Goal: Task Accomplishment & Management: Manage account settings

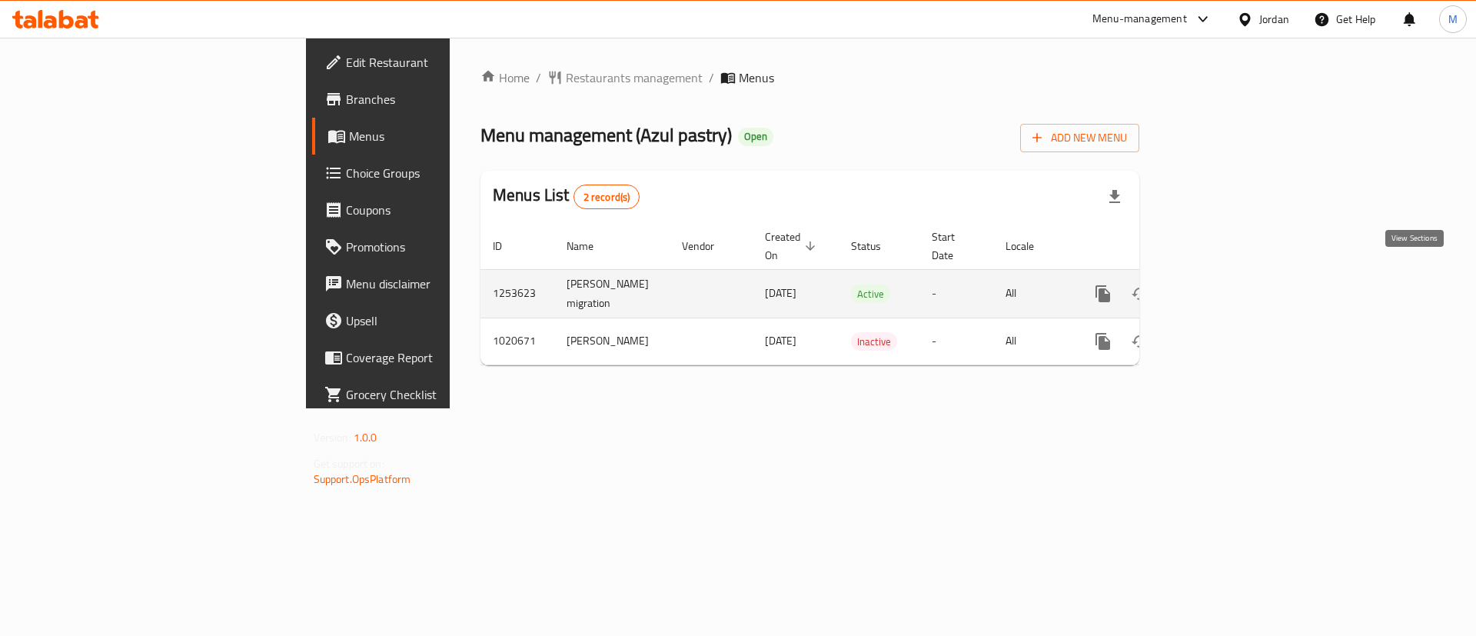
click at [1220, 287] on icon "enhanced table" at bounding box center [1214, 294] width 14 height 14
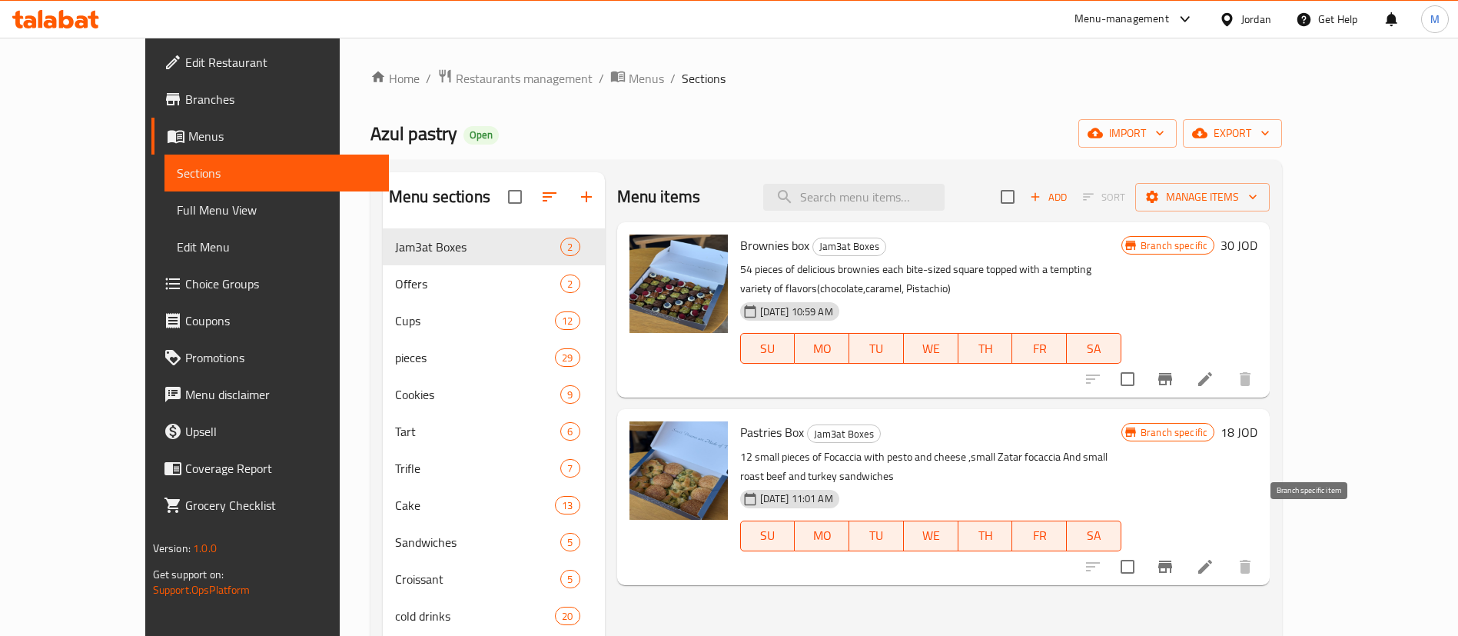
click at [1174, 557] on icon "Branch-specific-item" at bounding box center [1165, 566] width 18 height 18
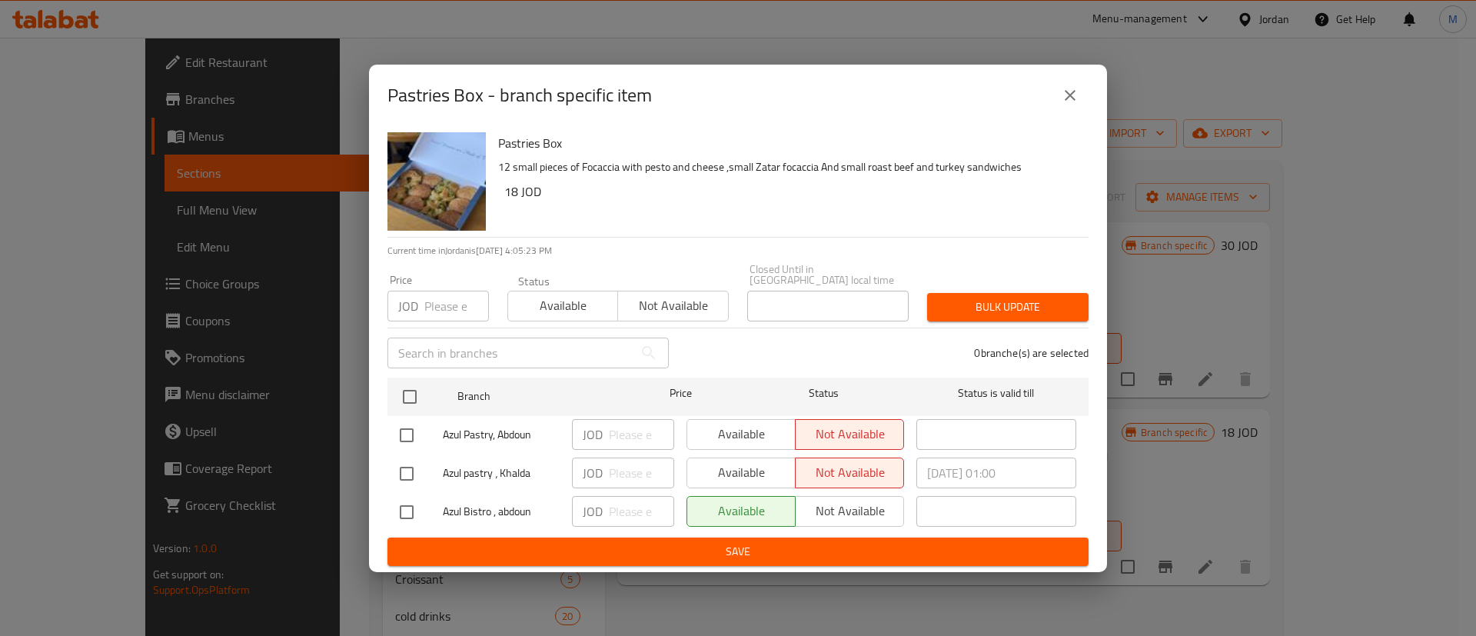
click at [1076, 88] on button "close" at bounding box center [1069, 95] width 37 height 37
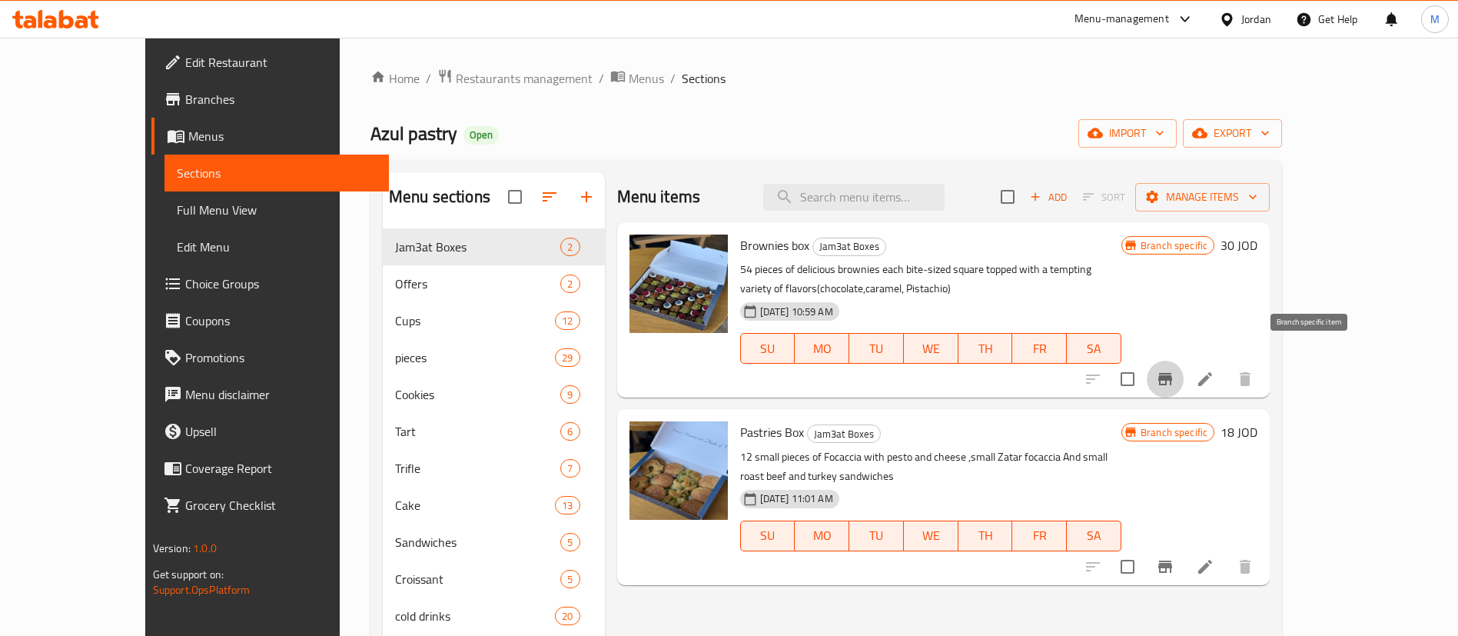
click at [1172, 373] on icon "Branch-specific-item" at bounding box center [1165, 379] width 14 height 12
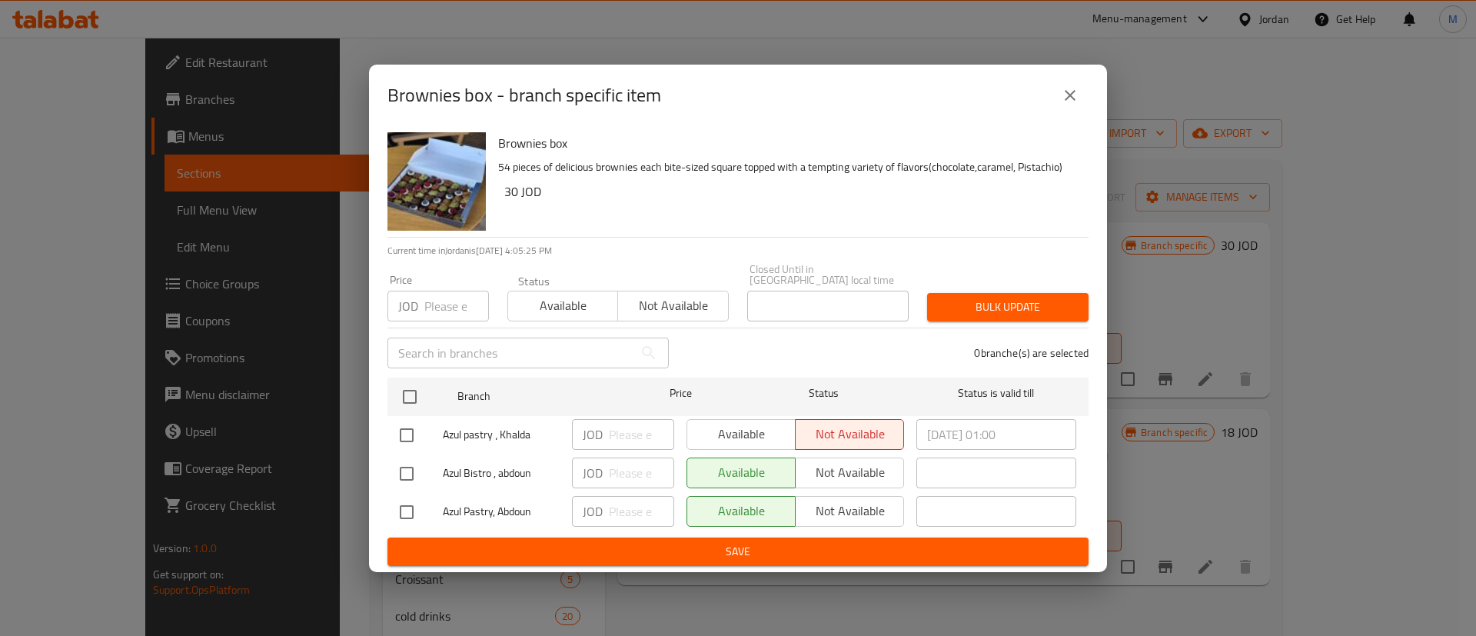
click at [1061, 91] on icon "close" at bounding box center [1070, 95] width 18 height 18
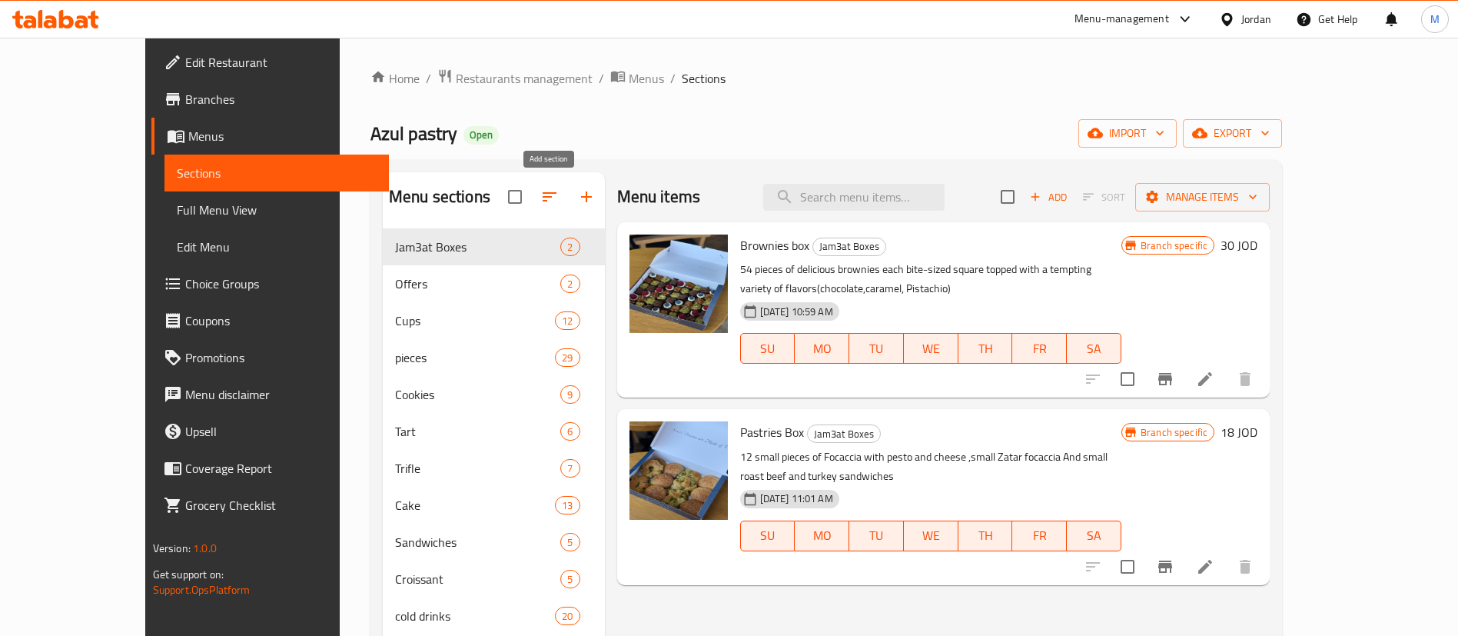
click at [568, 200] on button "button" at bounding box center [586, 196] width 37 height 37
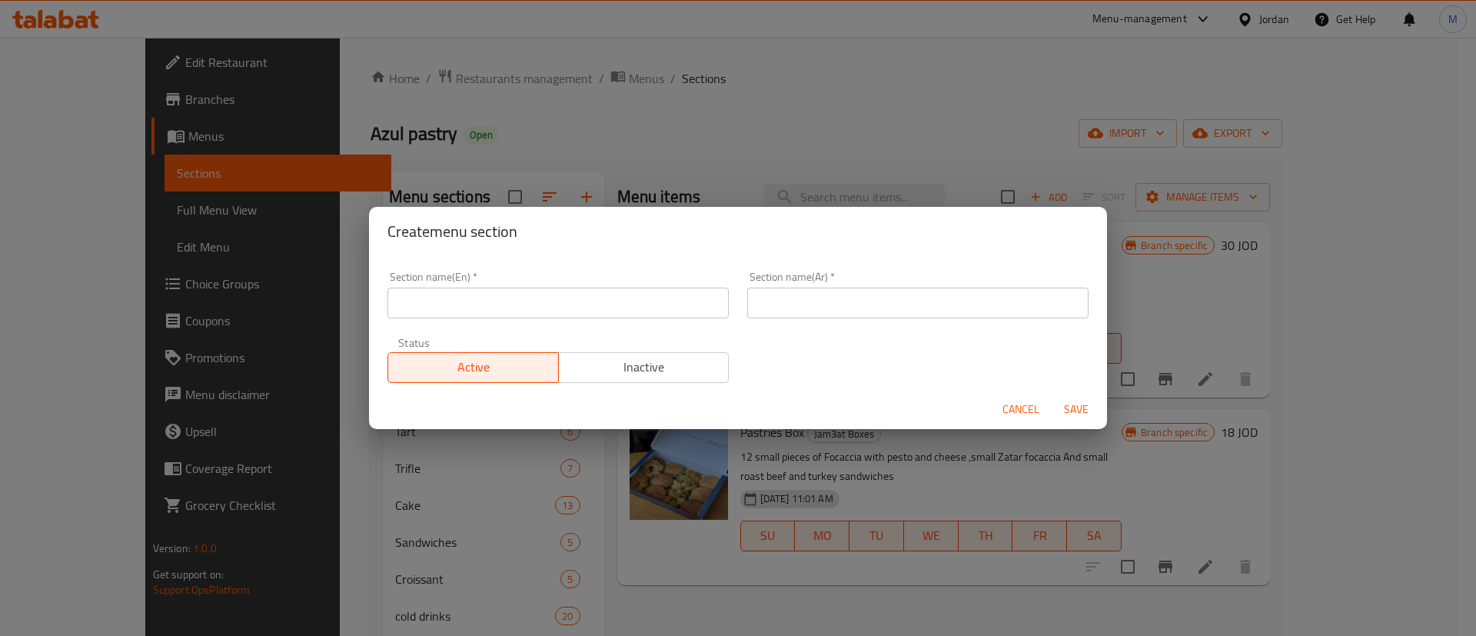
click at [536, 312] on input "text" at bounding box center [557, 302] width 341 height 31
click at [536, 312] on input "Combo" at bounding box center [557, 302] width 341 height 31
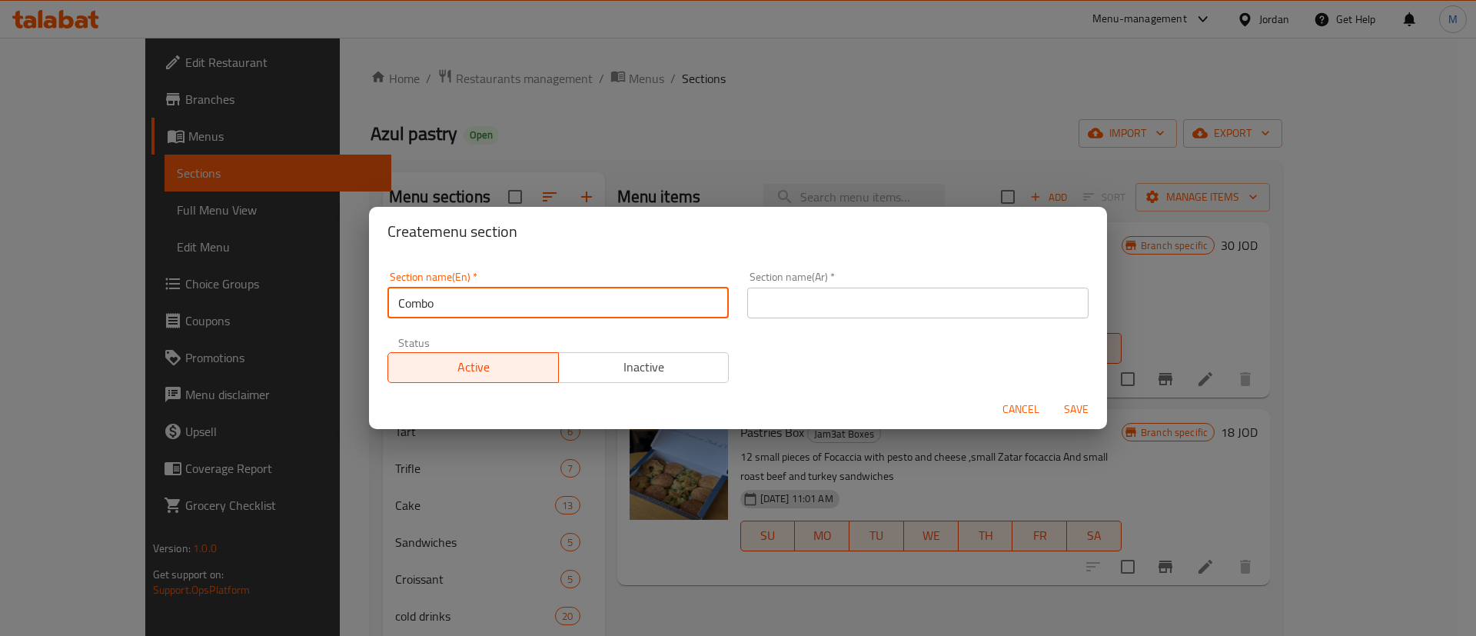
click at [536, 312] on input "Combo" at bounding box center [557, 302] width 341 height 31
type input "Combo"
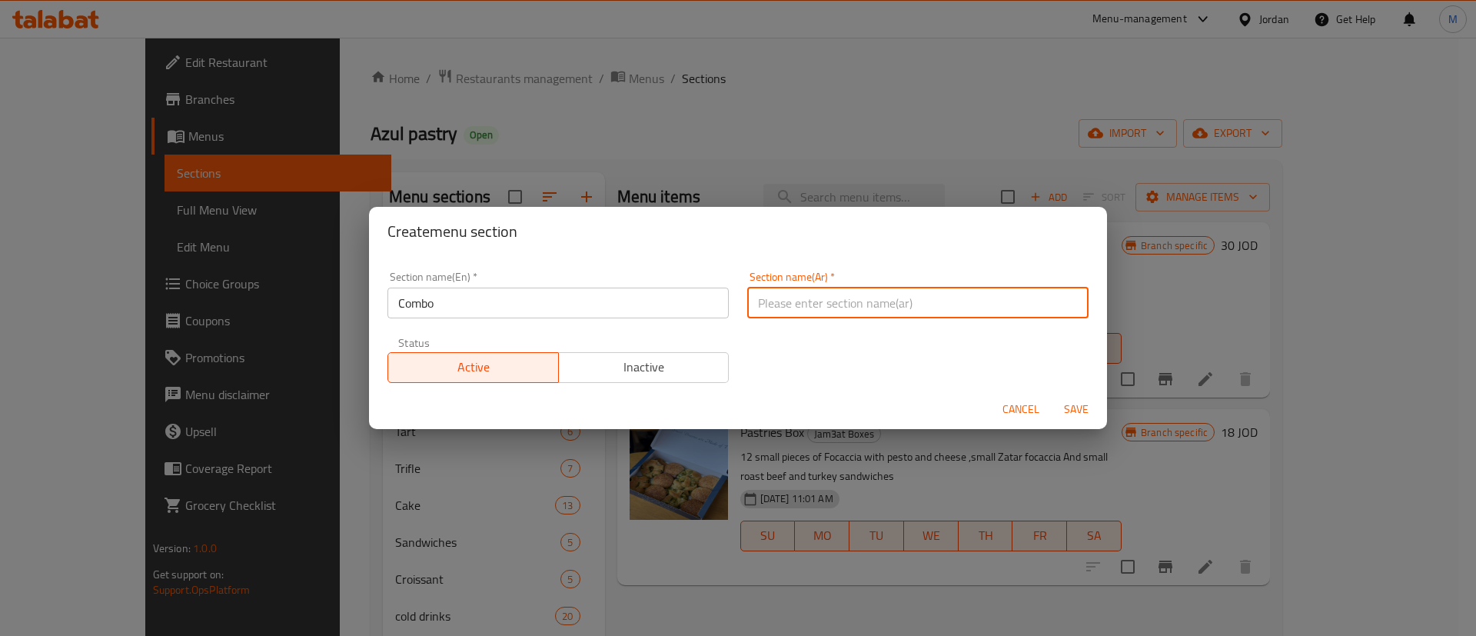
click at [811, 299] on input "text" at bounding box center [917, 302] width 341 height 31
paste input "كومبو"
type input "كومبو"
click at [1077, 410] on span "Save" at bounding box center [1075, 409] width 37 height 19
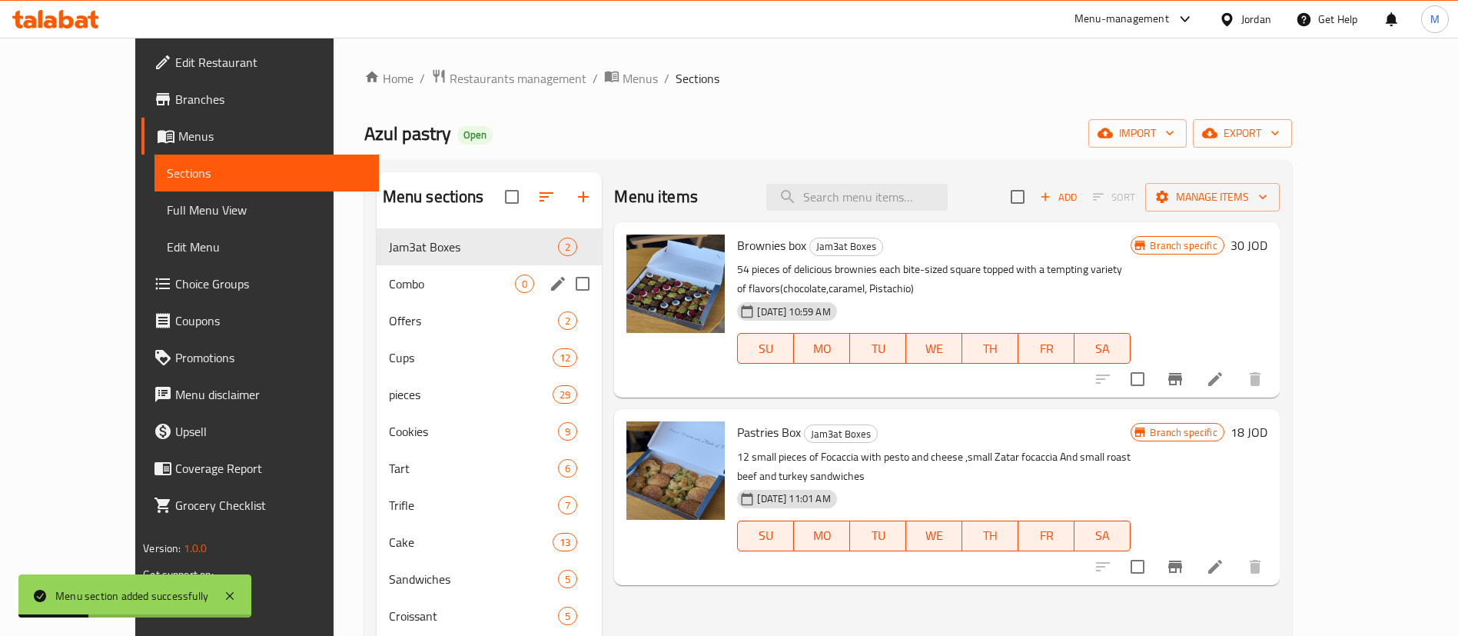
click at [400, 292] on span "Combo" at bounding box center [452, 283] width 127 height 18
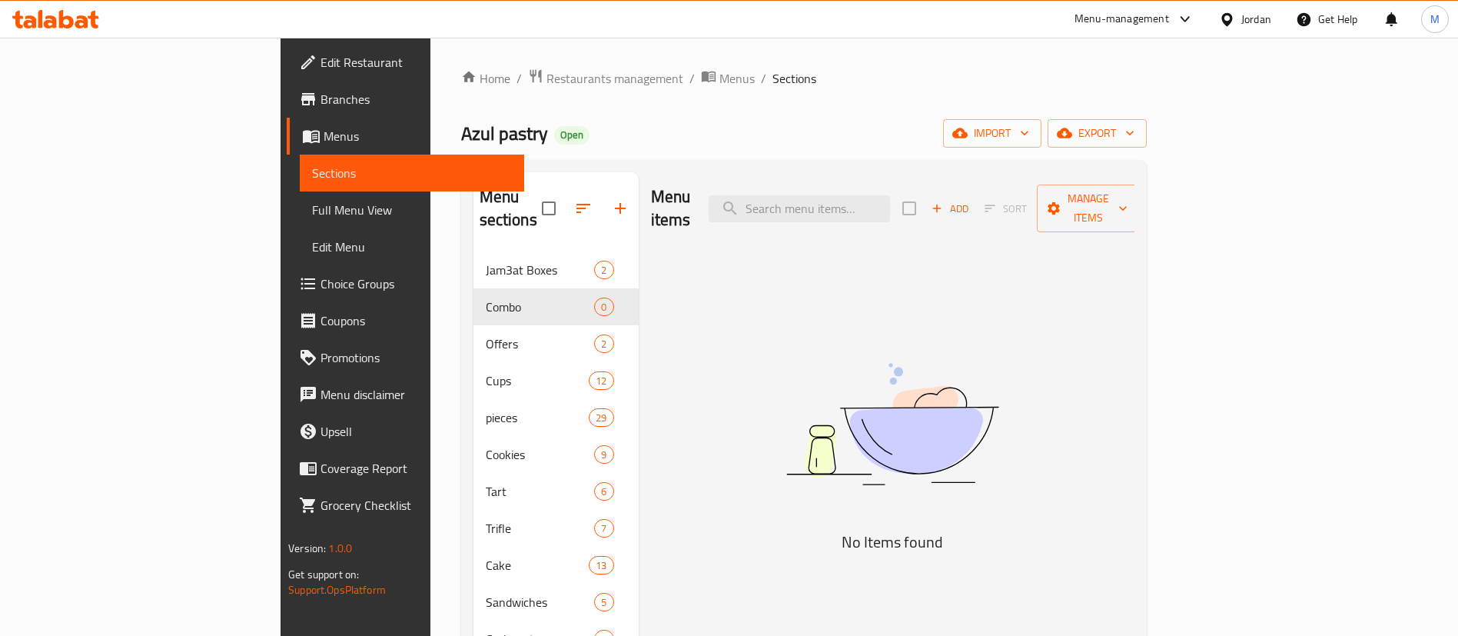
click at [971, 203] on span "Add" at bounding box center [949, 209] width 41 height 18
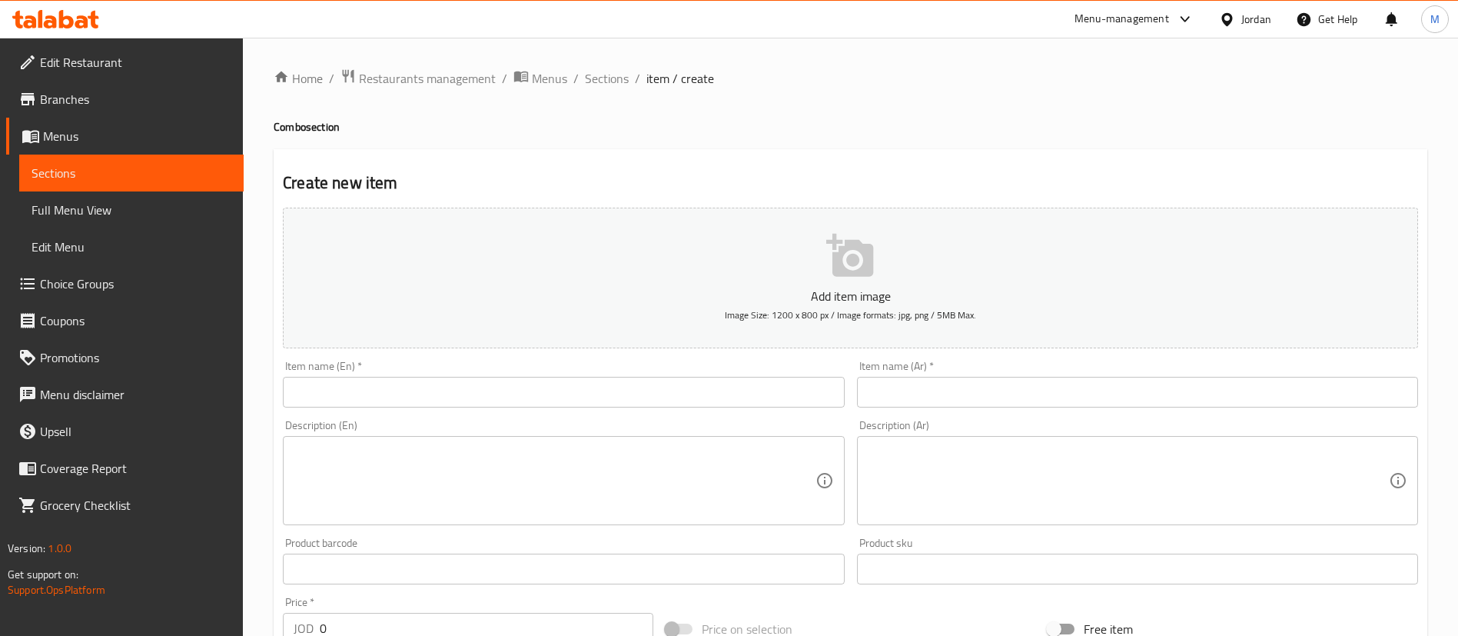
click at [614, 381] on input "text" at bounding box center [563, 392] width 561 height 31
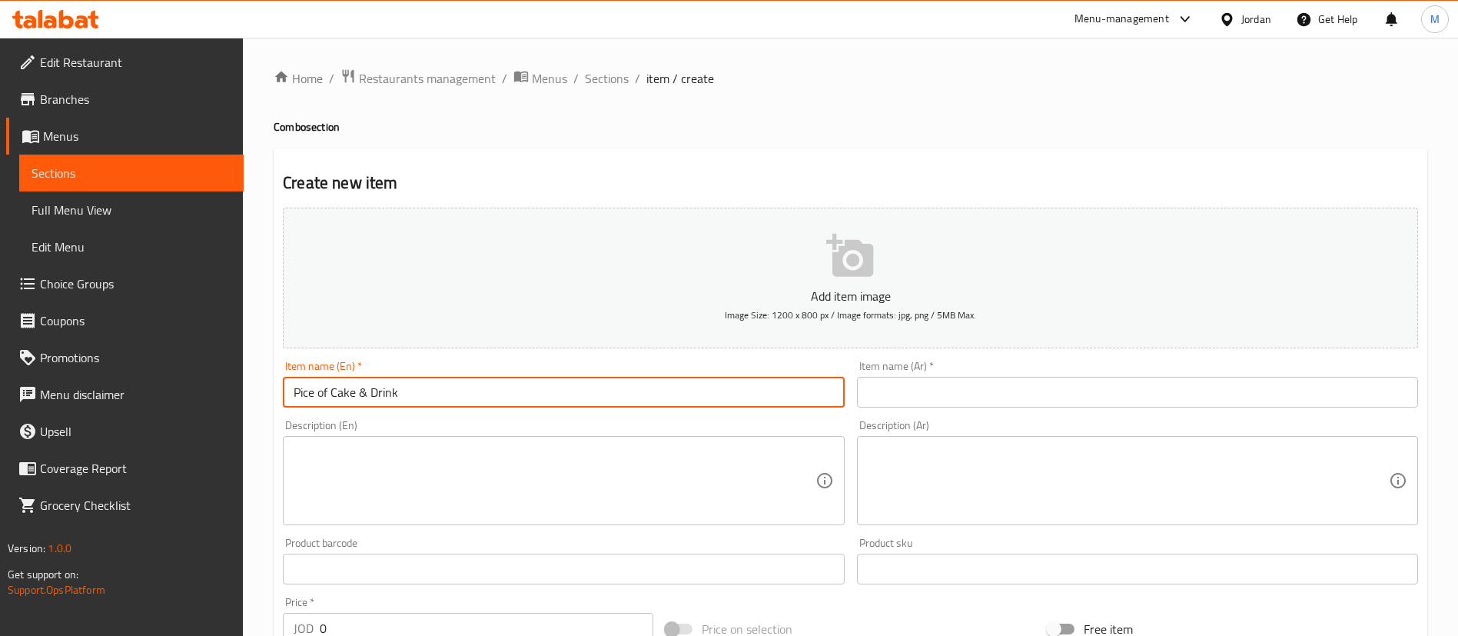
click at [614, 381] on input "Pice of Cake & Drink" at bounding box center [563, 392] width 561 height 31
paste input "Cake Piece & Drink"
type input "Cake Piece & Drink"
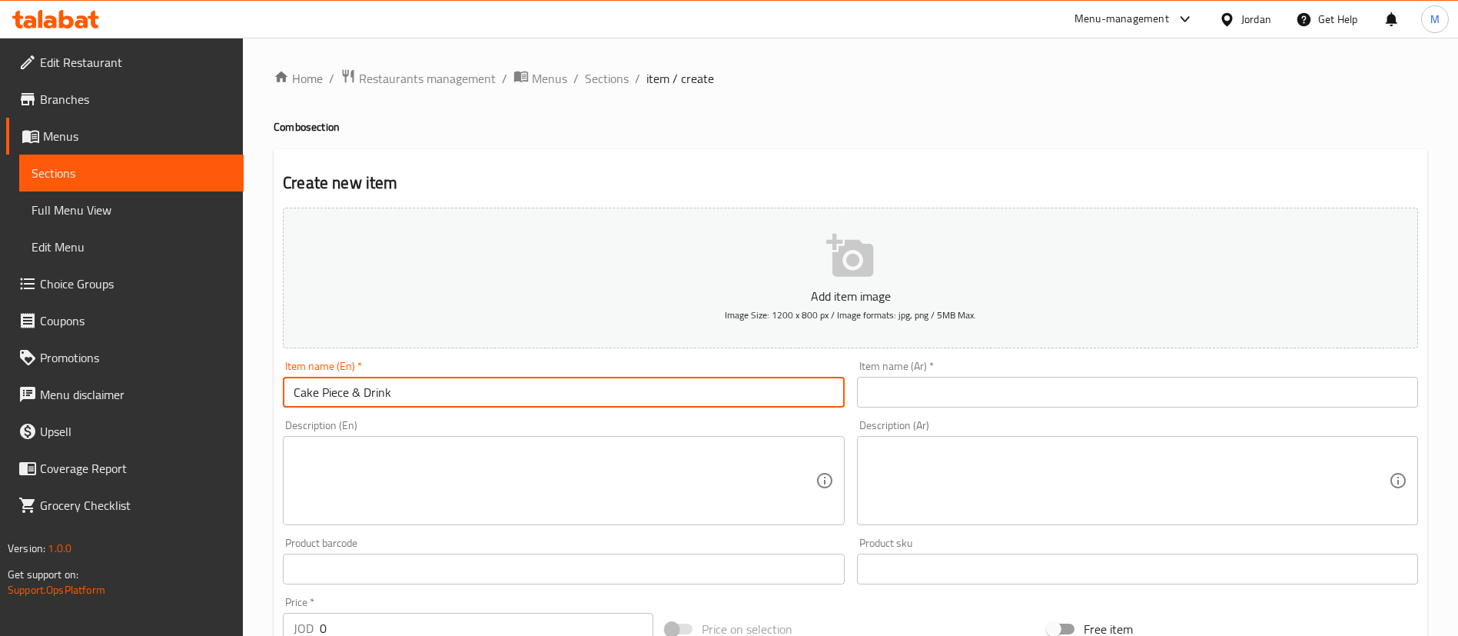
click at [972, 390] on input "text" at bounding box center [1137, 392] width 561 height 31
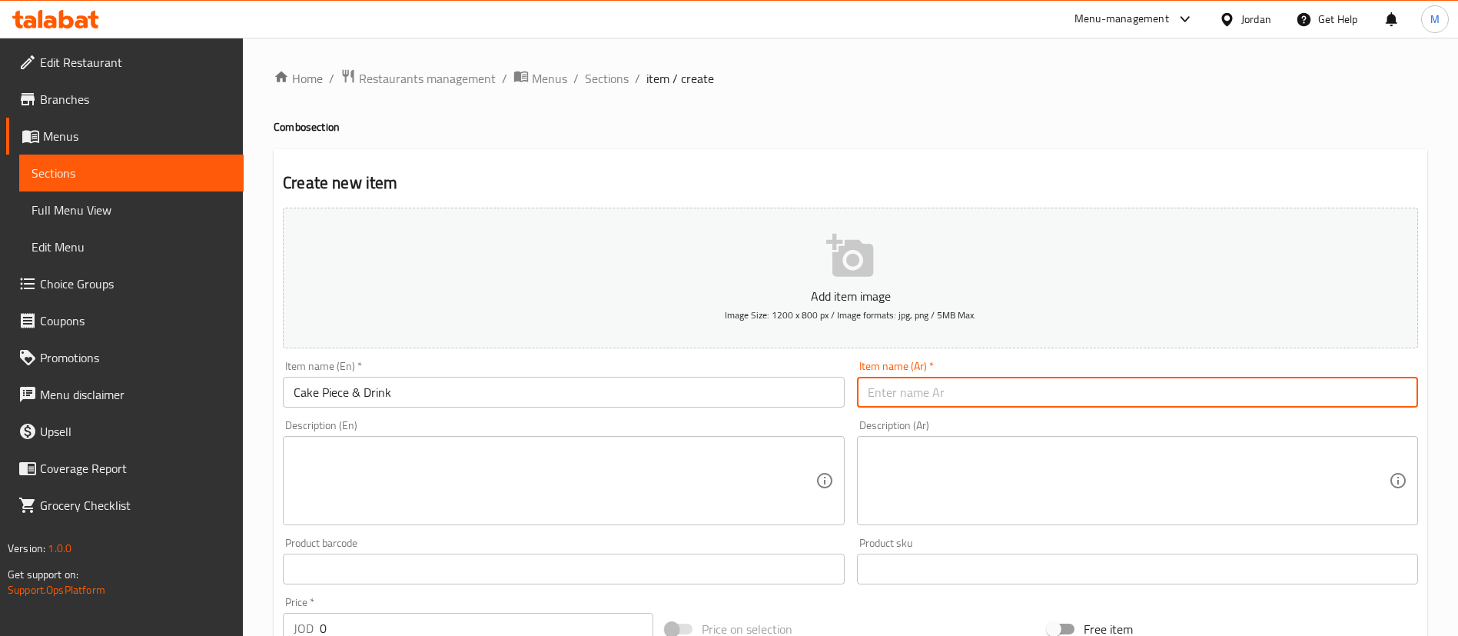
paste input "قطعة كيك ومشروب"
type input "قطعة كيك ومشروب"
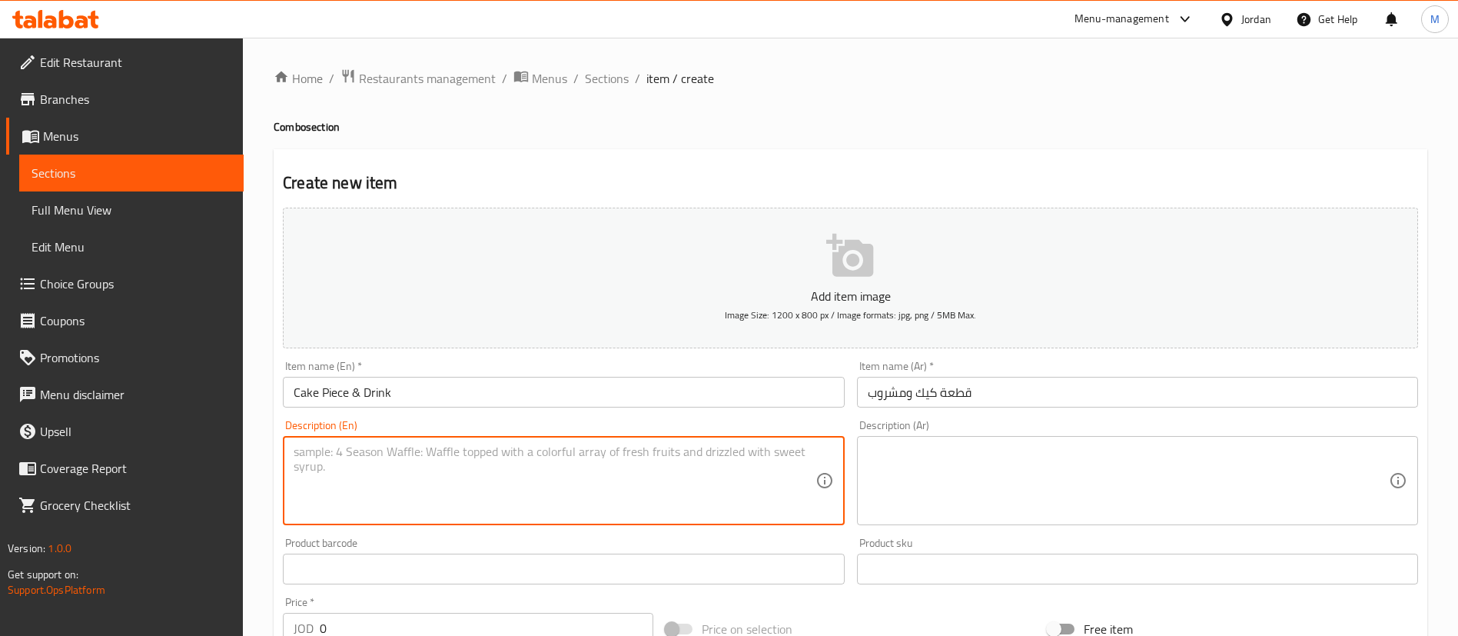
click at [689, 509] on textarea at bounding box center [554, 480] width 521 height 73
click at [1008, 478] on textarea at bounding box center [1128, 480] width 521 height 73
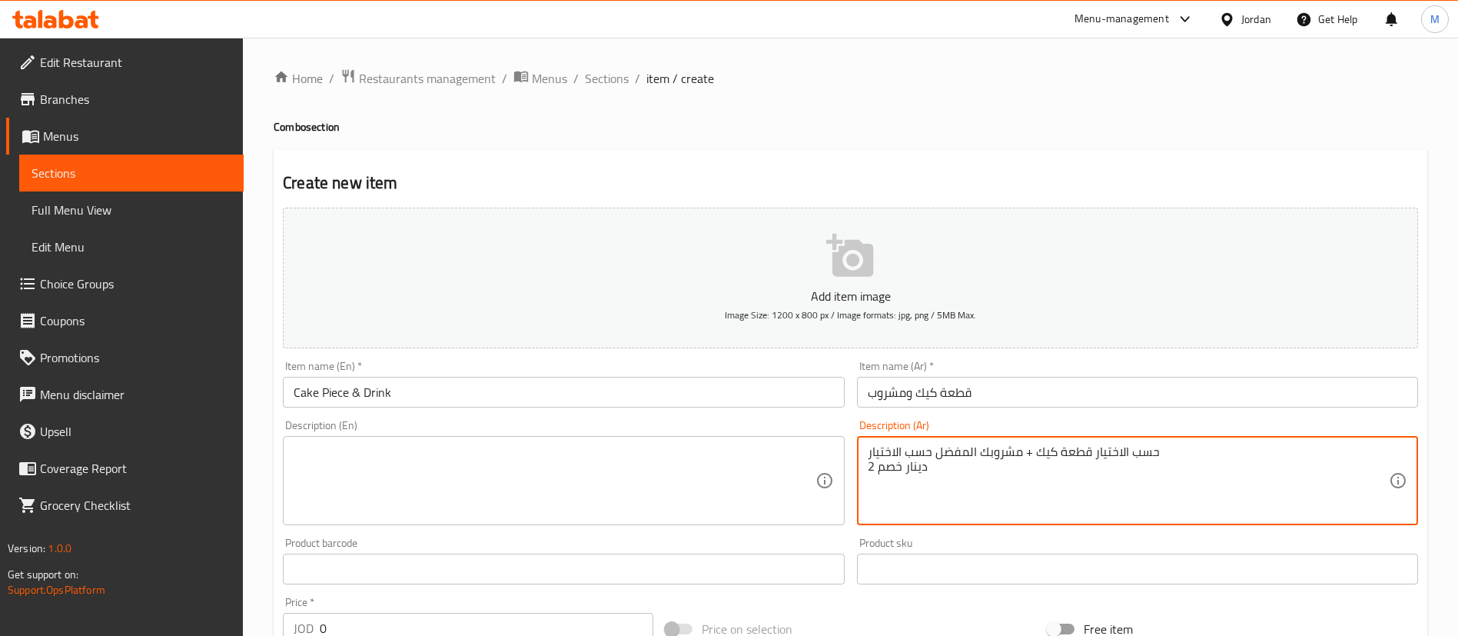
click at [1013, 444] on textarea "حسب الاختيار قطعة كيك + مشروبك المفضل حسب الاختيار 2 دينار خصم" at bounding box center [1128, 480] width 521 height 73
click at [984, 478] on textarea "حسب الاختيار قطعة كيك + مشروبك المفضل حسب الاختيار 2 دينار خصم" at bounding box center [1128, 480] width 521 height 73
click at [983, 470] on textarea "حسب الاختيار قطعة كيك + مشروبك المفضل حسب الاختيار 2 دينار خصم" at bounding box center [1128, 480] width 521 height 73
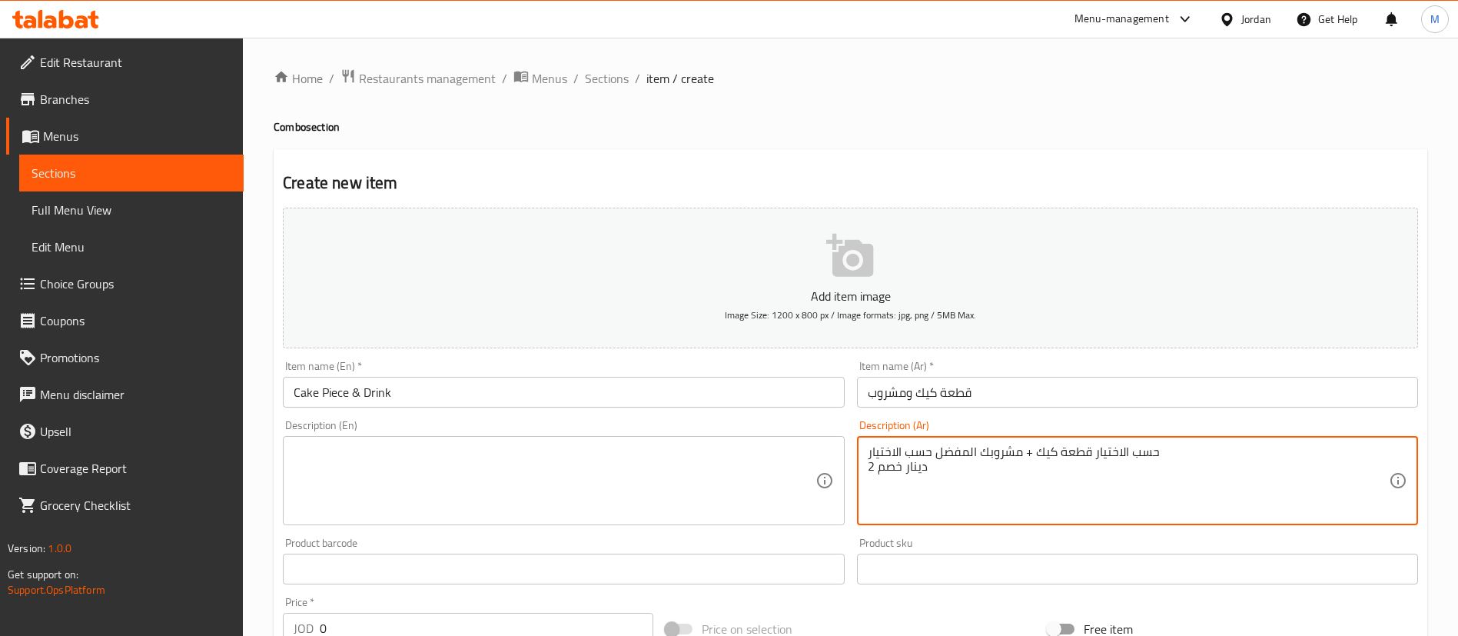
click at [983, 470] on textarea "حسب الاختيار قطعة كيك + مشروبك المفضل حسب الاختيار 2 دينار خصم" at bounding box center [1128, 480] width 521 height 73
type textarea "حسب الاختيار قطعة كيك + مشروبك المفضل حسب الاختيار 2 دينار خصم"
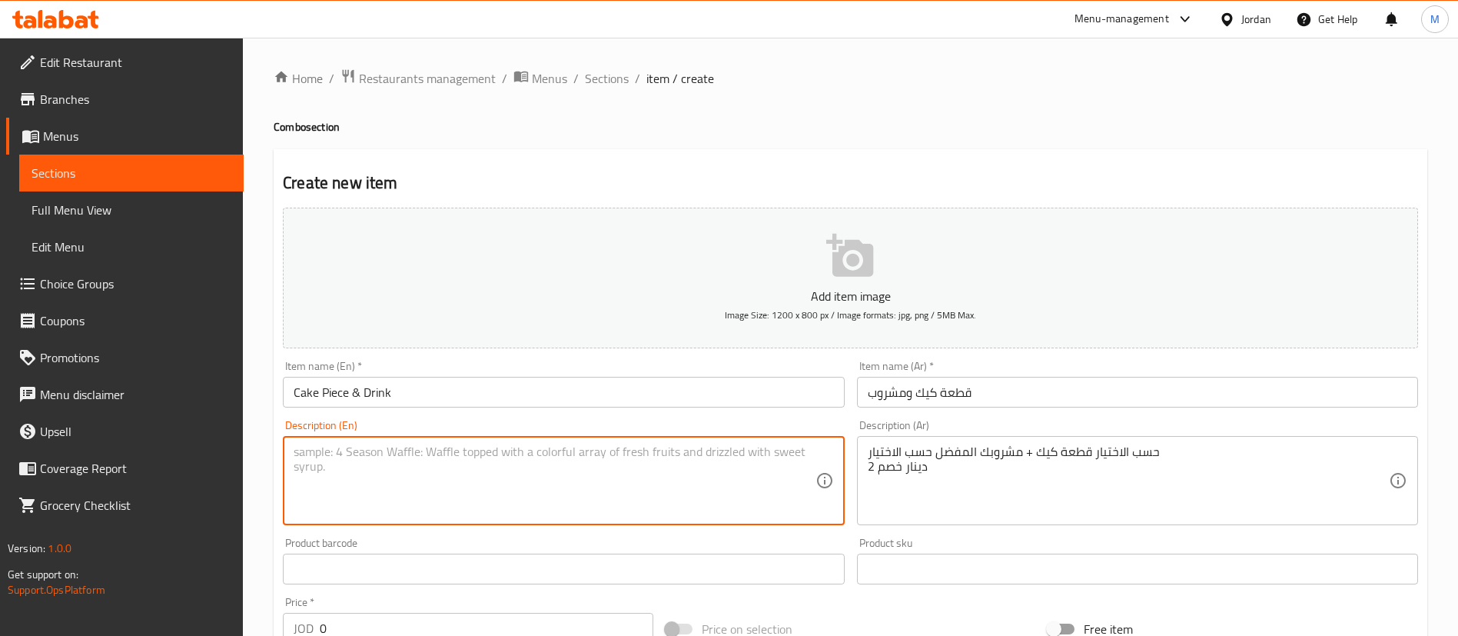
click at [621, 467] on textarea at bounding box center [554, 480] width 521 height 73
paste textarea "A piece of cake and your favorite drink of your choice"
click at [609, 457] on textarea "A piece of cake and your favorite drink of your choice" at bounding box center [554, 480] width 521 height 73
paste textarea "2 dinars discount"
click at [323, 464] on textarea "A piece of cake and your favorite drink of your choice. 2 dinars discount" at bounding box center [554, 480] width 521 height 73
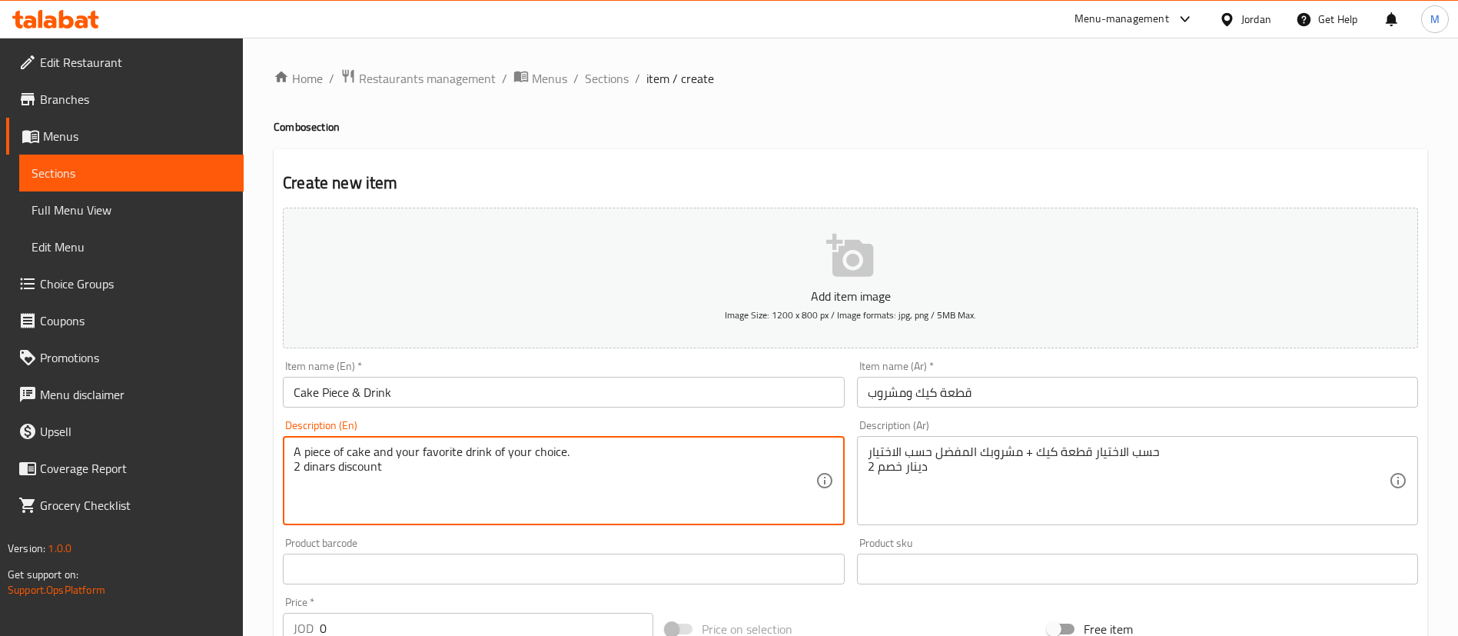
click at [323, 464] on textarea "A piece of cake and your favorite drink of your choice. 2 dinars discount" at bounding box center [554, 480] width 521 height 73
click at [417, 472] on textarea "A piece of cake and your favorite drink of your choice. 2 JDs discount" at bounding box center [554, 480] width 521 height 73
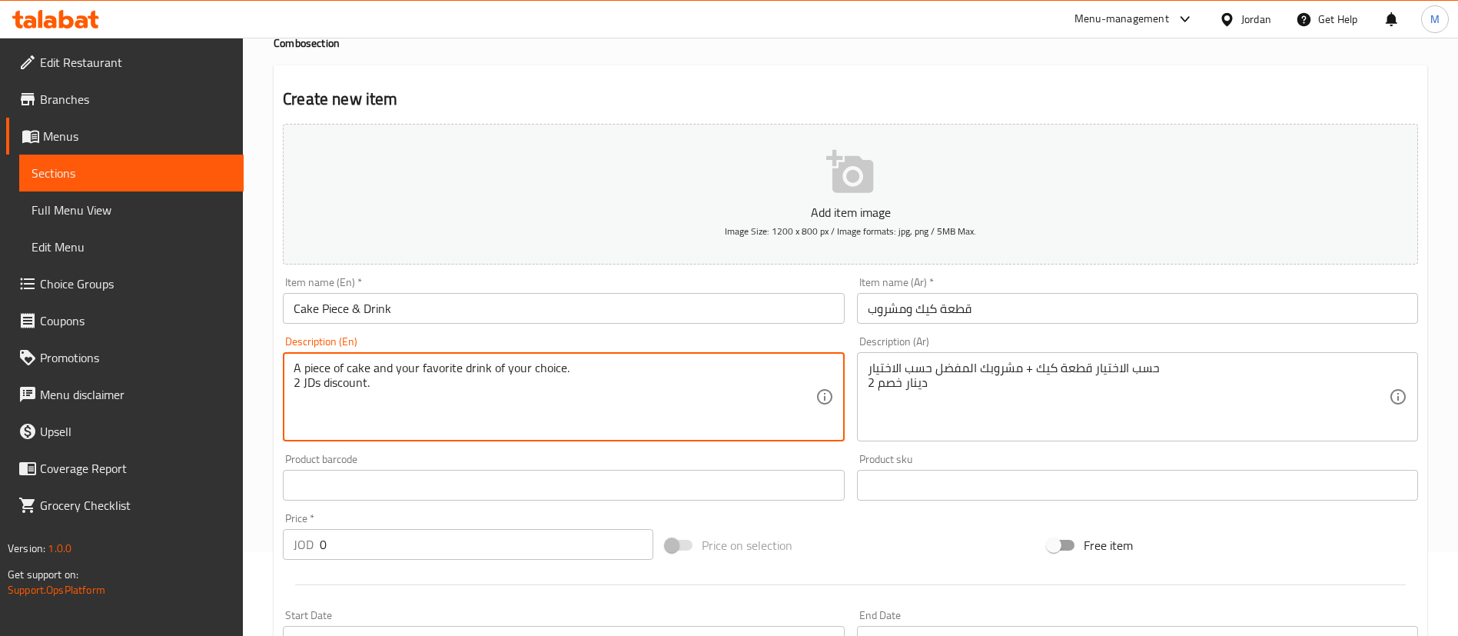
scroll to position [231, 0]
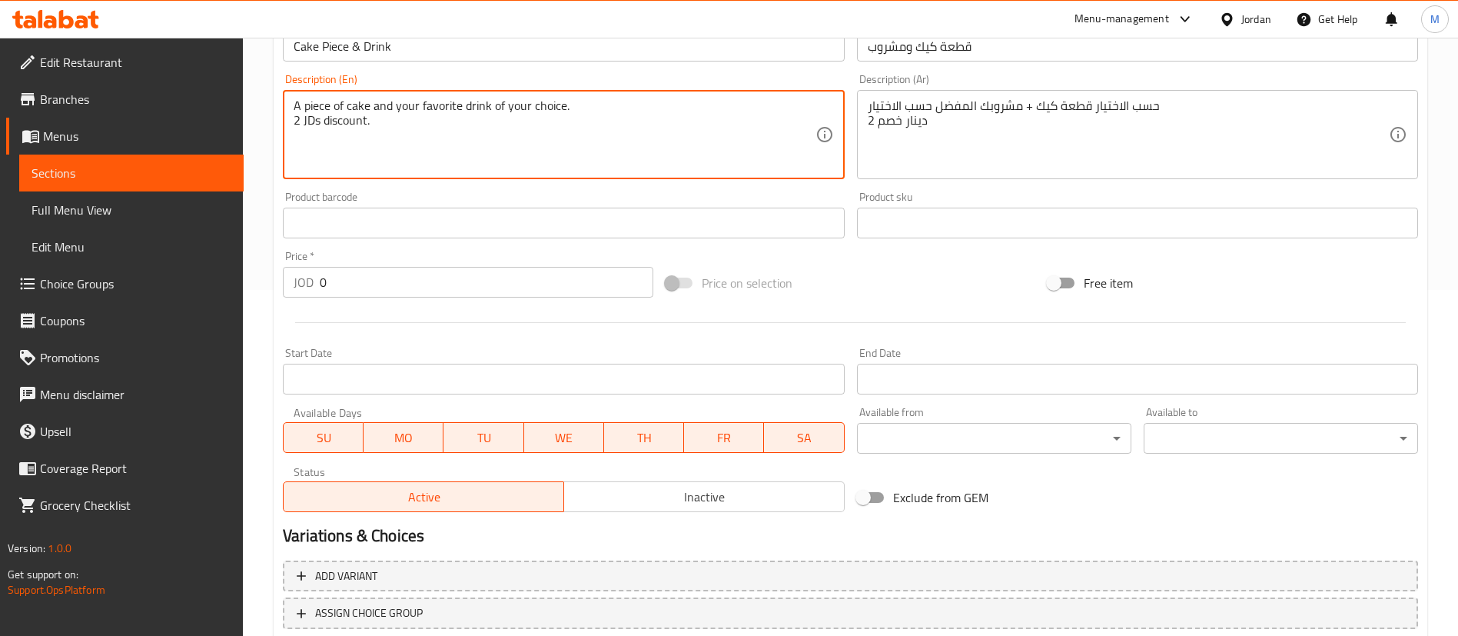
type textarea "A piece of cake and your favorite drink of your choice. 2 JDs discount."
click at [640, 494] on span "Inactive" at bounding box center [704, 497] width 268 height 22
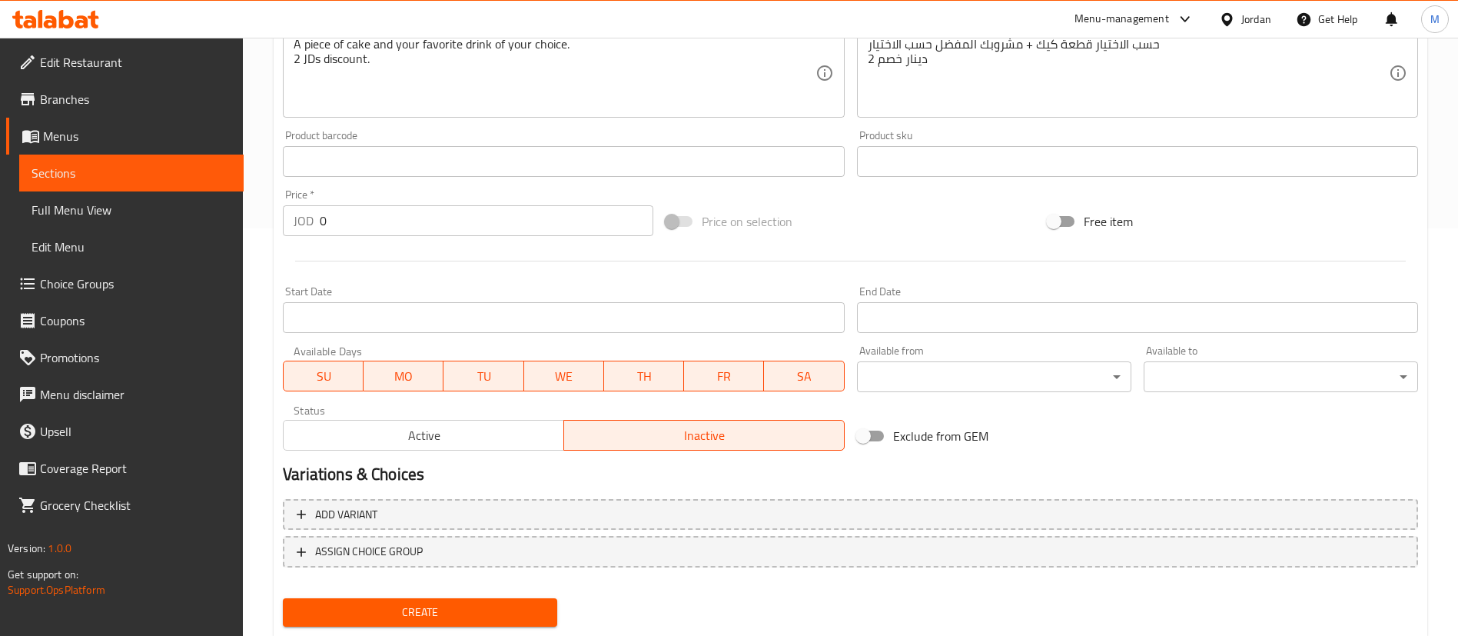
scroll to position [450, 0]
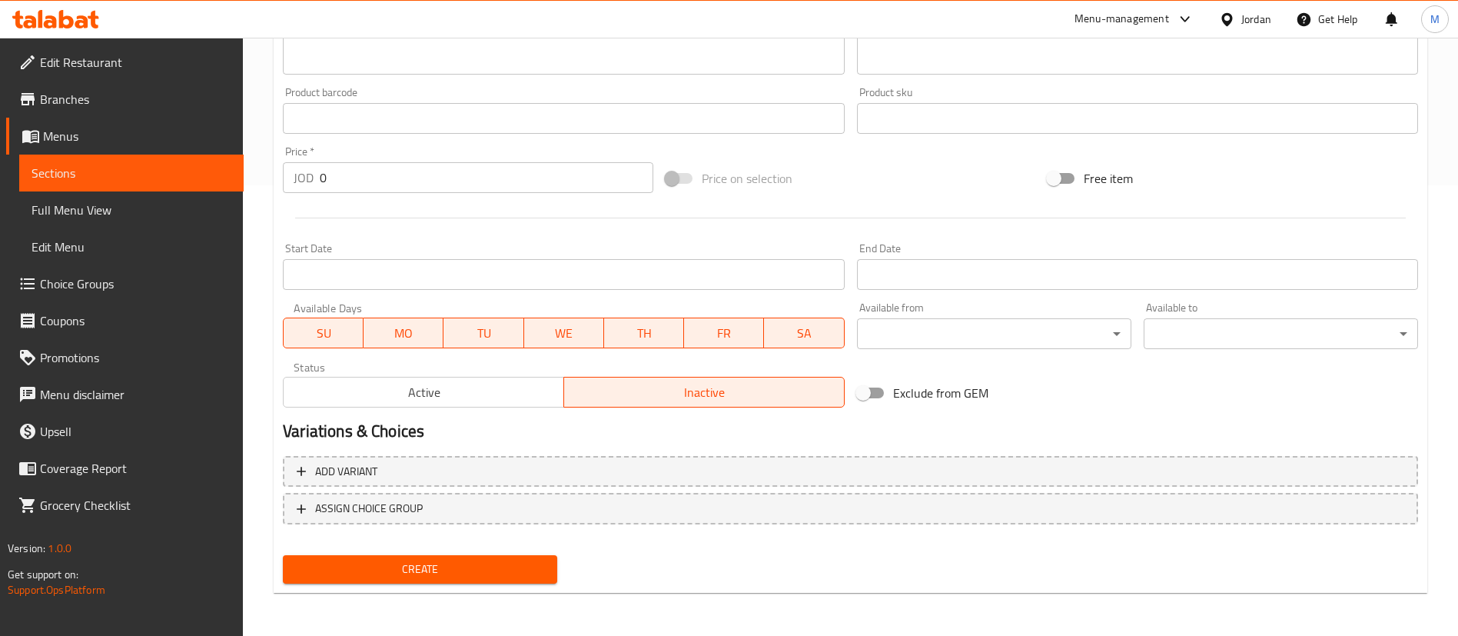
click at [535, 569] on span "Create" at bounding box center [420, 568] width 250 height 19
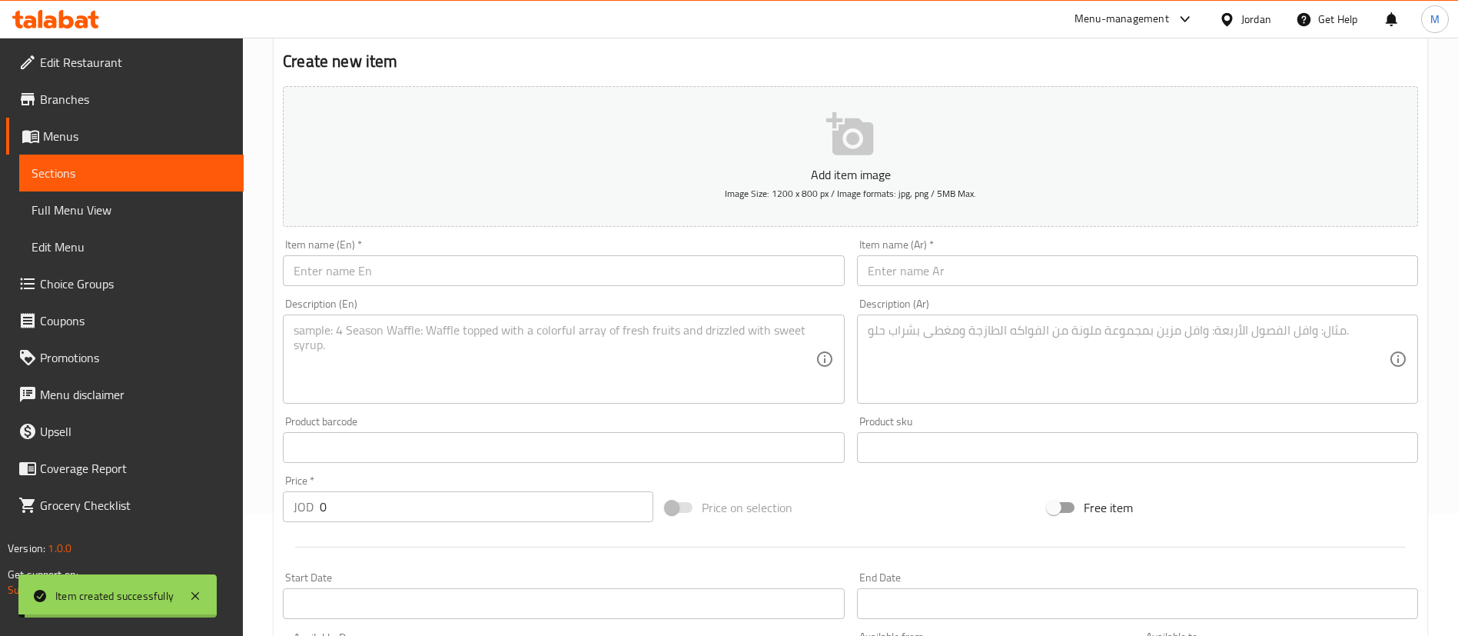
scroll to position [0, 0]
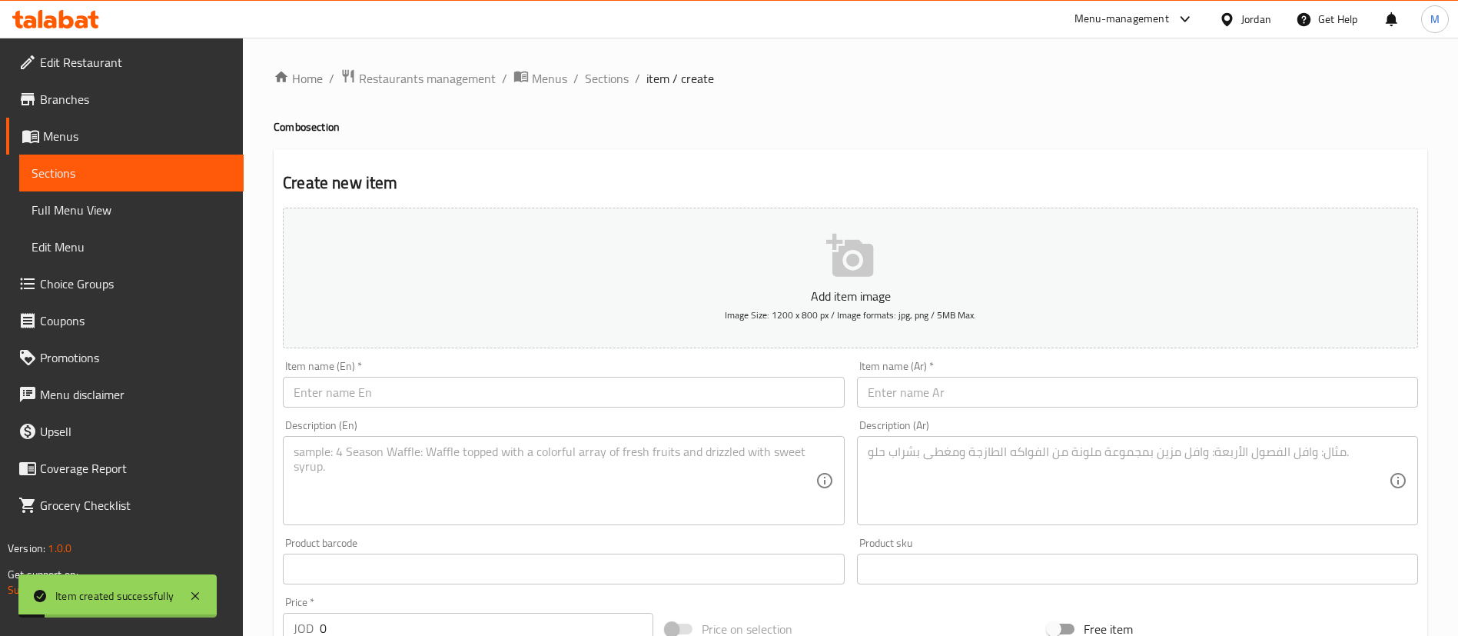
drag, startPoint x: 619, startPoint y: 75, endPoint x: 642, endPoint y: 97, distance: 32.1
click at [618, 75] on span "Sections" at bounding box center [607, 78] width 44 height 18
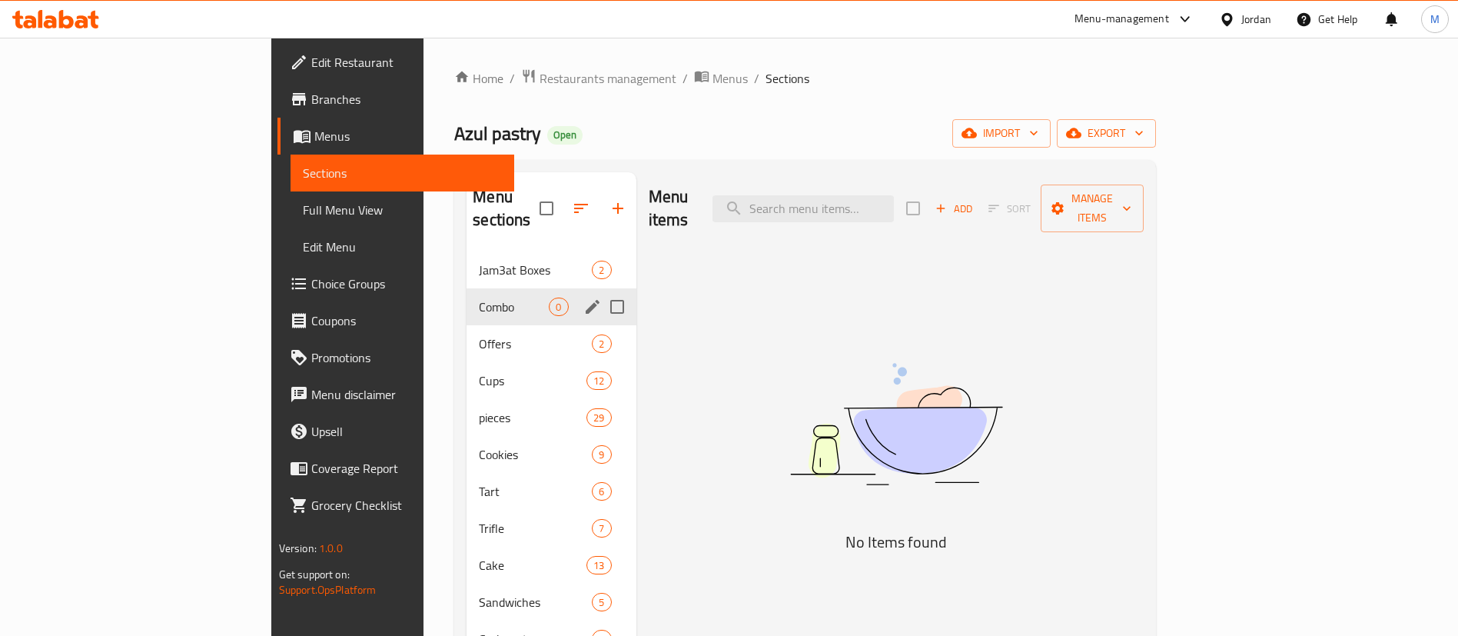
click at [479, 261] on span "Jam3at Boxes" at bounding box center [535, 270] width 113 height 18
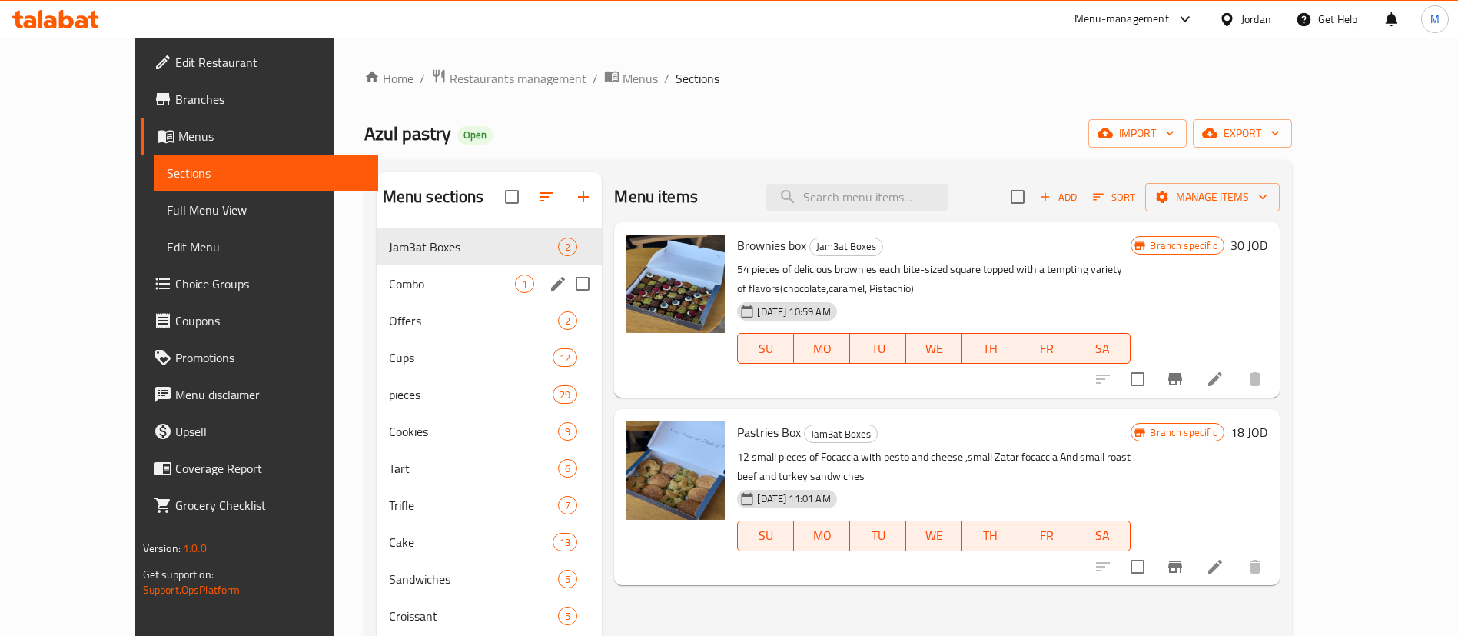
click at [435, 274] on span "Combo" at bounding box center [452, 283] width 127 height 18
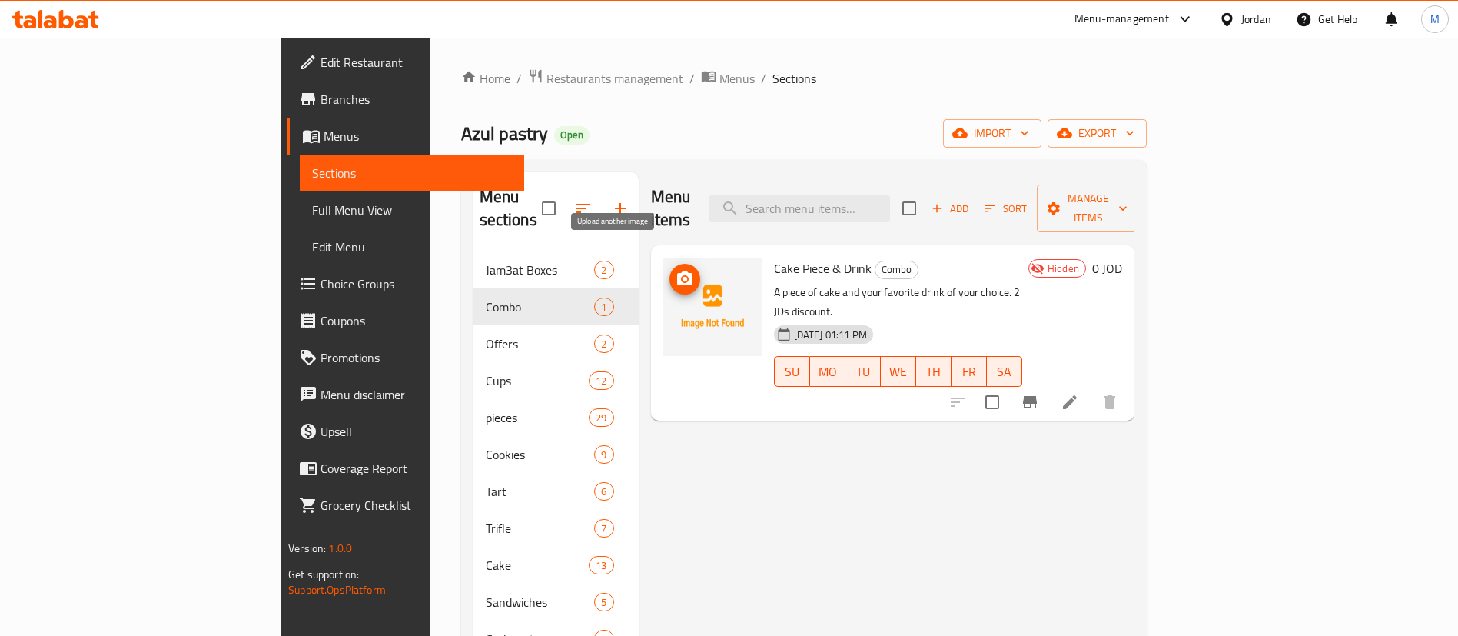
click at [677, 271] on icon "upload picture" at bounding box center [684, 278] width 15 height 14
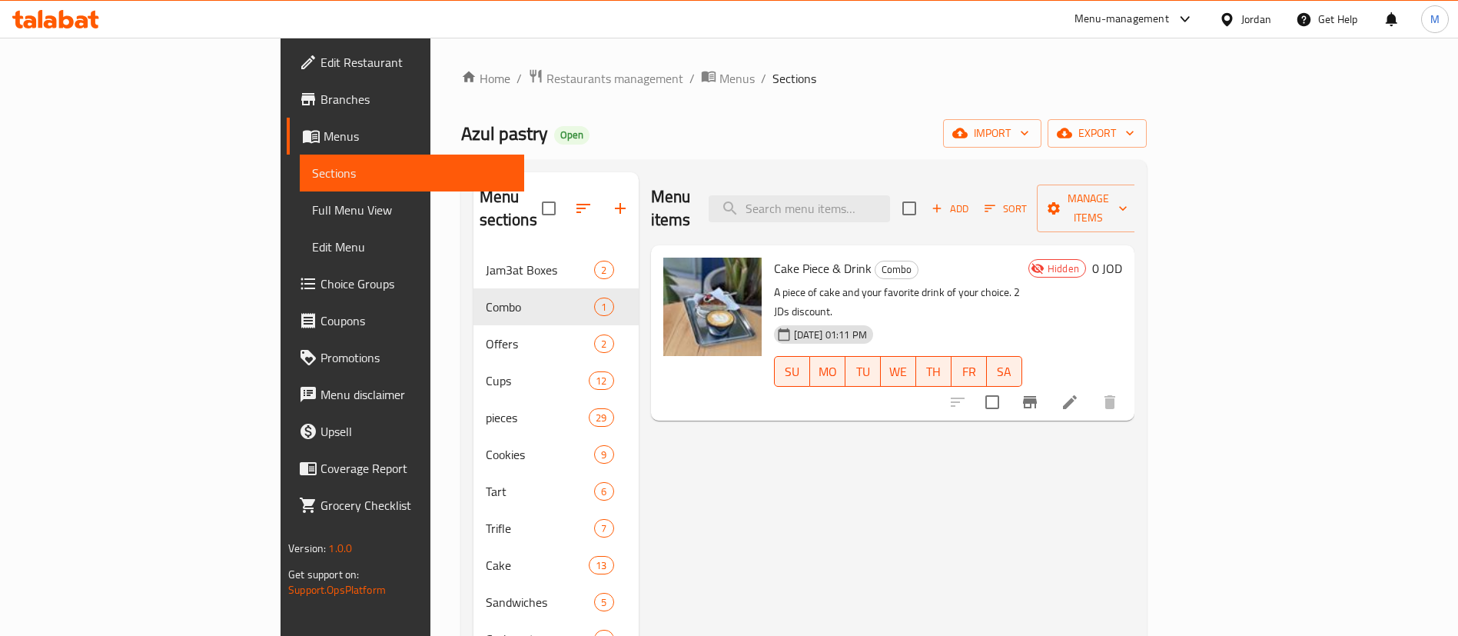
click at [320, 276] on span "Choice Groups" at bounding box center [415, 283] width 191 height 18
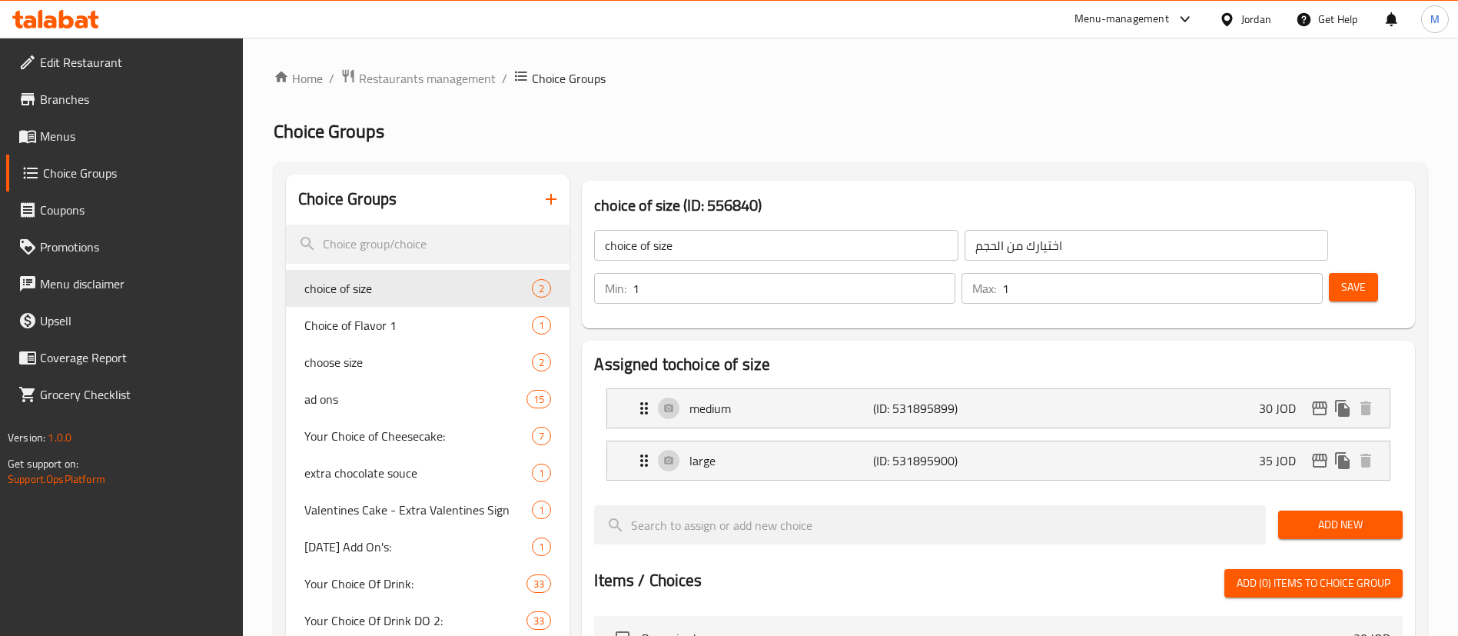
click at [546, 201] on icon "button" at bounding box center [551, 199] width 18 height 18
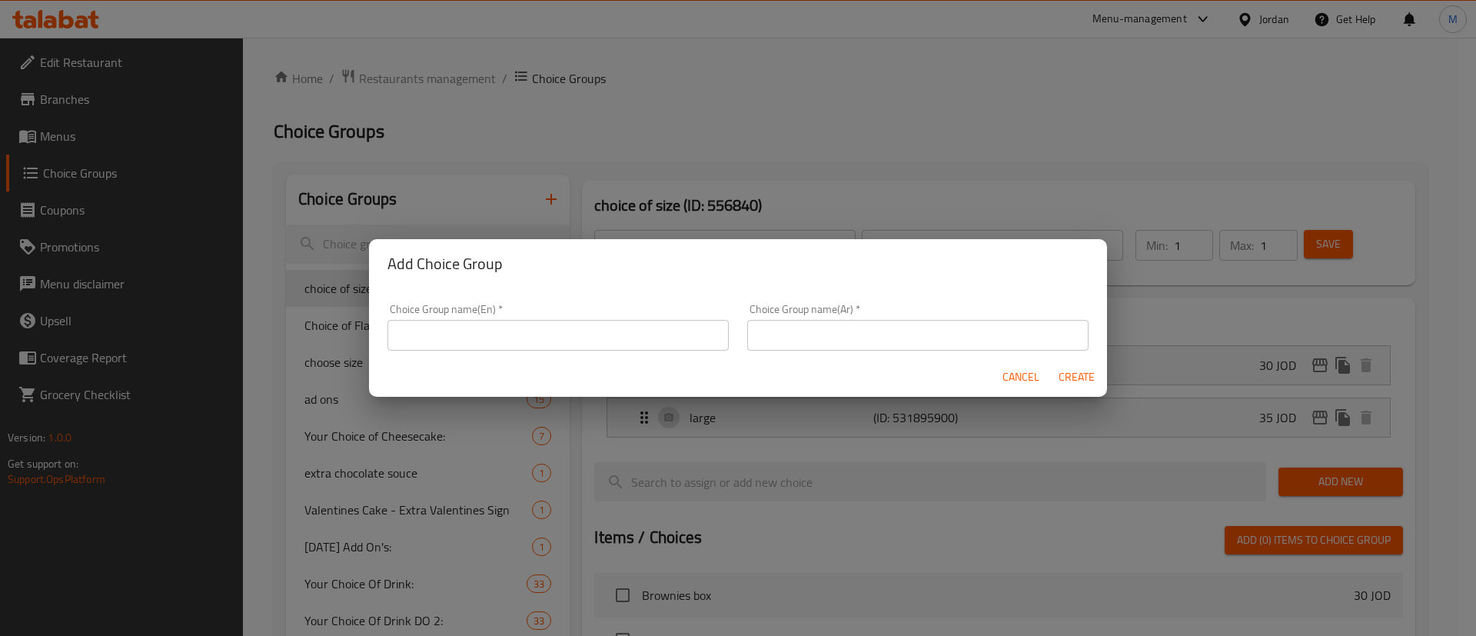
click at [529, 330] on input "text" at bounding box center [557, 335] width 341 height 31
click at [506, 334] on input "Your Choice Of Drink(Combo):" at bounding box center [557, 335] width 341 height 31
click at [571, 332] on input "Your Choice Of Drink (Combo):" at bounding box center [557, 335] width 341 height 31
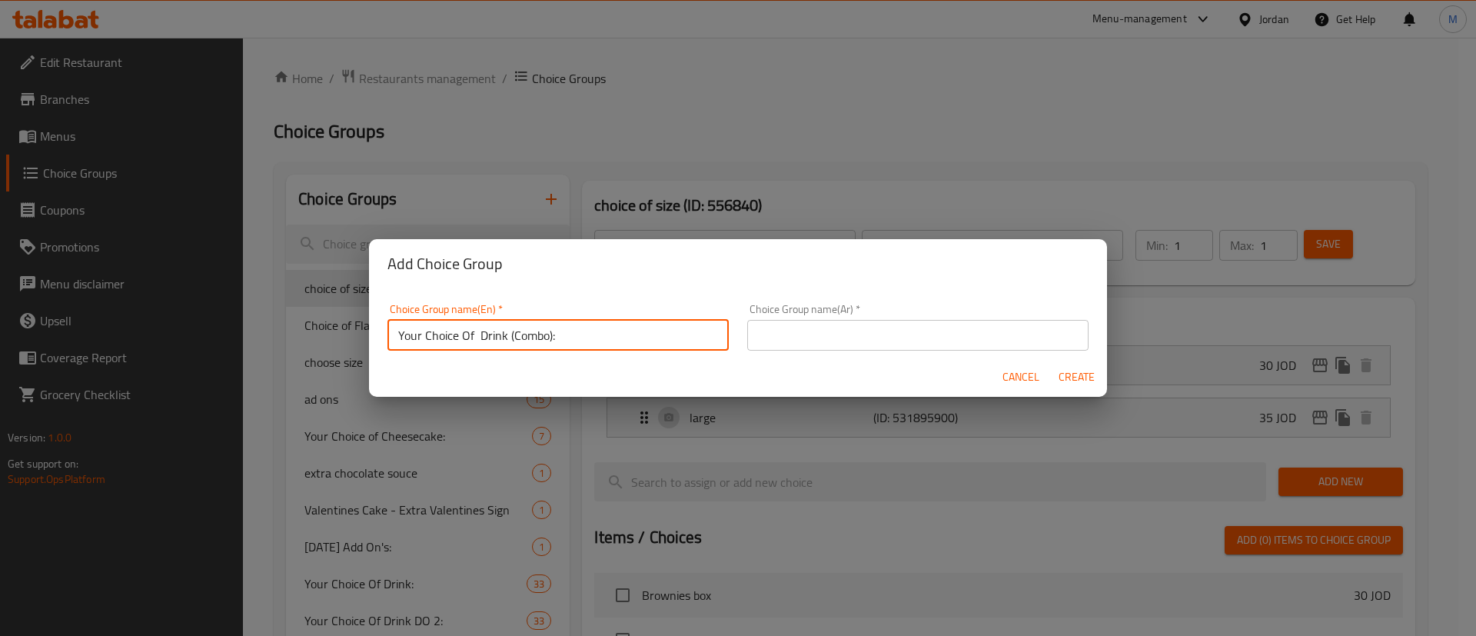
click at [571, 332] on input "Your Choice Of Drink (Combo):" at bounding box center [557, 335] width 341 height 31
type input "Your Choice Of Drink (Combo):"
click at [904, 324] on input "text" at bounding box center [917, 335] width 341 height 31
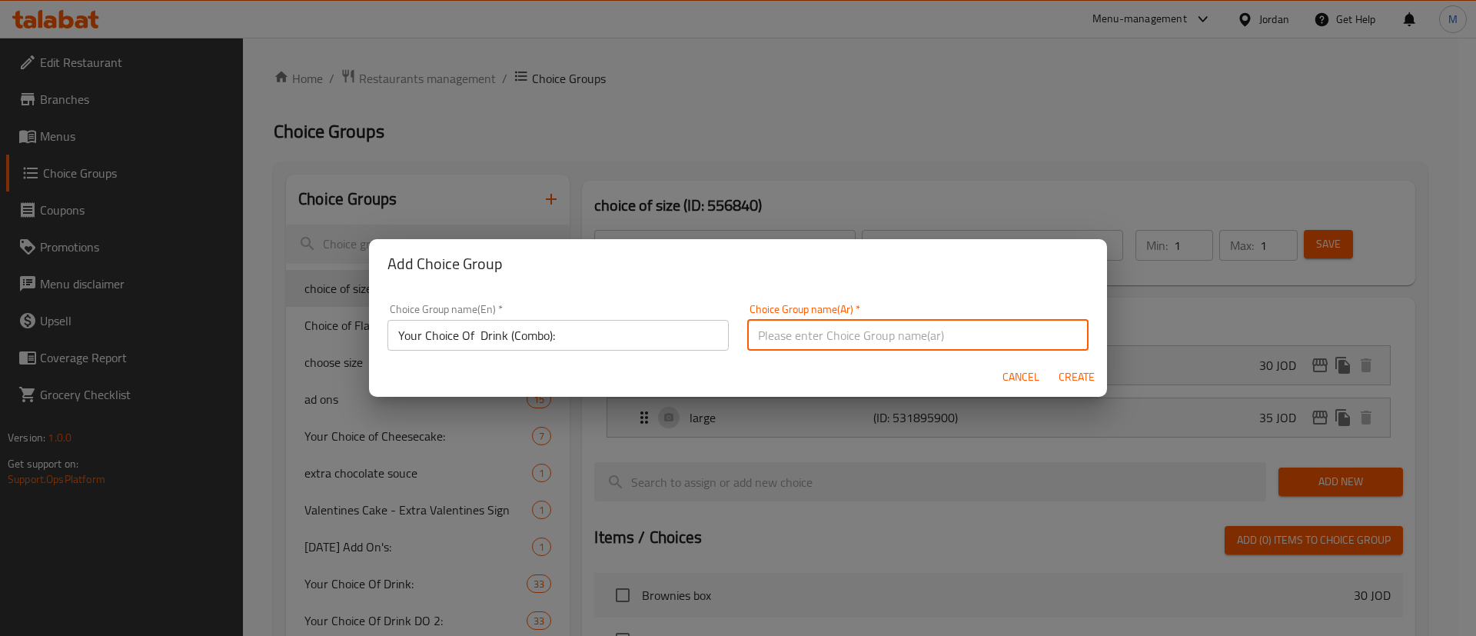
paste input "اختيارك من المشروب (كومبو):"
type input "اختيارك من المشروب (كومبو):"
click at [1069, 378] on span "Create" at bounding box center [1075, 376] width 37 height 19
type input "Your Choice Of Drink (Combo):"
type input "اختيارك من المشروب (كومبو):"
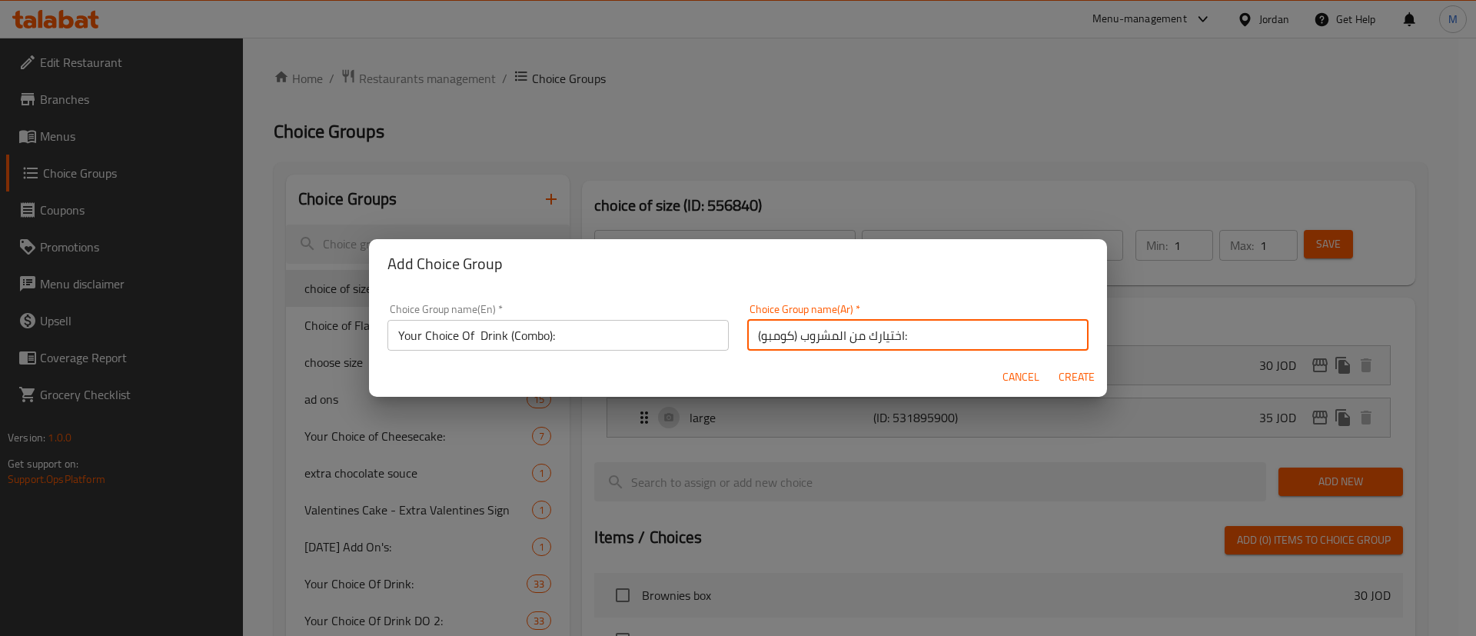
type input "0"
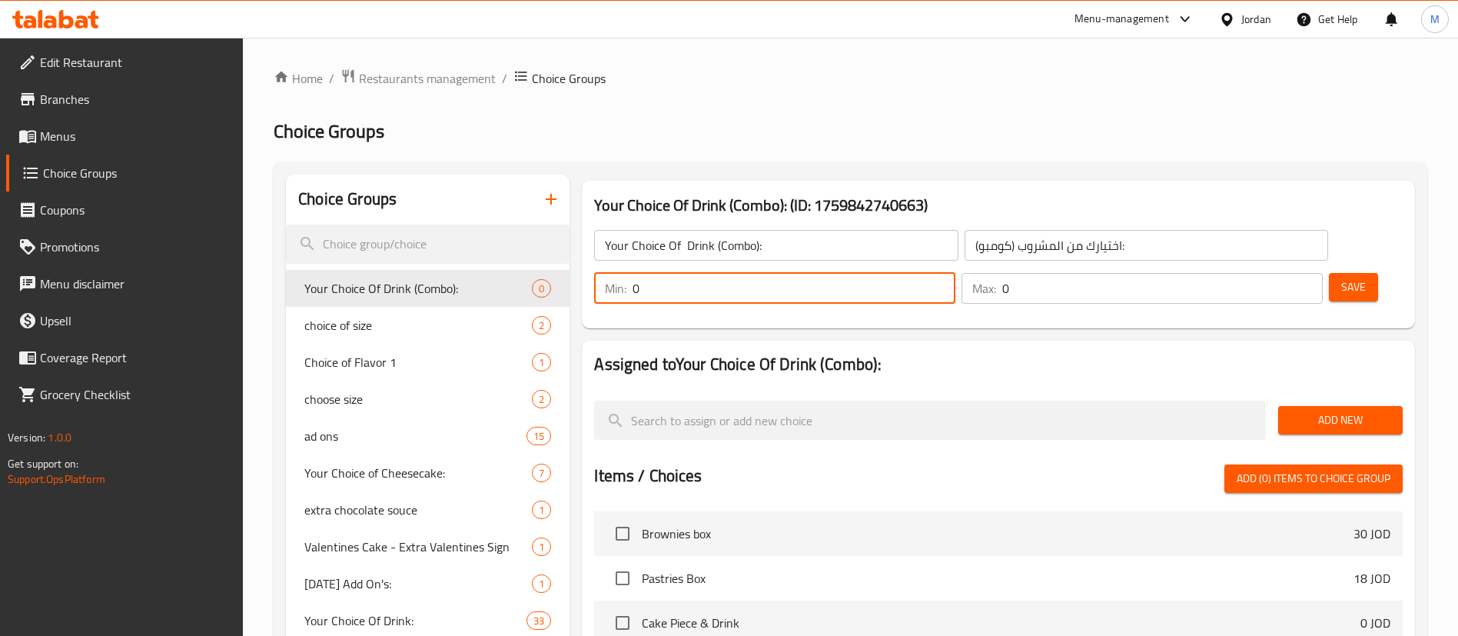
drag, startPoint x: 1185, startPoint y: 246, endPoint x: 1177, endPoint y: 246, distance: 8.5
click at [955, 273] on input "0" at bounding box center [793, 288] width 323 height 31
type input "1"
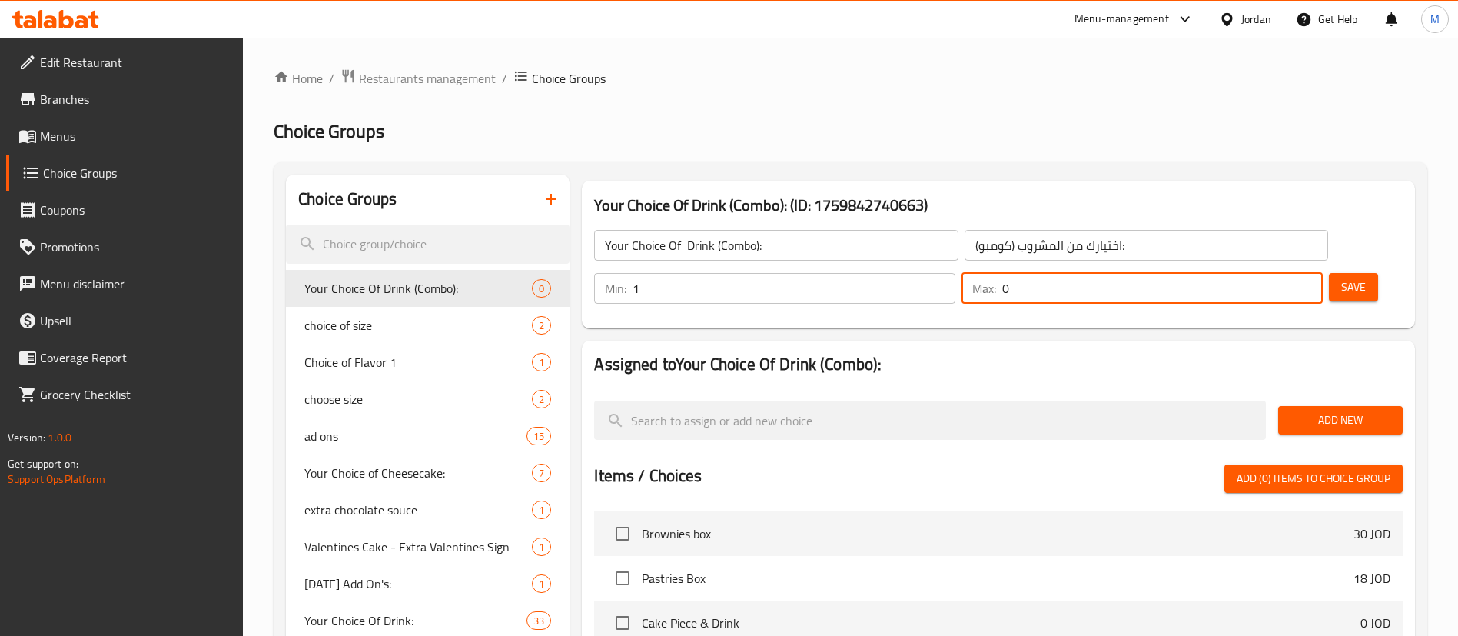
click at [1259, 273] on div "Max: 0 ​" at bounding box center [1141, 288] width 361 height 31
type input "1"
click at [1247, 283] on div "Your Choice Of Drink (Combo): (ID: 1759842740663) Your Choice Of Drink (Combo):…" at bounding box center [998, 255] width 833 height 148
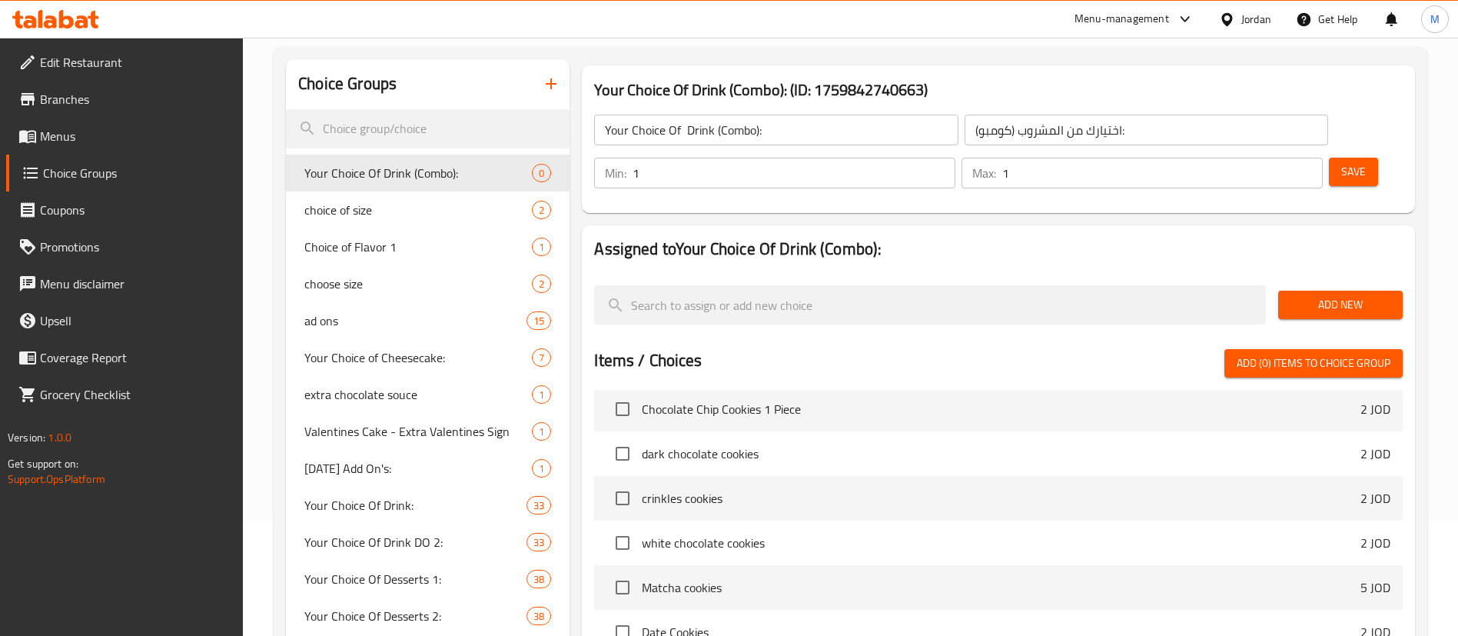
scroll to position [1729, 0]
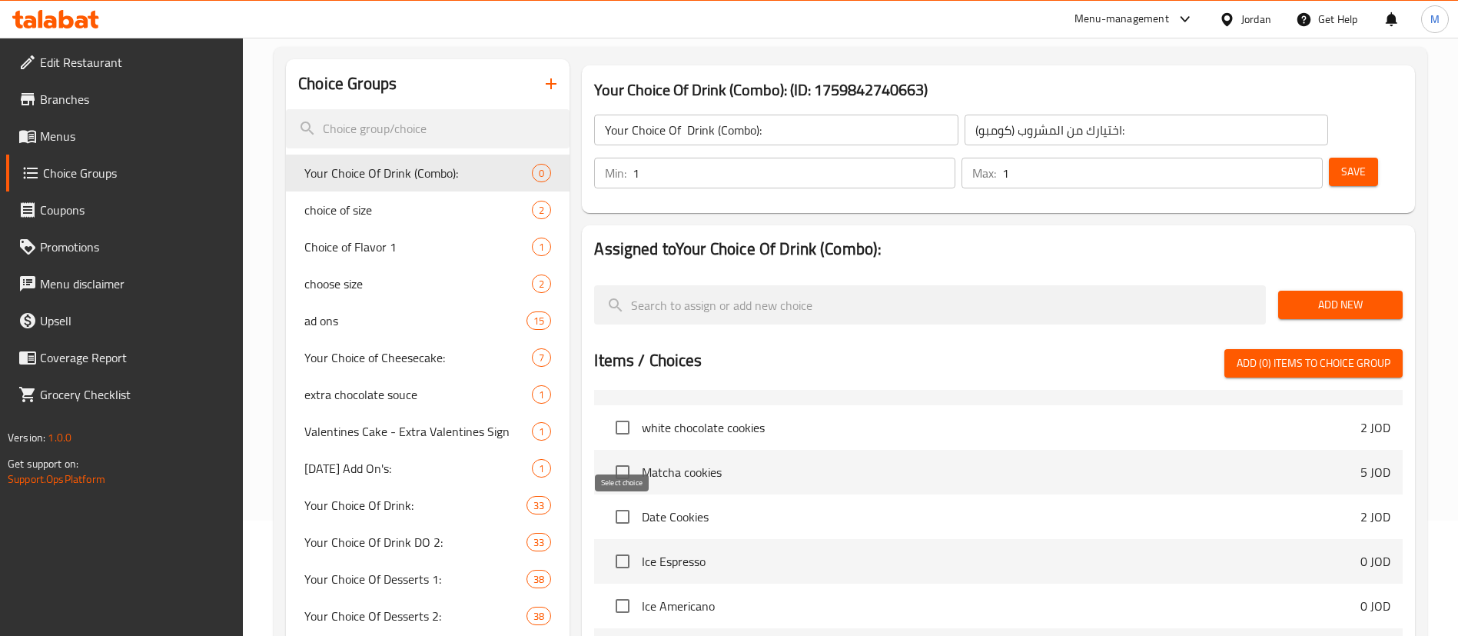
click at [627, 545] on input "checkbox" at bounding box center [622, 561] width 32 height 32
checkbox input "true"
click at [622, 589] on input "checkbox" at bounding box center [622, 605] width 32 height 32
click at [623, 589] on input "checkbox" at bounding box center [622, 605] width 32 height 32
checkbox input "false"
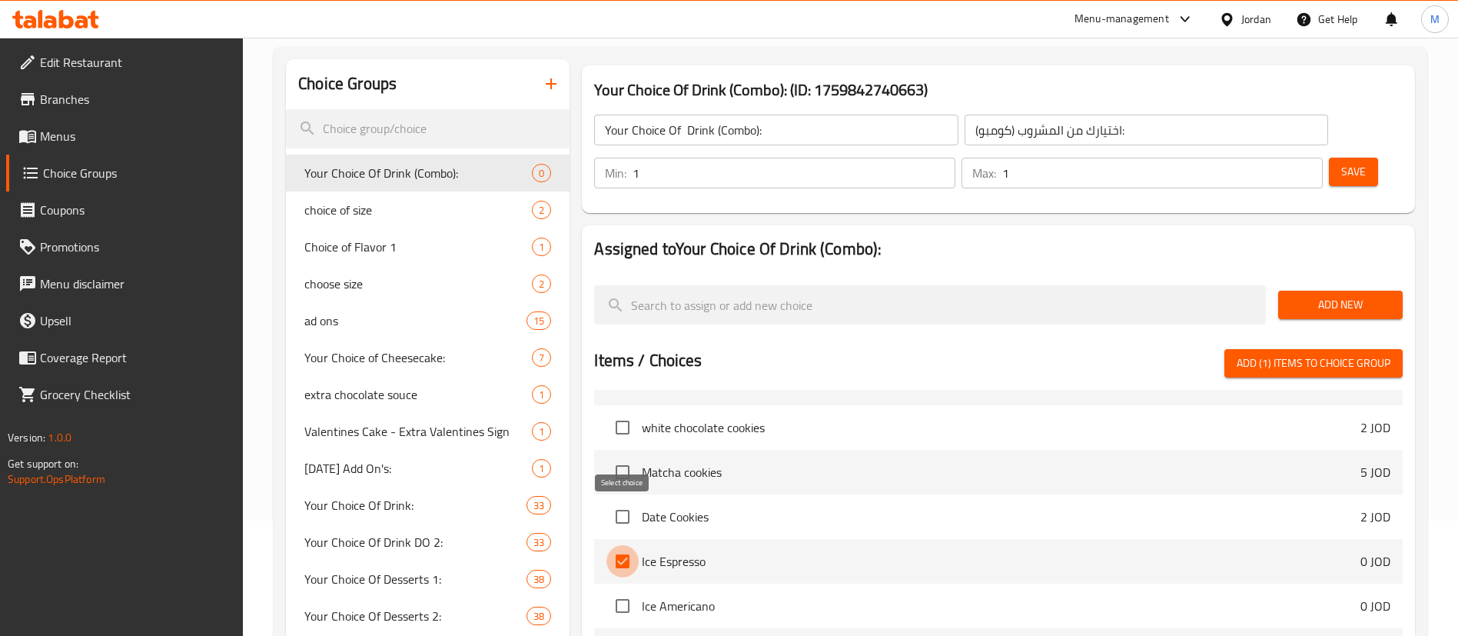
click at [624, 545] on input "checkbox" at bounding box center [622, 561] width 32 height 32
checkbox input "false"
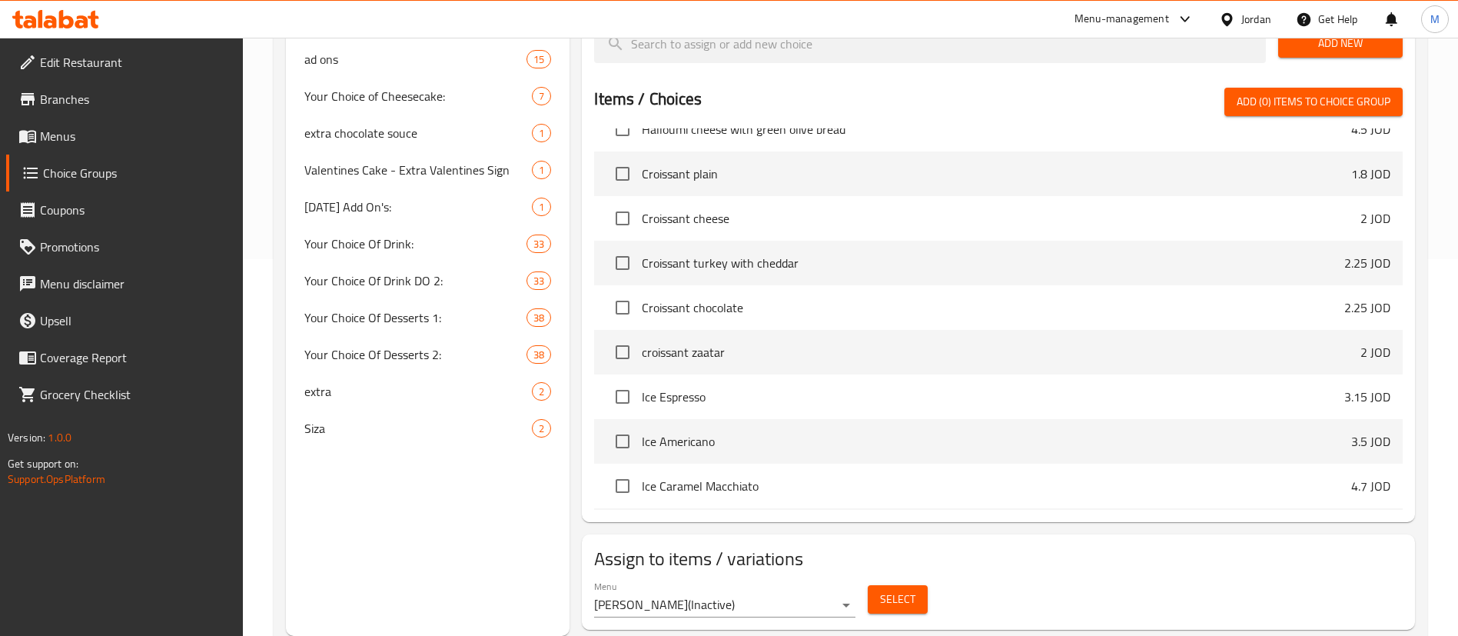
scroll to position [10974, 0]
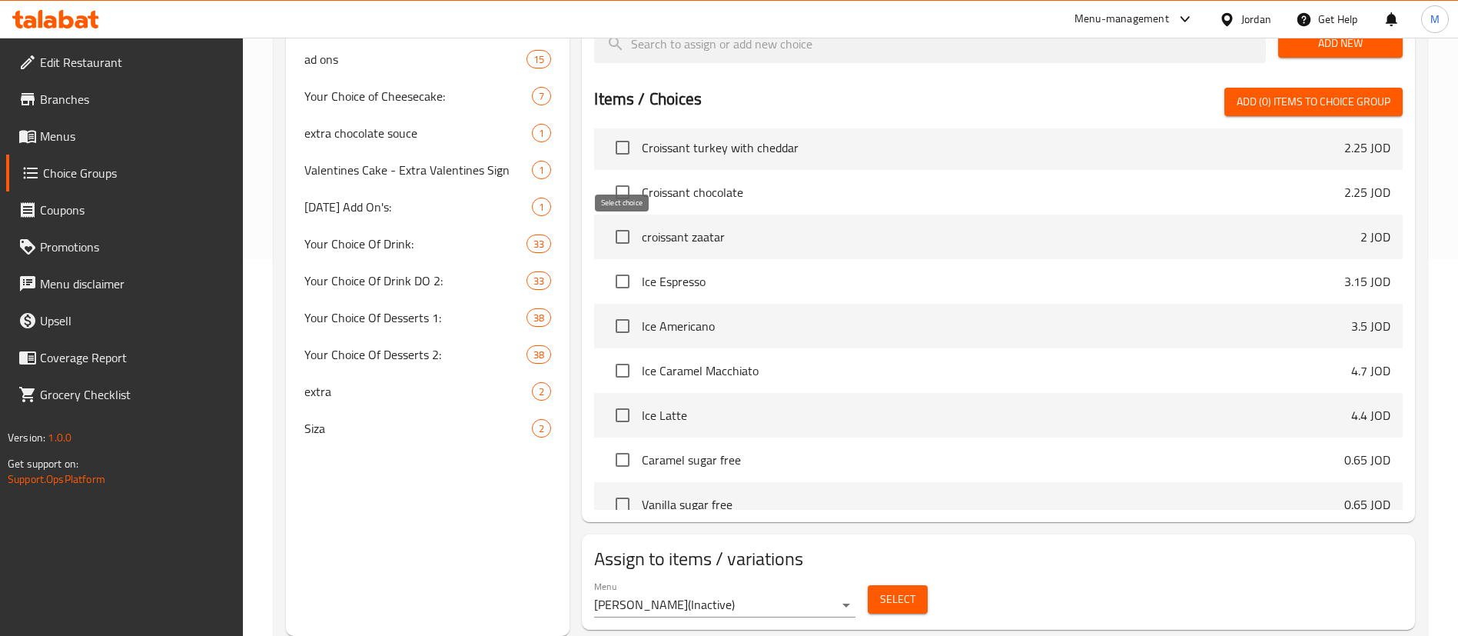
click at [626, 265] on input "checkbox" at bounding box center [622, 281] width 32 height 32
checkbox input "true"
click at [625, 310] on input "checkbox" at bounding box center [622, 326] width 32 height 32
checkbox input "true"
click at [619, 354] on input "checkbox" at bounding box center [622, 370] width 32 height 32
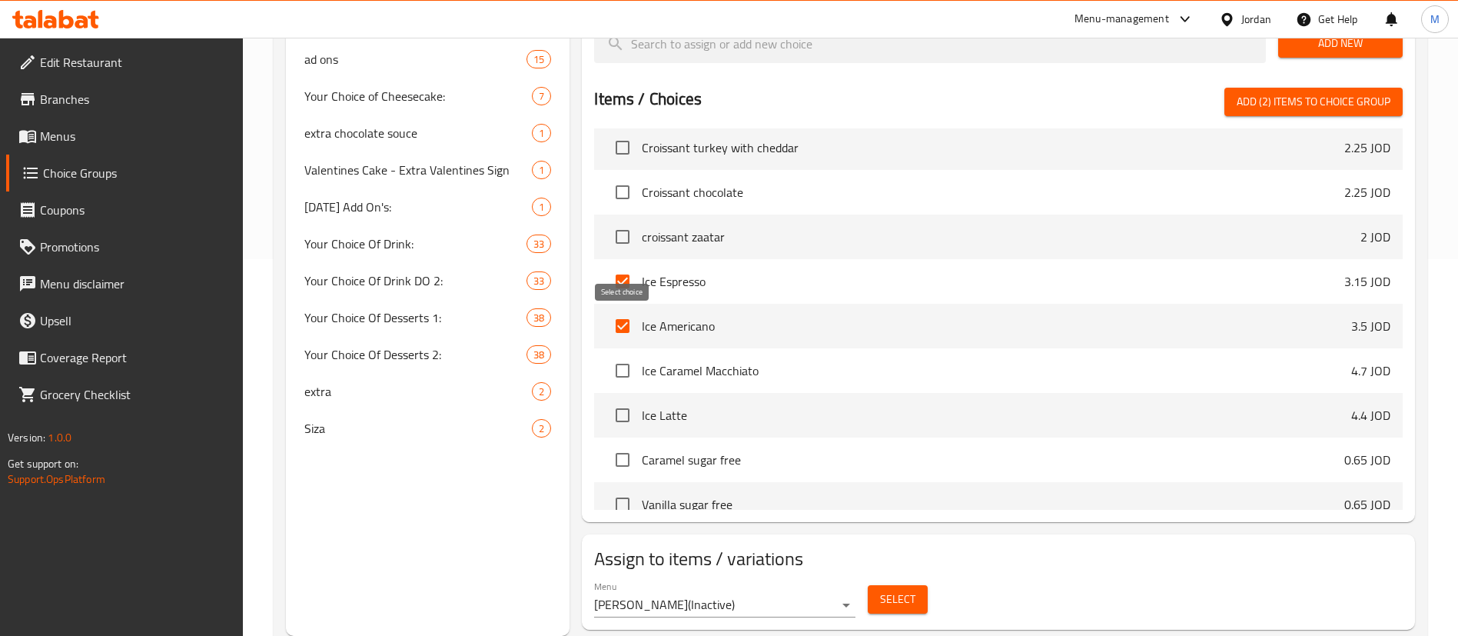
checkbox input "true"
click at [619, 399] on input "checkbox" at bounding box center [622, 415] width 32 height 32
checkbox input "true"
click at [631, 443] on input "checkbox" at bounding box center [622, 459] width 32 height 32
checkbox input "true"
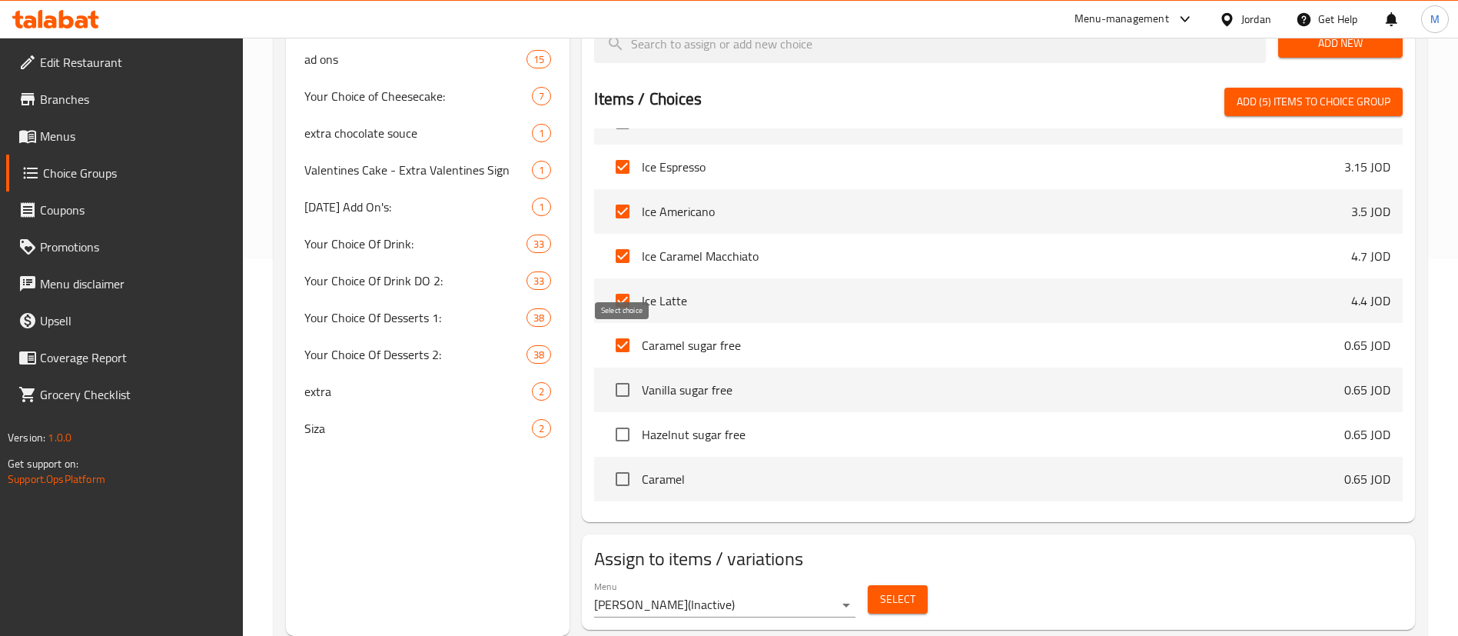
scroll to position [11090, 0]
click at [624, 373] on input "checkbox" at bounding box center [622, 389] width 32 height 32
checkbox input "true"
click at [623, 417] on input "checkbox" at bounding box center [622, 433] width 32 height 32
checkbox input "true"
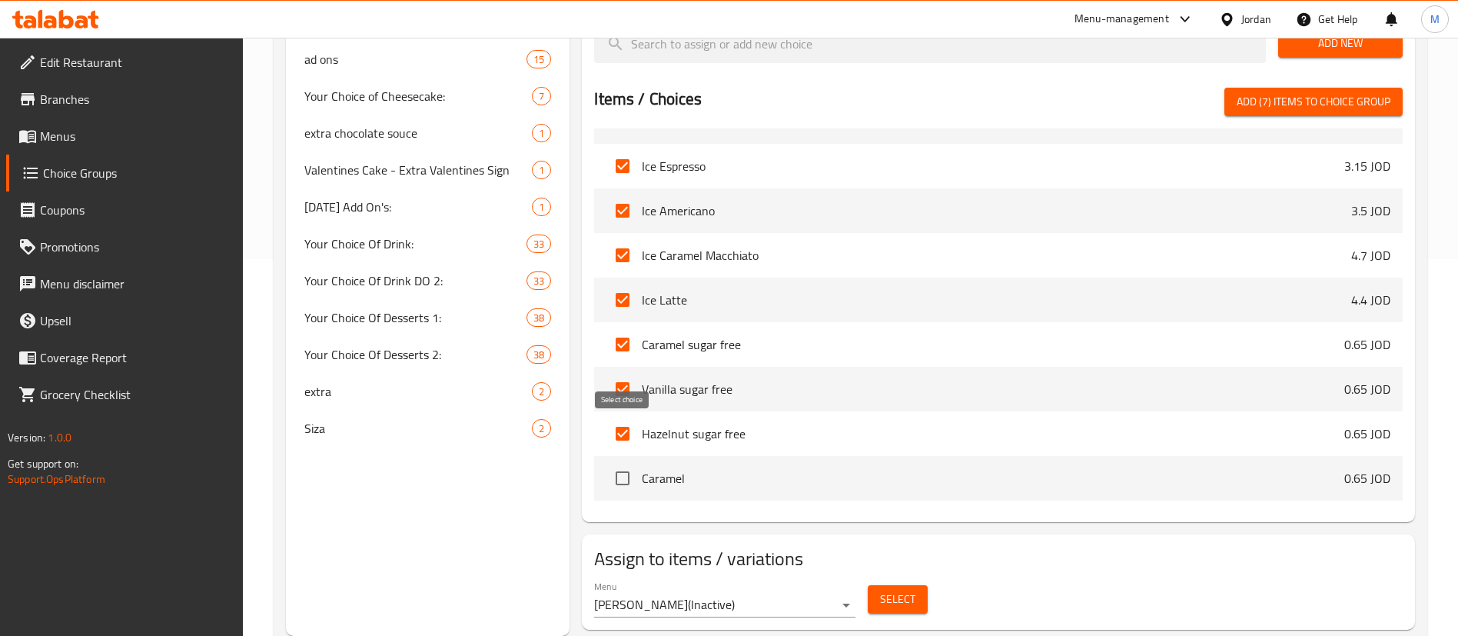
click at [625, 462] on input "checkbox" at bounding box center [622, 478] width 32 height 32
checkbox input "true"
click at [626, 373] on input "checkbox" at bounding box center [622, 389] width 32 height 32
checkbox input "false"
click at [626, 417] on input "checkbox" at bounding box center [622, 433] width 32 height 32
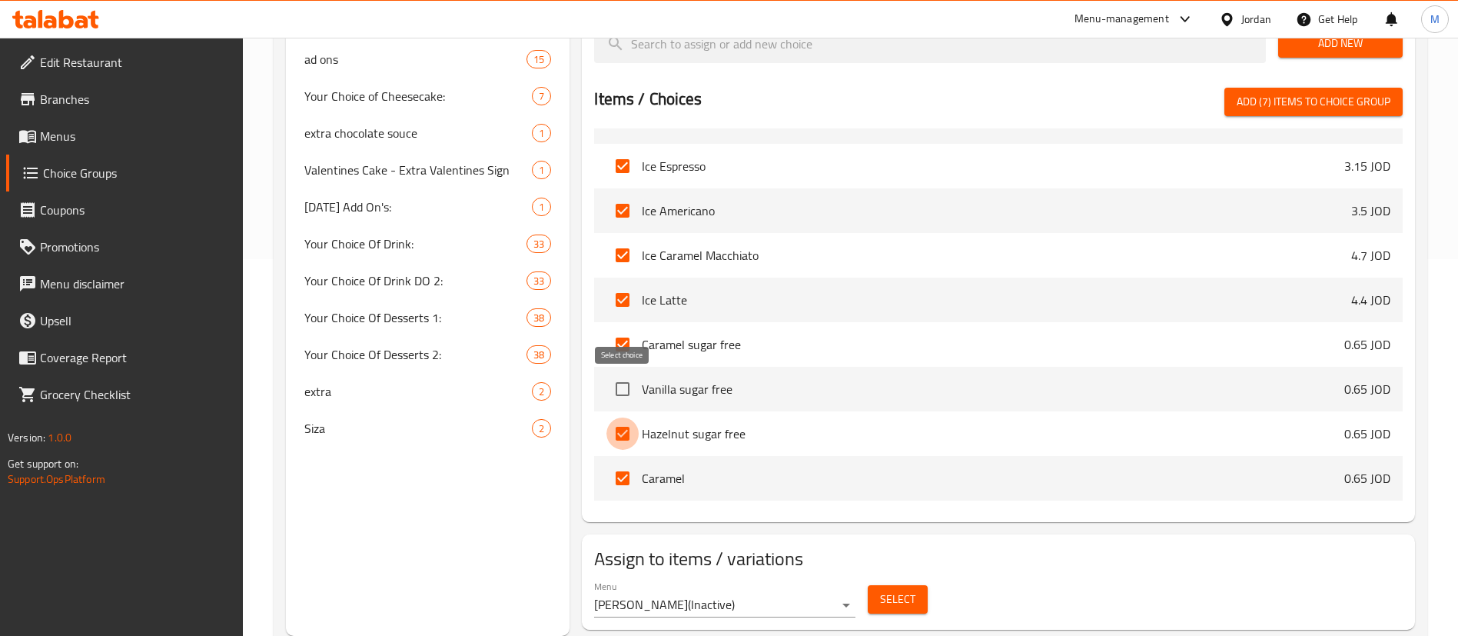
checkbox input "false"
click at [632, 462] on input "checkbox" at bounding box center [622, 478] width 32 height 32
checkbox input "false"
click at [626, 328] on input "checkbox" at bounding box center [622, 344] width 32 height 32
checkbox input "false"
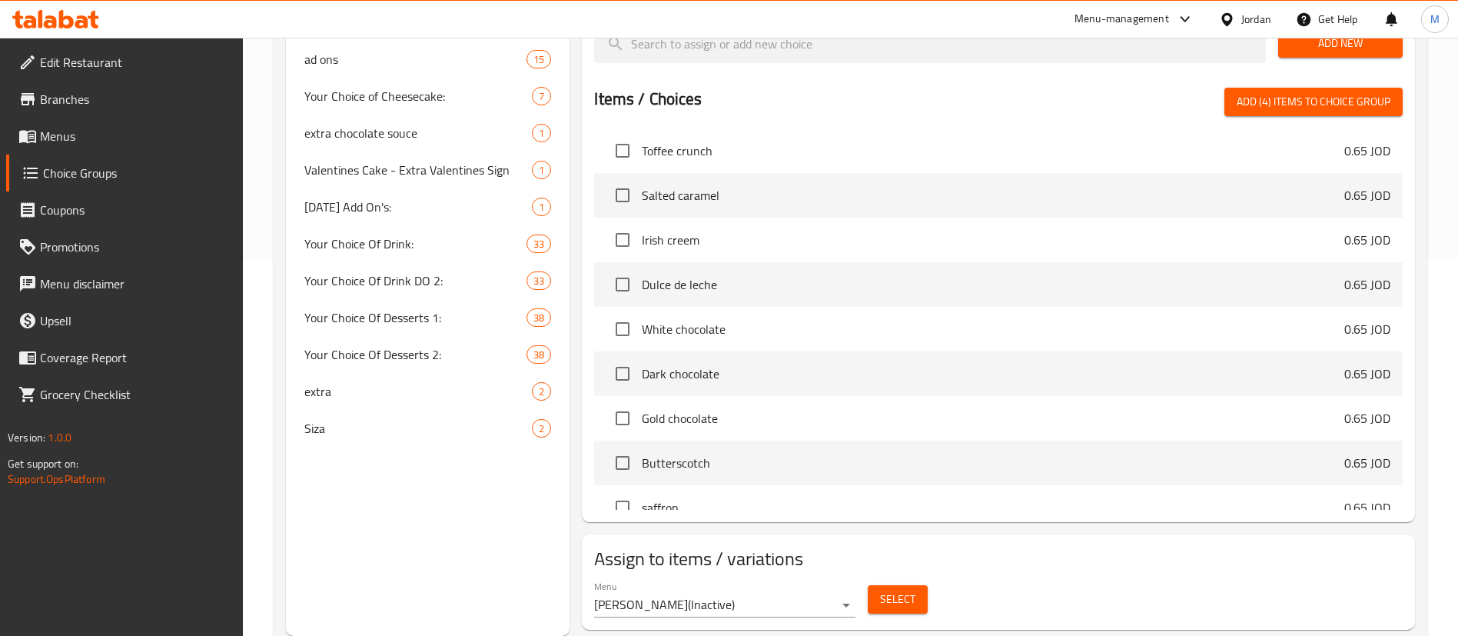
scroll to position [11666, 0]
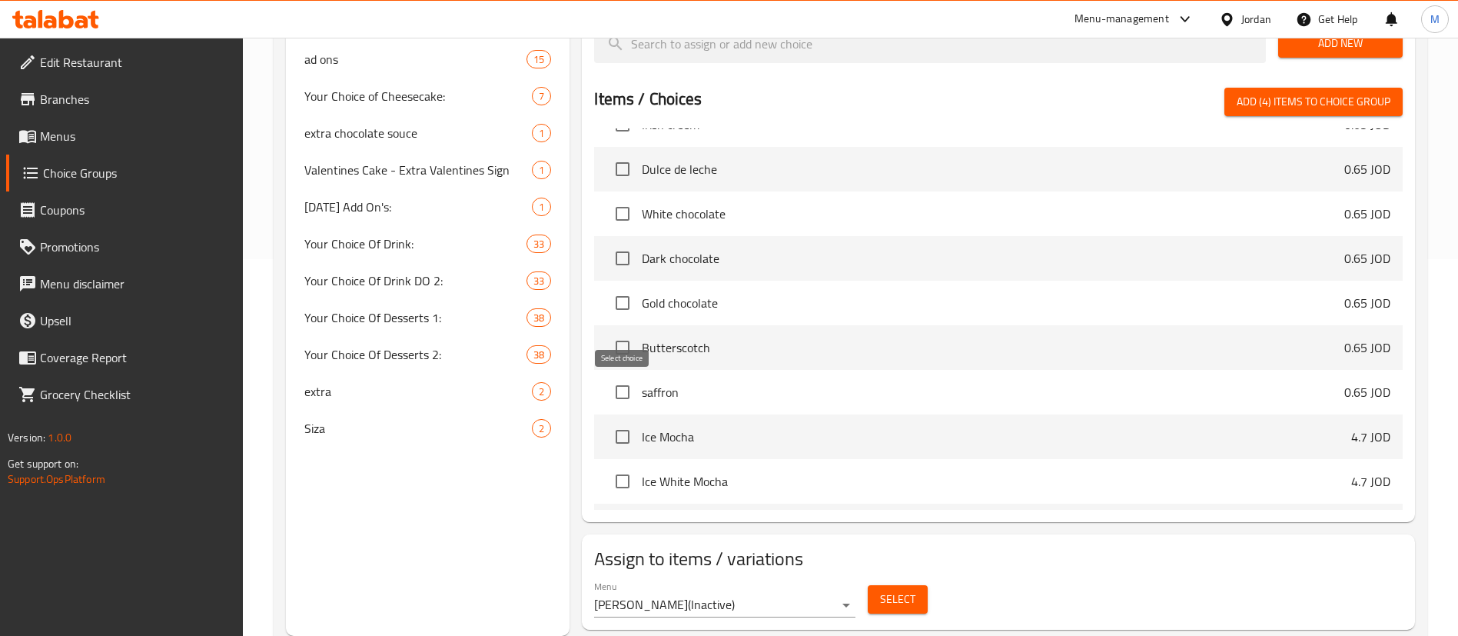
click at [620, 420] on input "checkbox" at bounding box center [622, 436] width 32 height 32
checkbox input "true"
click at [621, 465] on input "checkbox" at bounding box center [622, 481] width 32 height 32
checkbox input "true"
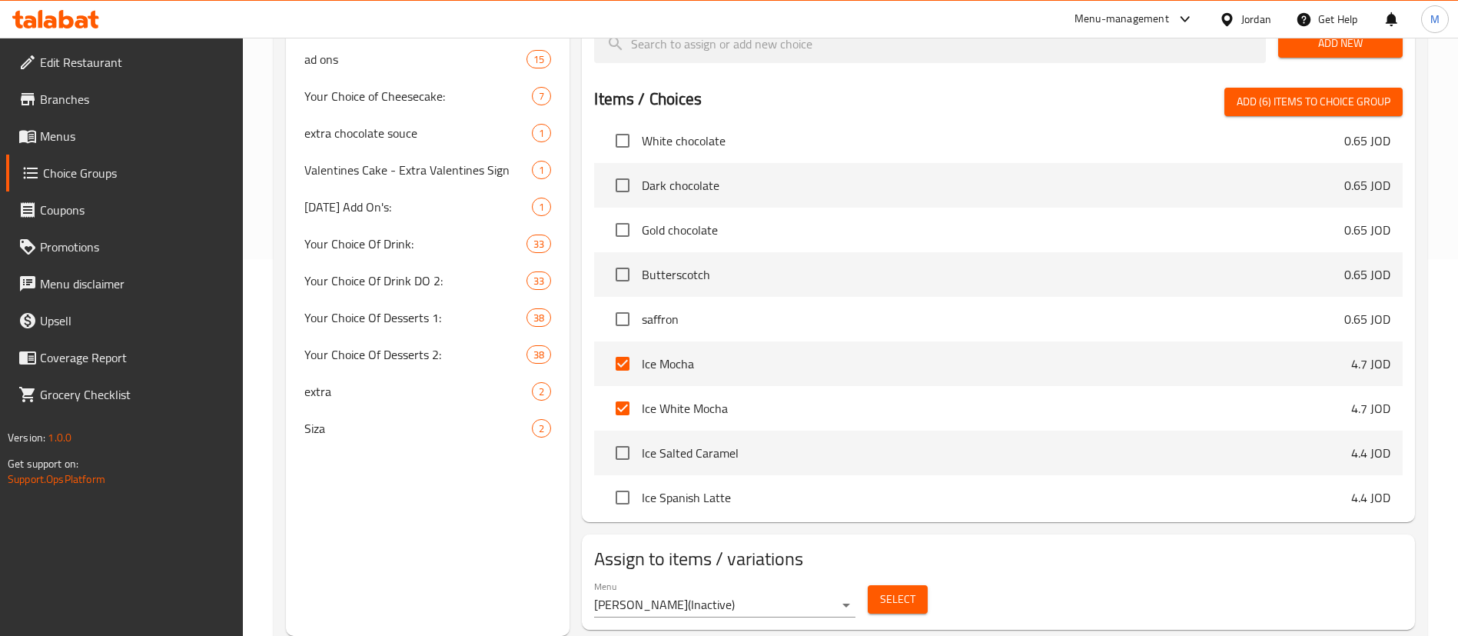
scroll to position [11781, 0]
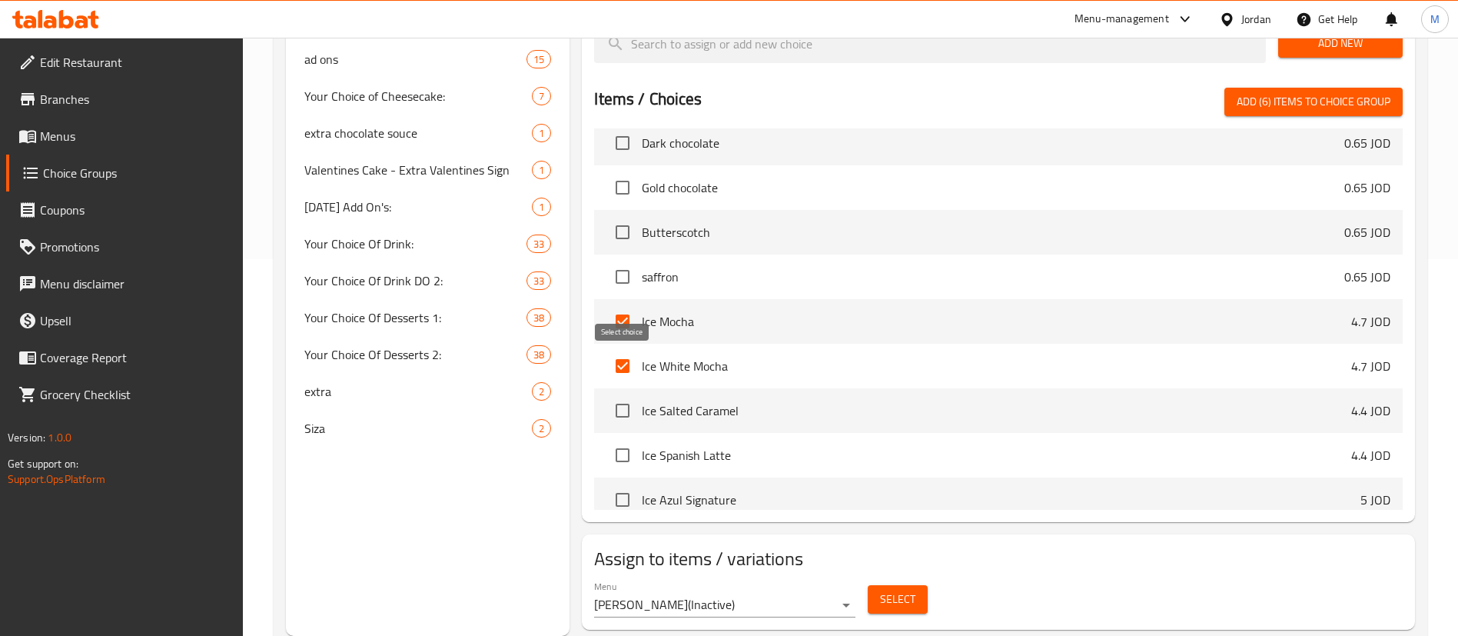
click at [630, 394] on input "checkbox" at bounding box center [622, 410] width 32 height 32
checkbox input "true"
click at [630, 439] on input "checkbox" at bounding box center [622, 455] width 32 height 32
checkbox input "true"
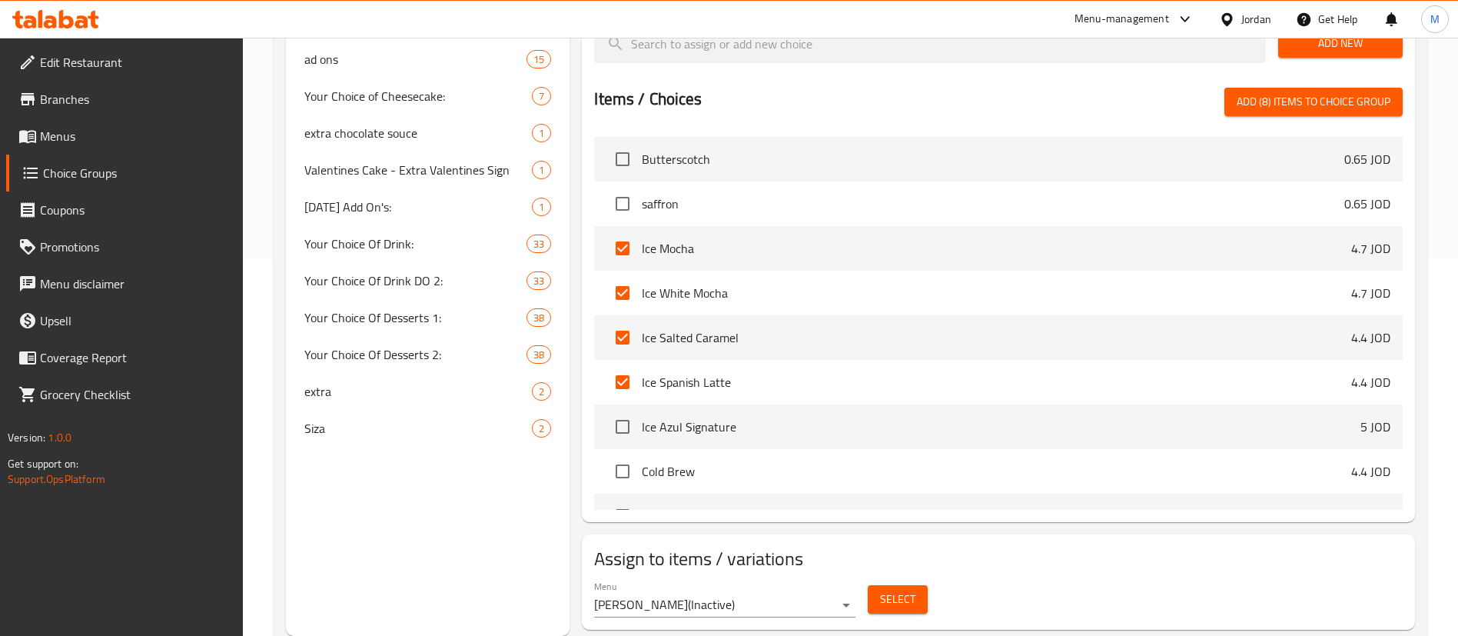
scroll to position [11896, 0]
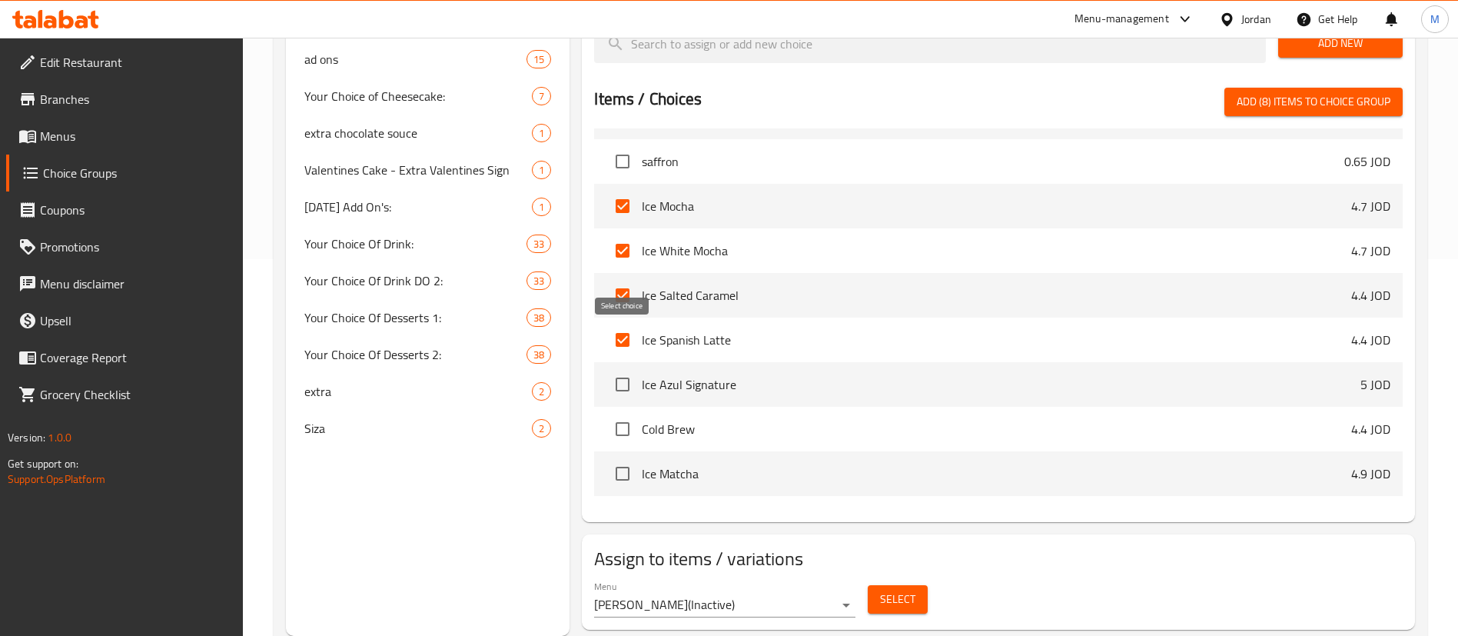
click at [625, 368] on input "checkbox" at bounding box center [622, 384] width 32 height 32
checkbox input "true"
click at [626, 413] on input "checkbox" at bounding box center [622, 429] width 32 height 32
checkbox input "true"
click at [626, 457] on input "checkbox" at bounding box center [622, 473] width 32 height 32
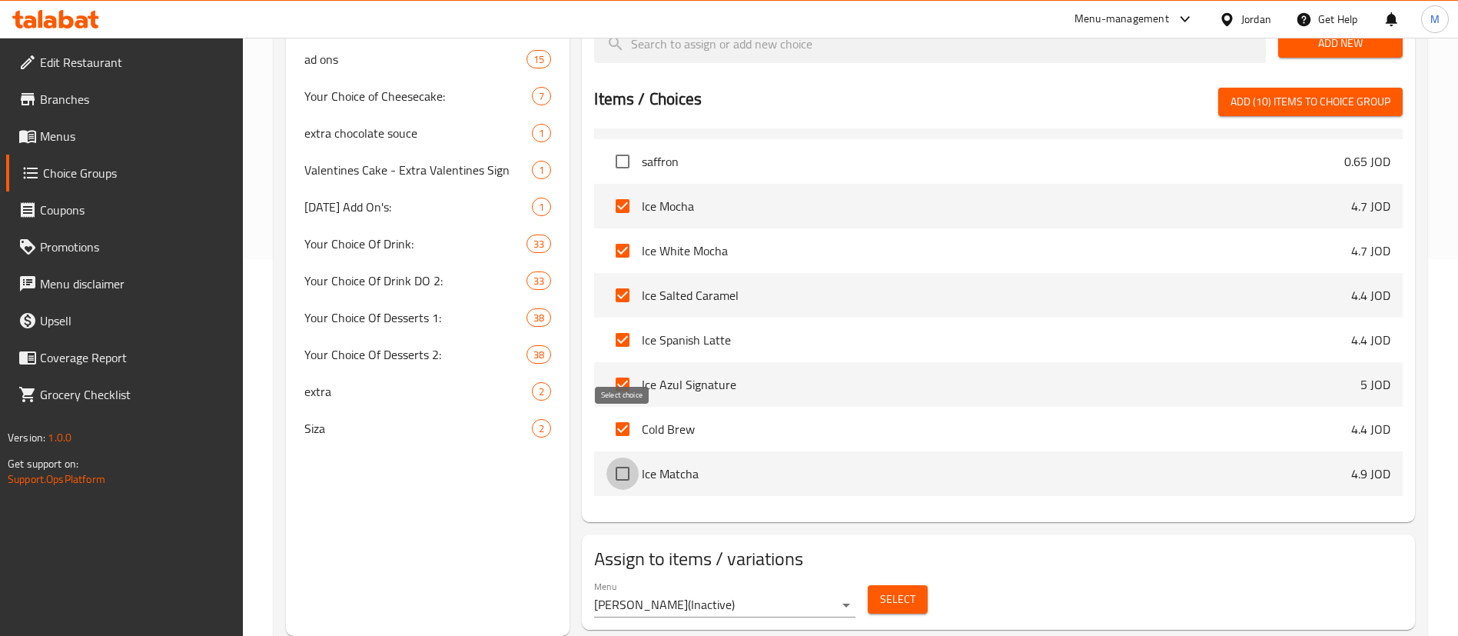
checkbox input "true"
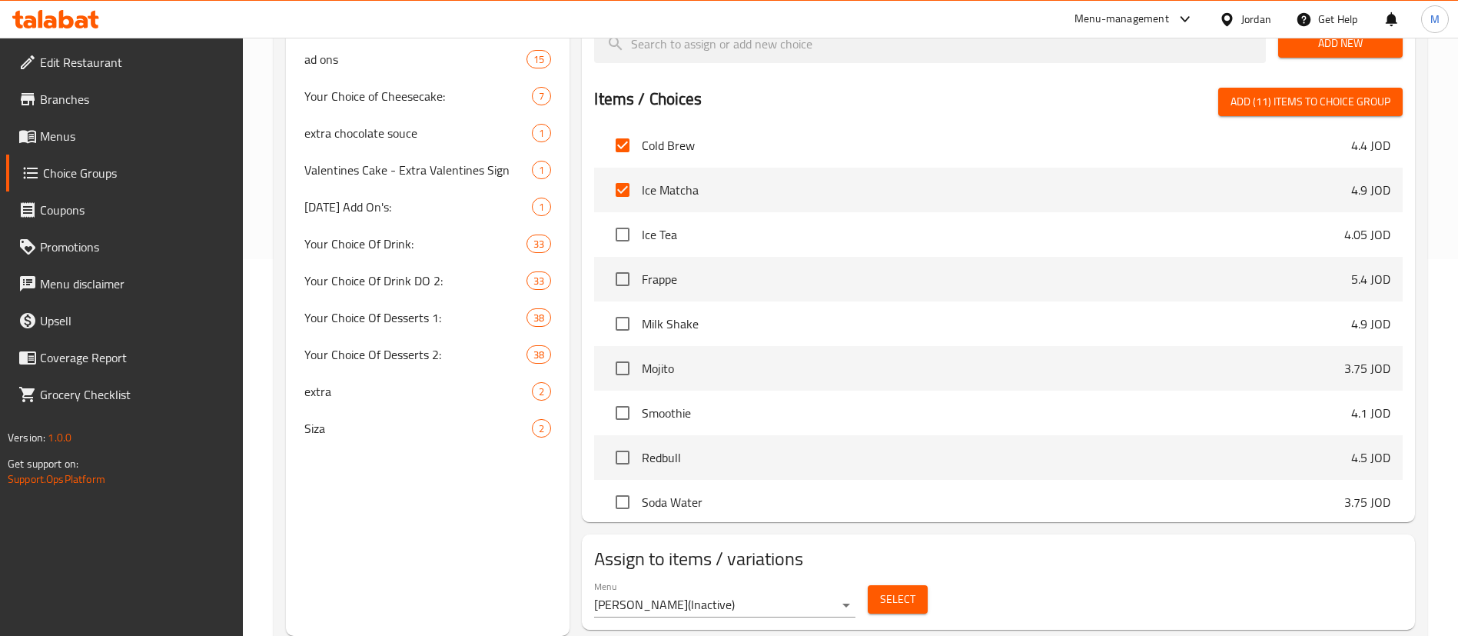
scroll to position [12242, 0]
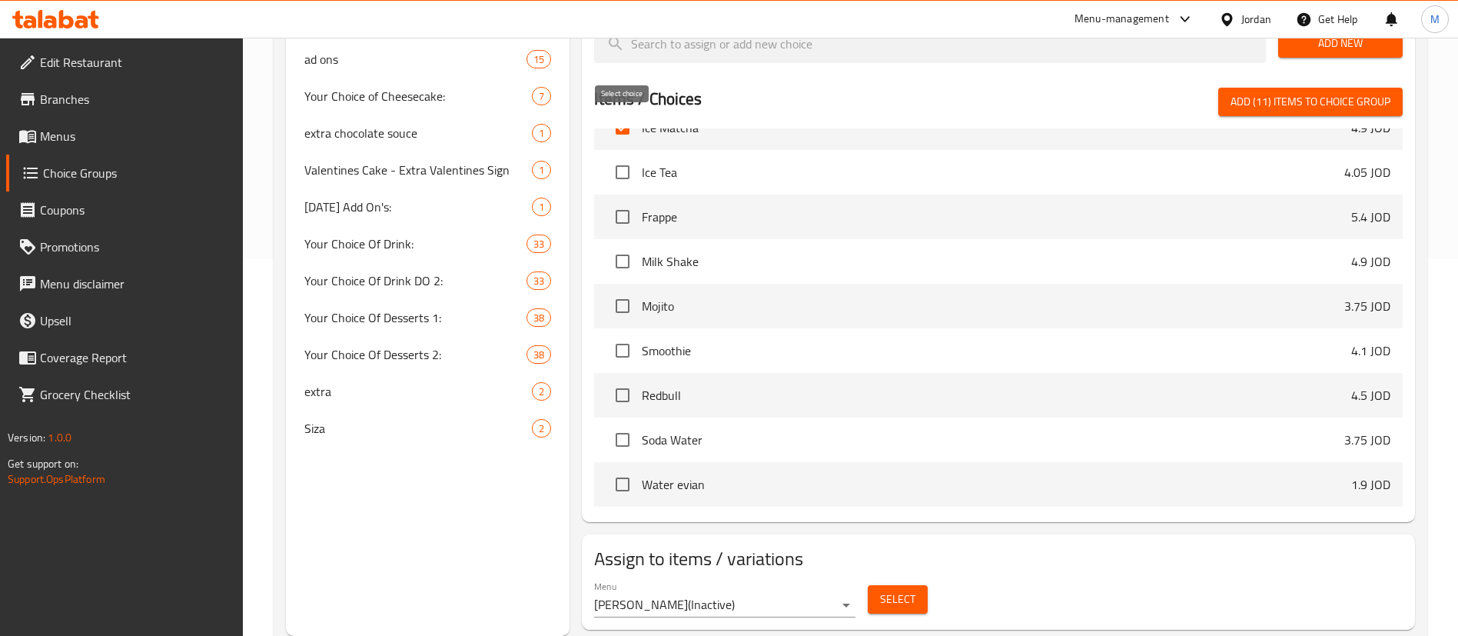
click at [625, 156] on input "checkbox" at bounding box center [622, 172] width 32 height 32
checkbox input "true"
click at [620, 201] on input "checkbox" at bounding box center [622, 217] width 32 height 32
checkbox input "true"
click at [622, 245] on input "checkbox" at bounding box center [622, 261] width 32 height 32
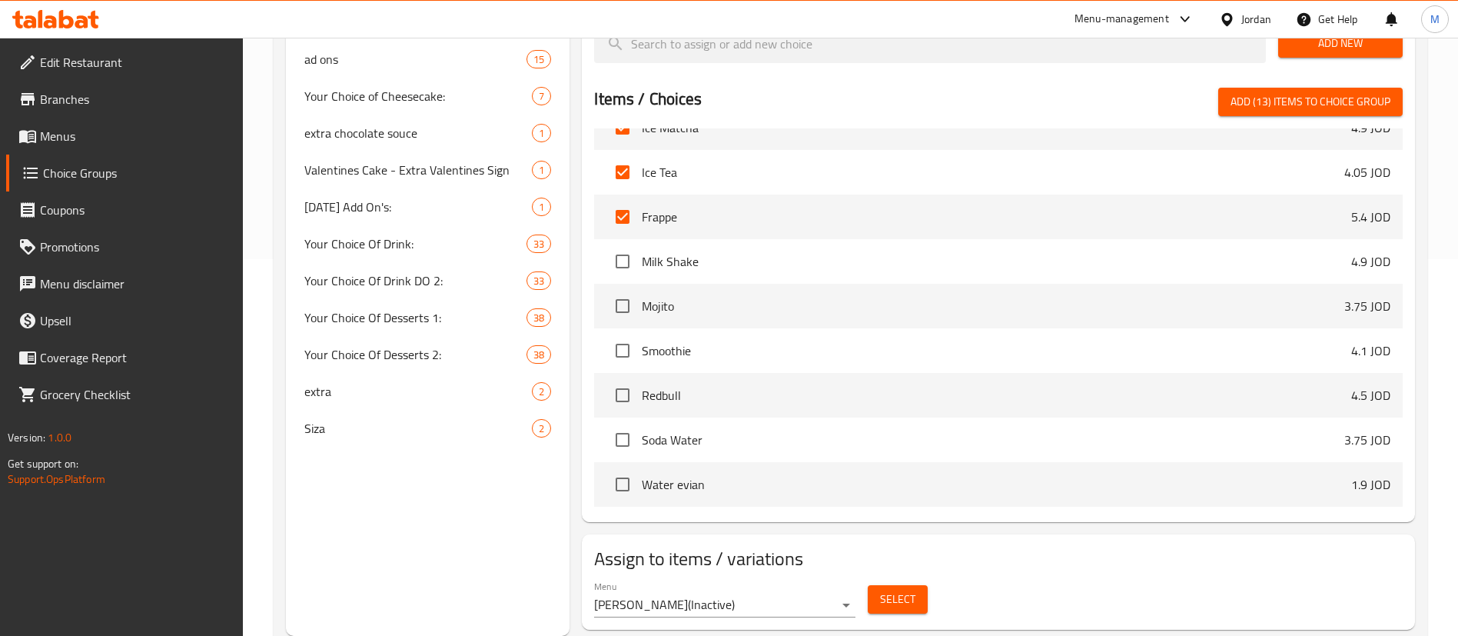
checkbox input "true"
click at [622, 290] on input "checkbox" at bounding box center [622, 306] width 32 height 32
checkbox input "true"
click at [622, 334] on input "checkbox" at bounding box center [622, 350] width 32 height 32
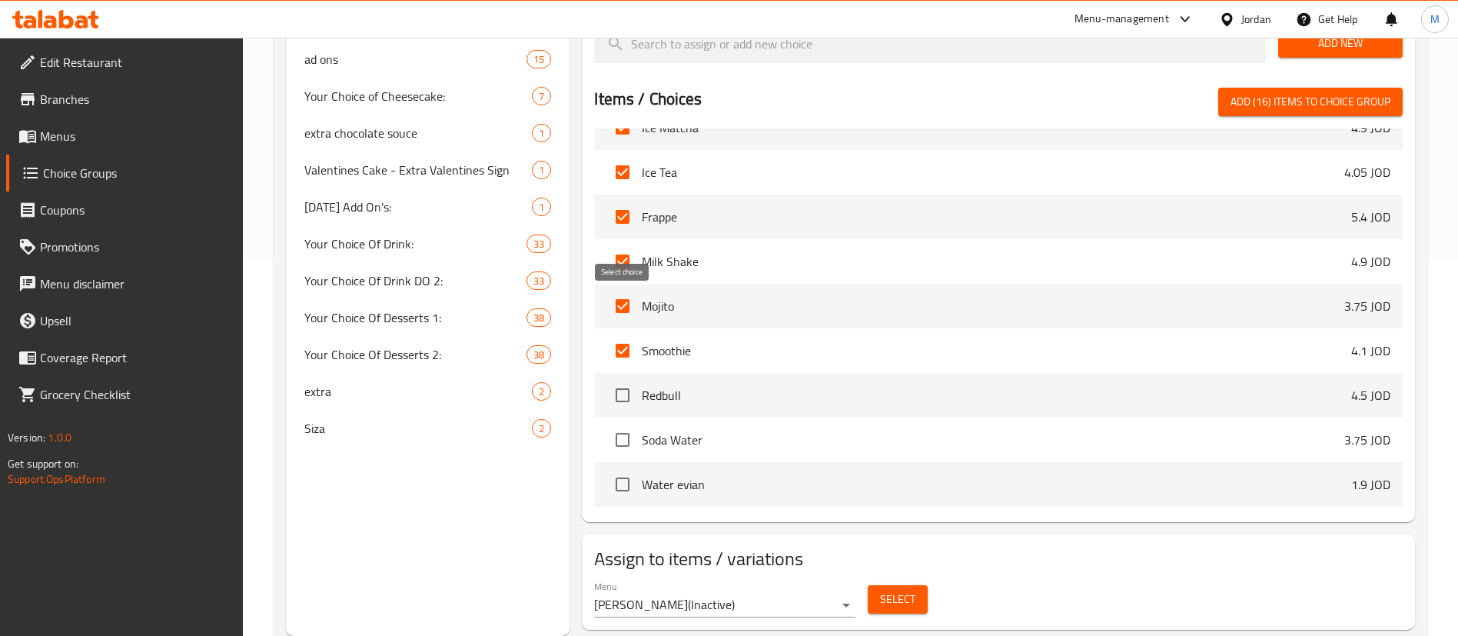
checkbox input "false"
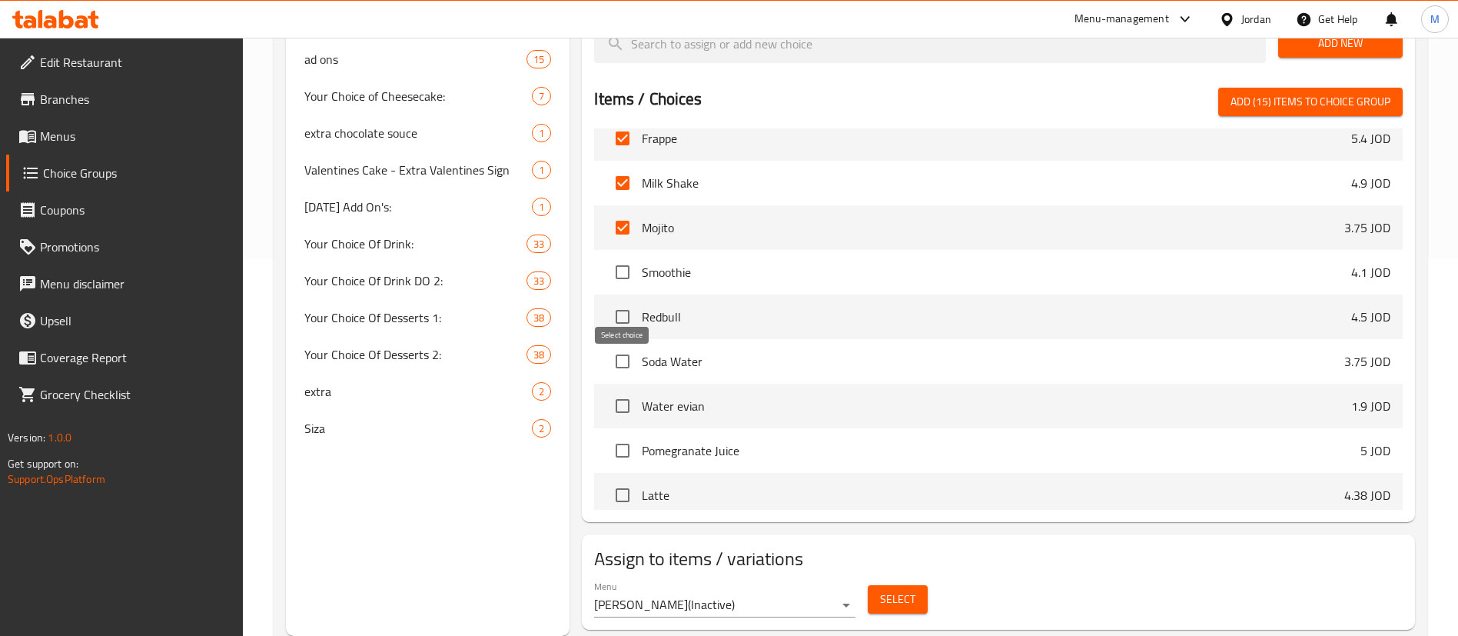
scroll to position [12358, 0]
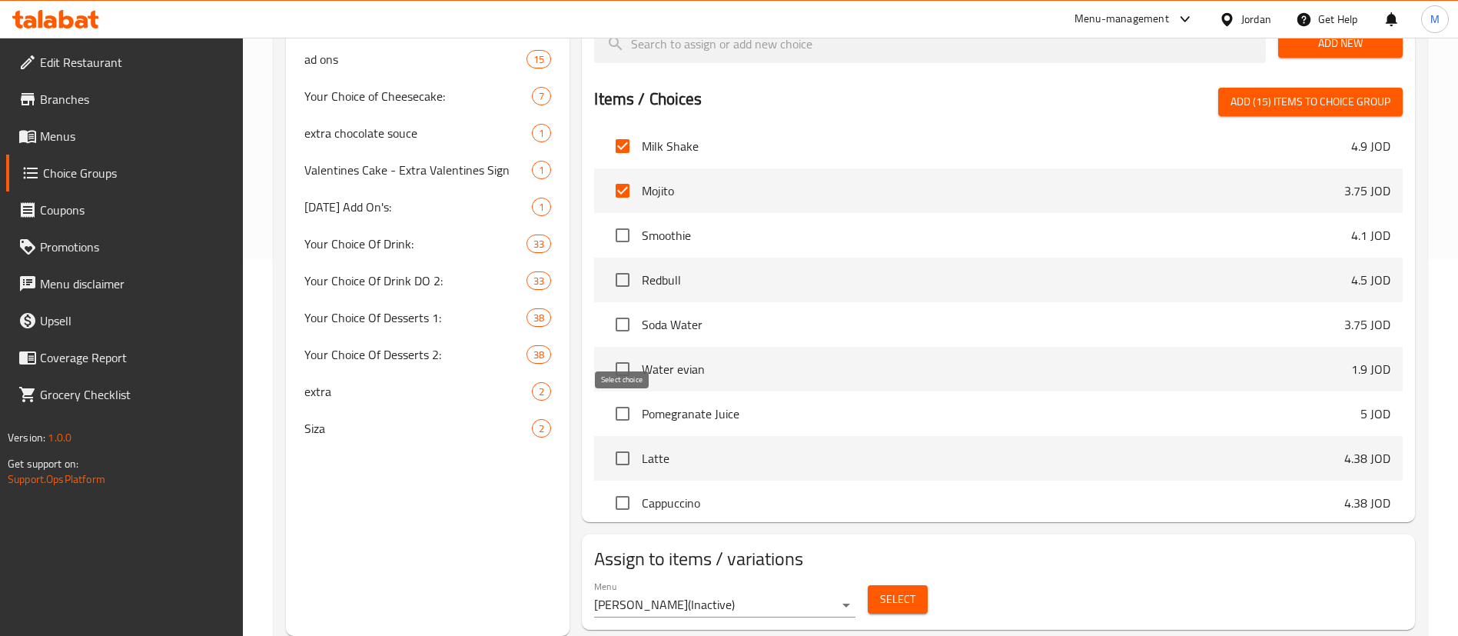
click at [628, 442] on input "checkbox" at bounding box center [622, 458] width 32 height 32
checkbox input "true"
click at [626, 486] on input "checkbox" at bounding box center [622, 502] width 32 height 32
checkbox input "true"
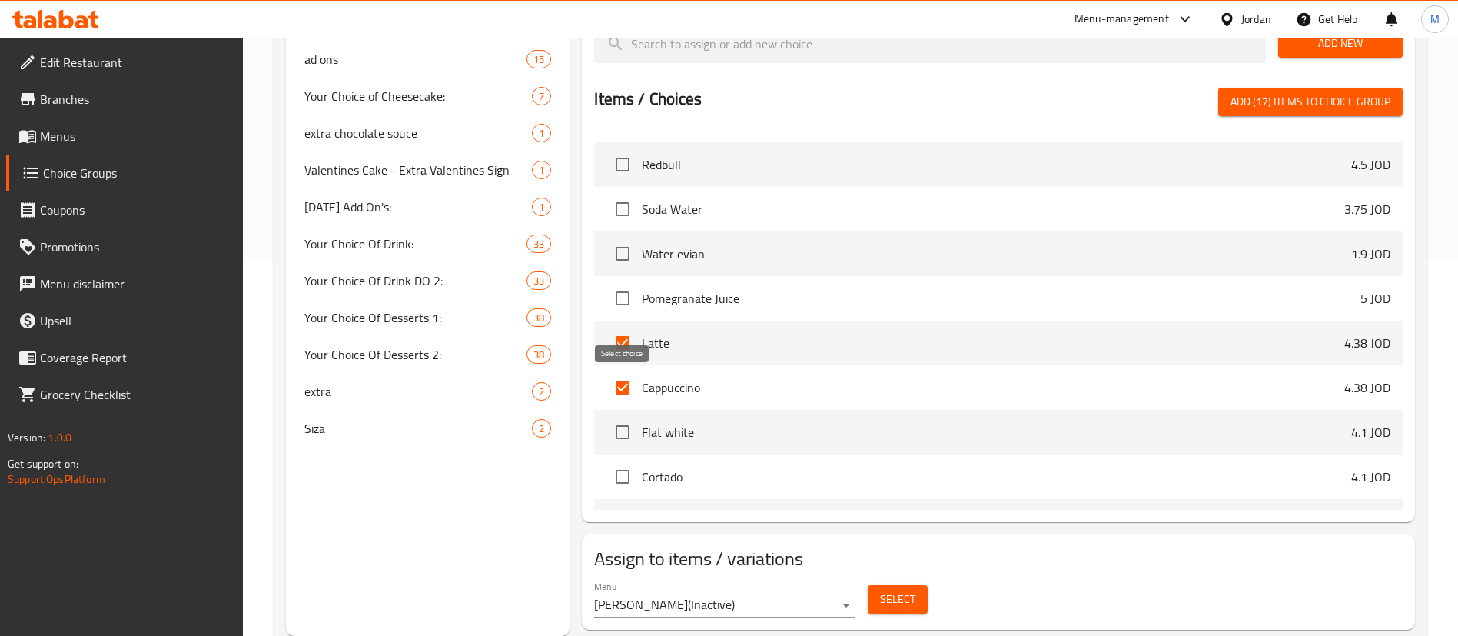
click at [622, 416] on input "checkbox" at bounding box center [622, 432] width 32 height 32
checkbox input "true"
click at [624, 460] on input "checkbox" at bounding box center [622, 476] width 32 height 32
checkbox input "true"
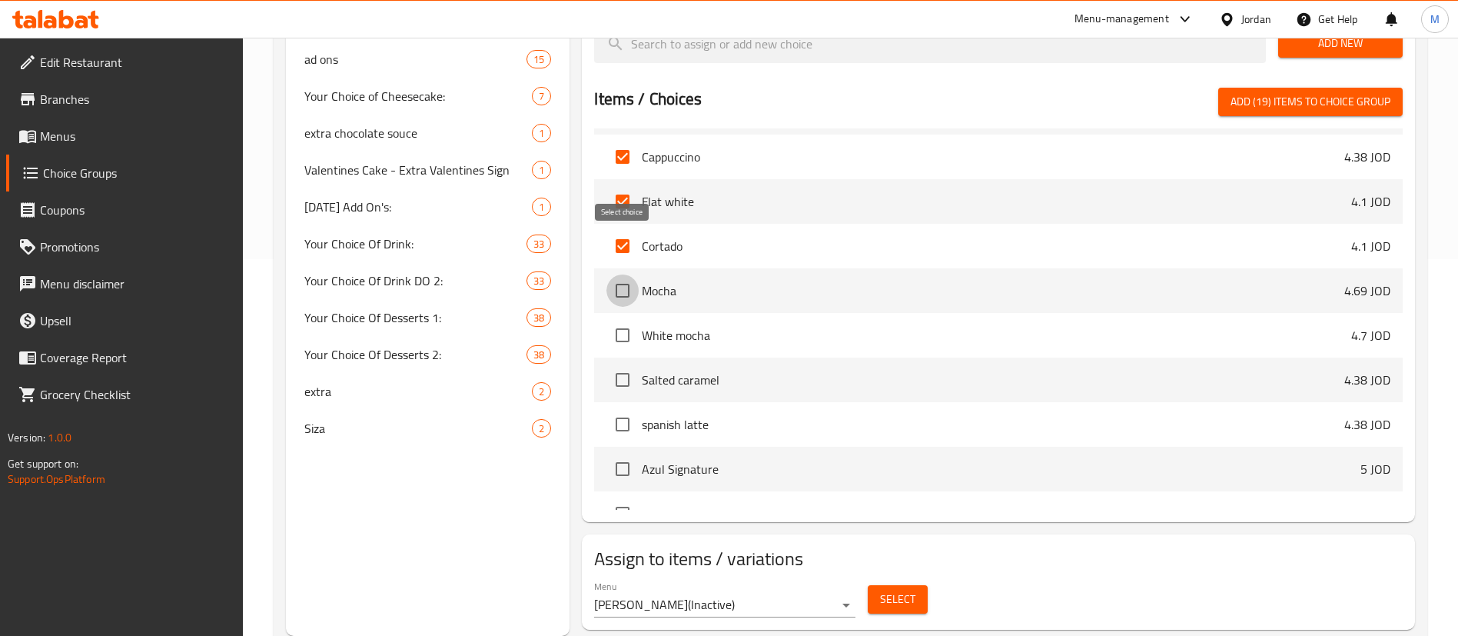
click at [627, 274] on input "checkbox" at bounding box center [622, 290] width 32 height 32
checkbox input "true"
click at [629, 319] on input "checkbox" at bounding box center [622, 335] width 32 height 32
checkbox input "true"
click at [627, 364] on input "checkbox" at bounding box center [622, 380] width 32 height 32
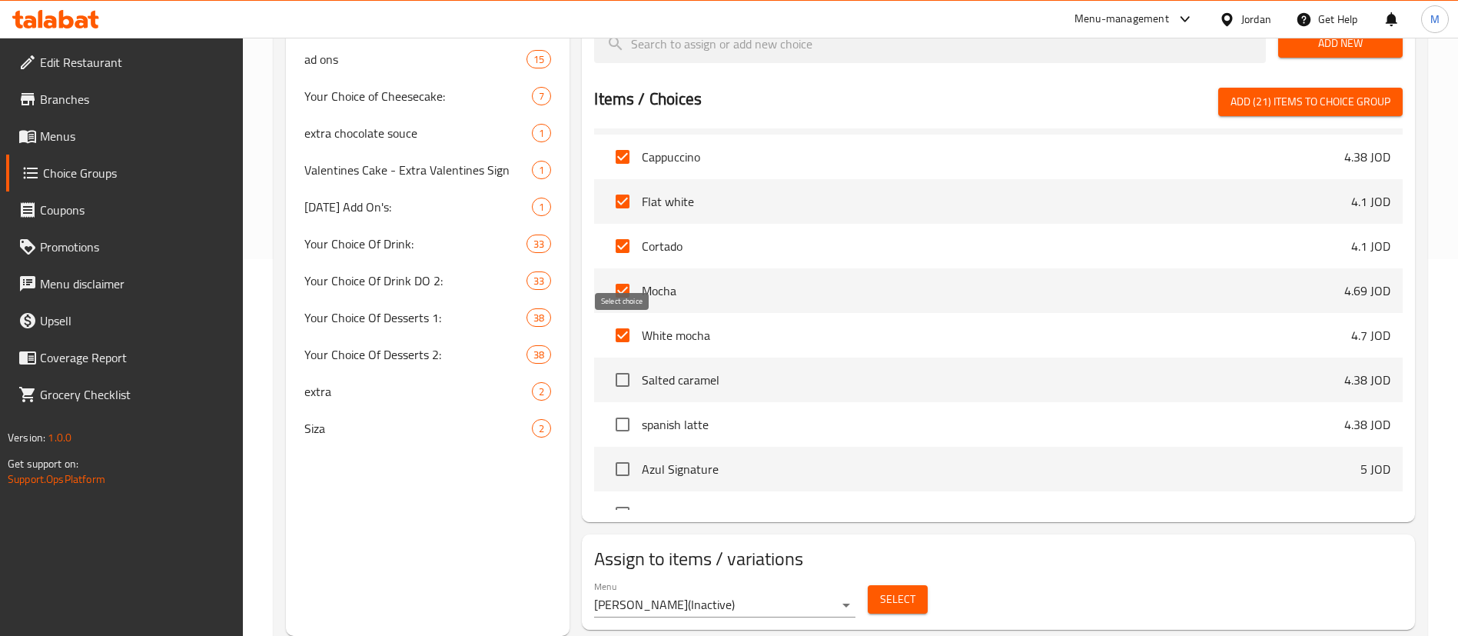
checkbox input "true"
click at [625, 408] on input "checkbox" at bounding box center [622, 424] width 32 height 32
checkbox input "true"
drag, startPoint x: 625, startPoint y: 425, endPoint x: 629, endPoint y: 416, distance: 10.0
click at [626, 453] on input "checkbox" at bounding box center [622, 469] width 32 height 32
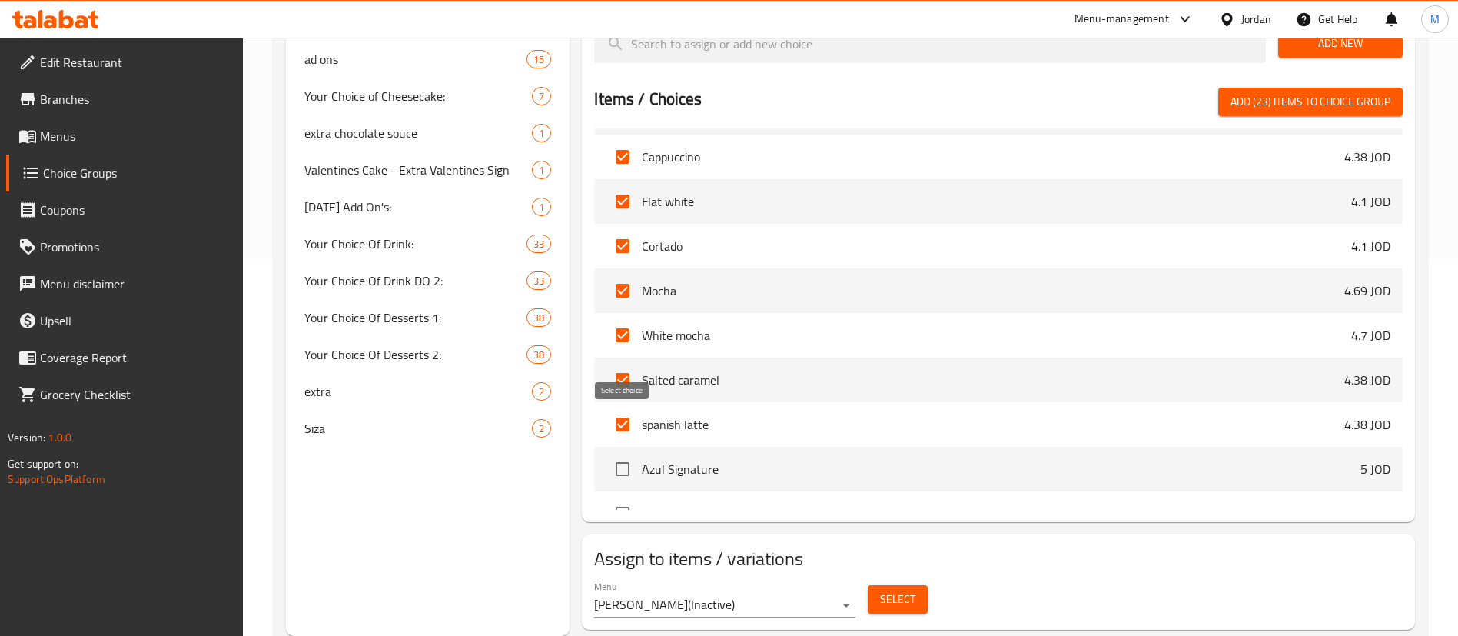
checkbox input "true"
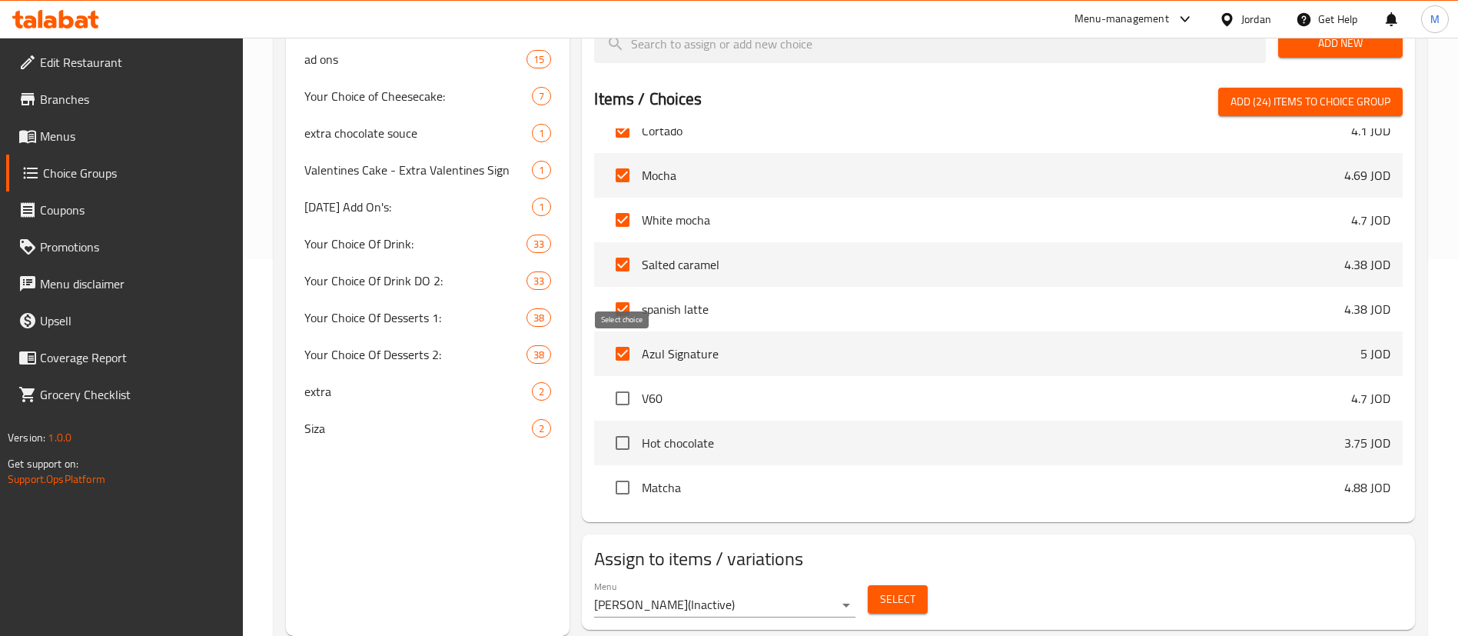
click at [630, 382] on input "checkbox" at bounding box center [622, 398] width 32 height 32
checkbox input "true"
click at [631, 427] on input "checkbox" at bounding box center [622, 443] width 32 height 32
checkbox input "true"
drag, startPoint x: 629, startPoint y: 441, endPoint x: 626, endPoint y: 427, distance: 14.0
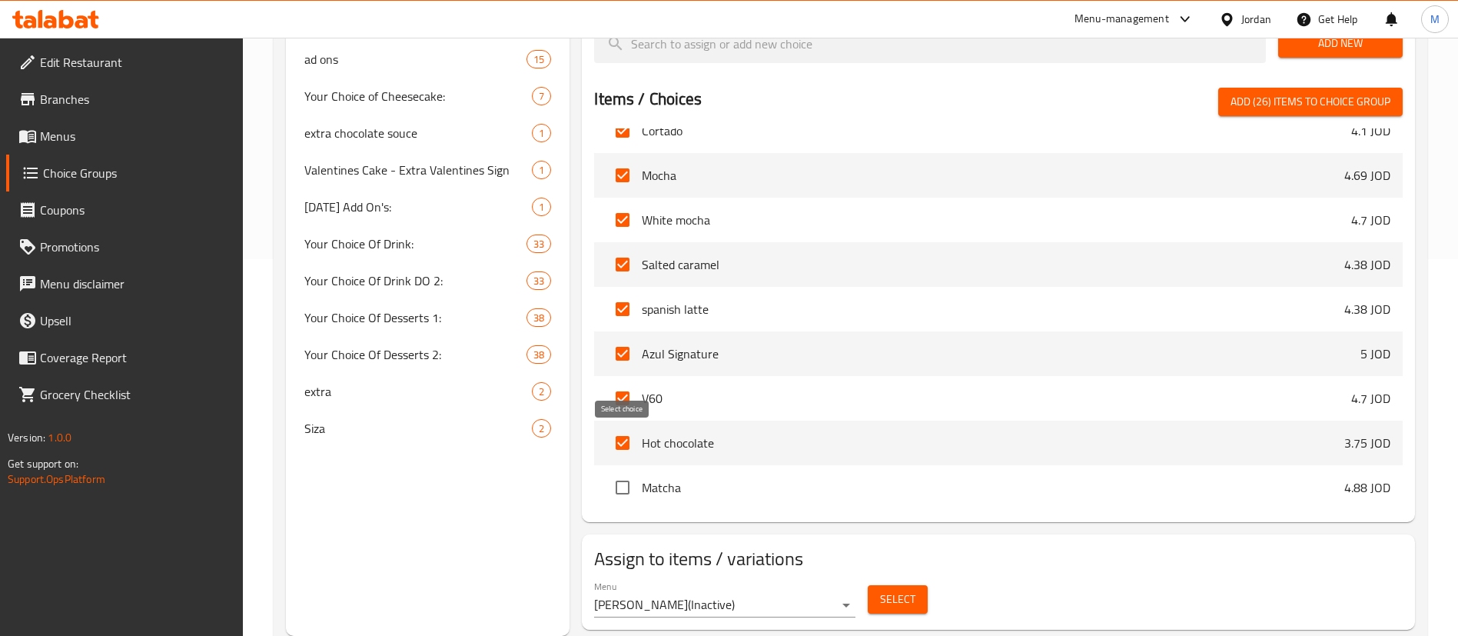
click at [628, 471] on input "checkbox" at bounding box center [622, 487] width 32 height 32
checkbox input "true"
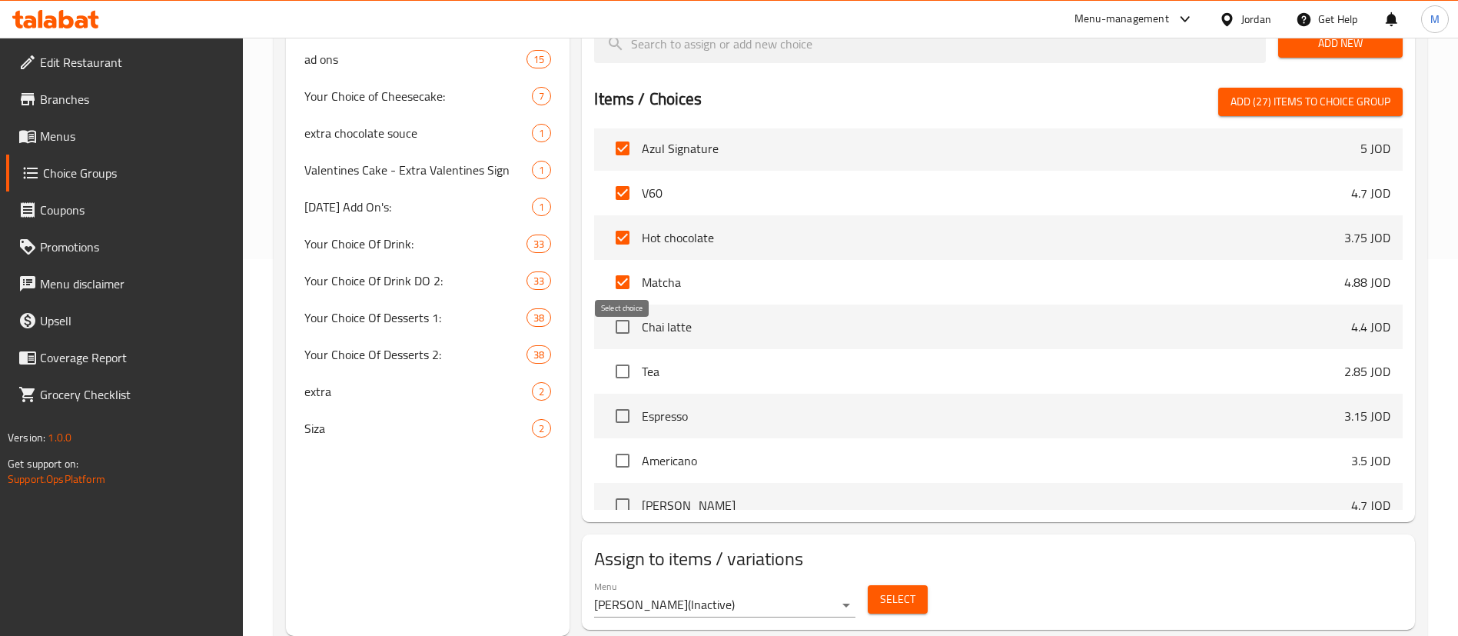
scroll to position [13049, 0]
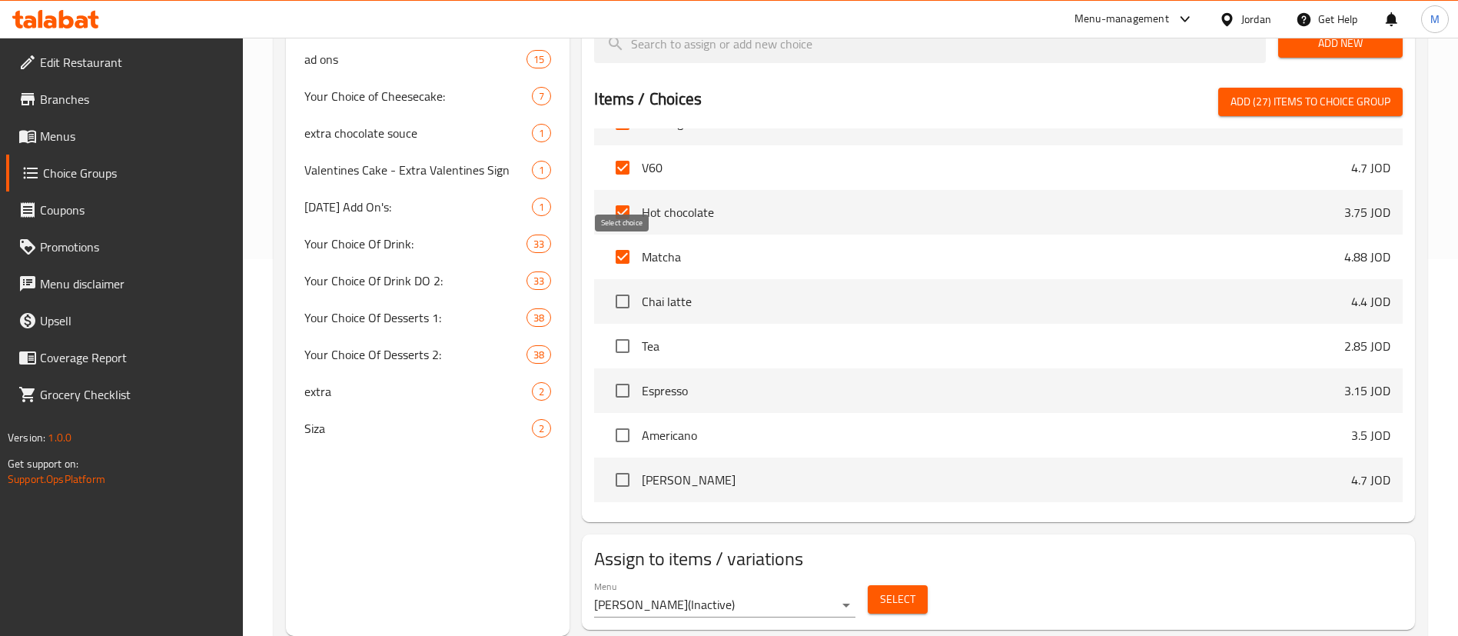
click at [624, 285] on input "checkbox" at bounding box center [622, 301] width 32 height 32
checkbox input "true"
click at [619, 330] on input "checkbox" at bounding box center [622, 346] width 32 height 32
checkbox input "true"
click at [620, 374] on input "checkbox" at bounding box center [622, 390] width 32 height 32
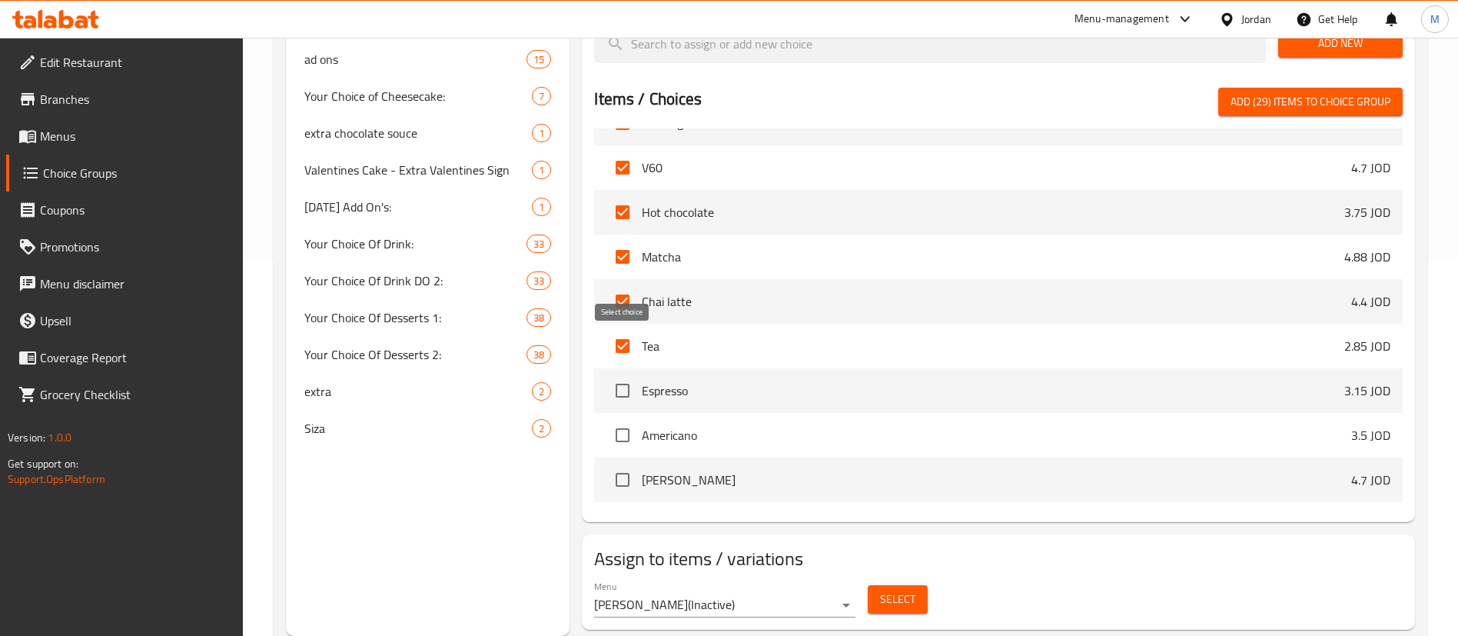
checkbox input "true"
click at [622, 419] on input "checkbox" at bounding box center [622, 435] width 32 height 32
checkbox input "true"
click at [623, 463] on input "checkbox" at bounding box center [622, 479] width 32 height 32
checkbox input "true"
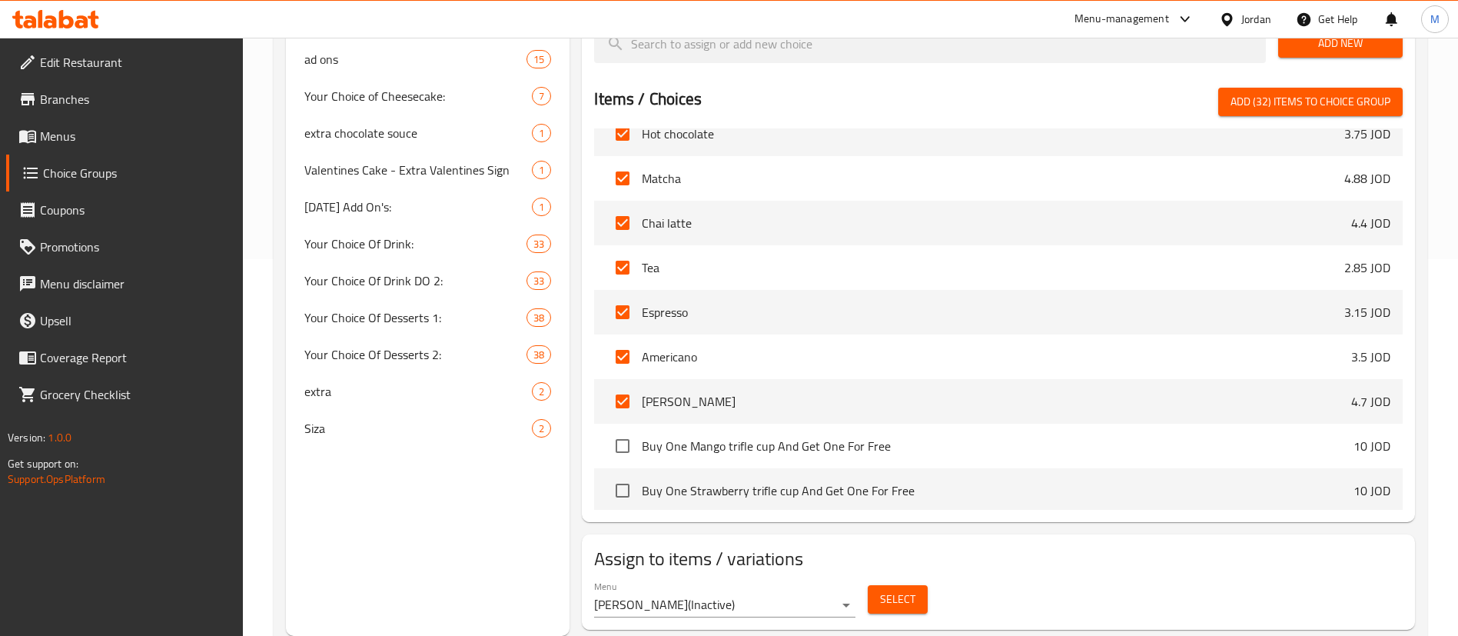
scroll to position [13164, 0]
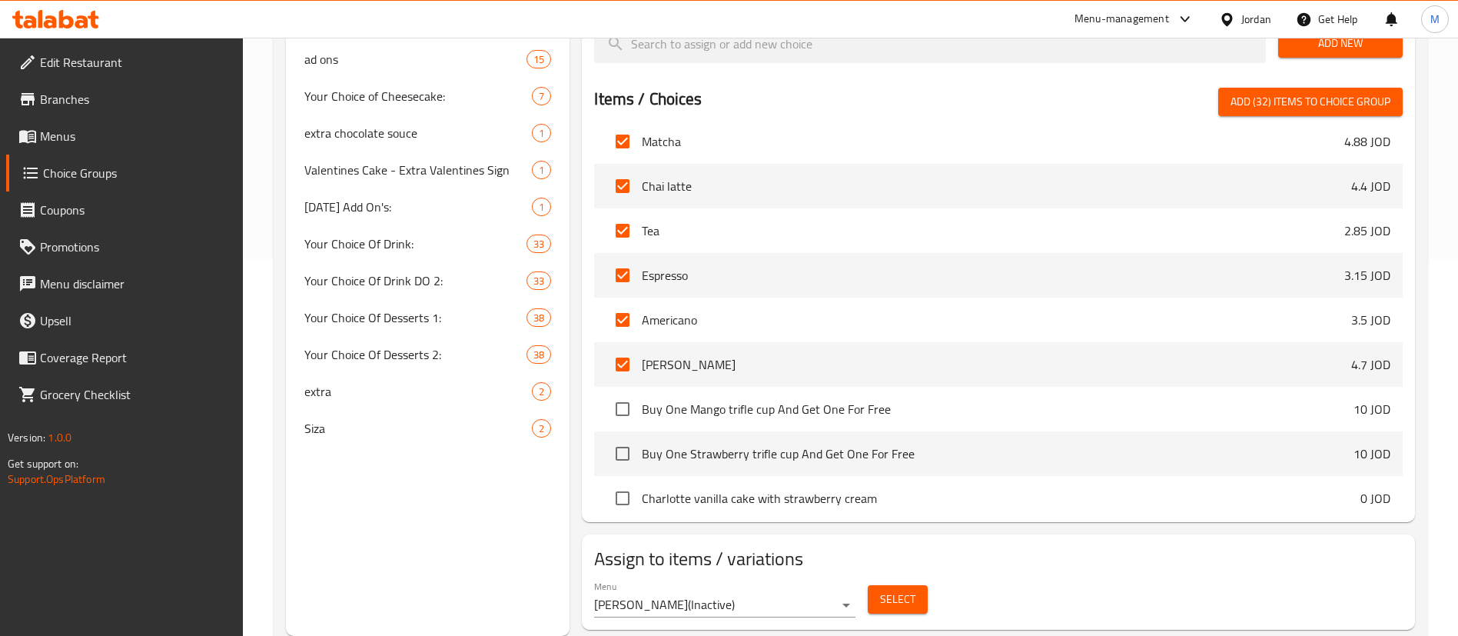
click at [1292, 92] on span "Add (32) items to choice group" at bounding box center [1310, 101] width 160 height 19
checkbox input "false"
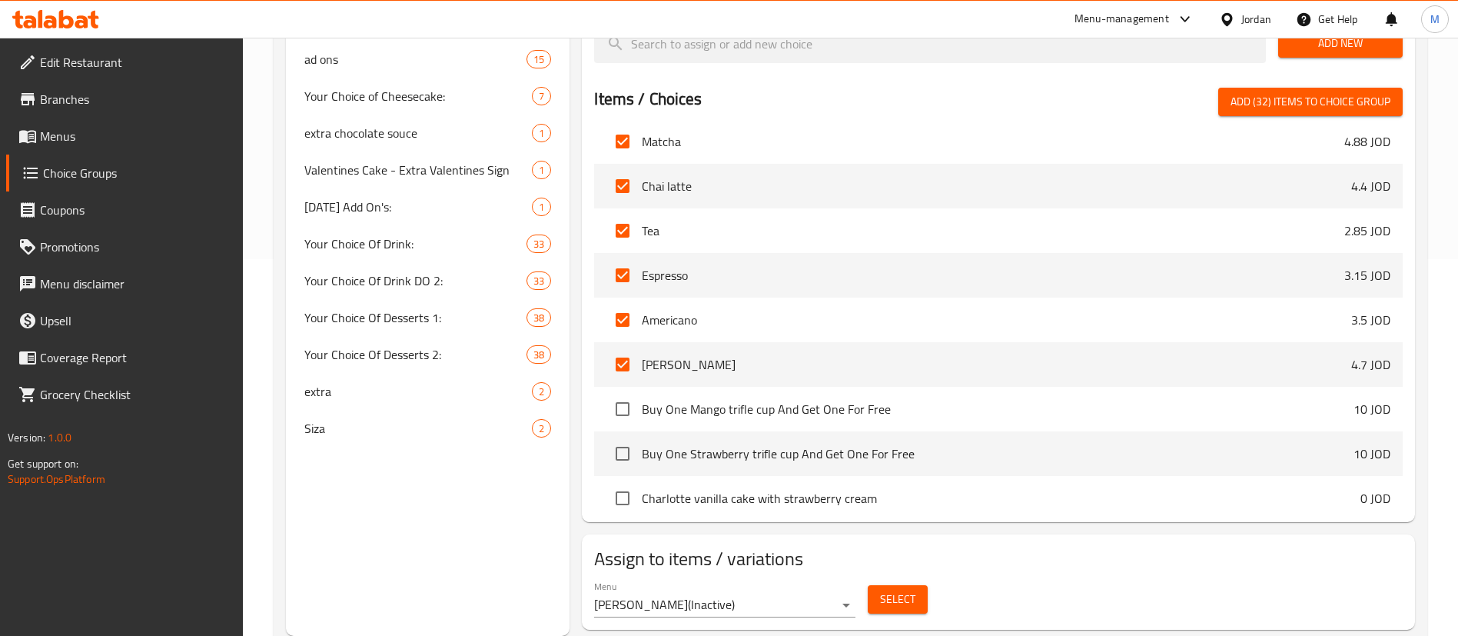
checkbox input "false"
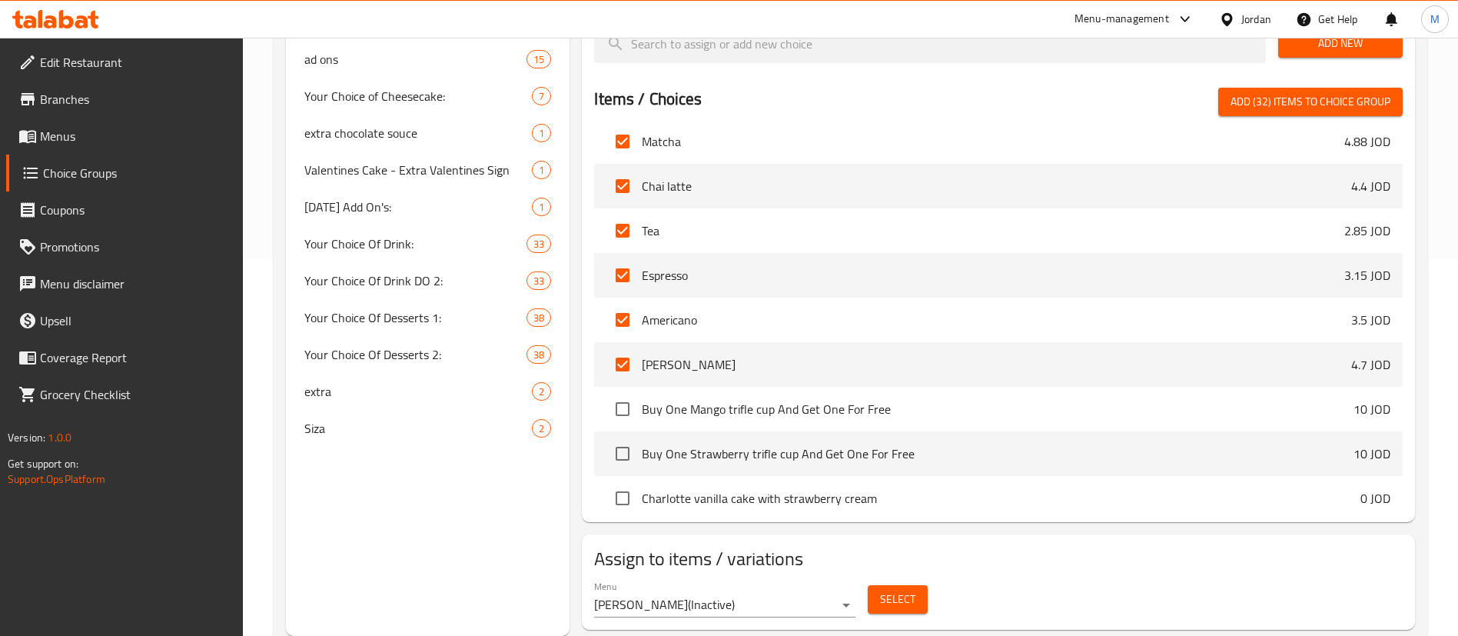
checkbox input "false"
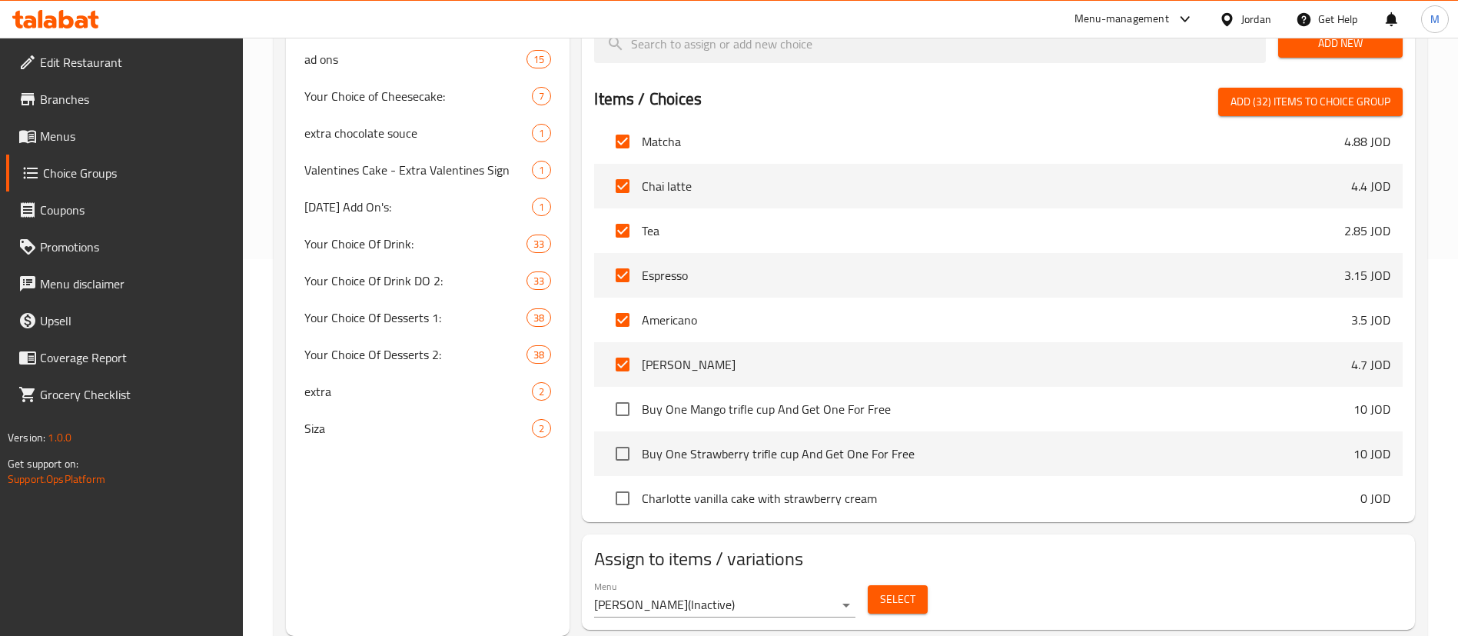
checkbox input "false"
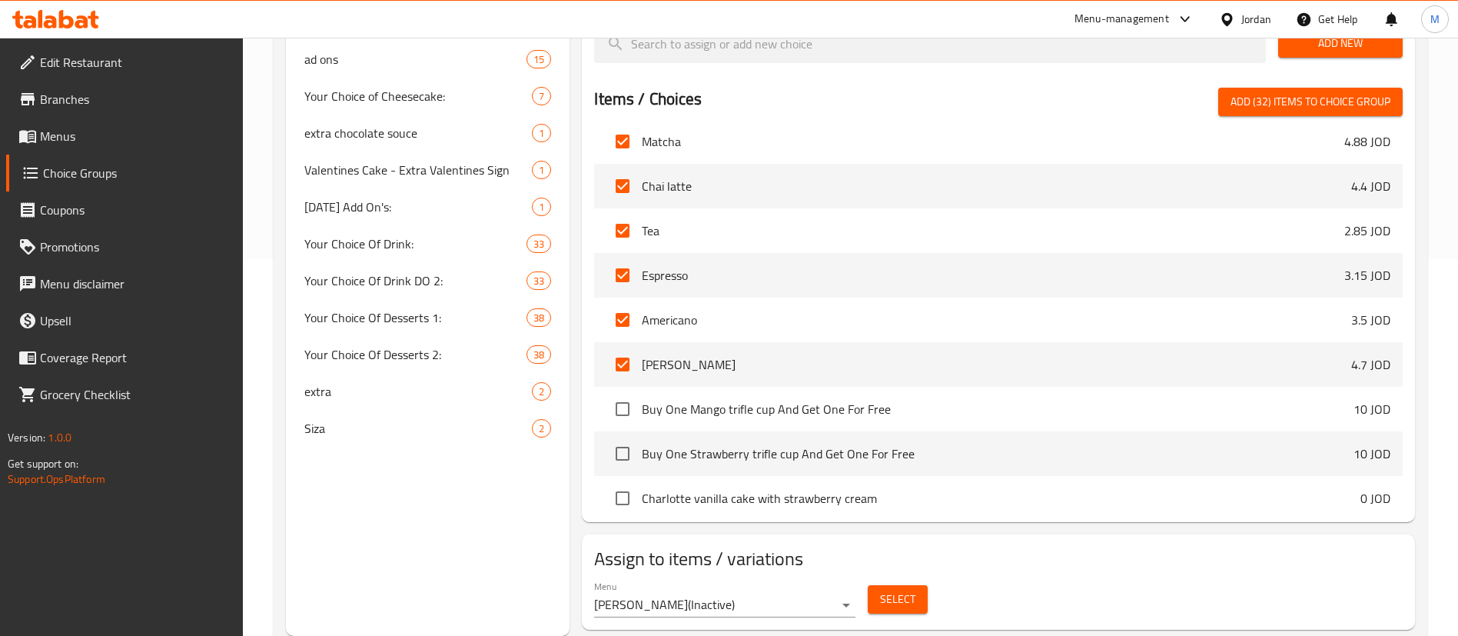
checkbox input "false"
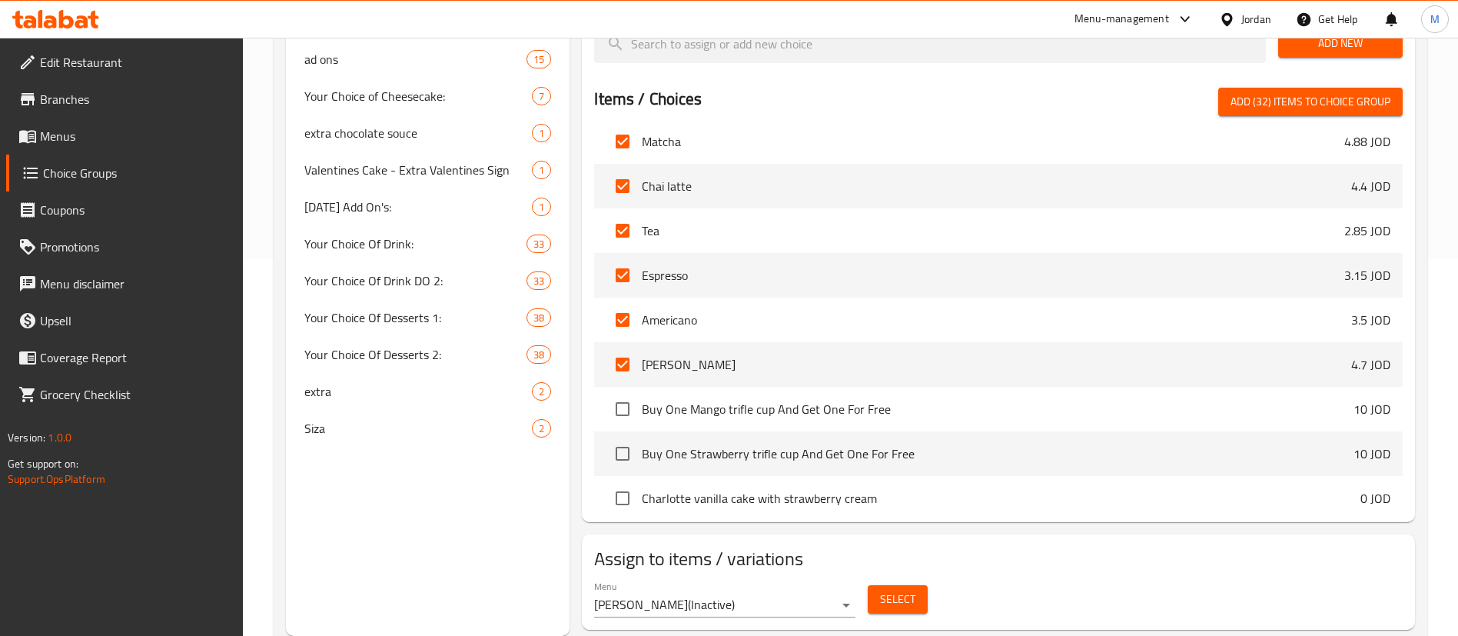
checkbox input "false"
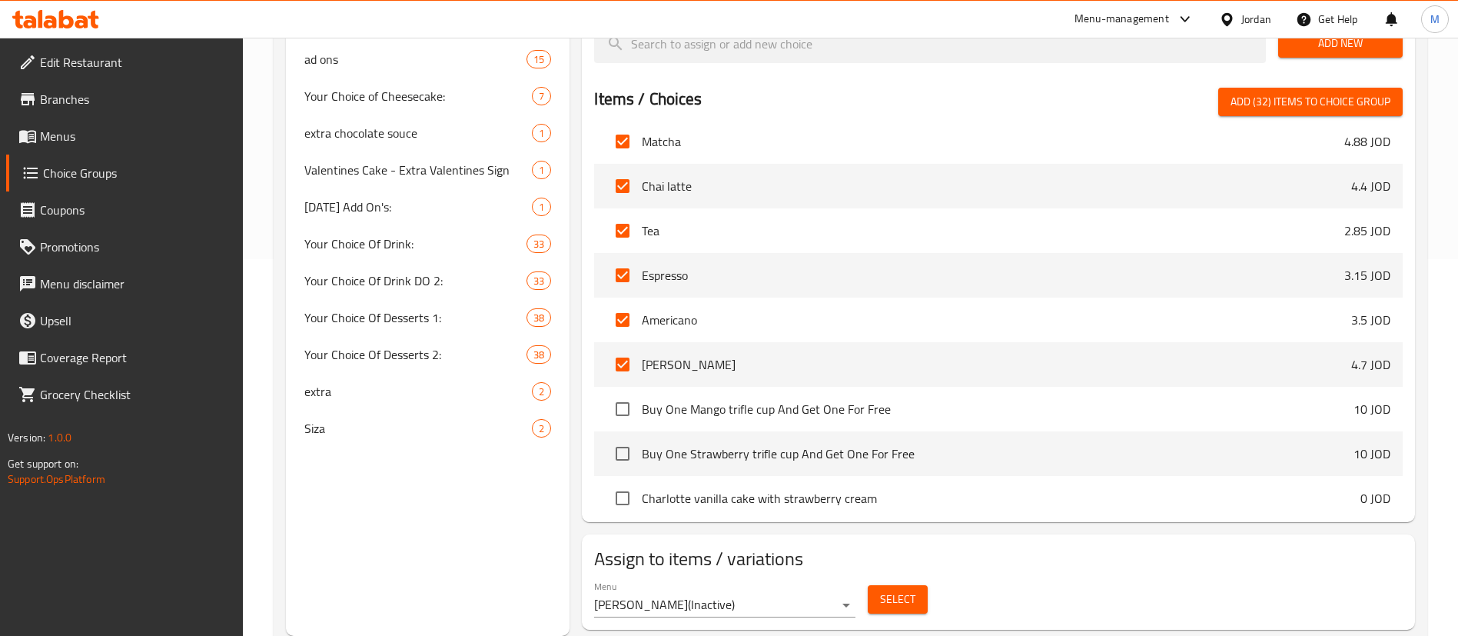
checkbox input "false"
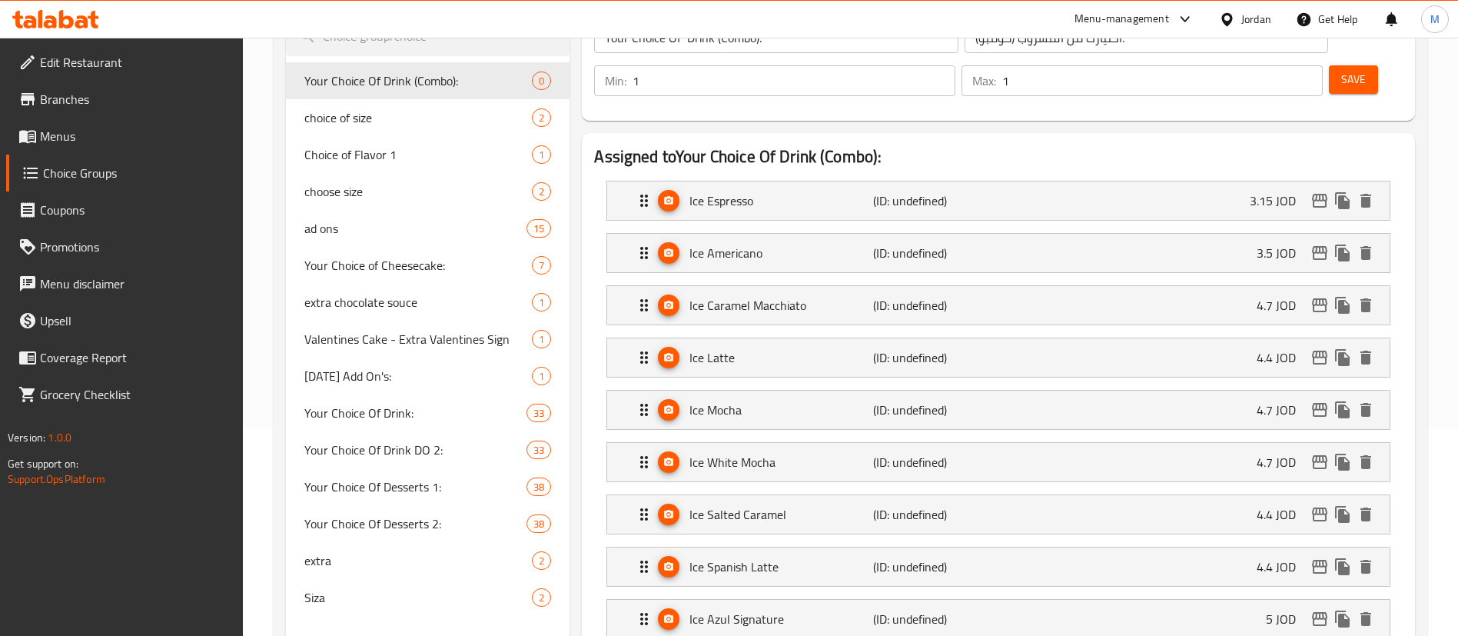
scroll to position [31, 0]
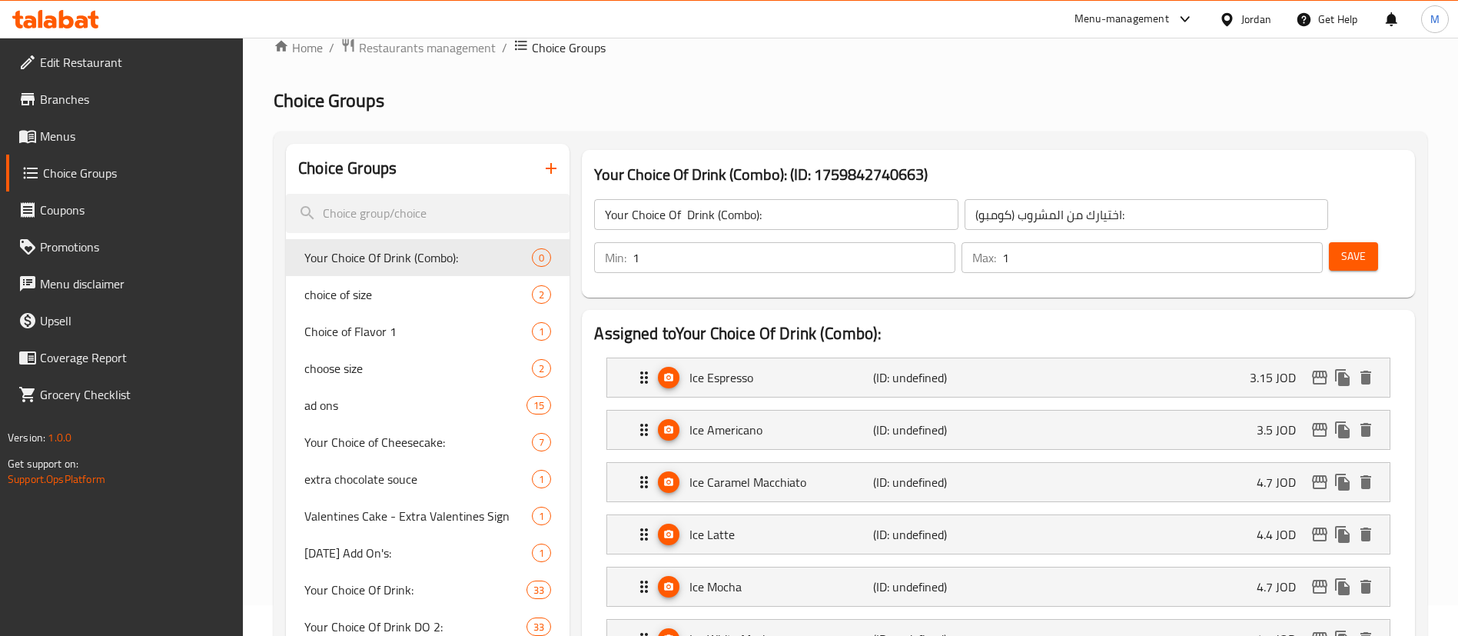
click at [1341, 242] on button "Save" at bounding box center [1353, 256] width 49 height 28
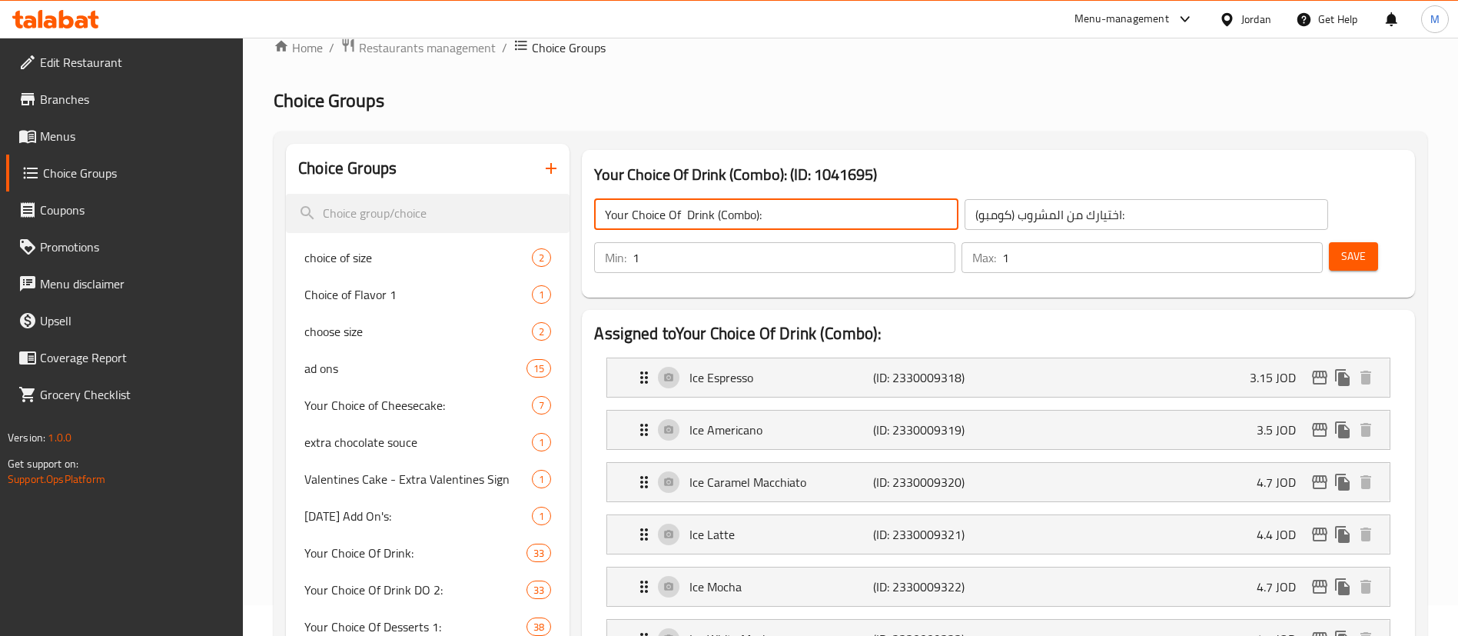
click at [762, 214] on input "Your Choice Of Drink (Combo):" at bounding box center [776, 214] width 364 height 31
click at [546, 171] on icon "button" at bounding box center [551, 168] width 18 height 18
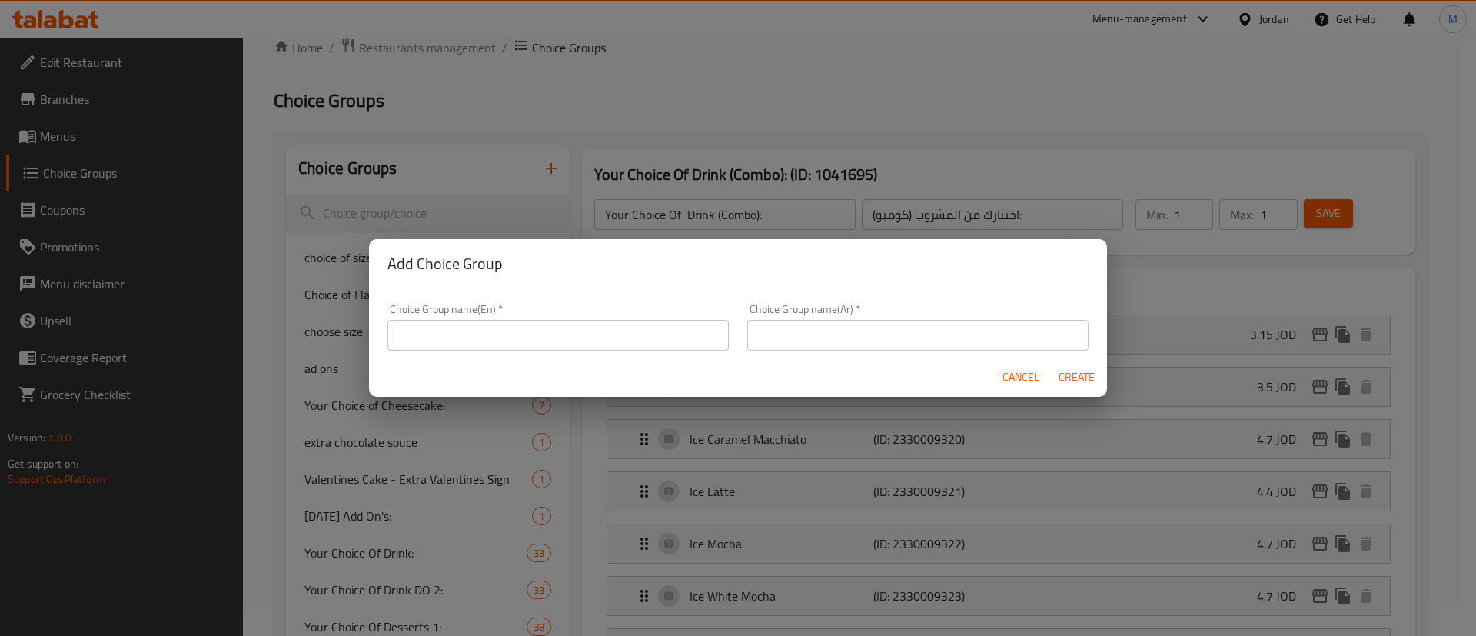
click at [527, 329] on input "text" at bounding box center [557, 335] width 341 height 31
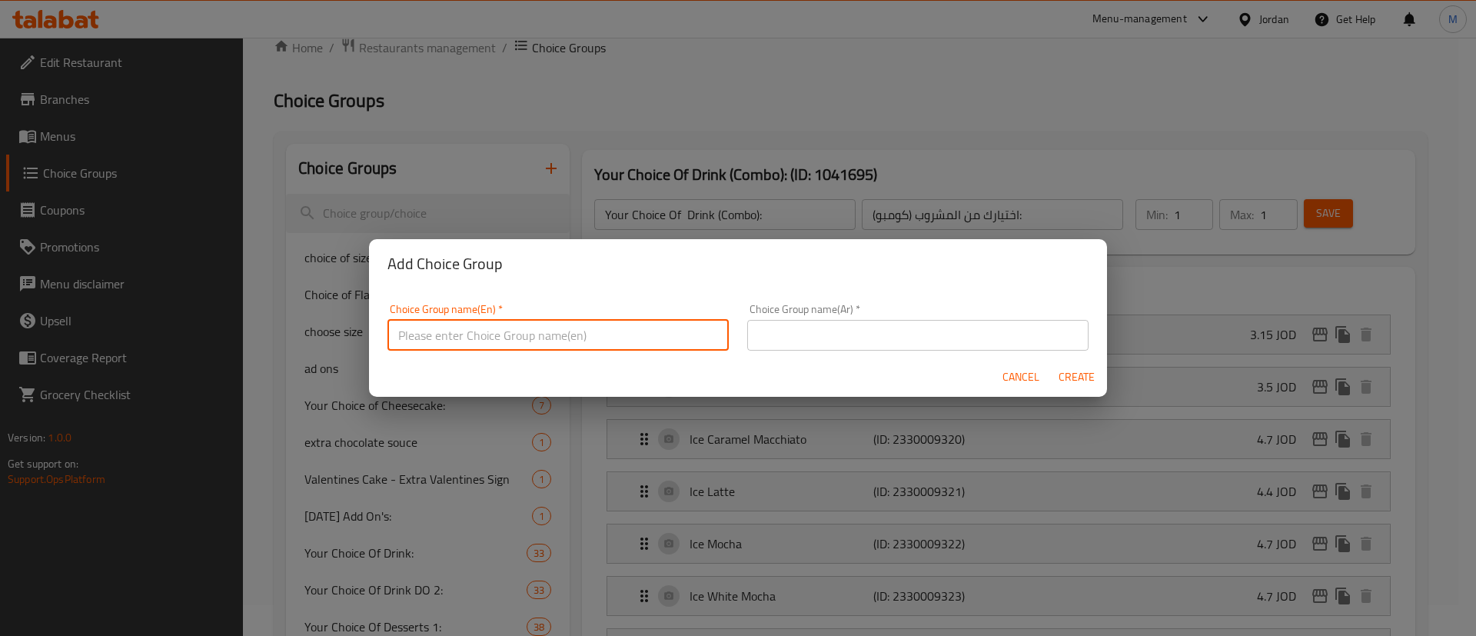
paste input "Your Choice Of Drink (Combo):"
click at [487, 332] on input "Your Choice Of Drink (Combo):" at bounding box center [557, 335] width 341 height 31
paste input "pieces"
click at [581, 337] on input "Your Choice Of Cake Pic (Combo):" at bounding box center [557, 335] width 341 height 31
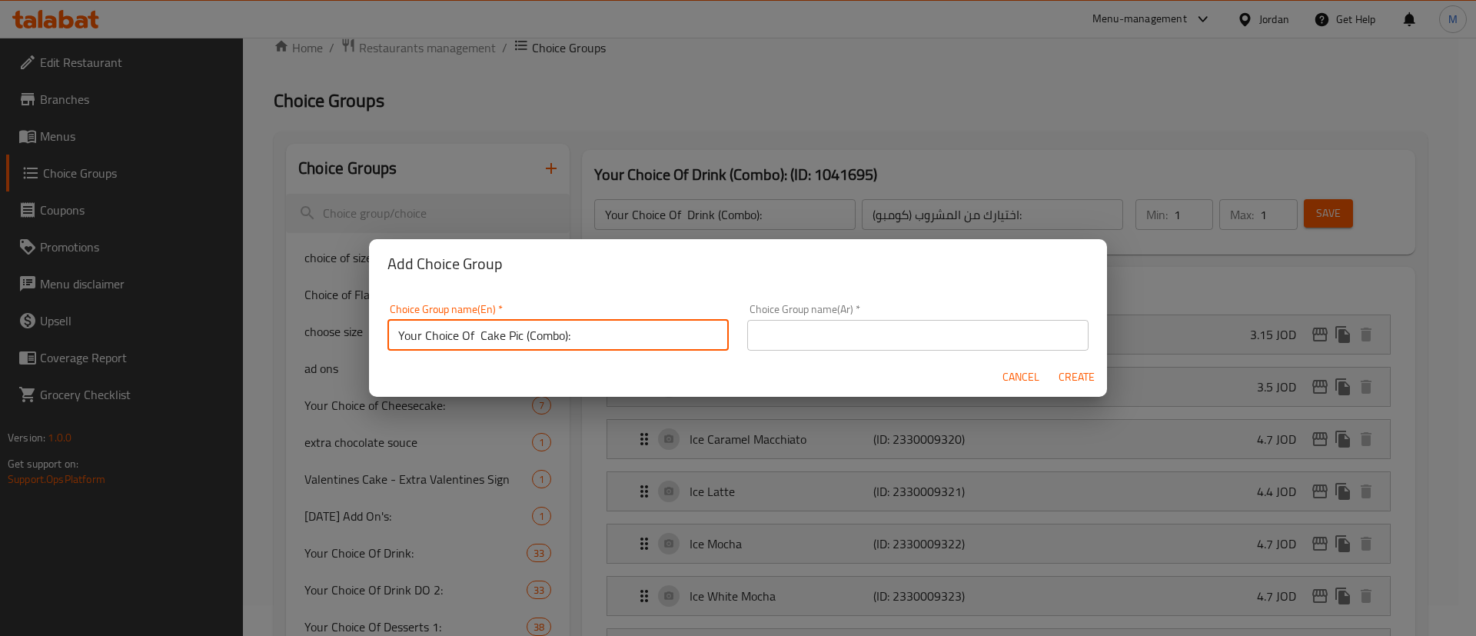
click at [581, 337] on input "Your Choice Of Cake Pic (Combo):" at bounding box center [557, 335] width 341 height 31
click at [874, 331] on input "text" at bounding box center [917, 335] width 341 height 31
click at [608, 339] on input "Your Choice Of Cake Pic (Combo):" at bounding box center [557, 335] width 341 height 31
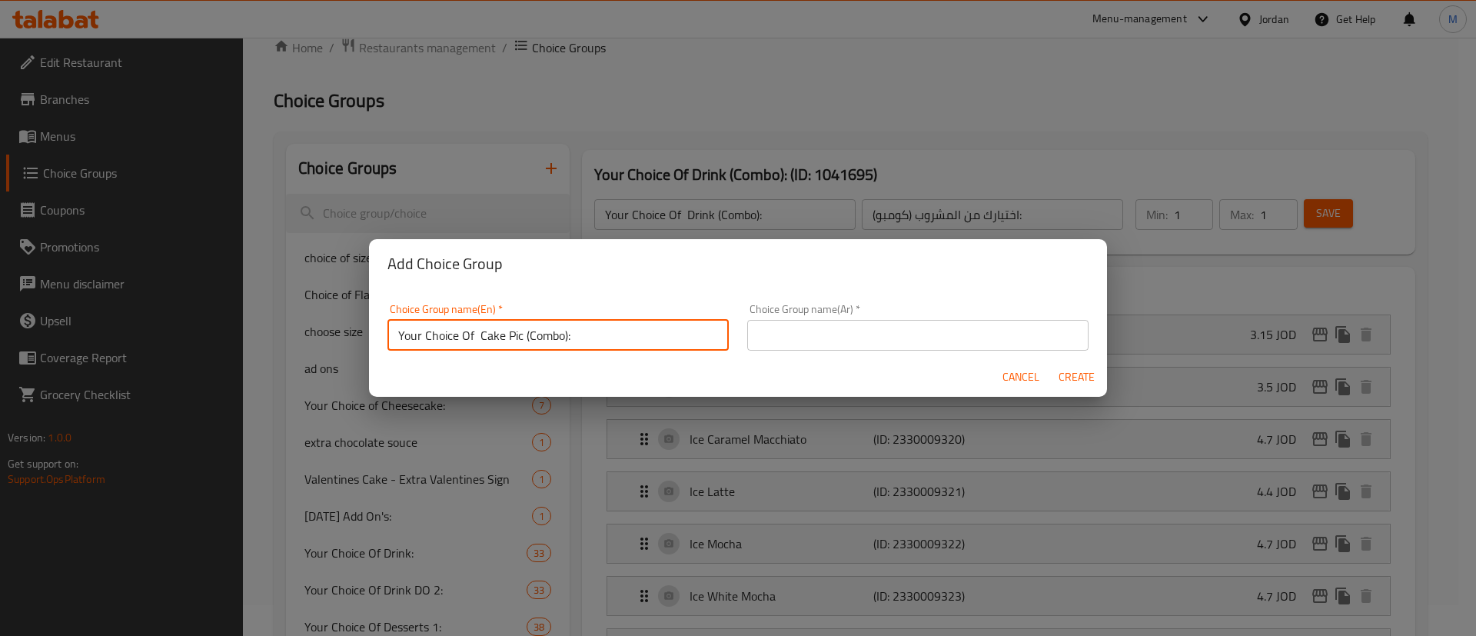
click at [608, 339] on input "Your Choice Of Cake Pic (Combo):" at bounding box center [557, 335] width 341 height 31
paste input "piece"
type input "Your Choice Of Cake piece (Combo):"
click at [825, 336] on input "text" at bounding box center [917, 335] width 341 height 31
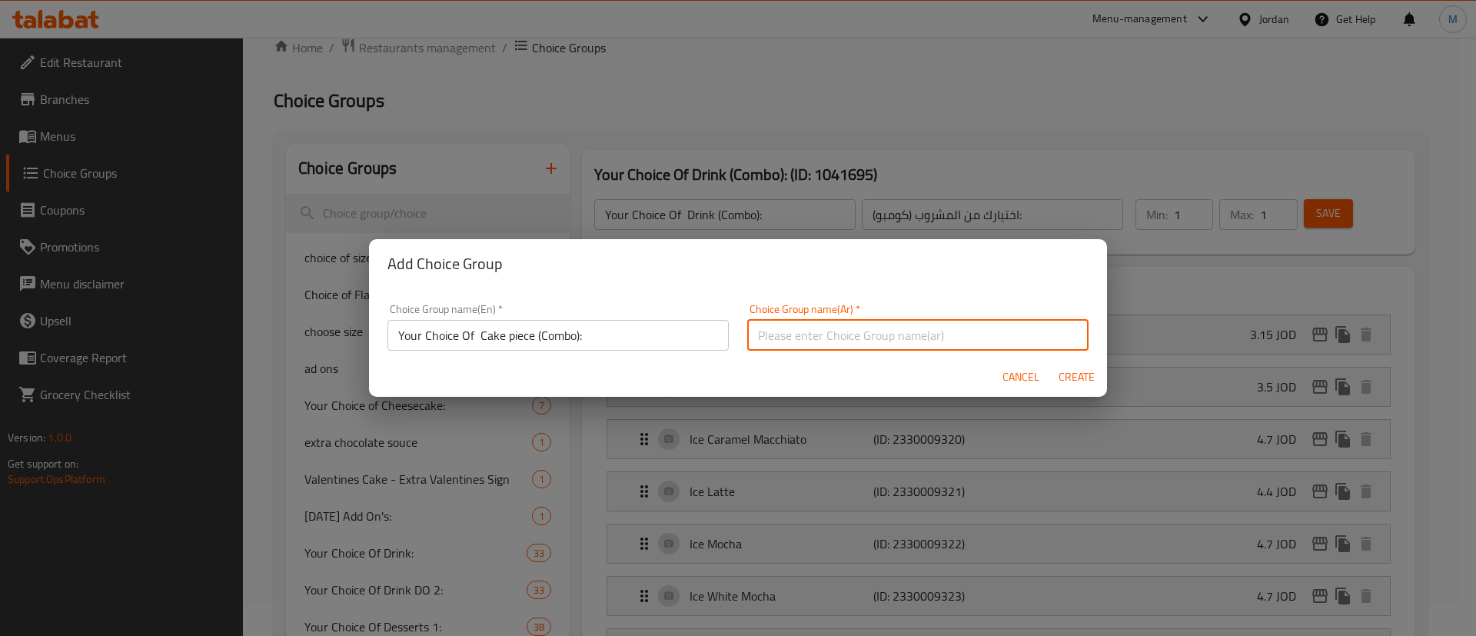
paste input "اختيارك من قطعة الكيك (كومبو):"
type input "اختيارك من قطعة الكيك (كومبو):"
click at [1075, 374] on span "Create" at bounding box center [1075, 376] width 37 height 19
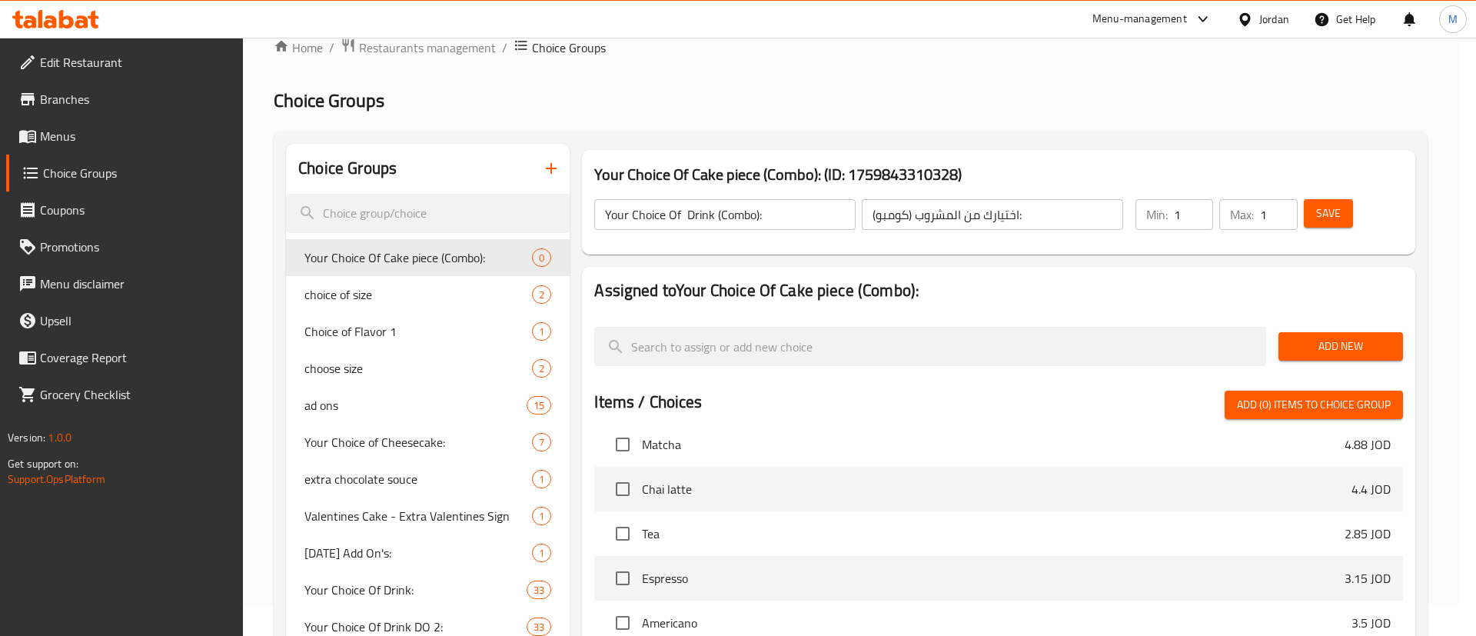
type input "Your Choice Of Cake piece (Combo):"
type input "اختيارك من قطعة الكيك (كومبو):"
type input "0"
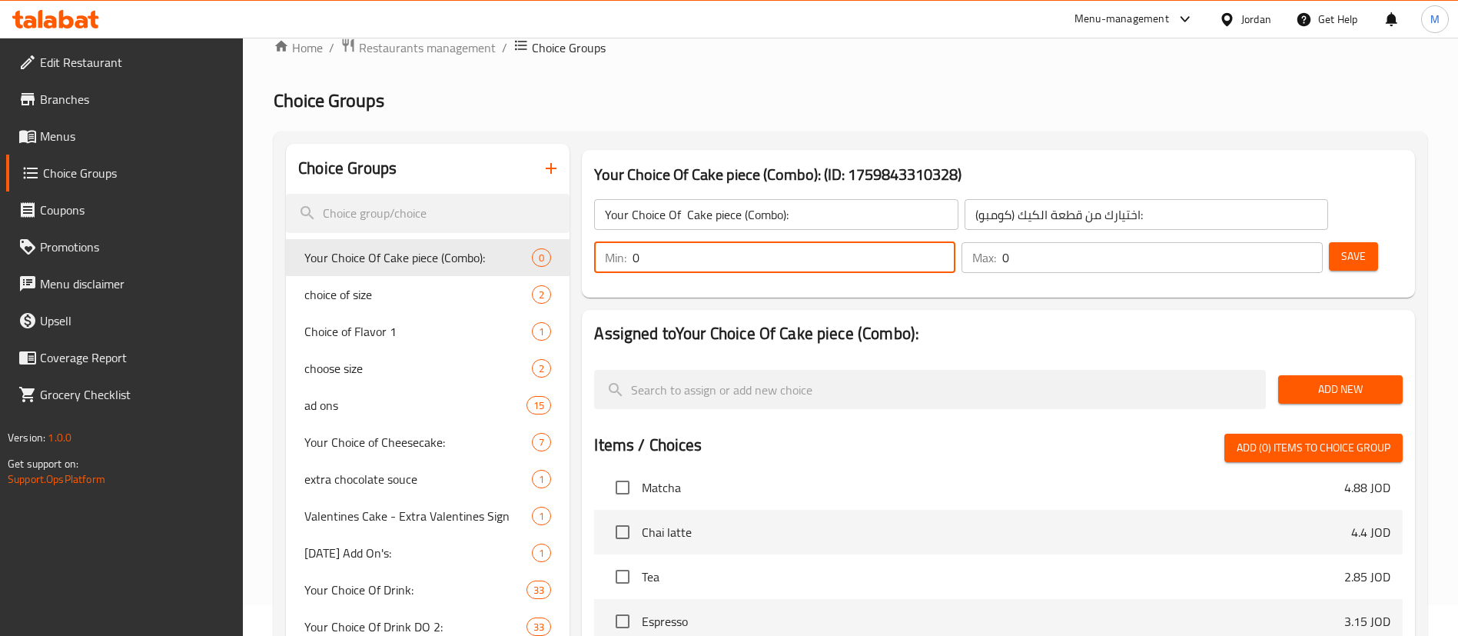
drag, startPoint x: 1185, startPoint y: 213, endPoint x: 1157, endPoint y: 214, distance: 27.7
click at [955, 242] on div "Min: 0 ​" at bounding box center [774, 257] width 361 height 31
type input "1"
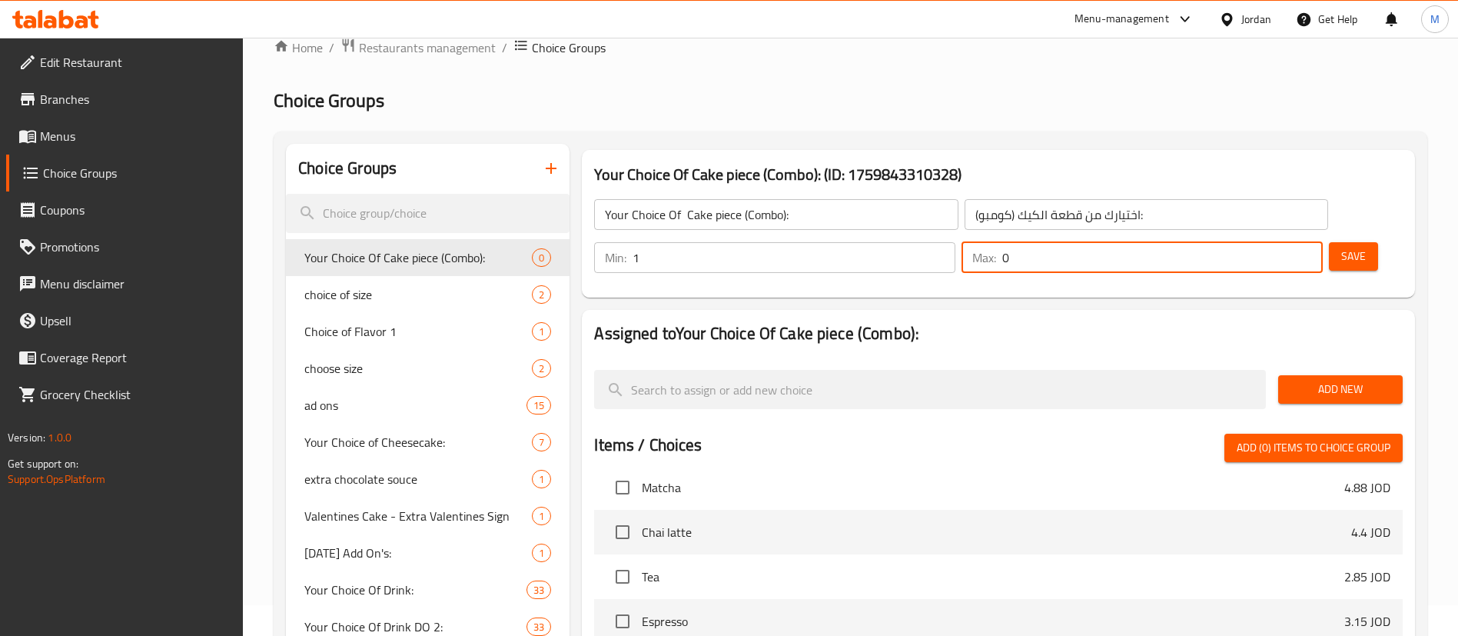
click at [1259, 242] on div "Max: 0 ​" at bounding box center [1141, 257] width 361 height 31
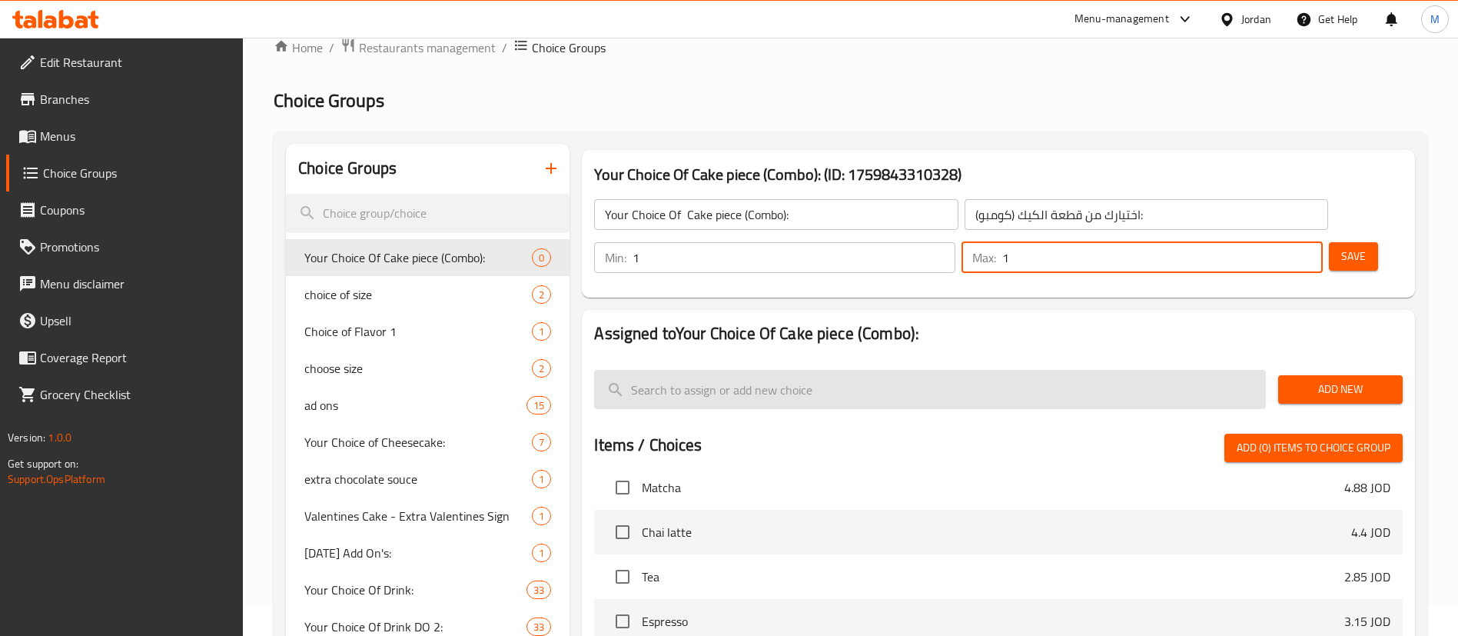
type input "1"
click at [1004, 370] on input "search" at bounding box center [930, 389] width 672 height 39
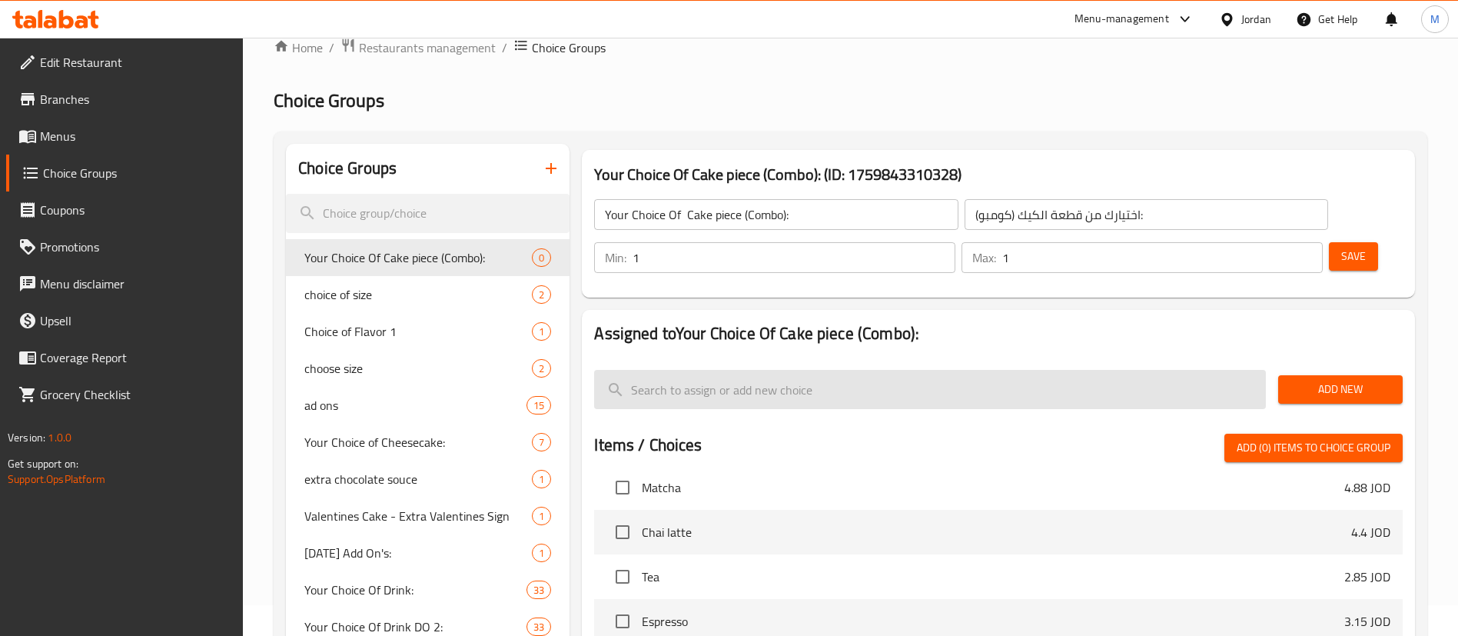
paste input "pieces"
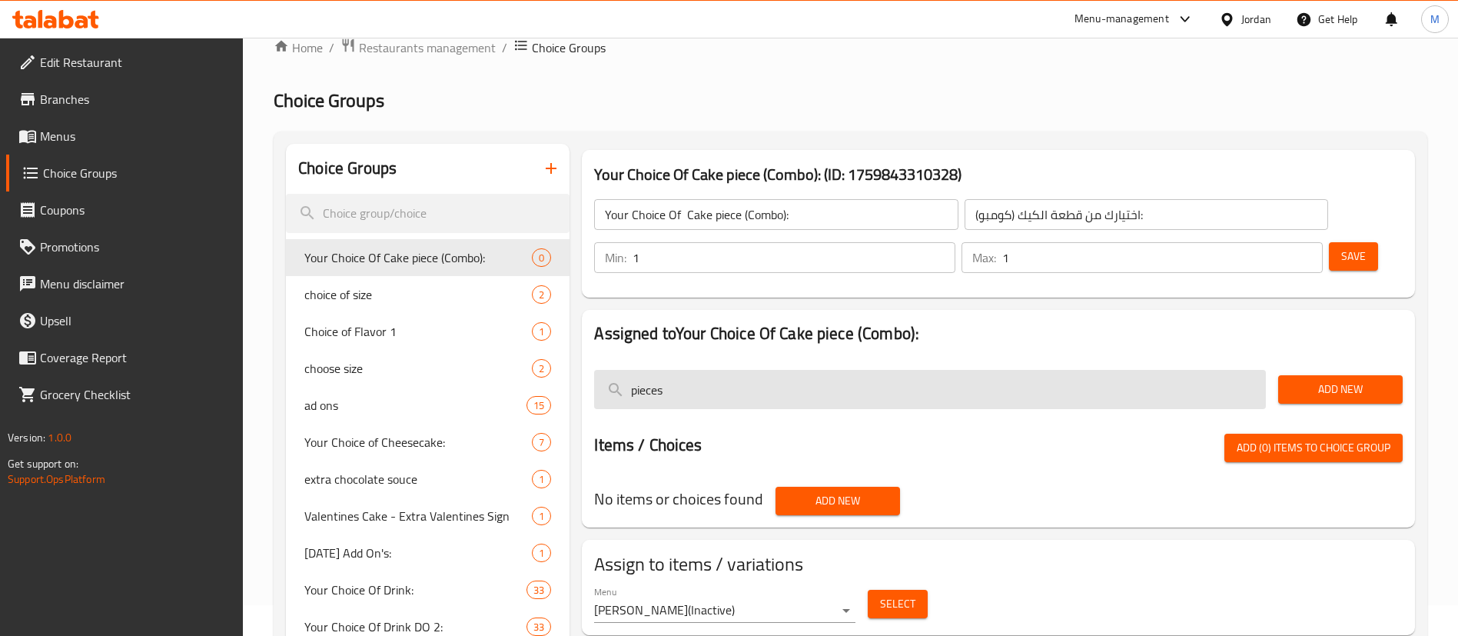
scroll to position [0, 0]
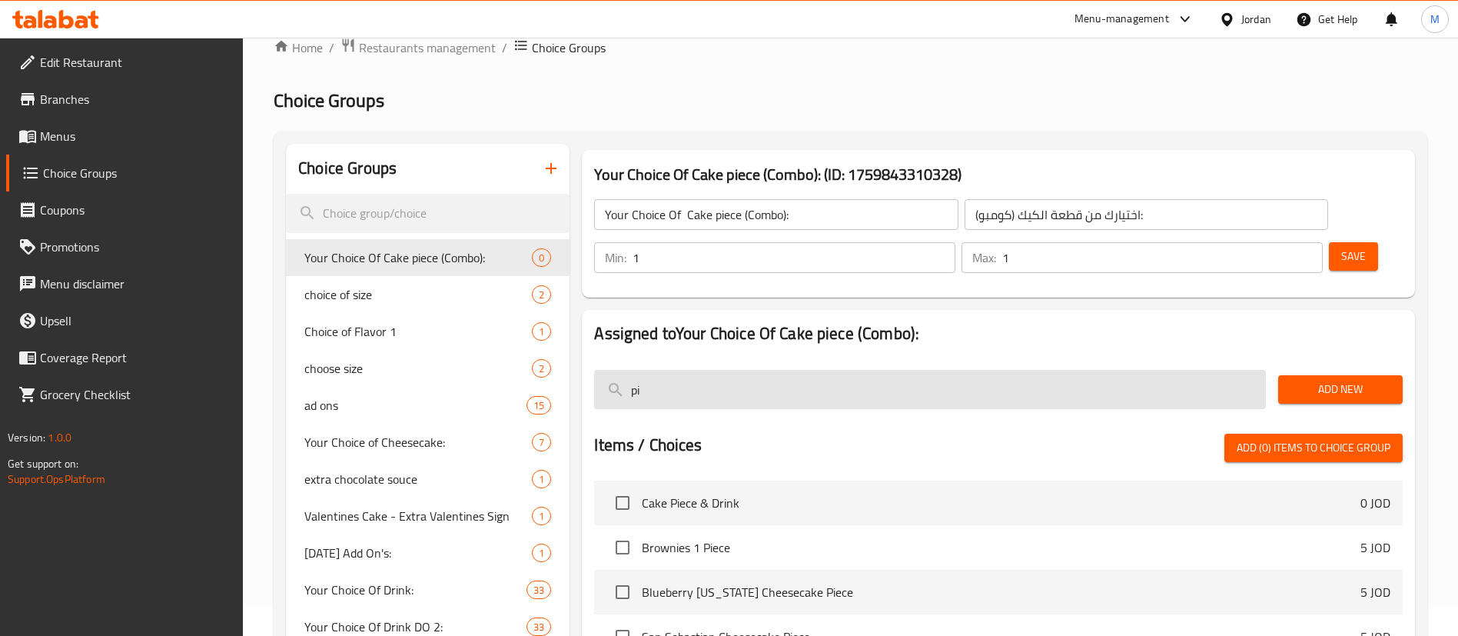
type input "p"
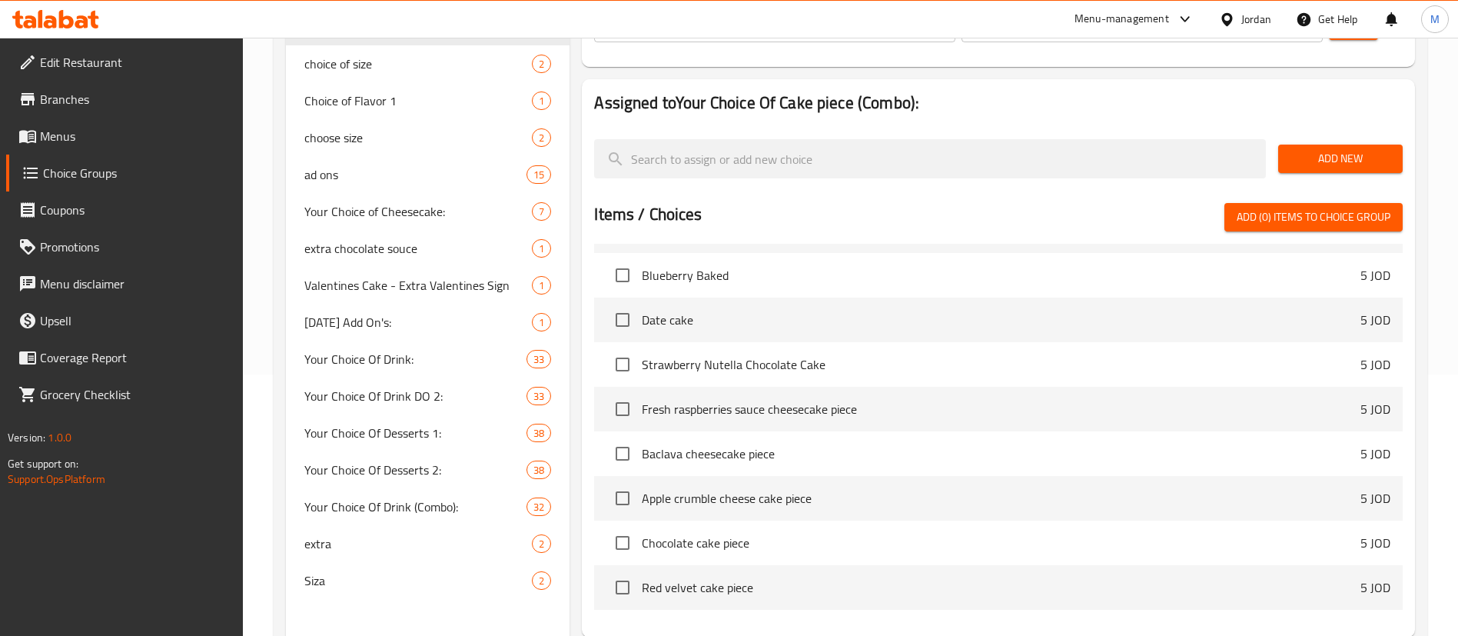
scroll to position [807, 0]
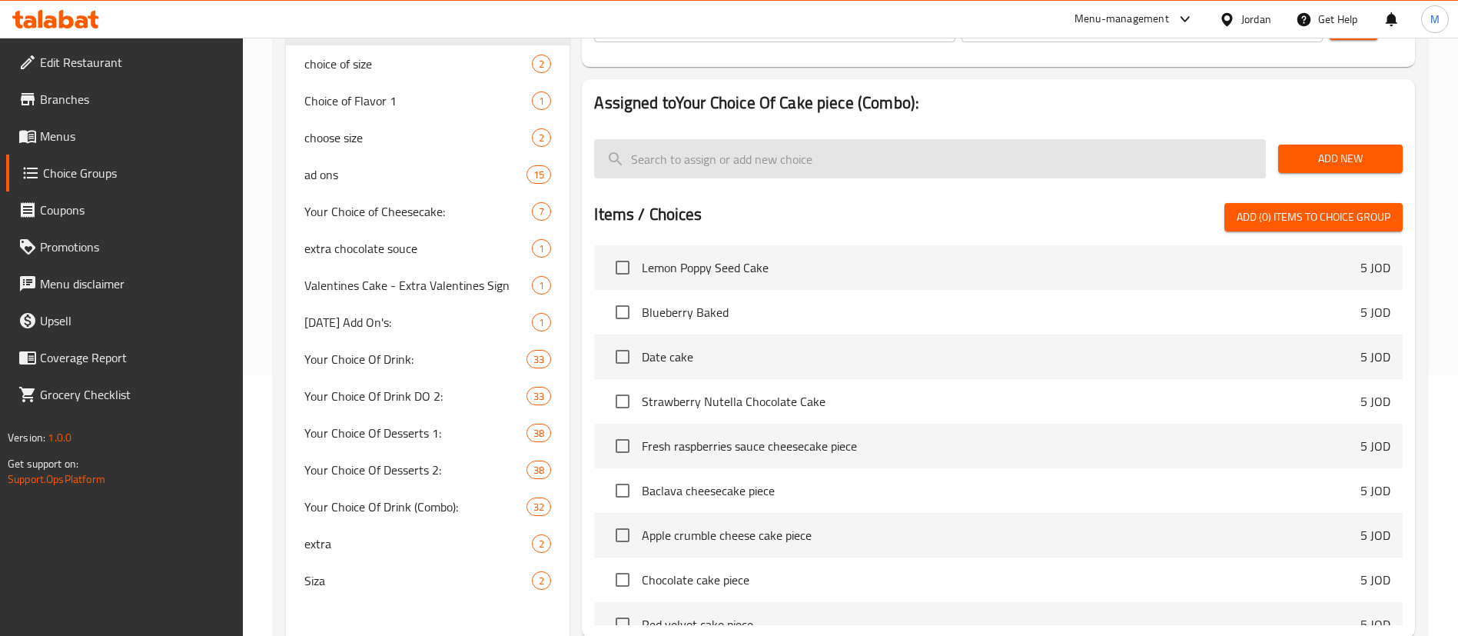
paste input "piece"
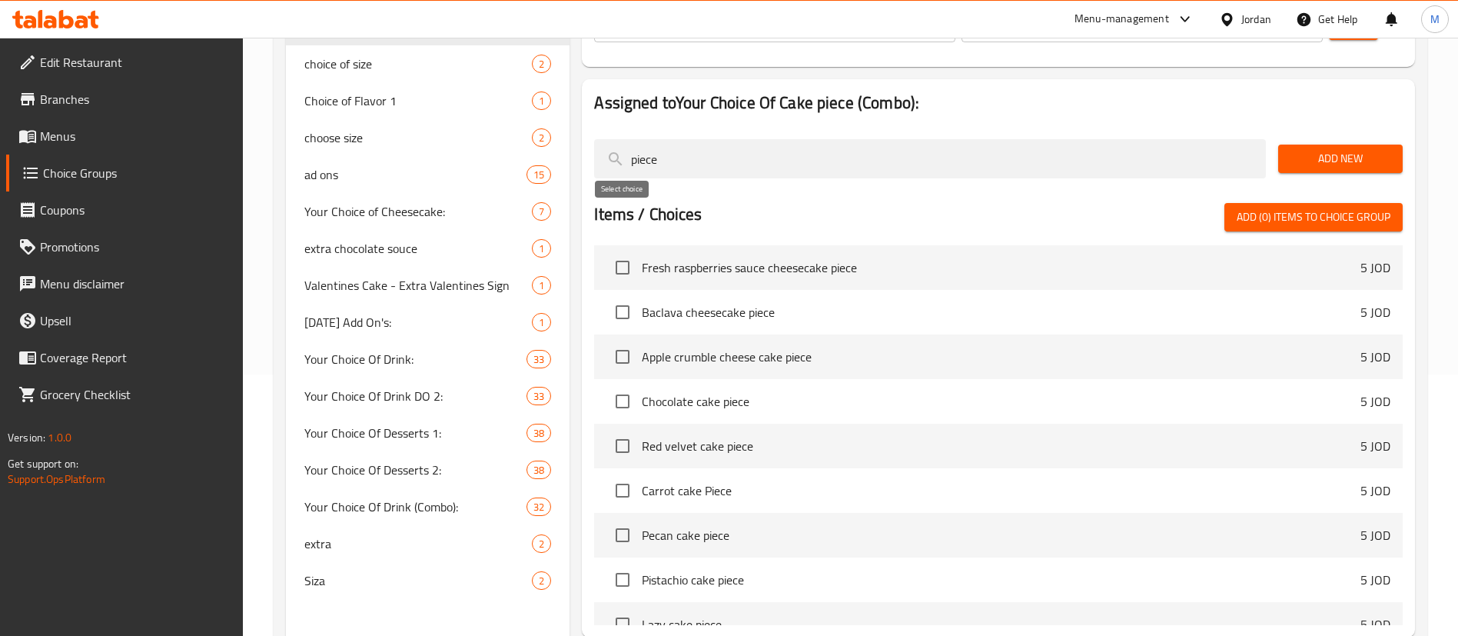
type input "piece"
click at [628, 251] on input "checkbox" at bounding box center [622, 267] width 32 height 32
checkbox input "true"
click at [627, 296] on input "checkbox" at bounding box center [622, 312] width 32 height 32
checkbox input "true"
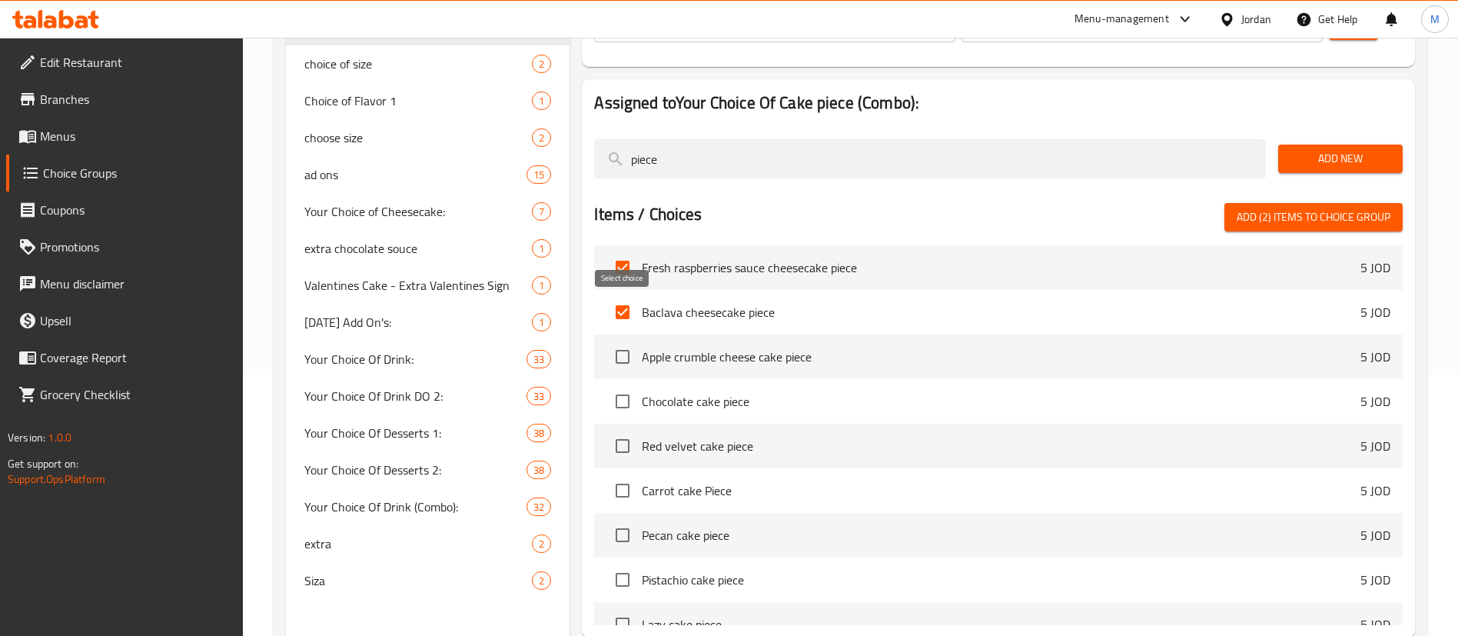
click at [624, 340] on input "checkbox" at bounding box center [622, 356] width 32 height 32
checkbox input "true"
click at [623, 385] on input "checkbox" at bounding box center [622, 401] width 32 height 32
checkbox input "true"
drag, startPoint x: 622, startPoint y: 393, endPoint x: 622, endPoint y: 406, distance: 13.1
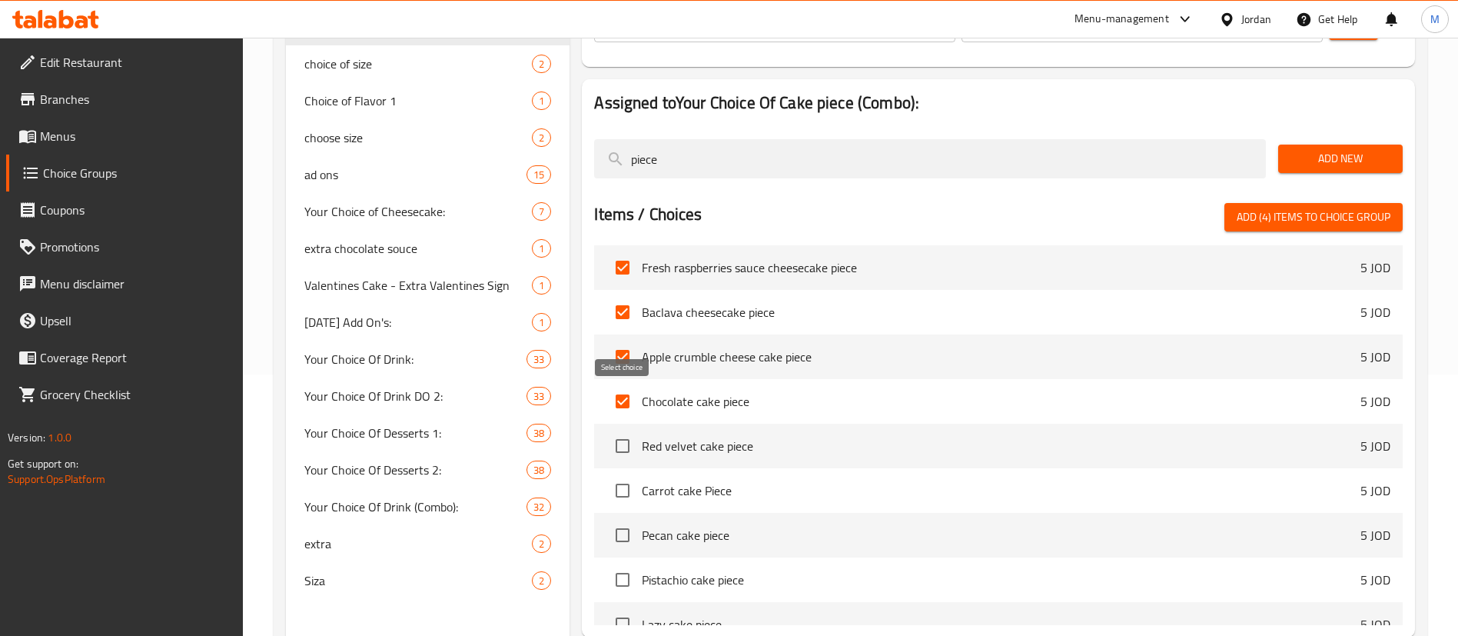
click at [622, 430] on input "checkbox" at bounding box center [622, 446] width 32 height 32
checkbox input "true"
click at [622, 474] on input "checkbox" at bounding box center [622, 490] width 32 height 32
checkbox input "true"
click at [626, 519] on input "checkbox" at bounding box center [622, 535] width 32 height 32
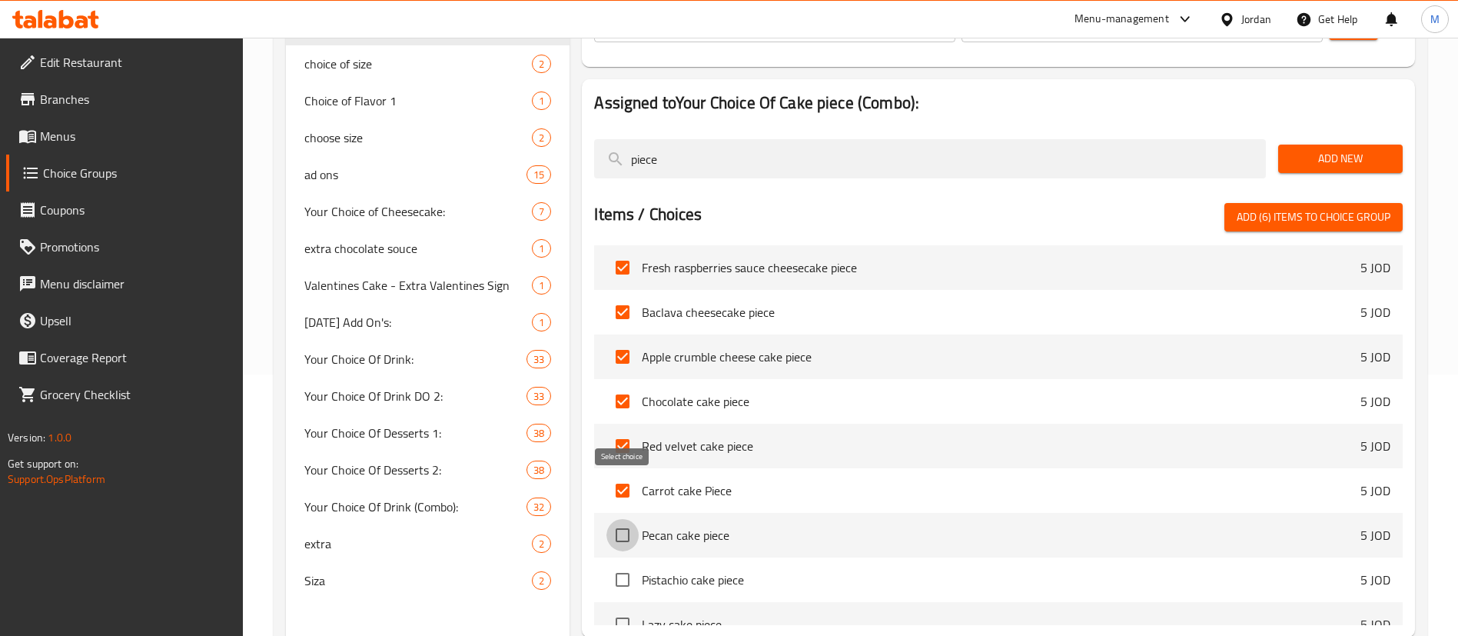
checkbox input "true"
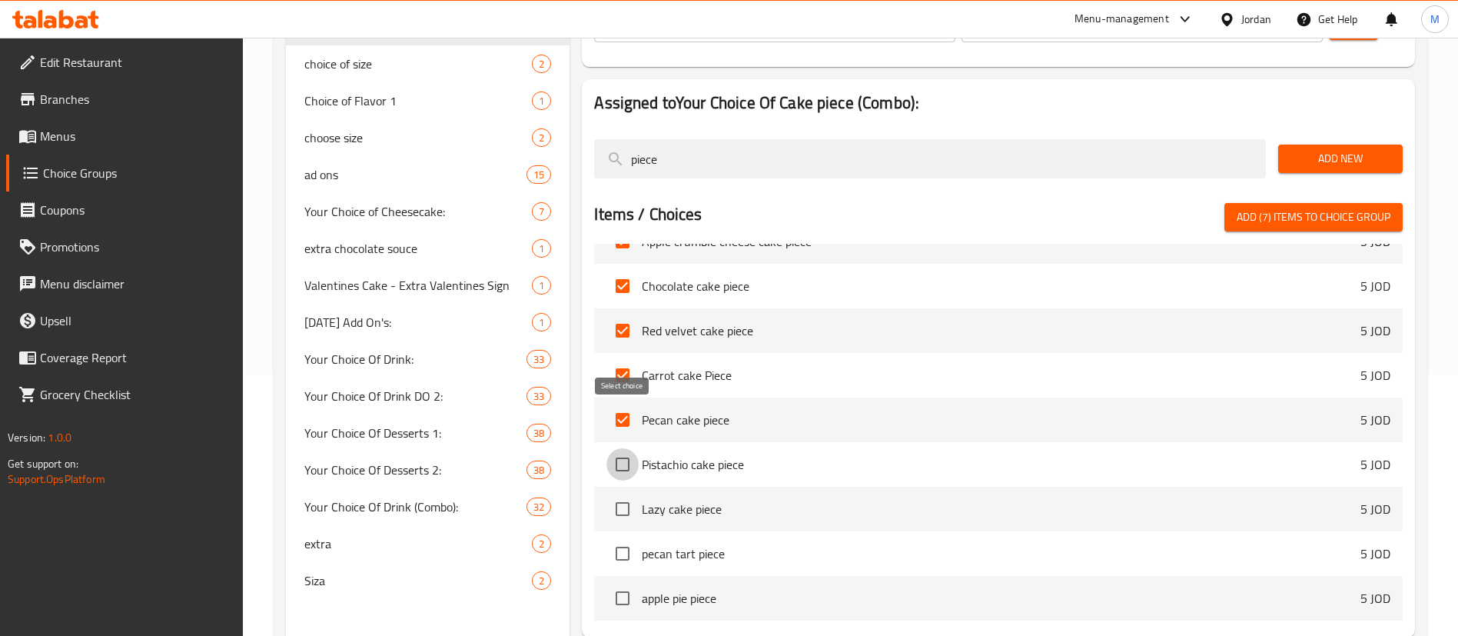
click at [631, 448] on input "checkbox" at bounding box center [622, 464] width 32 height 32
checkbox input "true"
click at [631, 493] on input "checkbox" at bounding box center [622, 509] width 32 height 32
checkbox input "true"
click at [626, 537] on input "checkbox" at bounding box center [622, 553] width 32 height 32
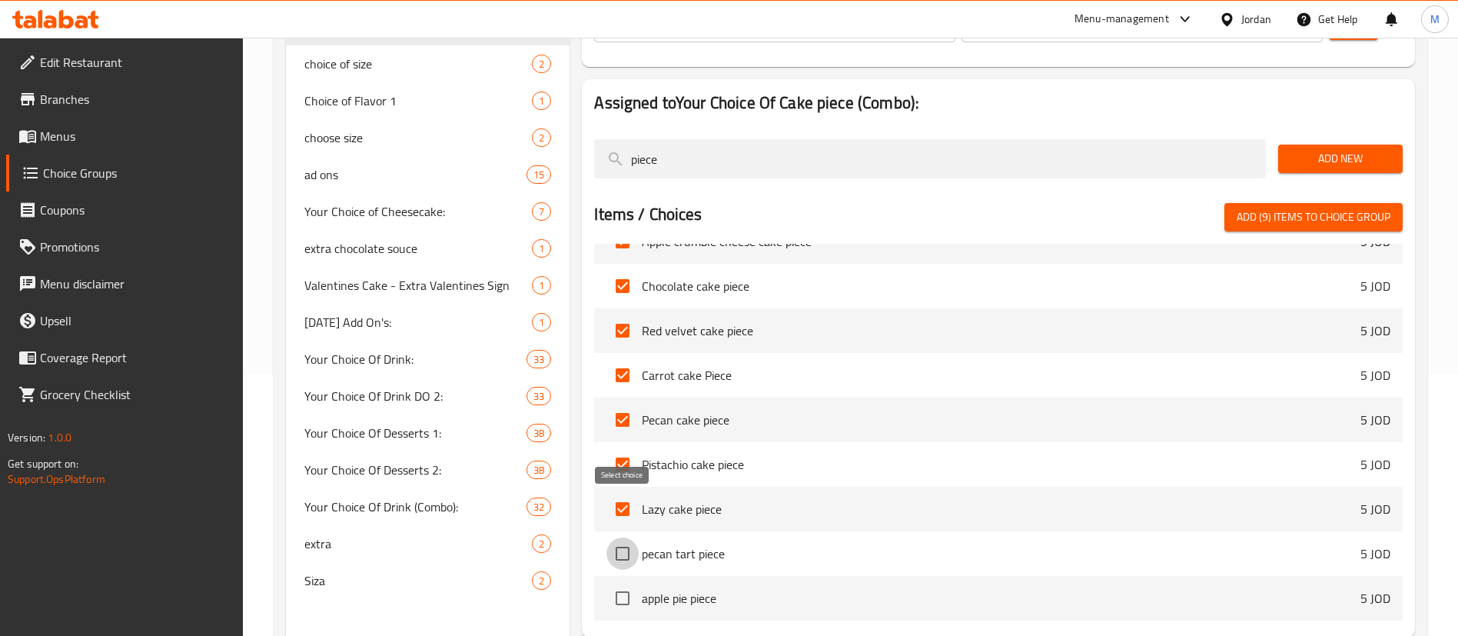
checkbox input "true"
click at [626, 582] on input "checkbox" at bounding box center [622, 598] width 32 height 32
checkbox input "true"
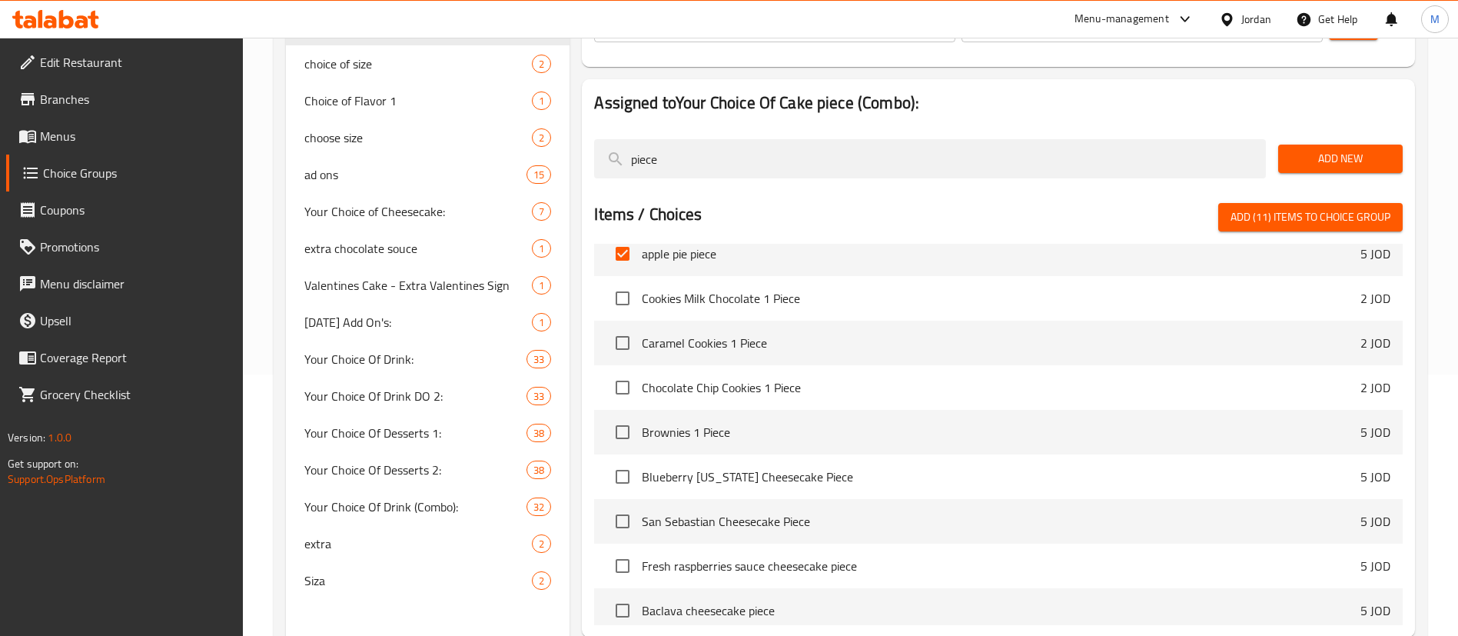
scroll to position [644, 0]
click at [625, 459] on input "checkbox" at bounding box center [622, 475] width 32 height 32
checkbox input "true"
click at [622, 503] on input "checkbox" at bounding box center [622, 519] width 32 height 32
checkbox input "true"
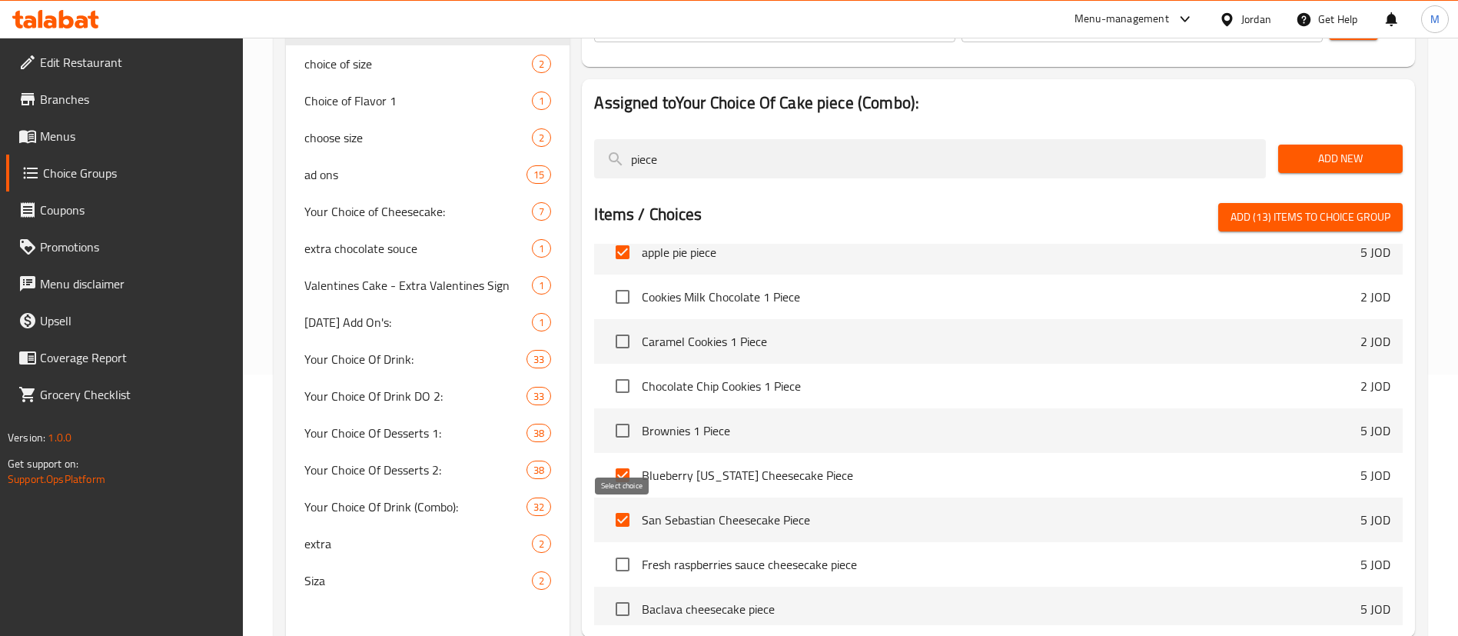
click at [629, 548] on input "checkbox" at bounding box center [622, 564] width 32 height 32
checkbox input "true"
click at [629, 593] on input "checkbox" at bounding box center [622, 609] width 32 height 32
checkbox input "true"
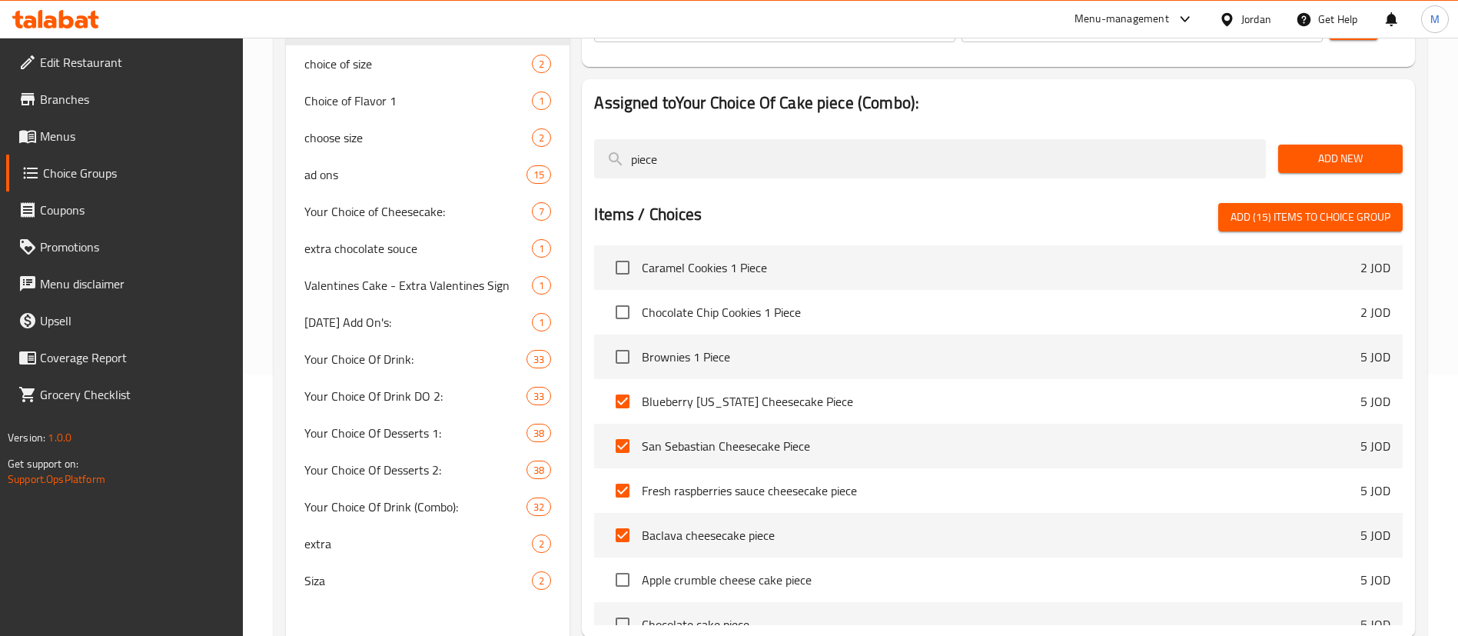
scroll to position [759, 0]
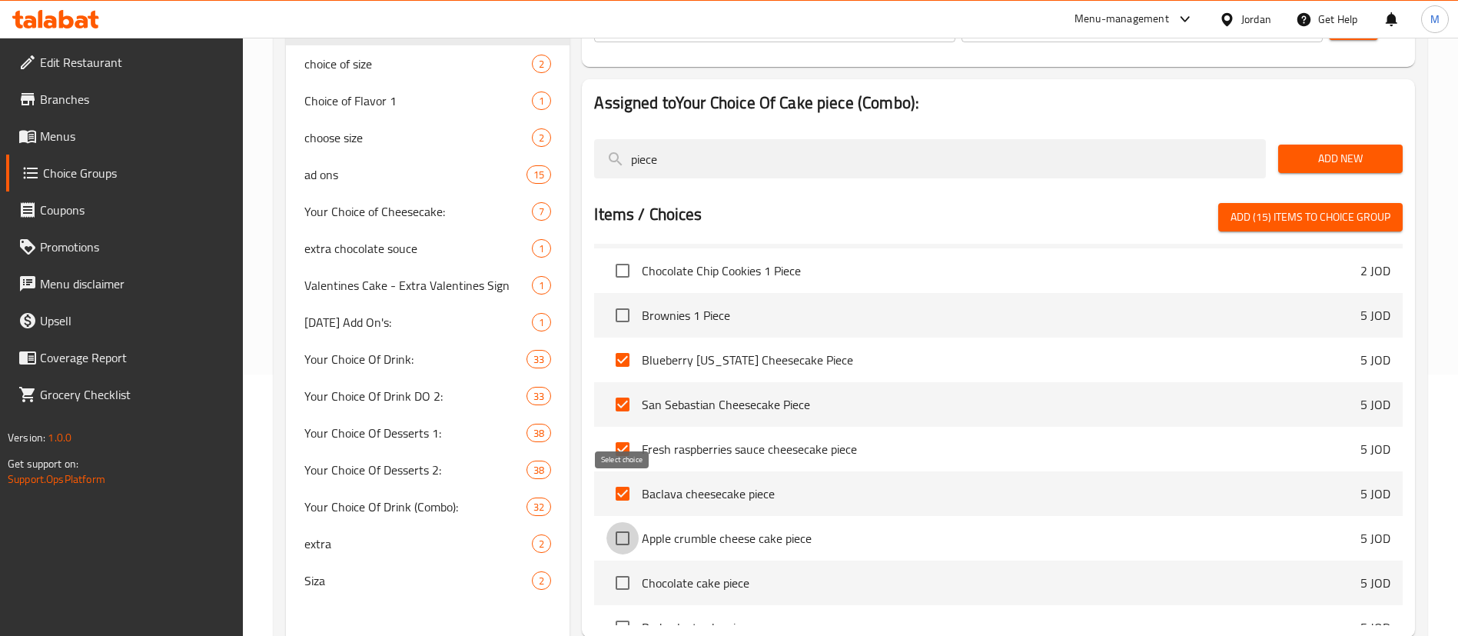
click at [625, 522] on input "checkbox" at bounding box center [622, 538] width 32 height 32
checkbox input "true"
click at [629, 566] on input "checkbox" at bounding box center [622, 582] width 32 height 32
checkbox input "true"
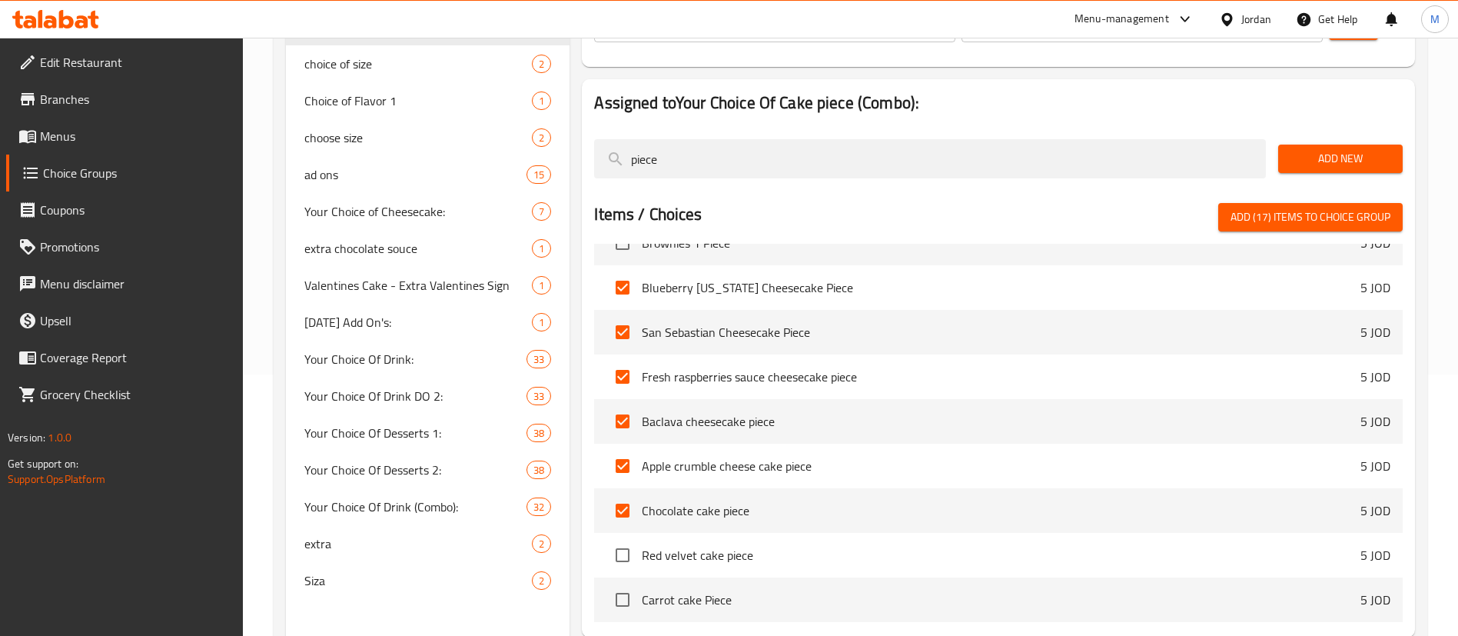
scroll to position [875, 0]
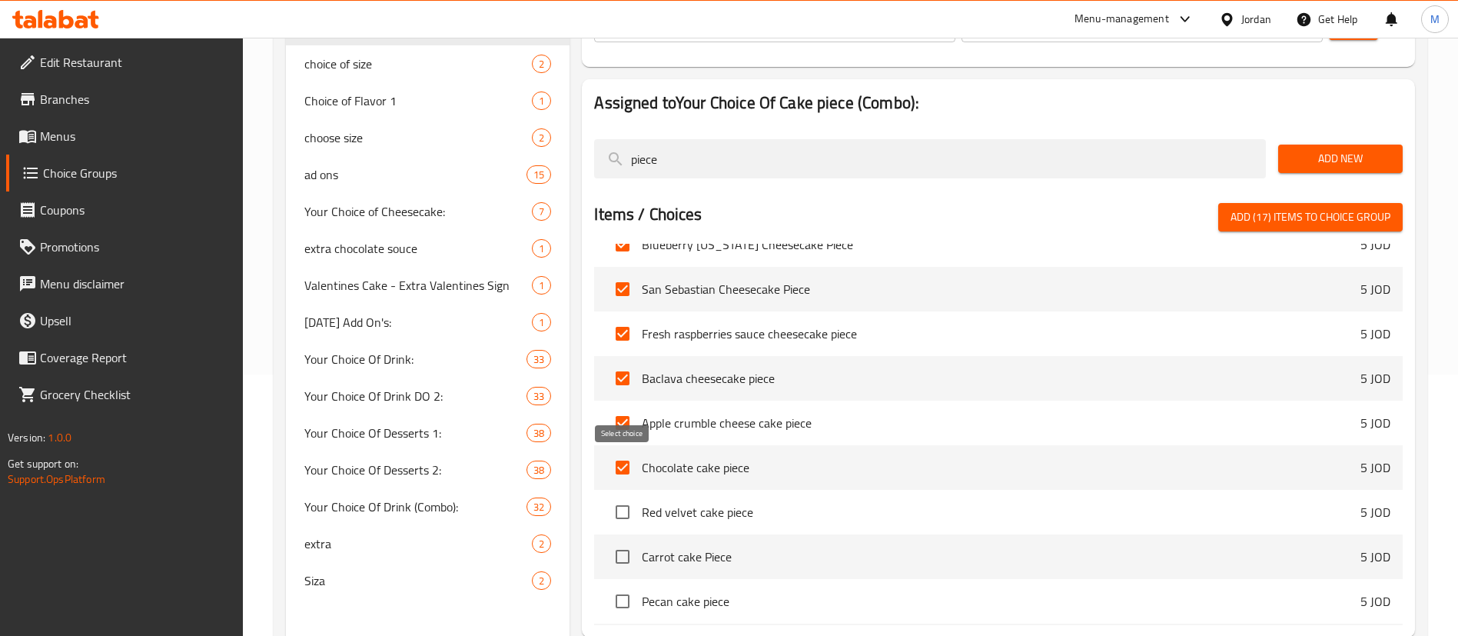
click at [612, 496] on input "checkbox" at bounding box center [622, 512] width 32 height 32
checkbox input "true"
click at [613, 540] on input "checkbox" at bounding box center [622, 556] width 32 height 32
checkbox input "true"
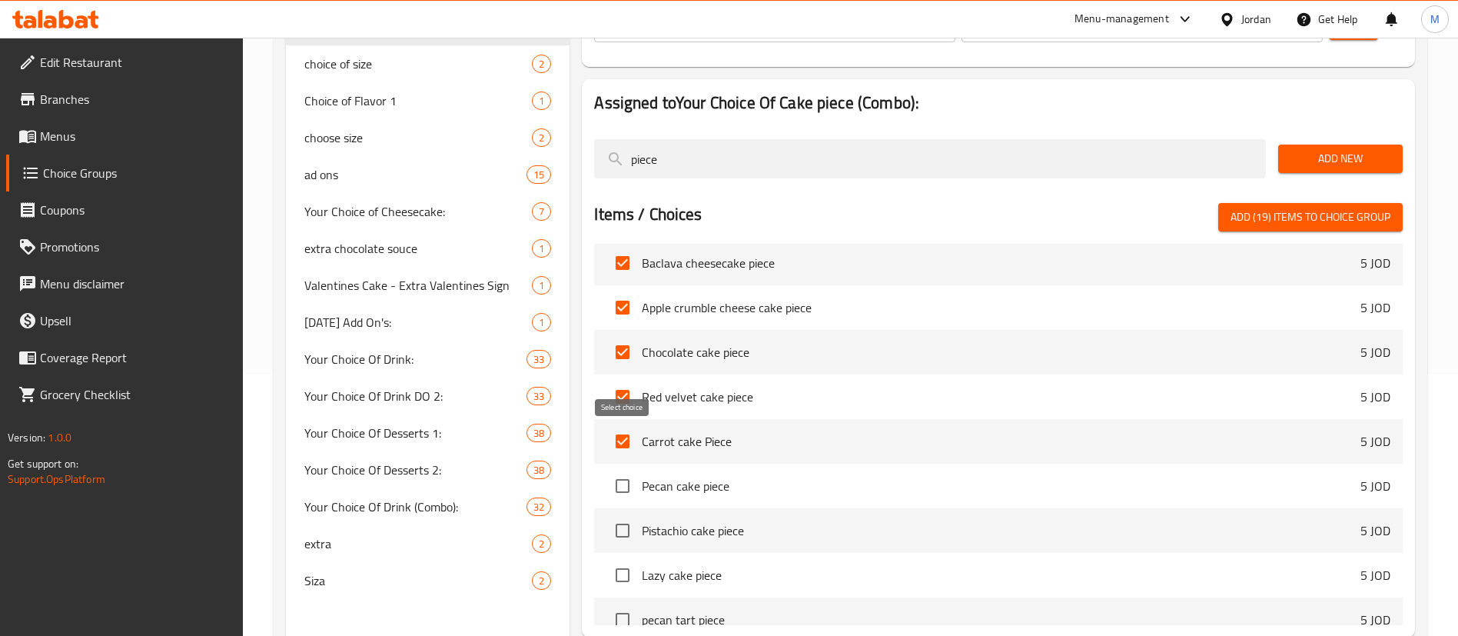
click at [621, 470] on input "checkbox" at bounding box center [622, 486] width 32 height 32
checkbox input "true"
click at [621, 514] on input "checkbox" at bounding box center [622, 530] width 32 height 32
checkbox input "true"
click at [624, 559] on input "checkbox" at bounding box center [622, 575] width 32 height 32
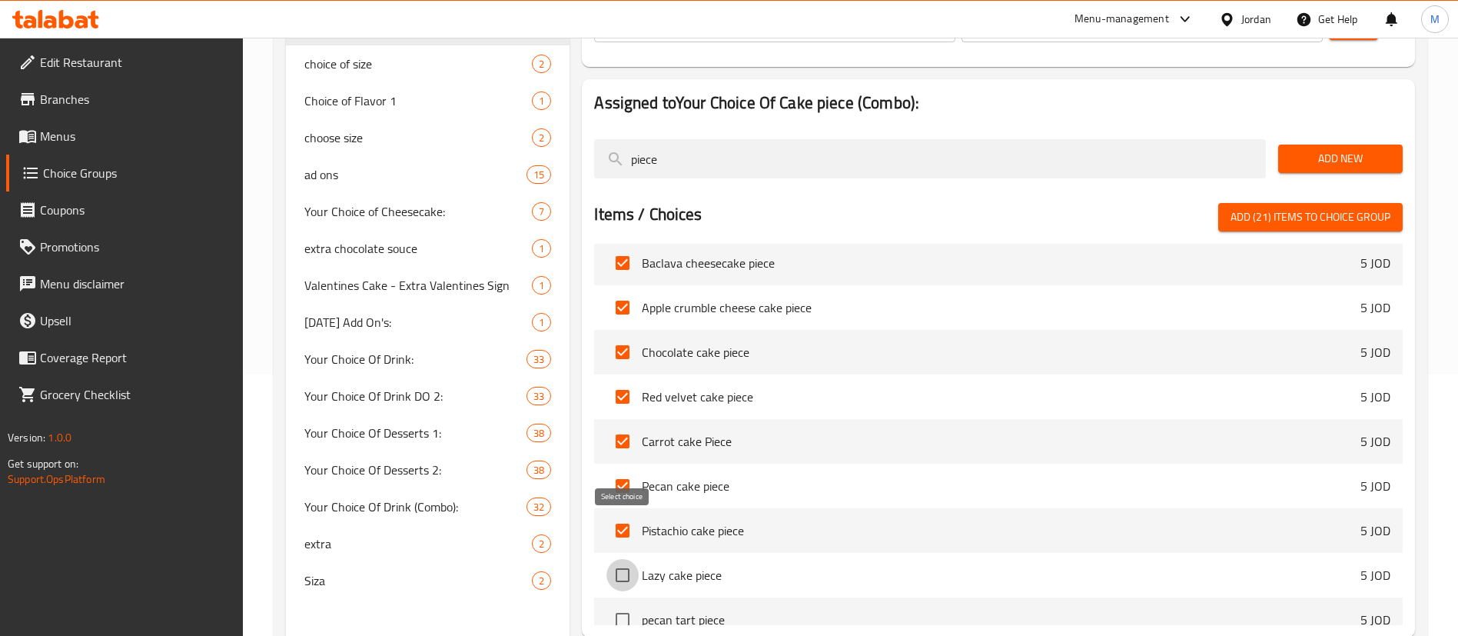
checkbox input "true"
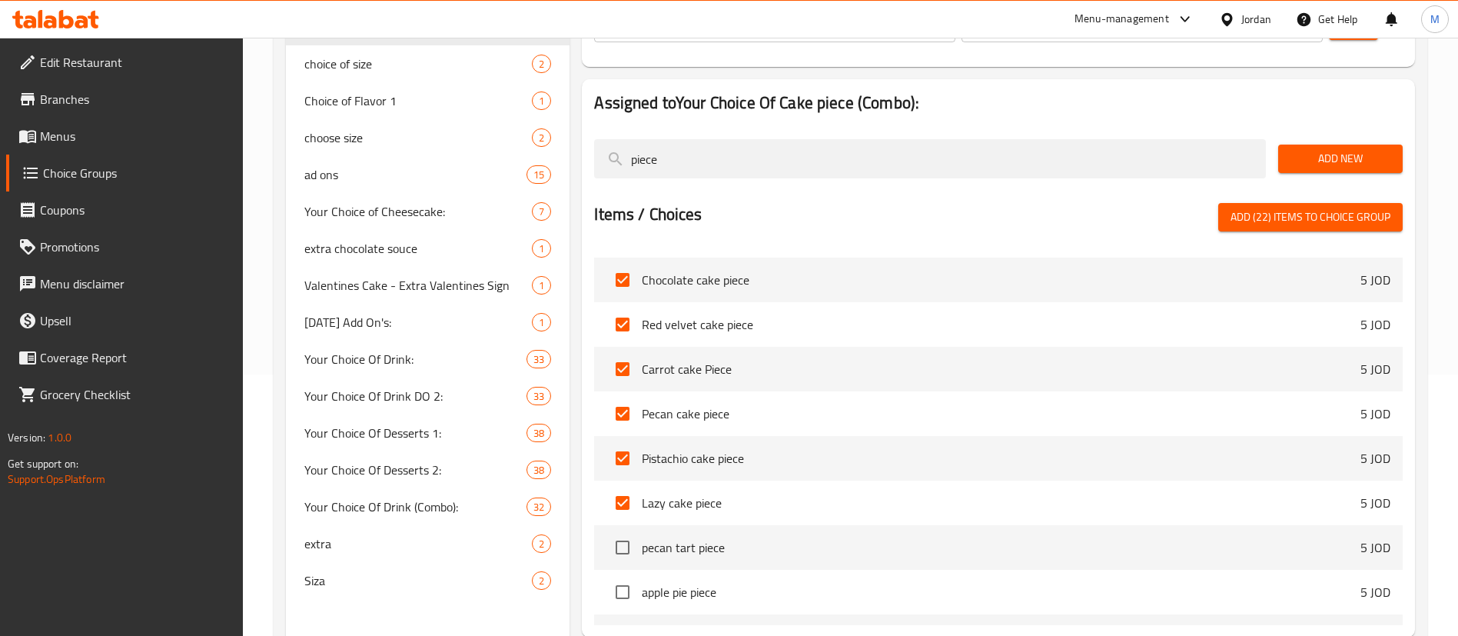
scroll to position [1105, 0]
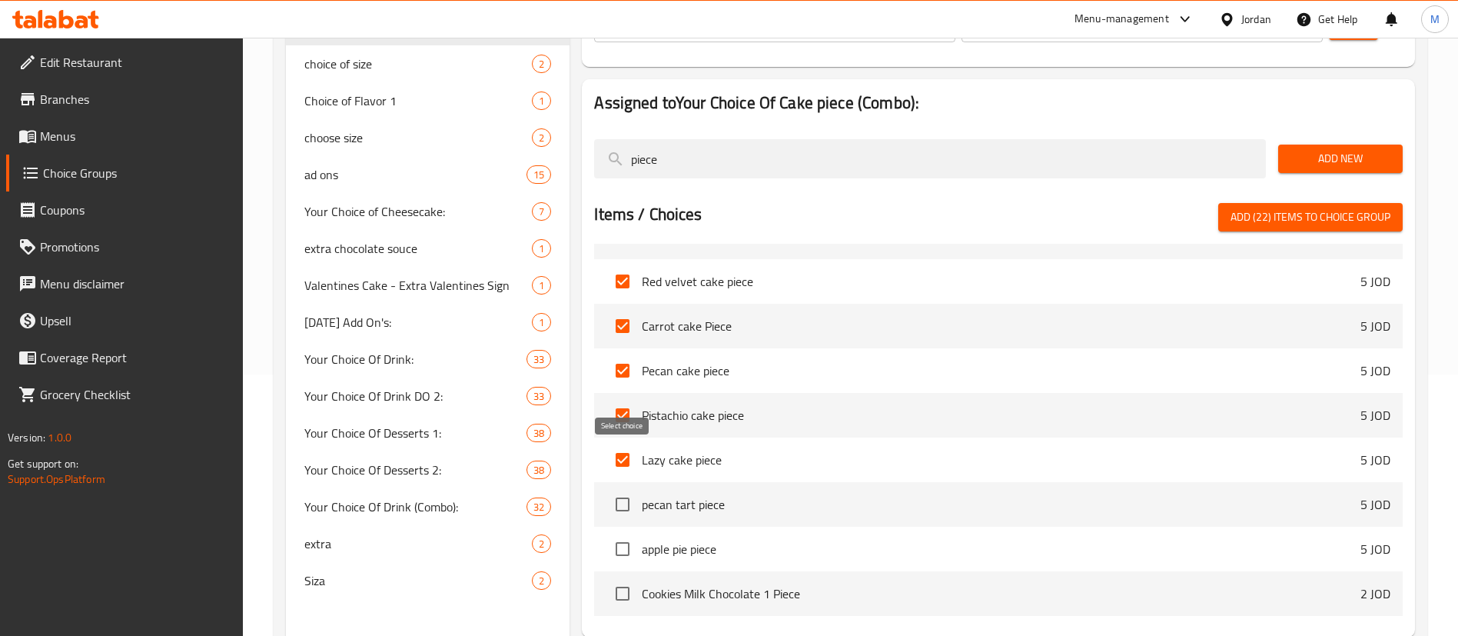
click at [621, 488] on input "checkbox" at bounding box center [622, 504] width 32 height 32
checkbox input "true"
click at [622, 533] on input "checkbox" at bounding box center [622, 549] width 32 height 32
checkbox input "true"
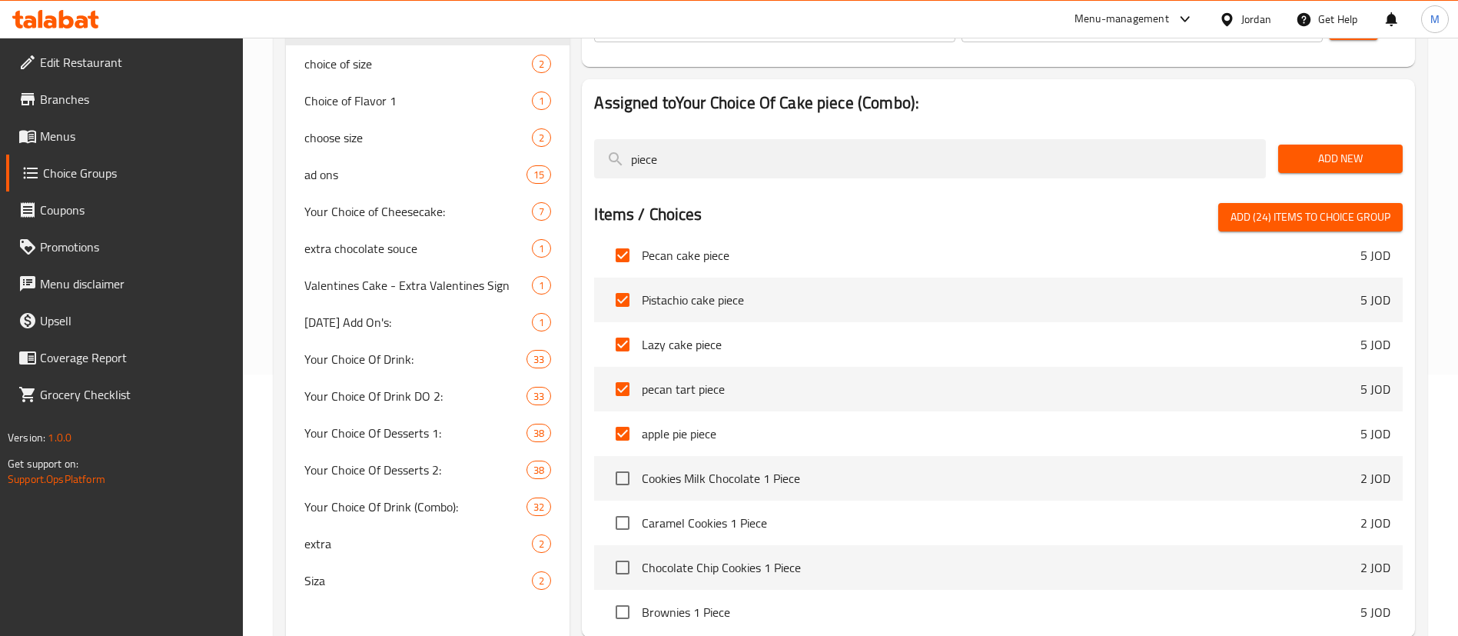
scroll to position [1336, 0]
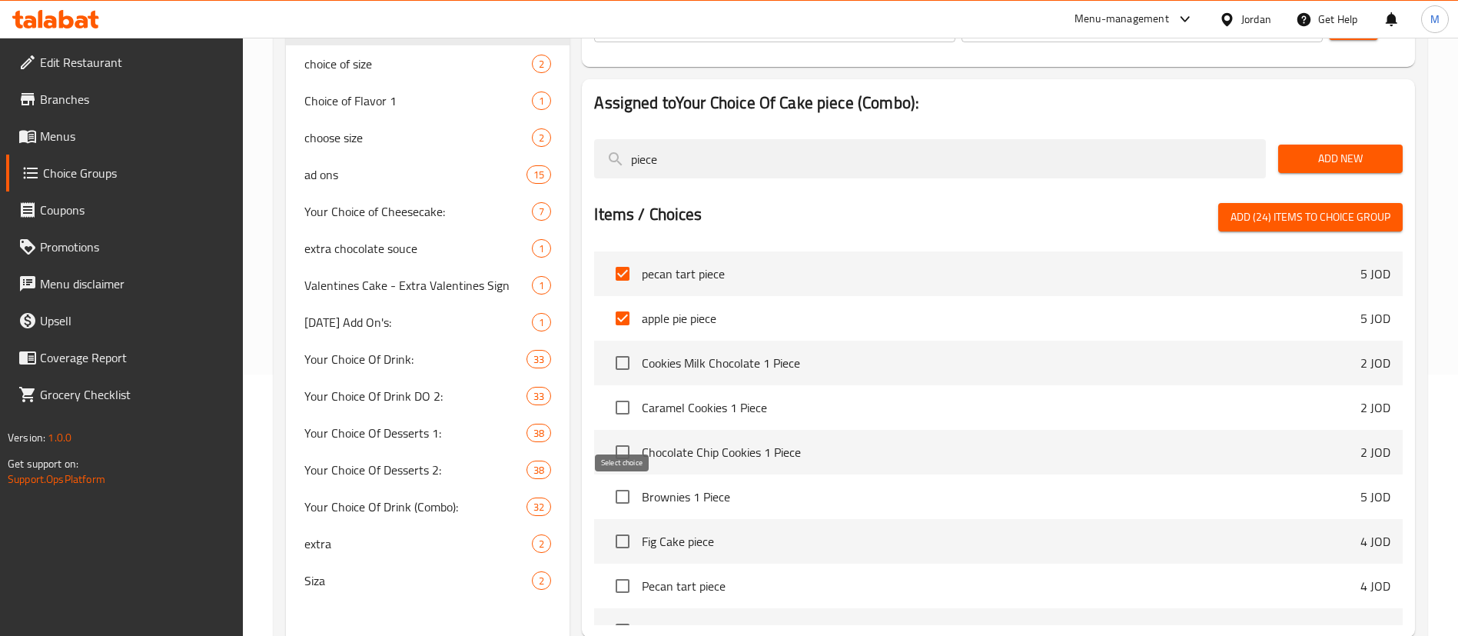
click at [625, 525] on input "checkbox" at bounding box center [622, 541] width 32 height 32
checkbox input "true"
click at [626, 569] on input "checkbox" at bounding box center [622, 585] width 32 height 32
checkbox input "true"
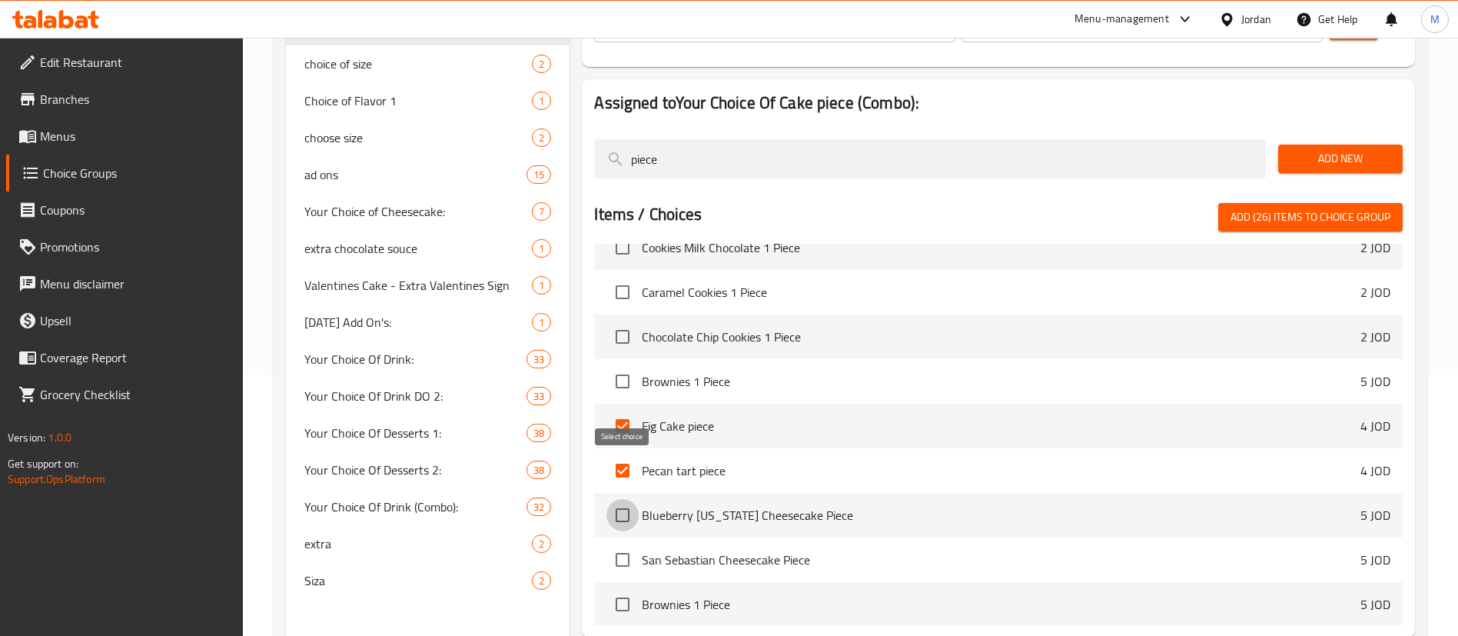
click at [624, 499] on input "checkbox" at bounding box center [622, 515] width 32 height 32
checkbox input "true"
click at [622, 543] on input "checkbox" at bounding box center [622, 559] width 32 height 32
checkbox input "true"
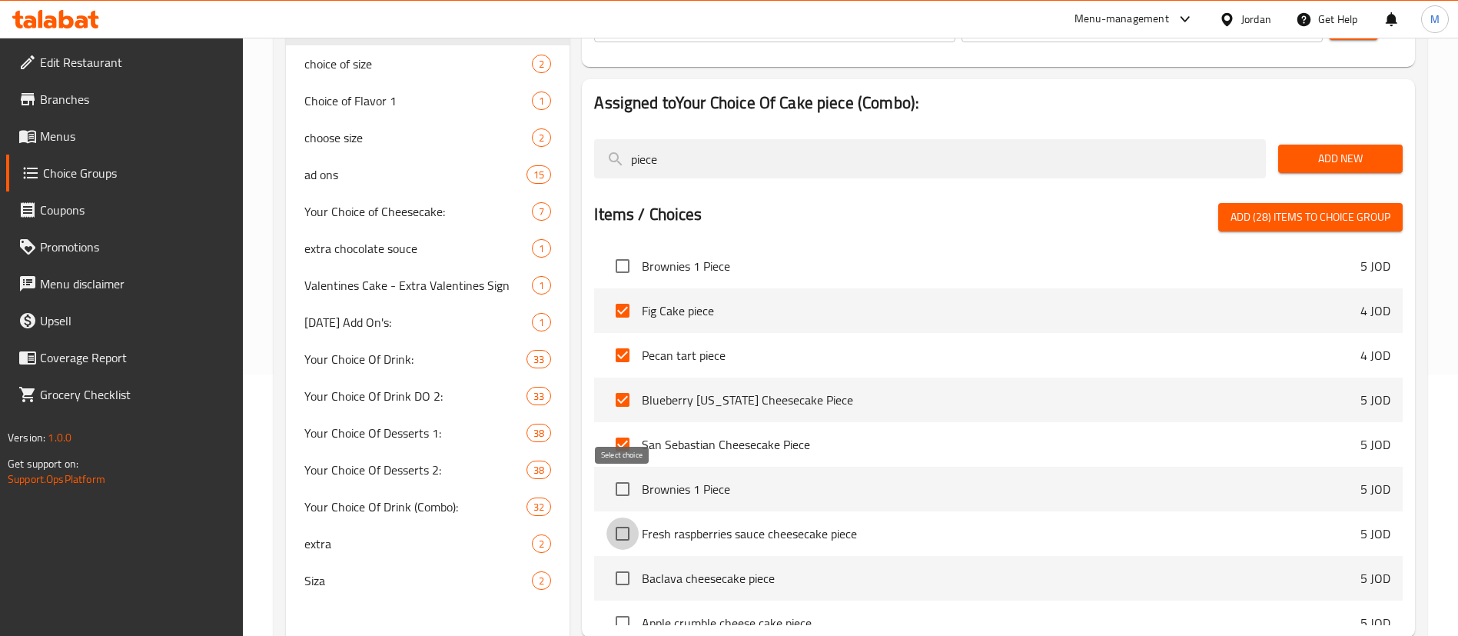
click at [627, 517] on input "checkbox" at bounding box center [622, 533] width 32 height 32
checkbox input "true"
click at [623, 562] on input "checkbox" at bounding box center [622, 578] width 32 height 32
checkbox input "true"
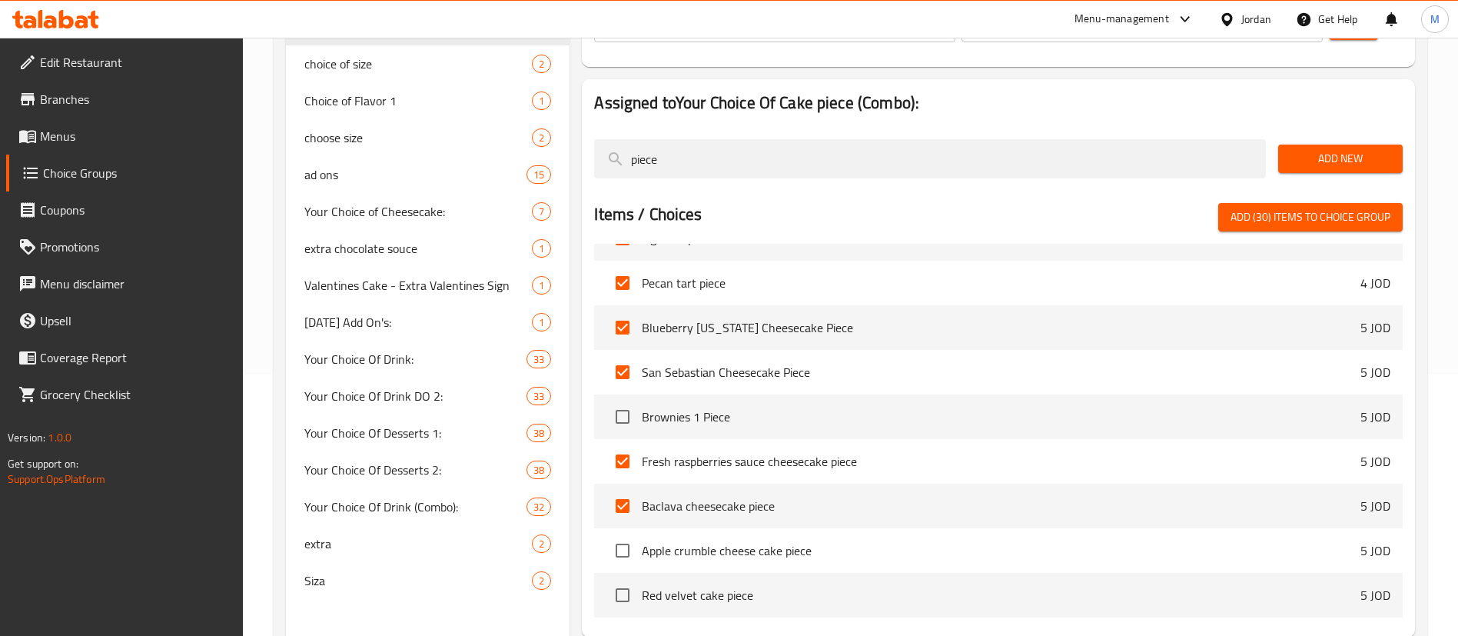
scroll to position [1681, 0]
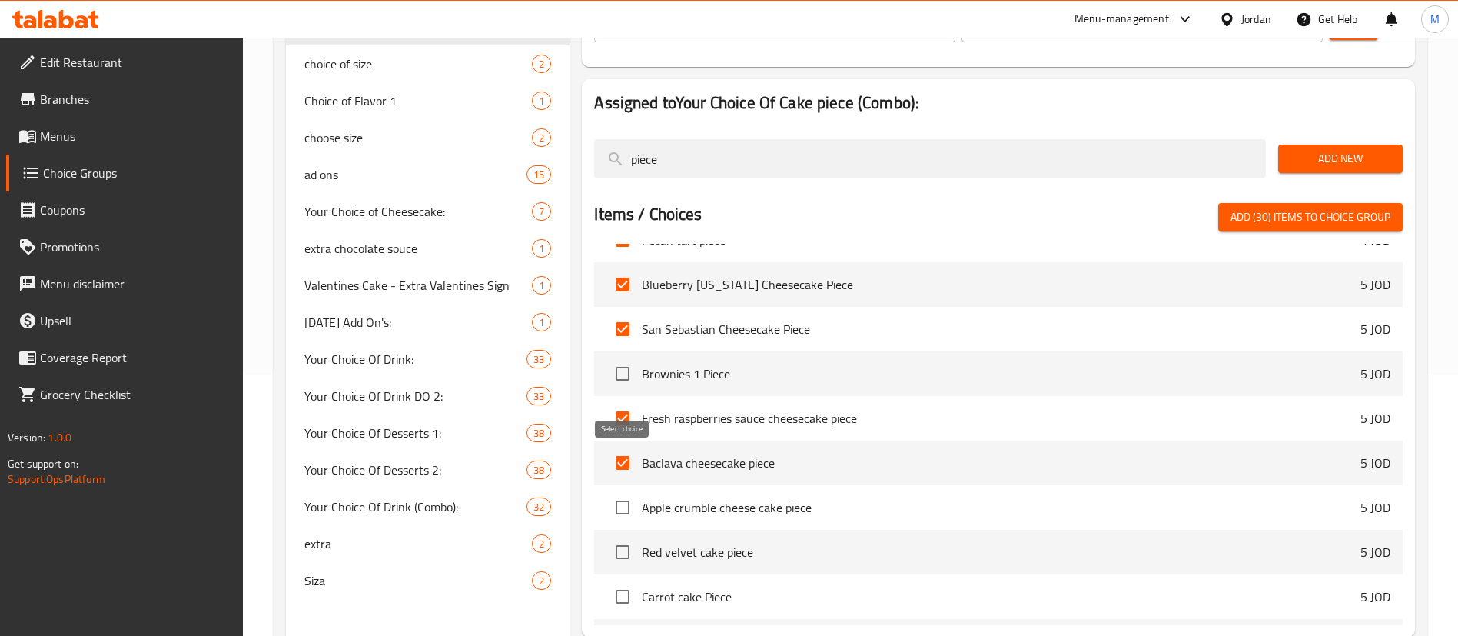
click at [624, 491] on input "checkbox" at bounding box center [622, 507] width 32 height 32
checkbox input "true"
click at [623, 536] on input "checkbox" at bounding box center [622, 552] width 32 height 32
checkbox input "true"
click at [622, 580] on input "checkbox" at bounding box center [622, 596] width 32 height 32
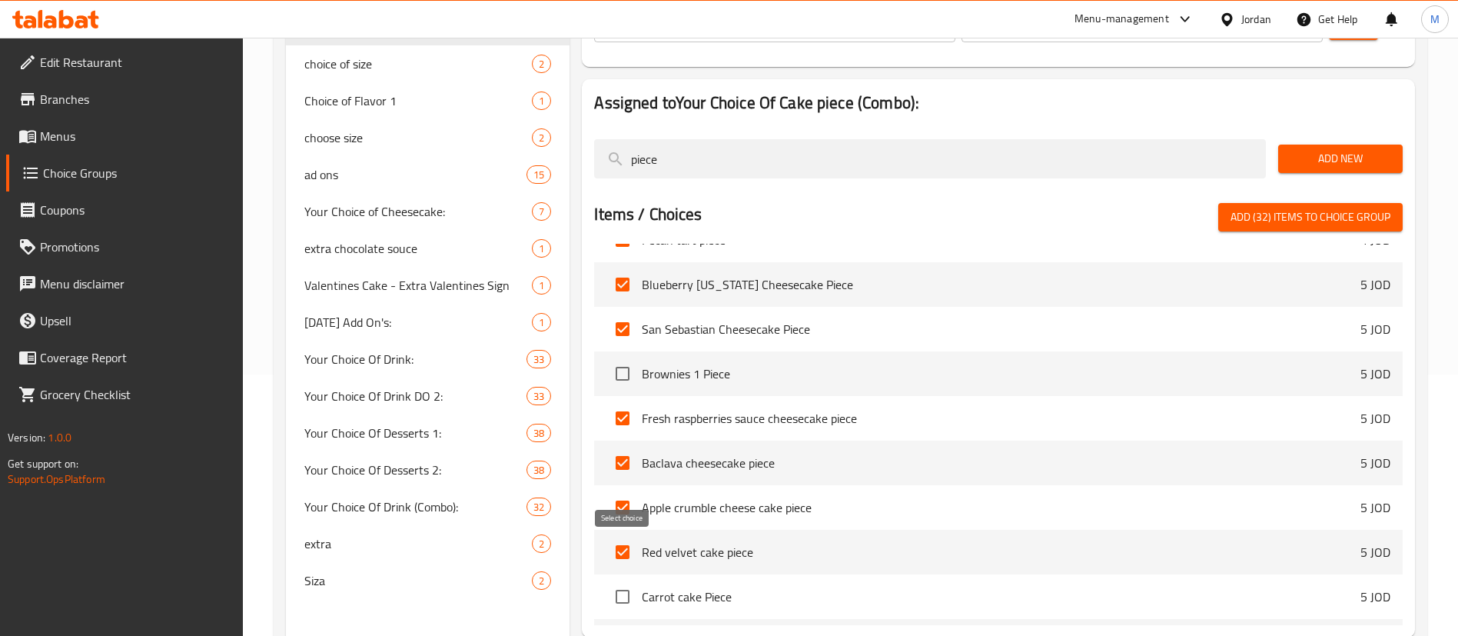
checkbox input "true"
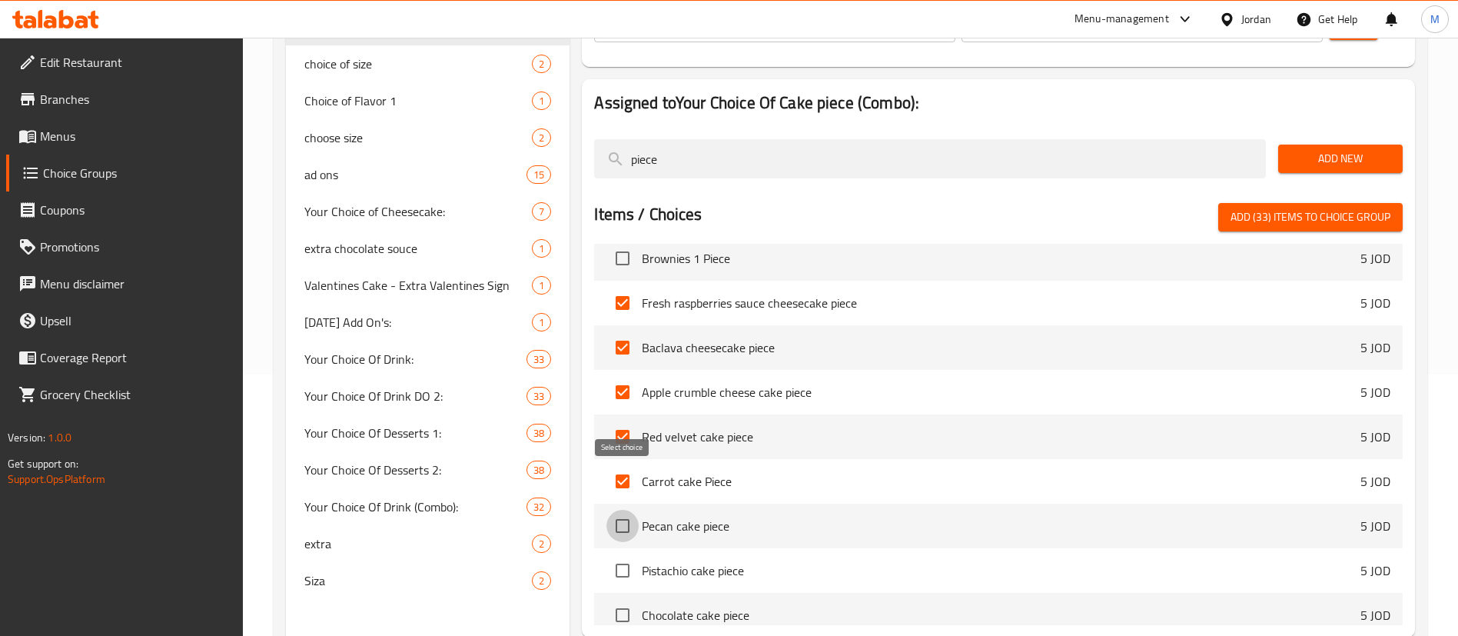
click at [622, 510] on input "checkbox" at bounding box center [622, 526] width 32 height 32
checkbox input "true"
click at [626, 554] on input "checkbox" at bounding box center [622, 570] width 32 height 32
checkbox input "true"
click at [626, 599] on input "checkbox" at bounding box center [622, 615] width 32 height 32
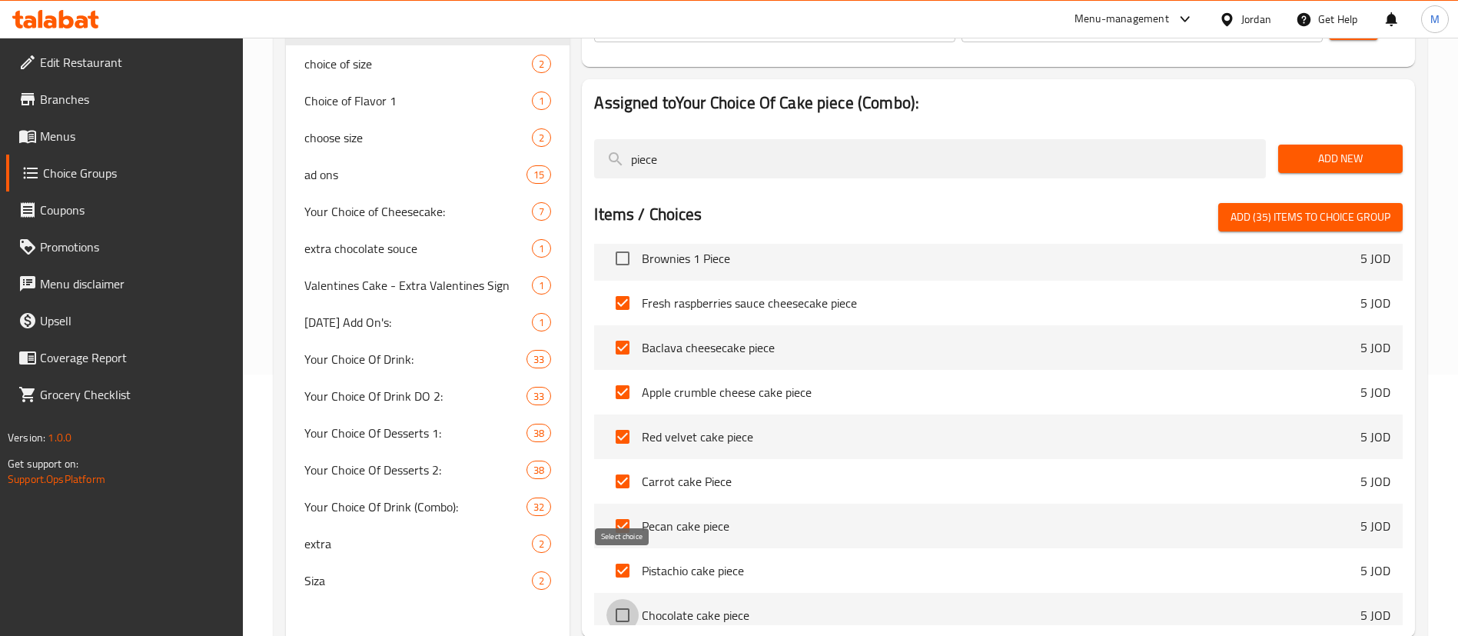
checkbox input "true"
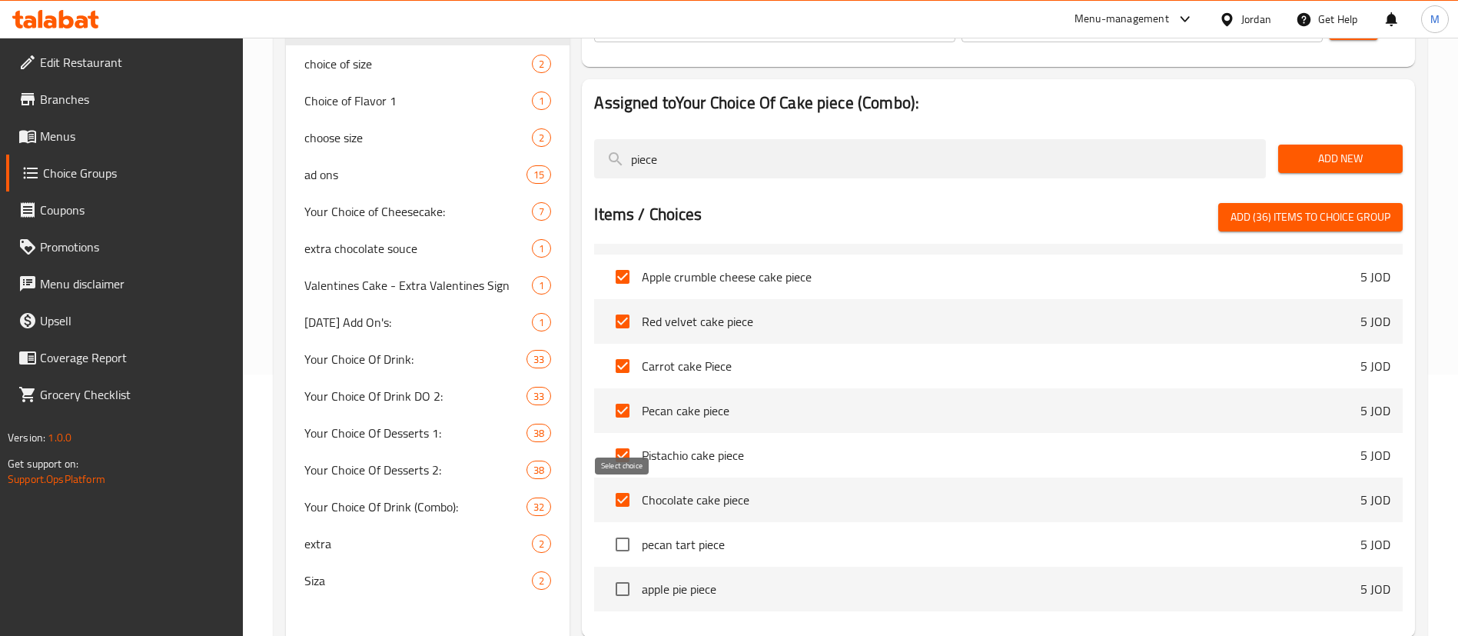
click at [618, 528] on input "checkbox" at bounding box center [622, 544] width 32 height 32
checkbox input "true"
click at [618, 573] on input "checkbox" at bounding box center [622, 589] width 32 height 32
checkbox input "true"
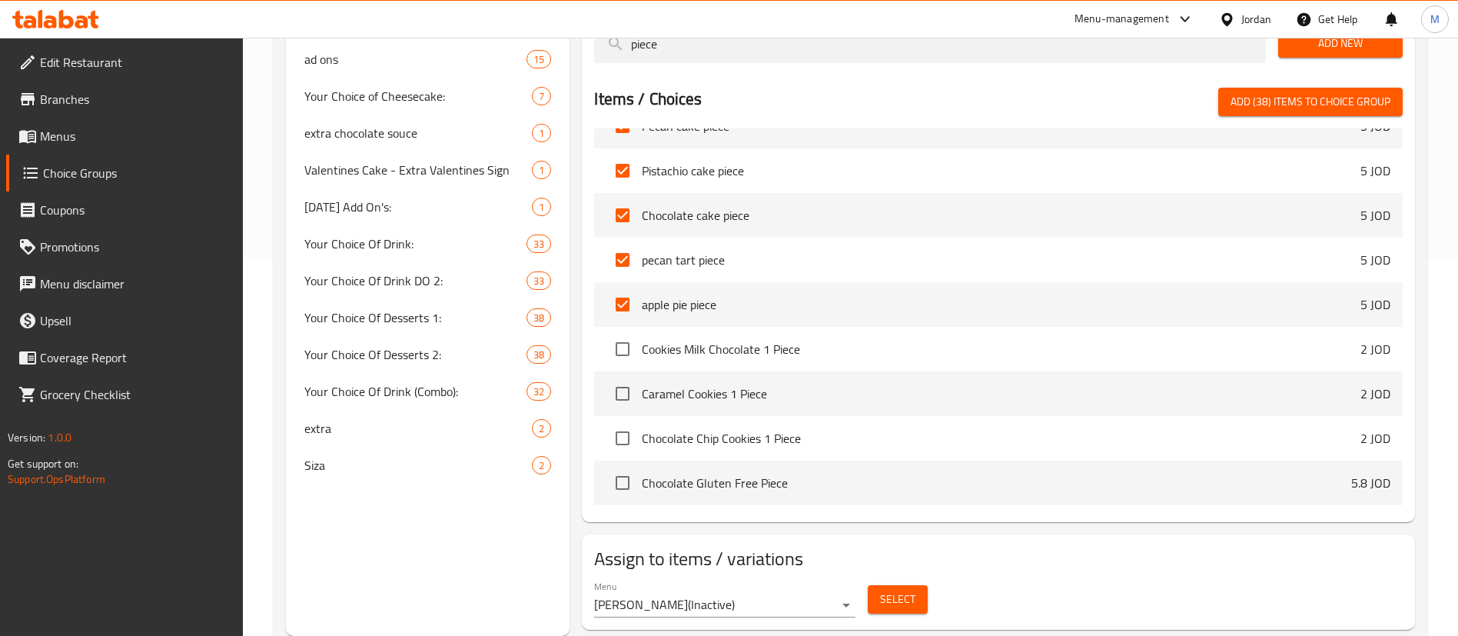
scroll to position [2083, 0]
click at [1247, 92] on span "Add (38) items to choice group" at bounding box center [1310, 101] width 160 height 19
checkbox input "false"
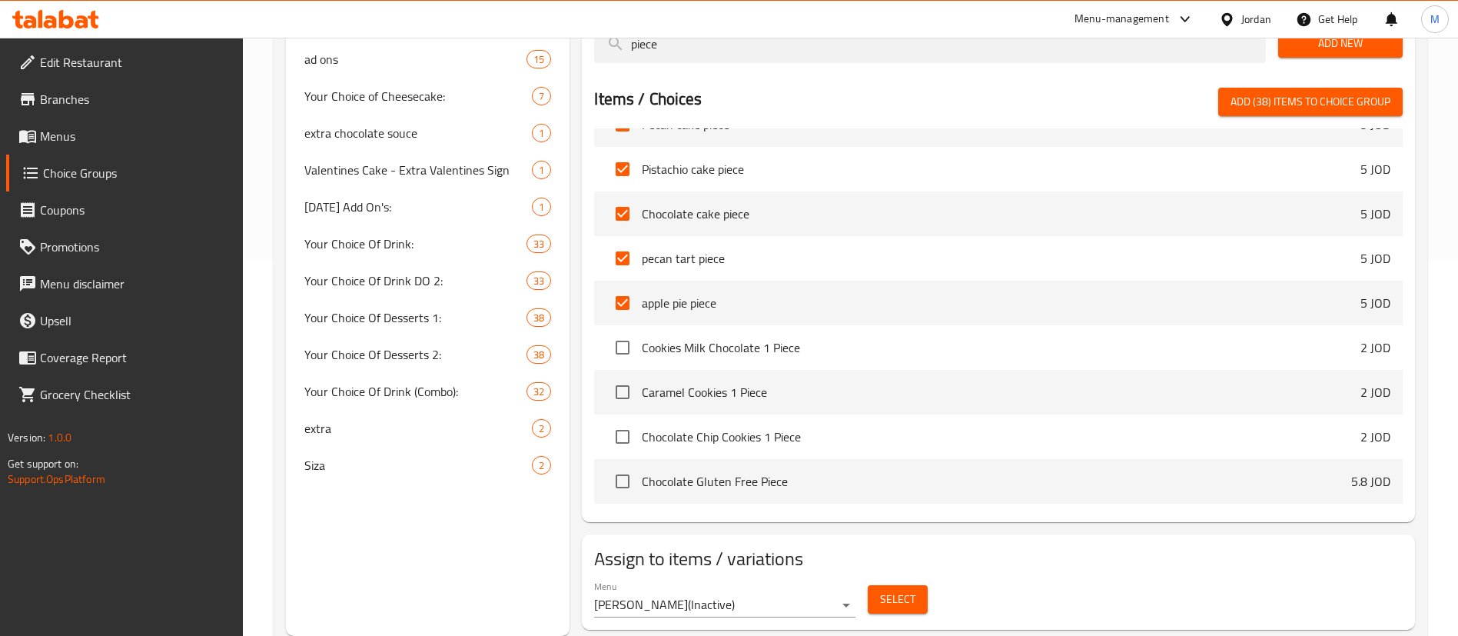
checkbox input "false"
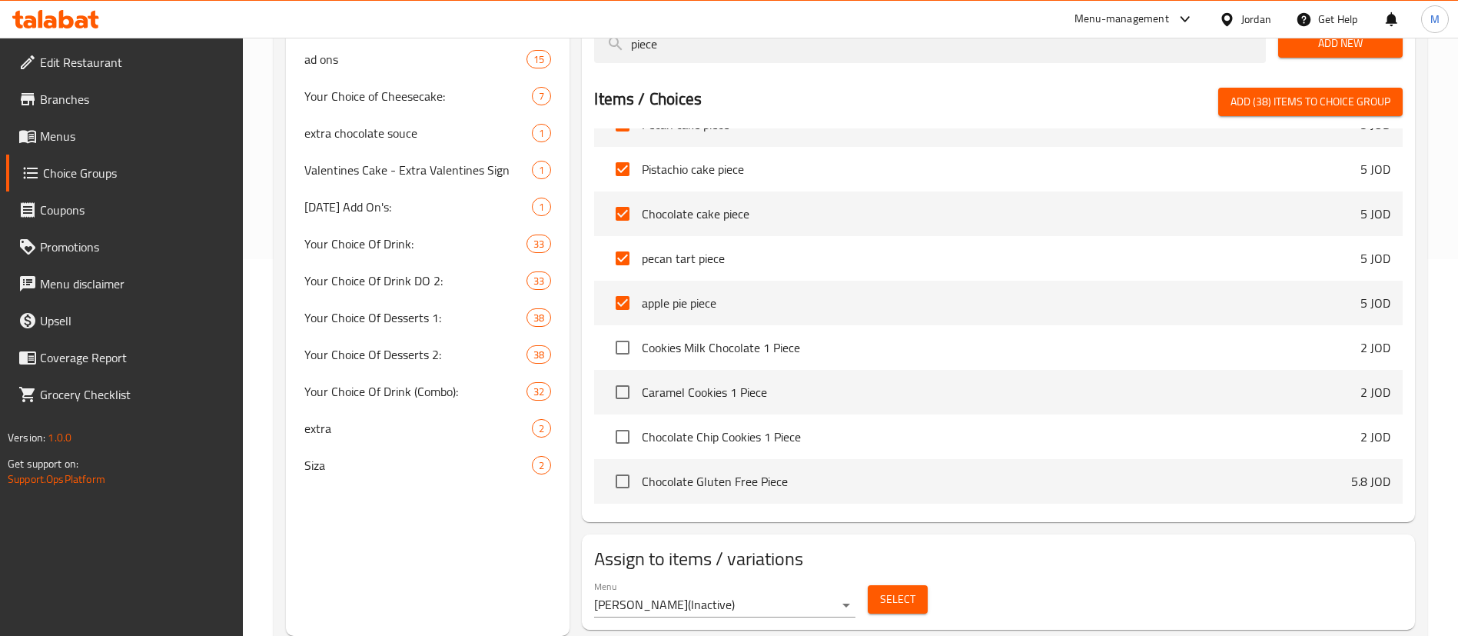
checkbox input "false"
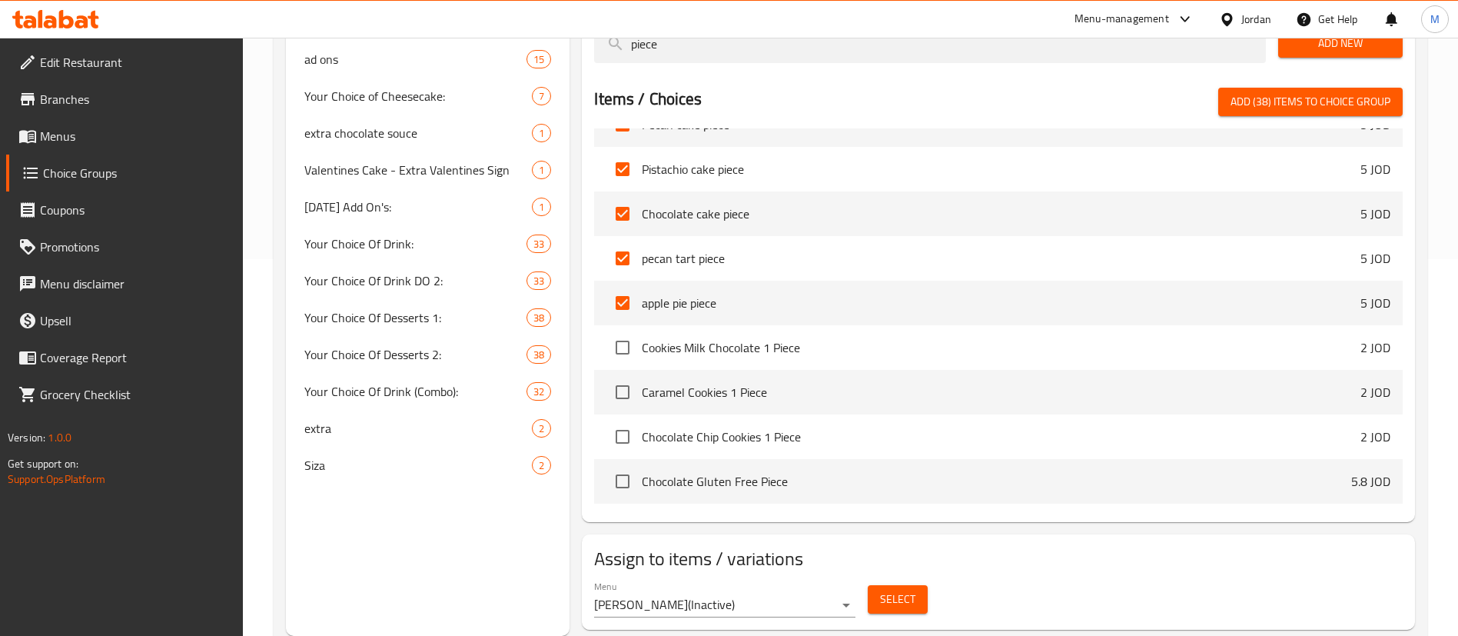
checkbox input "false"
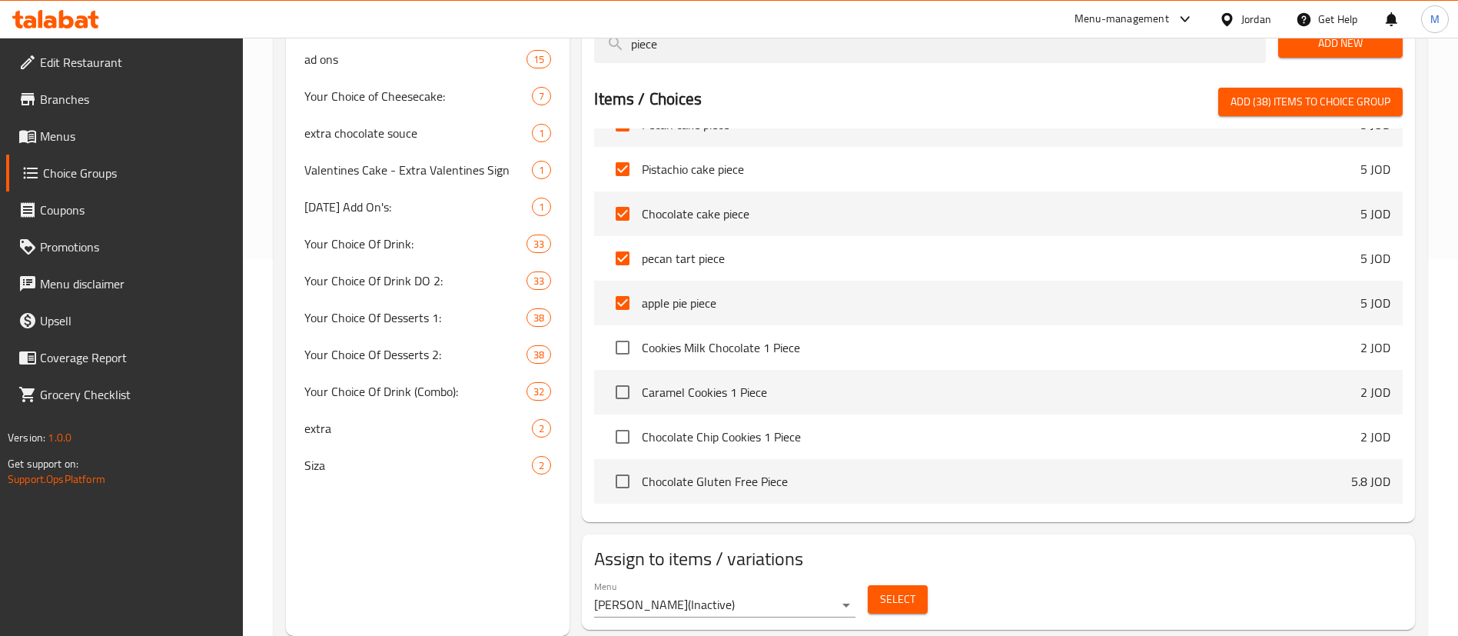
checkbox input "false"
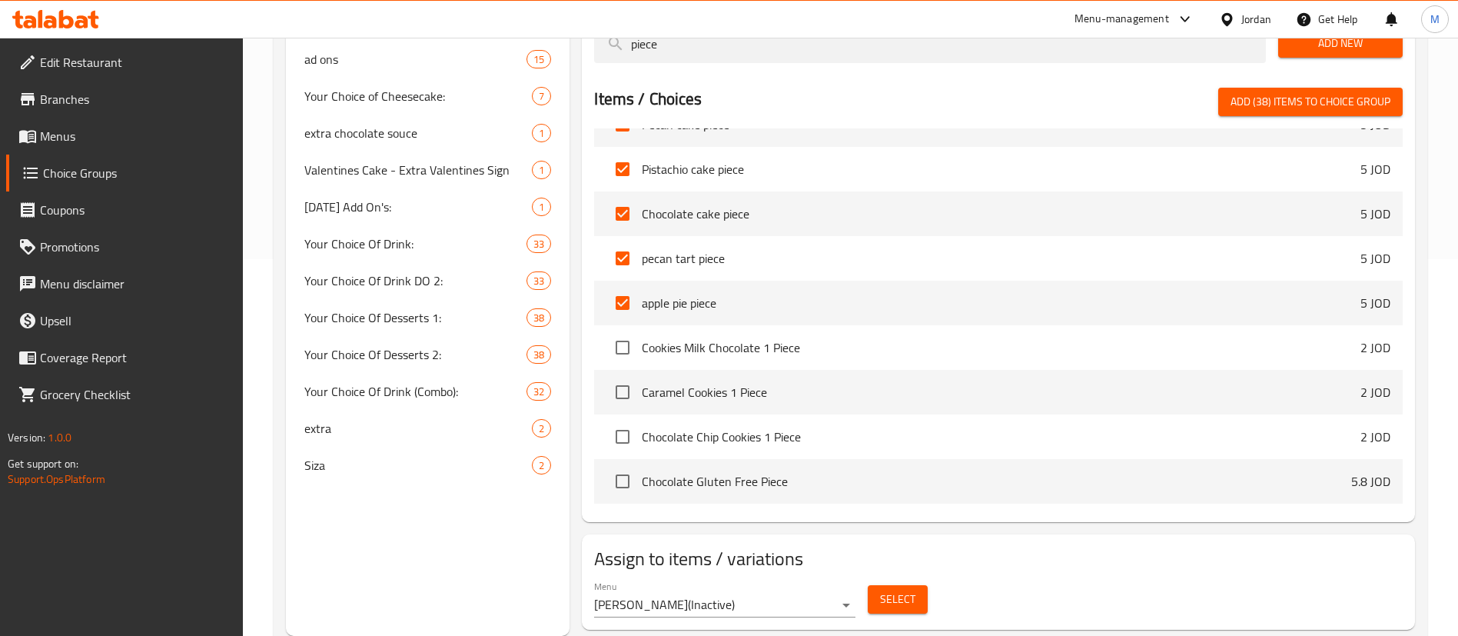
checkbox input "false"
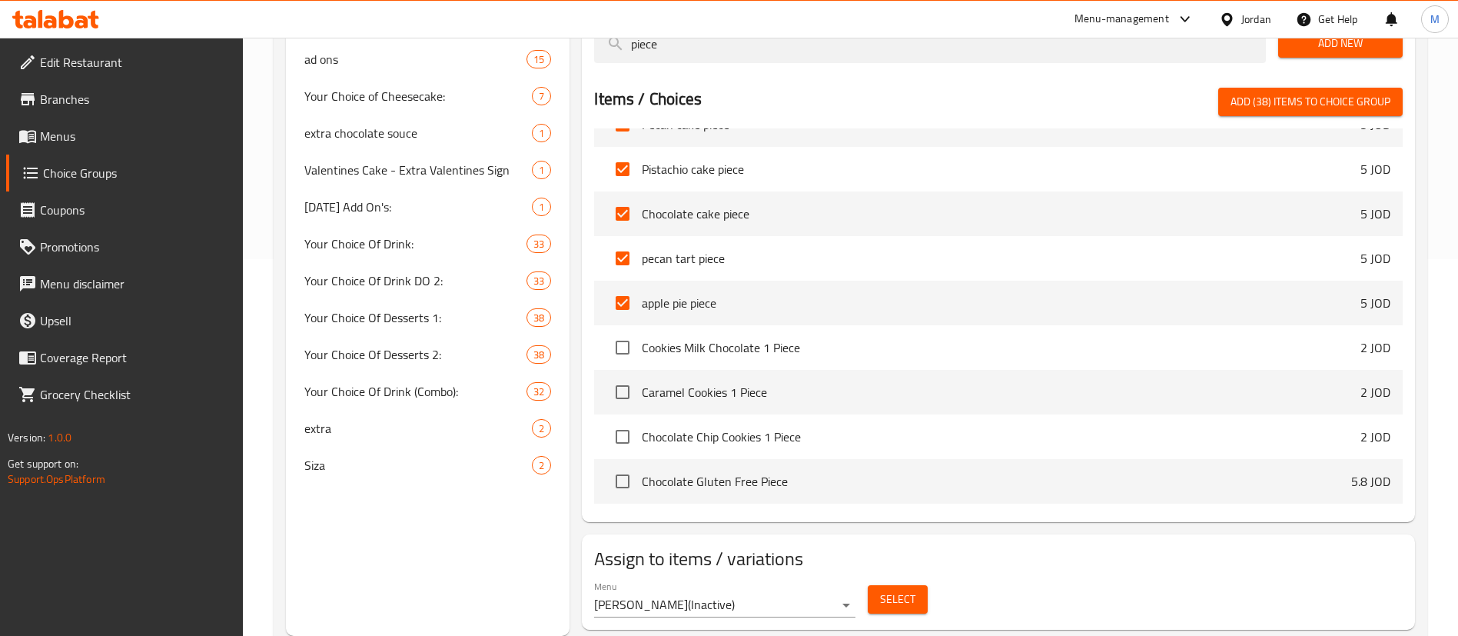
checkbox input "false"
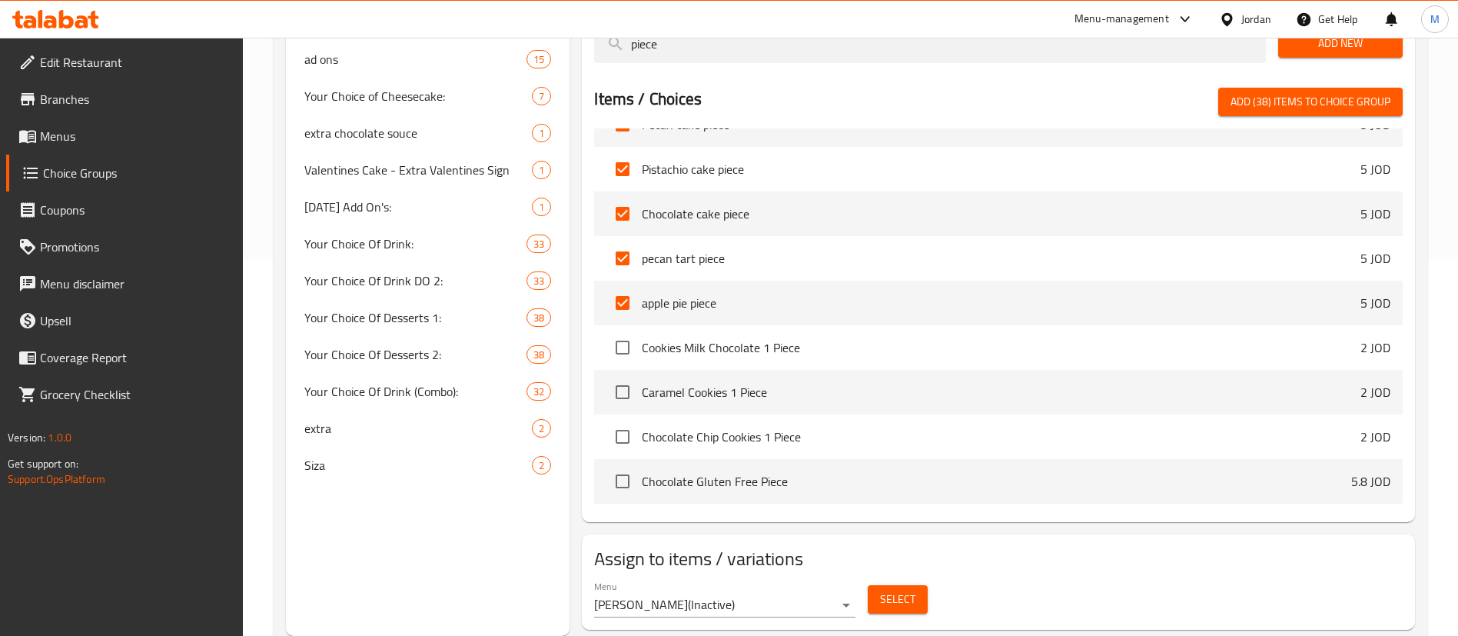
checkbox input "false"
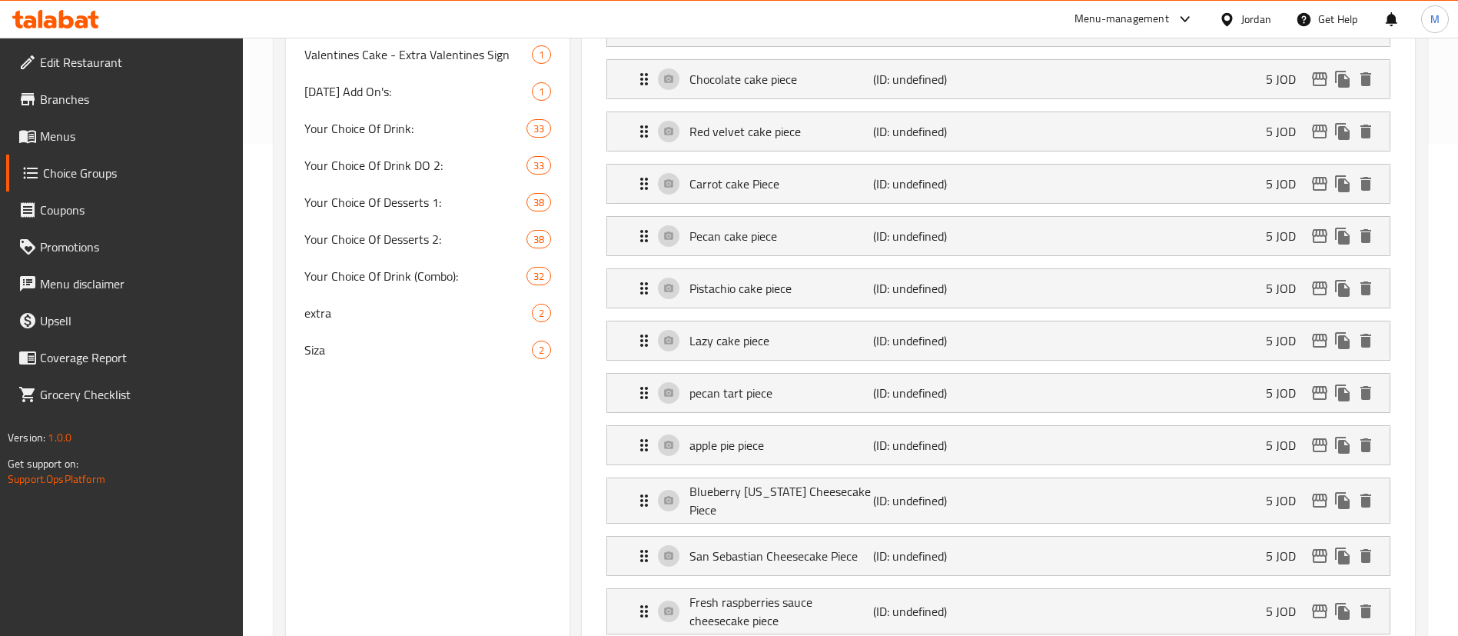
scroll to position [146, 0]
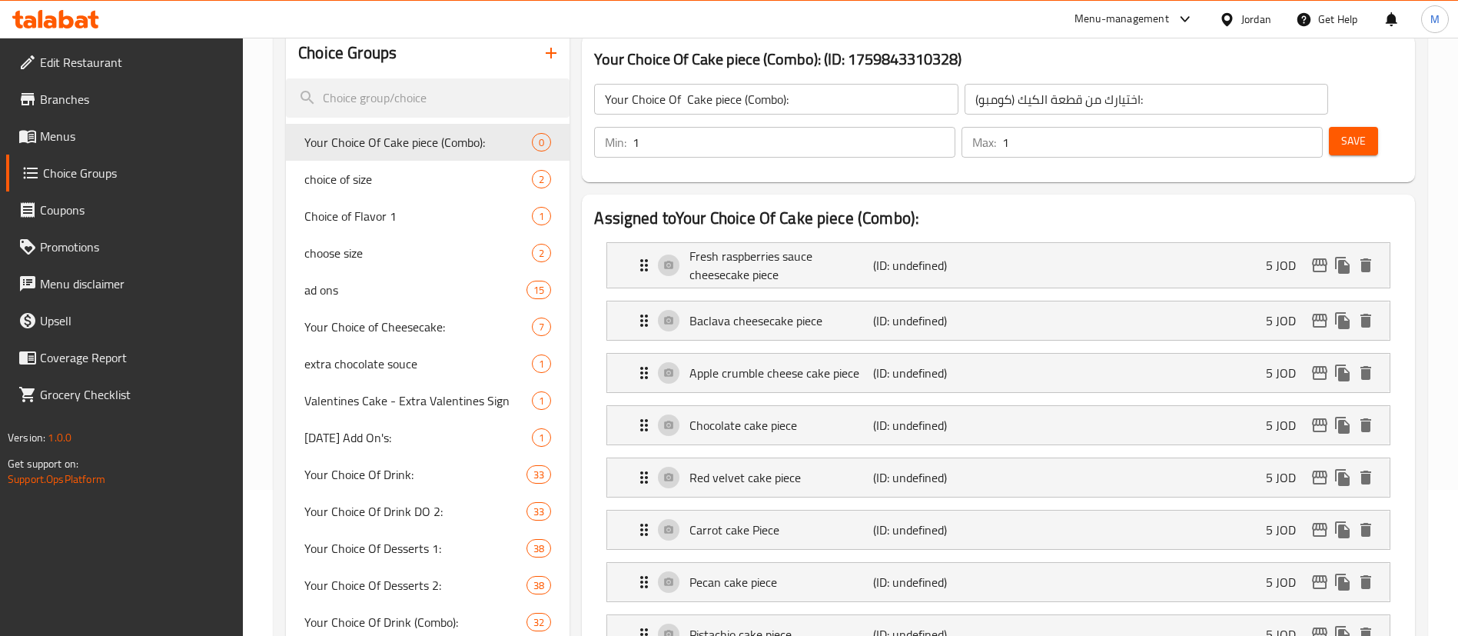
click at [1341, 131] on span "Save" at bounding box center [1353, 140] width 25 height 19
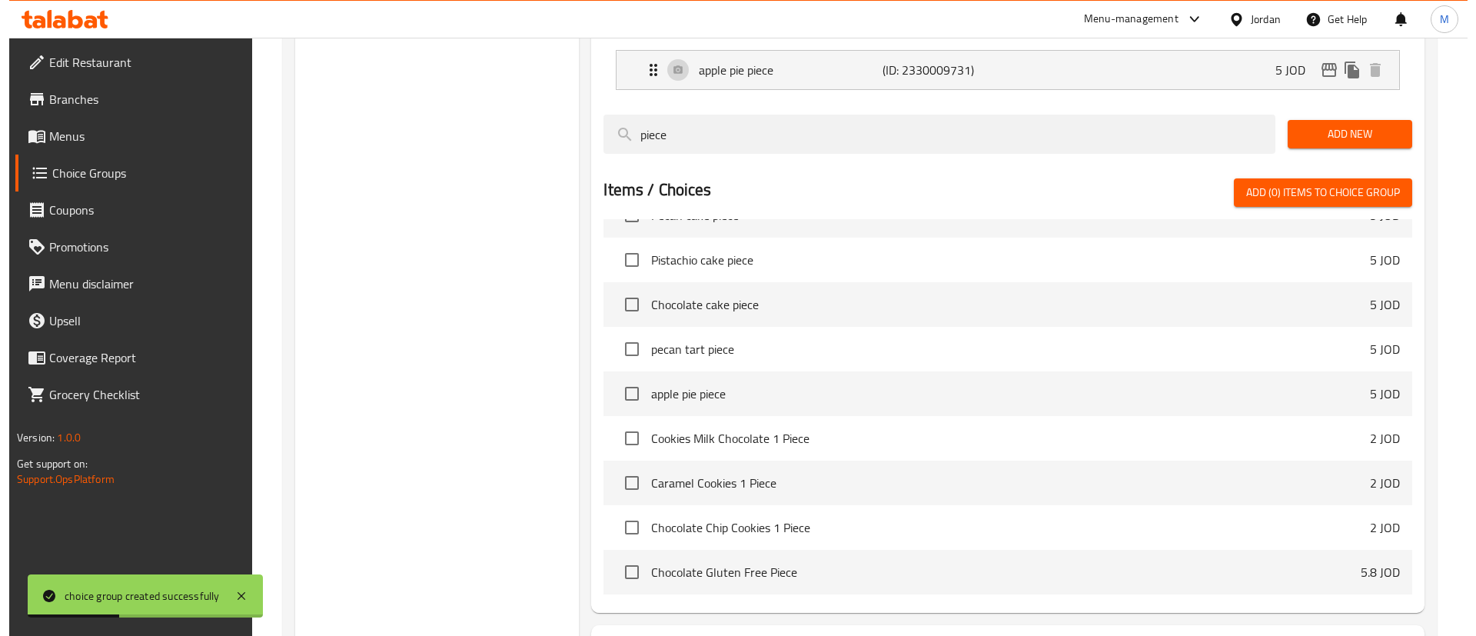
scroll to position [2393, 0]
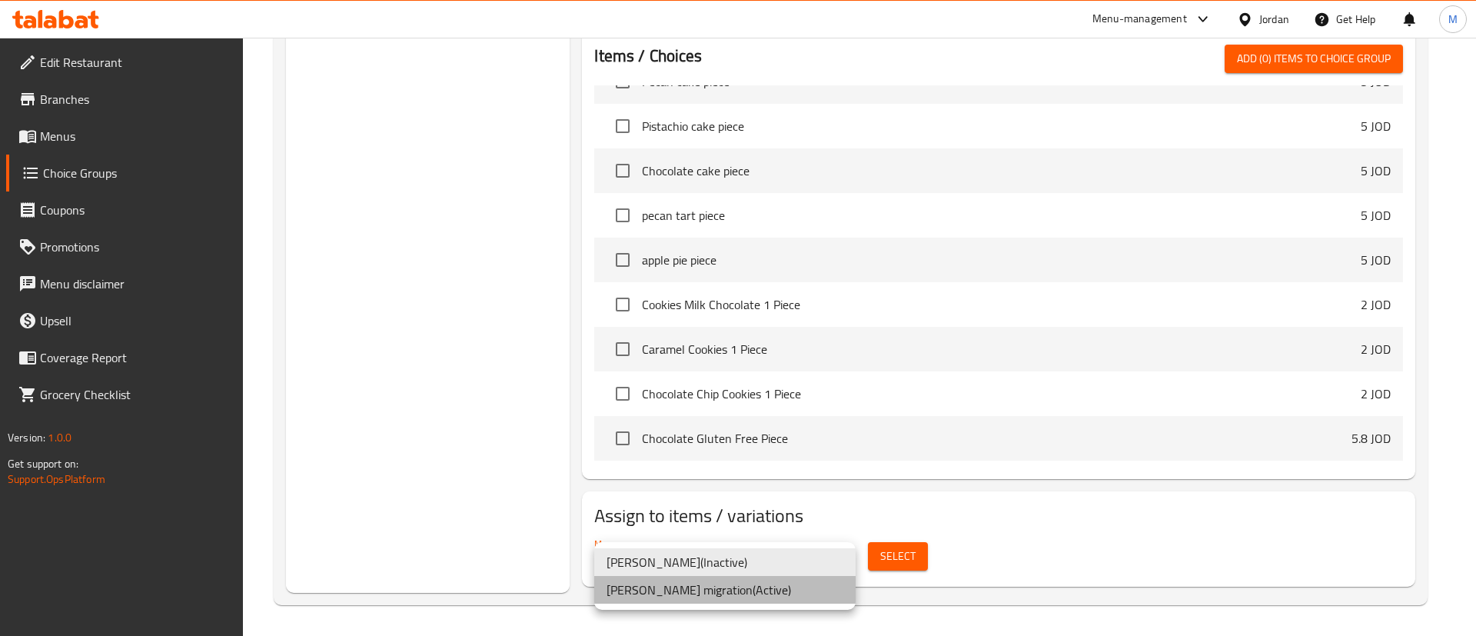
click at [772, 599] on li "[PERSON_NAME] migration ( Active )" at bounding box center [724, 590] width 261 height 28
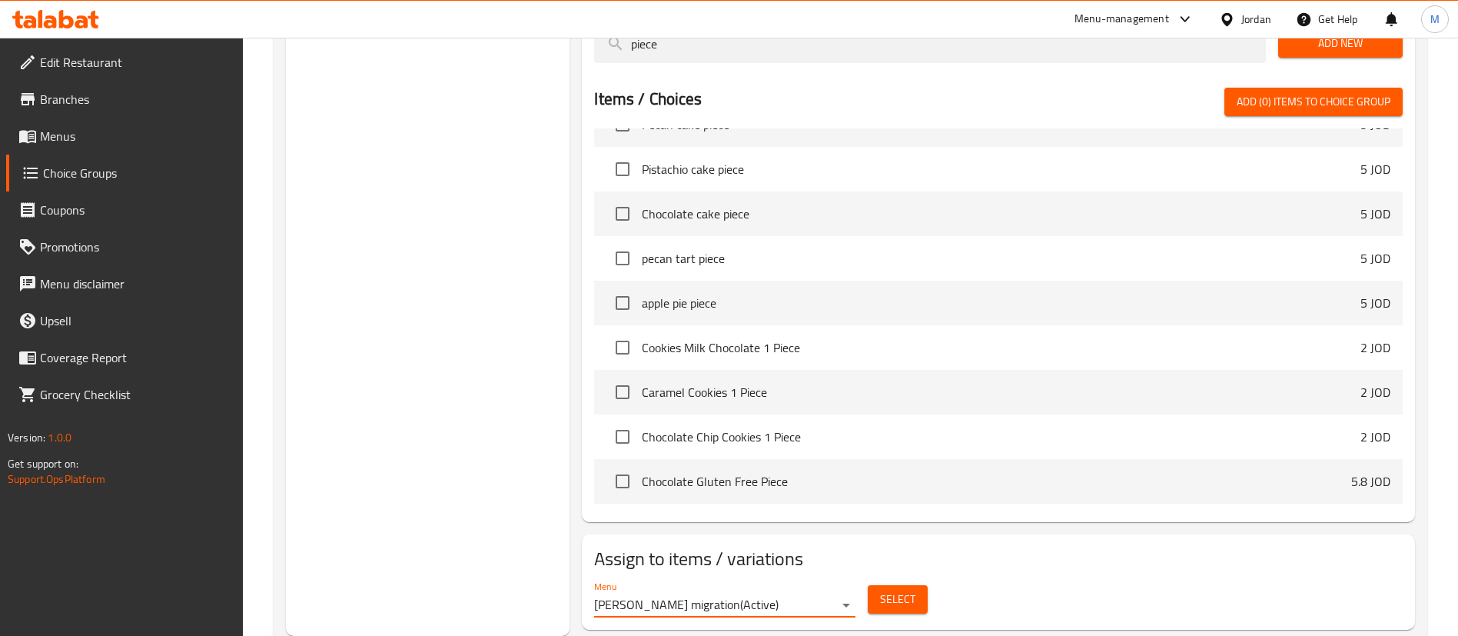
click at [891, 589] on span "Select" at bounding box center [897, 598] width 35 height 19
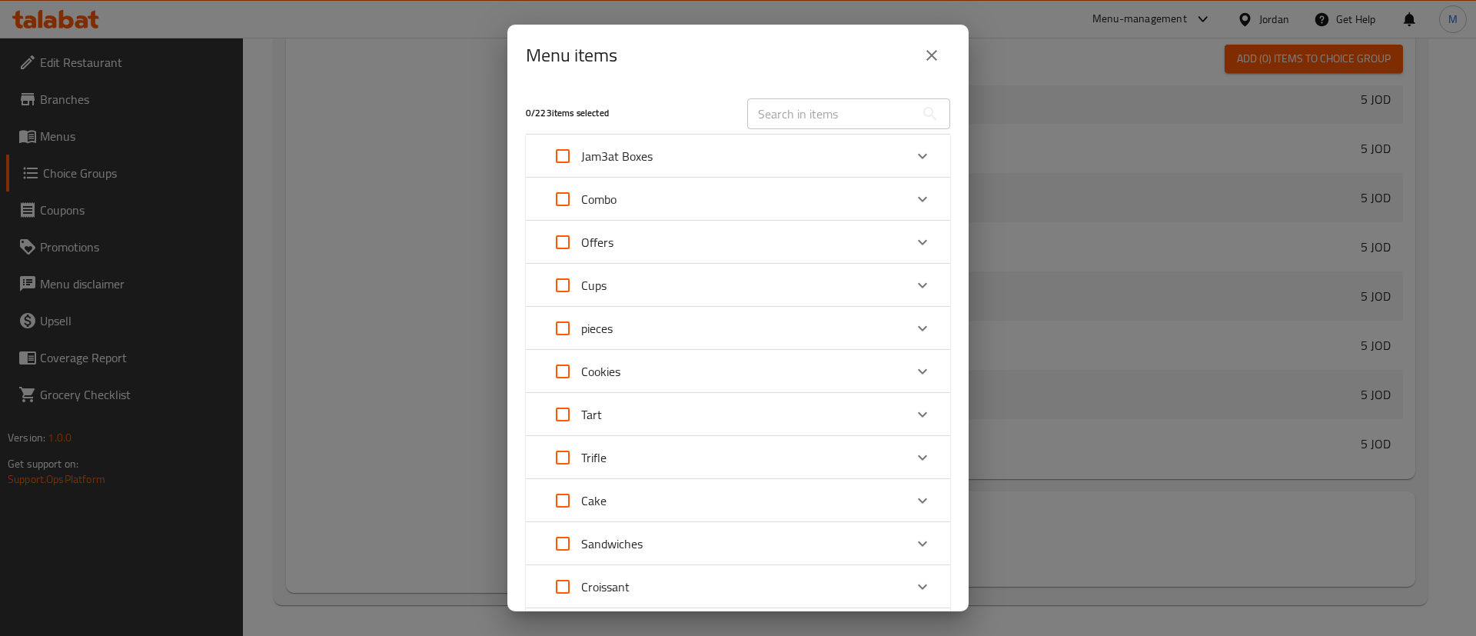
click at [563, 199] on input "Expand" at bounding box center [562, 199] width 37 height 37
checkbox input "true"
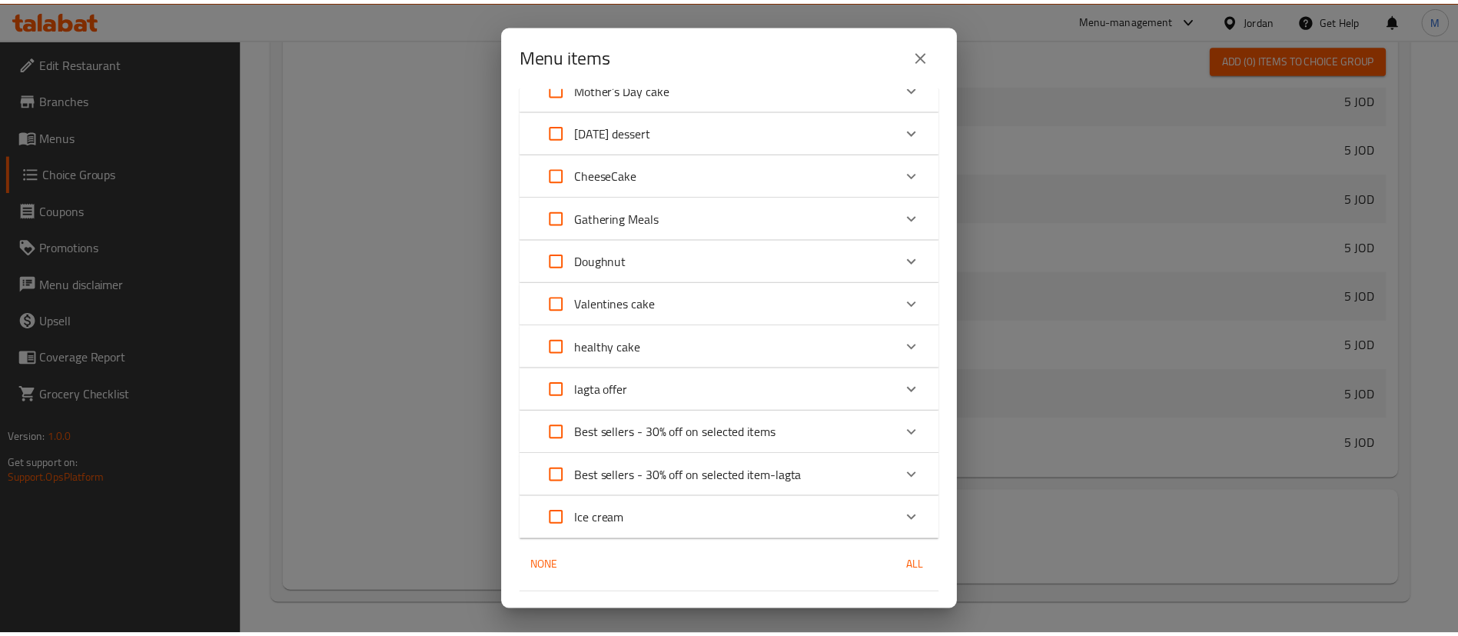
scroll to position [692, 0]
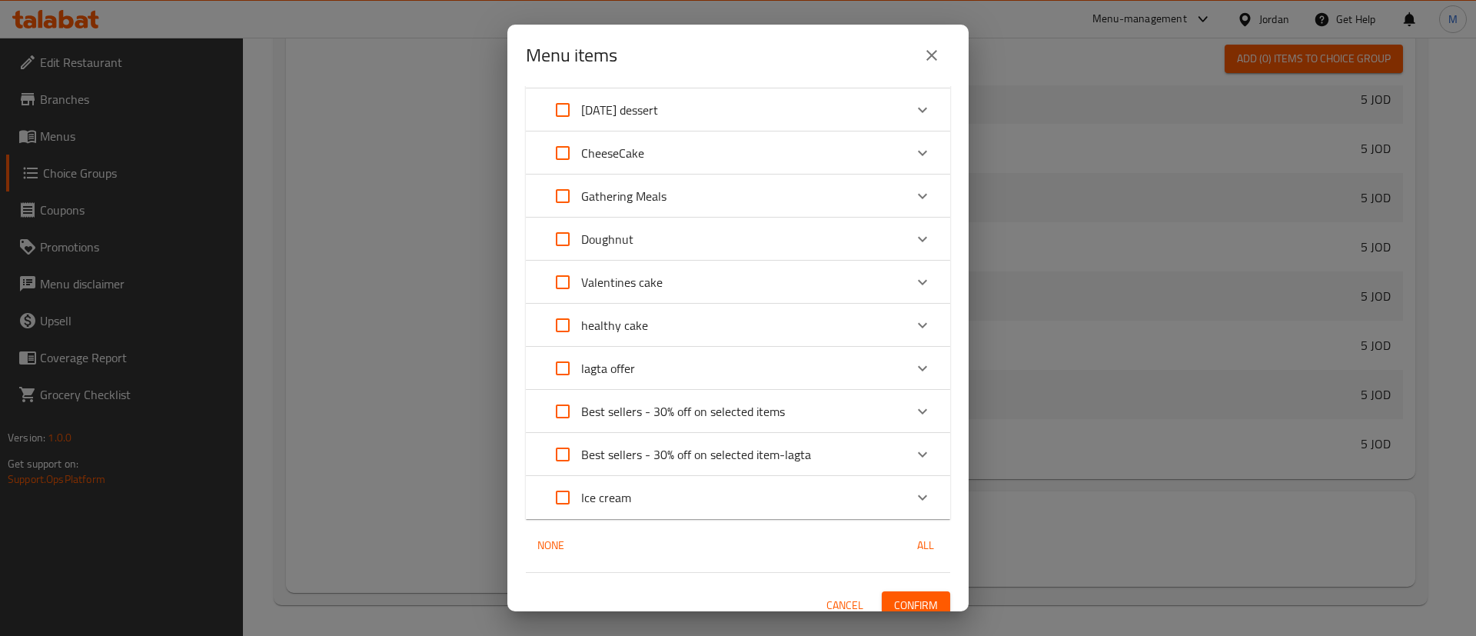
click at [904, 601] on span "Confirm" at bounding box center [916, 605] width 44 height 19
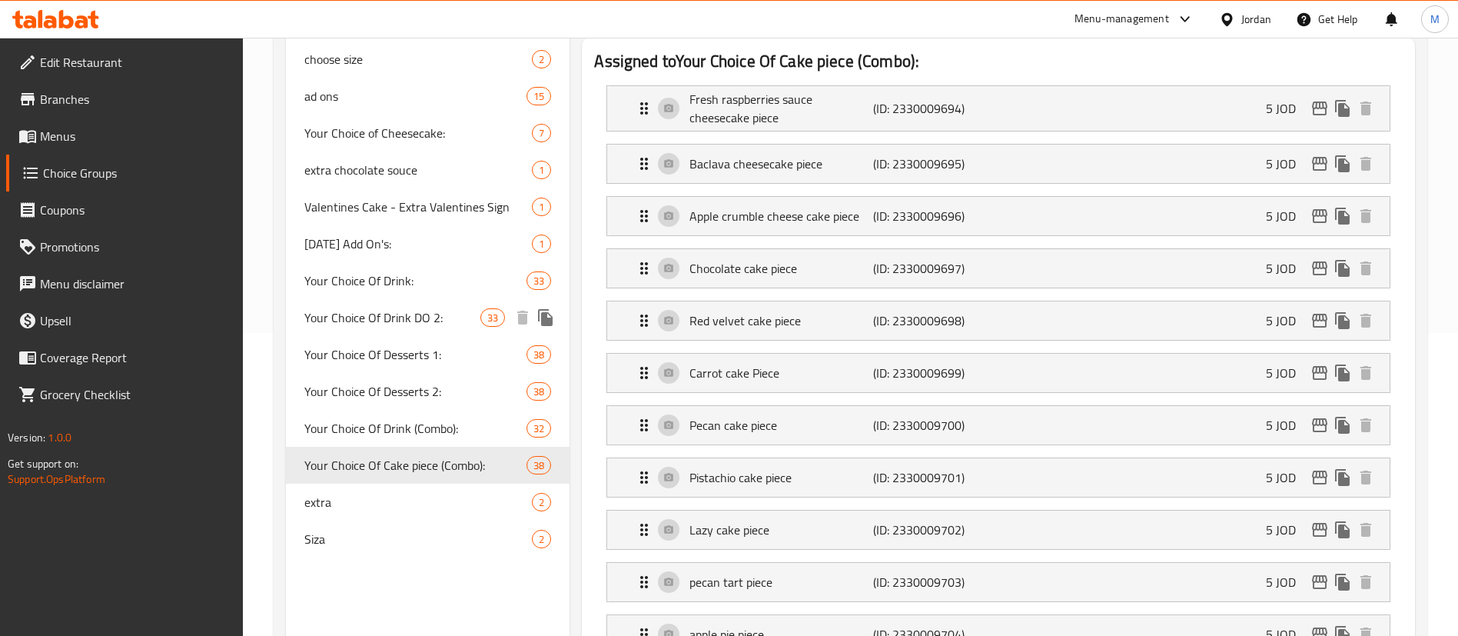
scroll to position [346, 0]
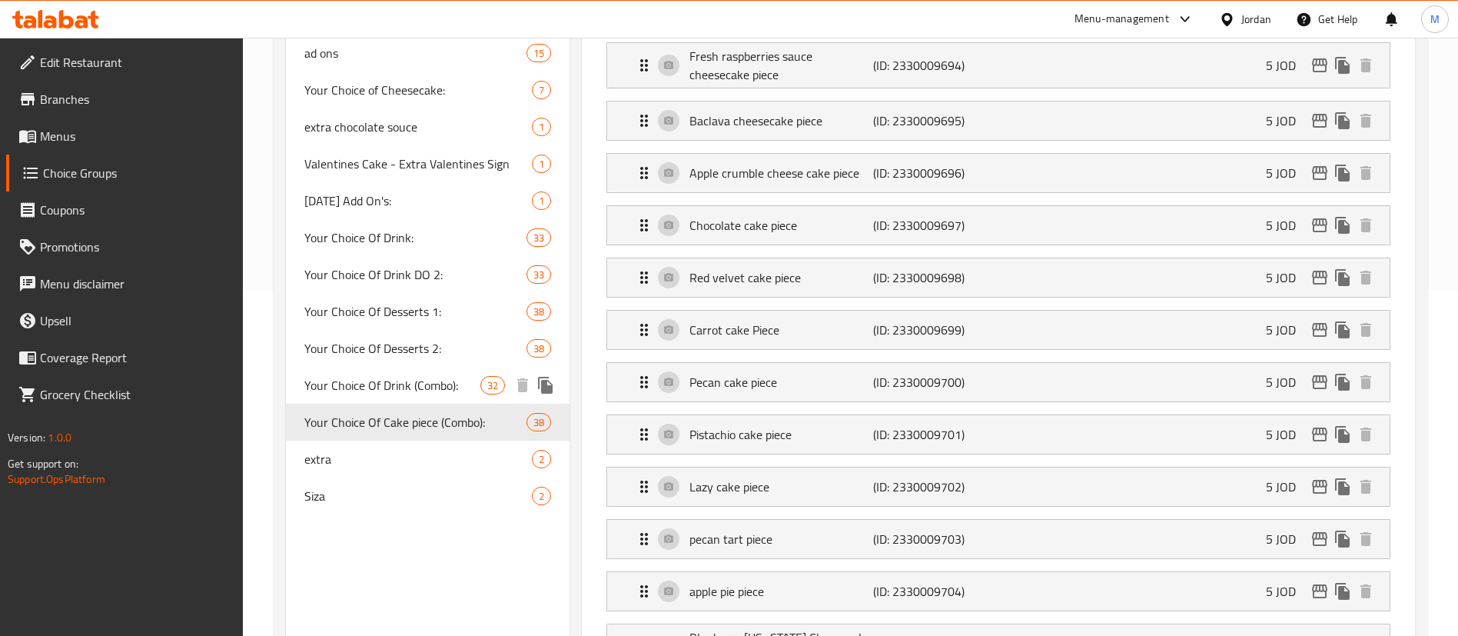
click at [456, 374] on div "Your Choice Of Drink (Combo): 32" at bounding box center [428, 385] width 284 height 37
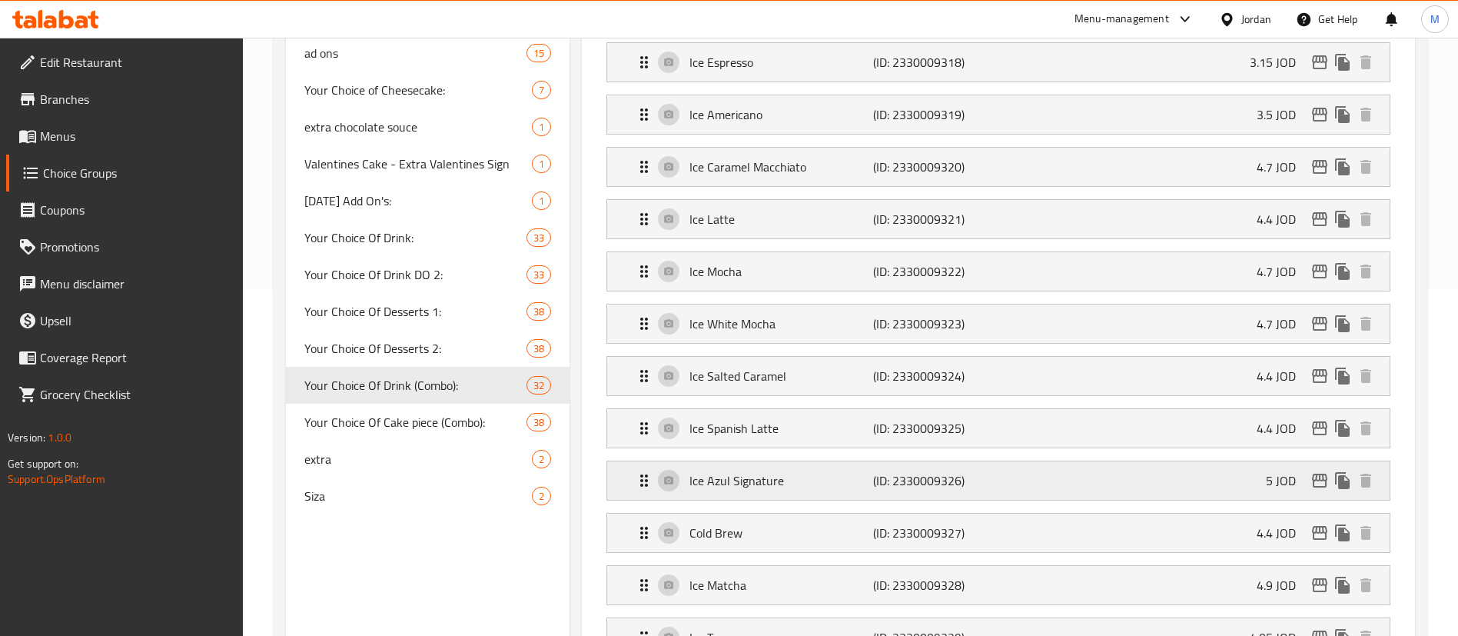
type input "Your Choice Of Drink (Combo):"
type input "اختيارك من المشروب (كومبو):"
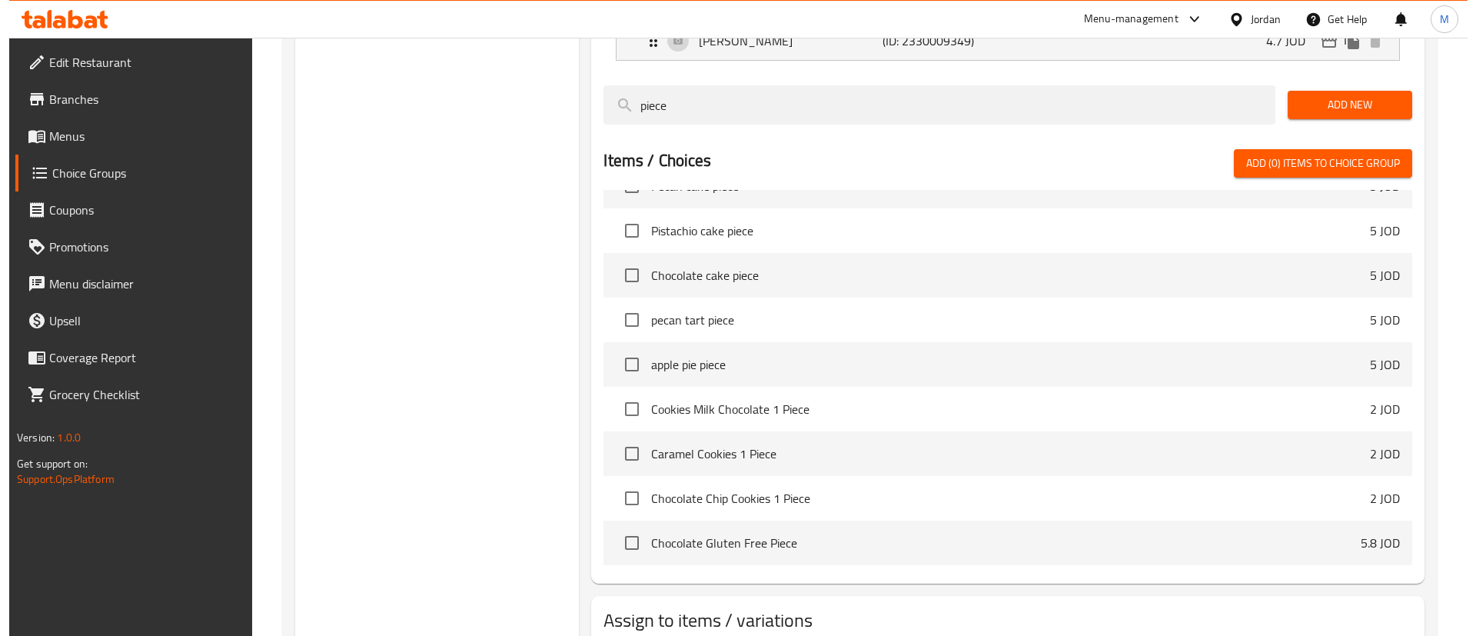
scroll to position [2049, 0]
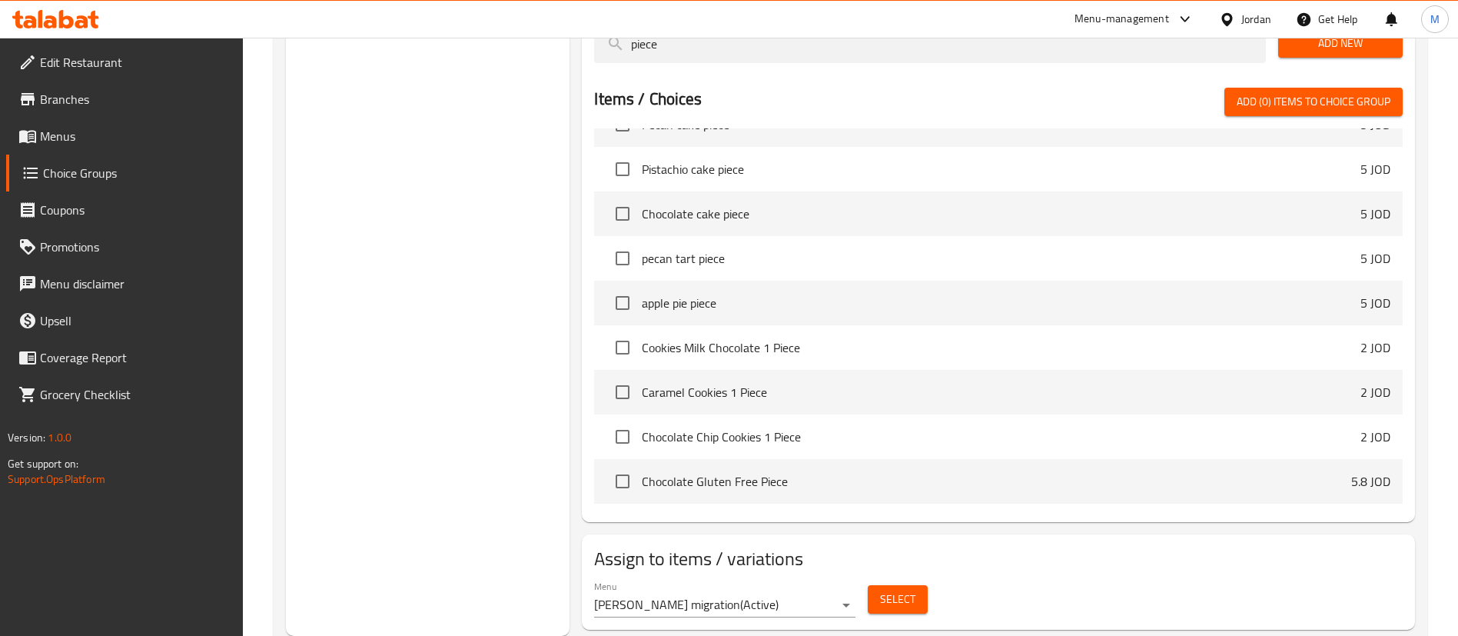
click at [892, 589] on span "Select" at bounding box center [897, 598] width 35 height 19
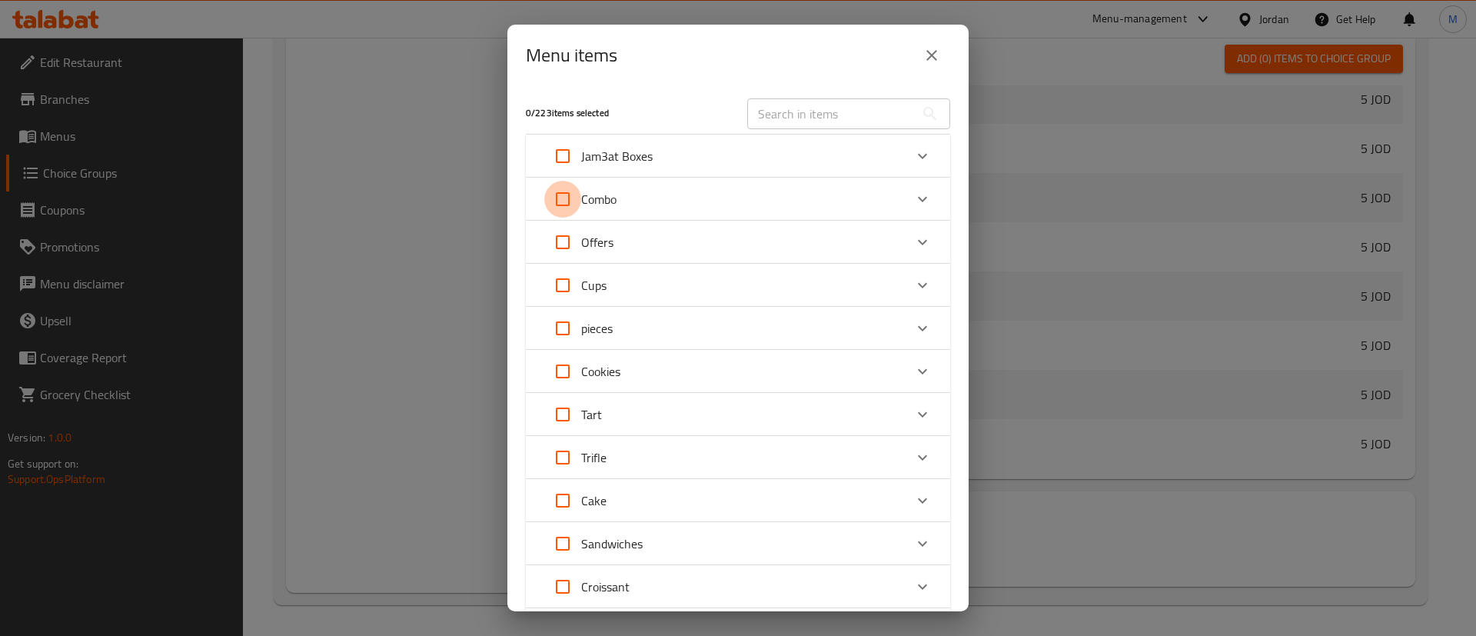
click at [559, 199] on input "Expand" at bounding box center [562, 199] width 37 height 37
checkbox input "true"
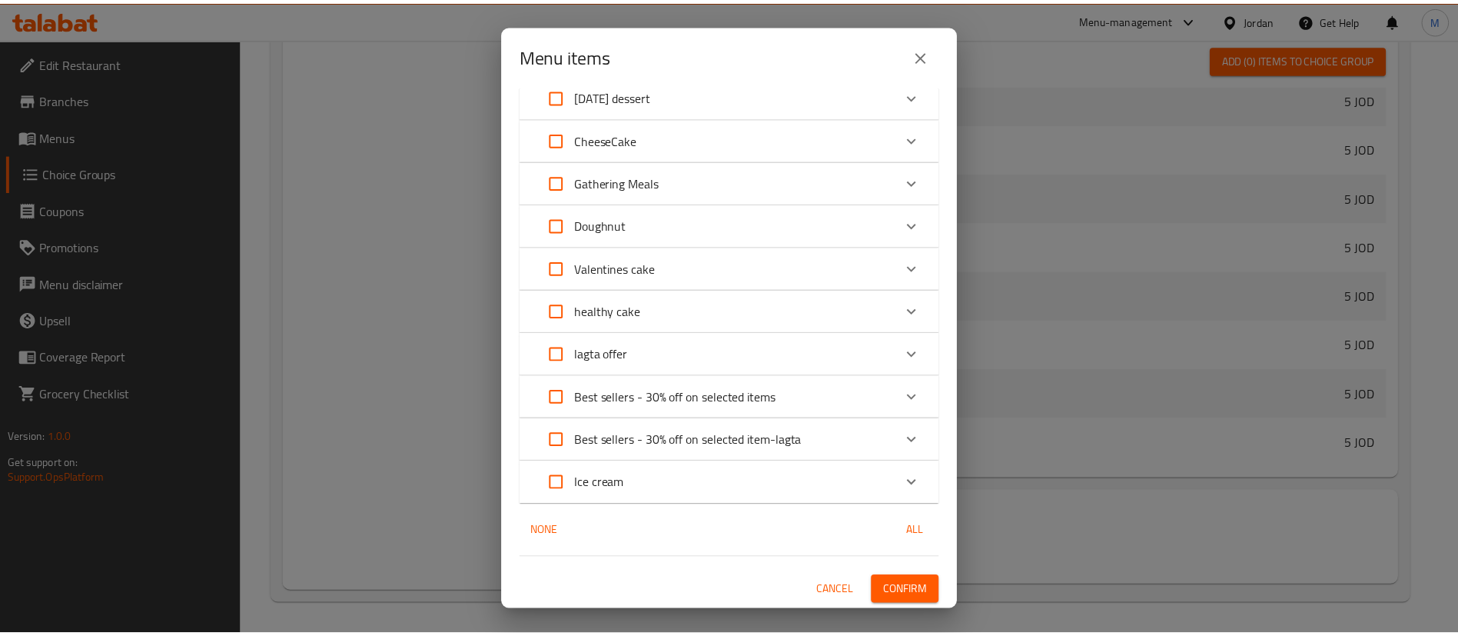
scroll to position [706, 0]
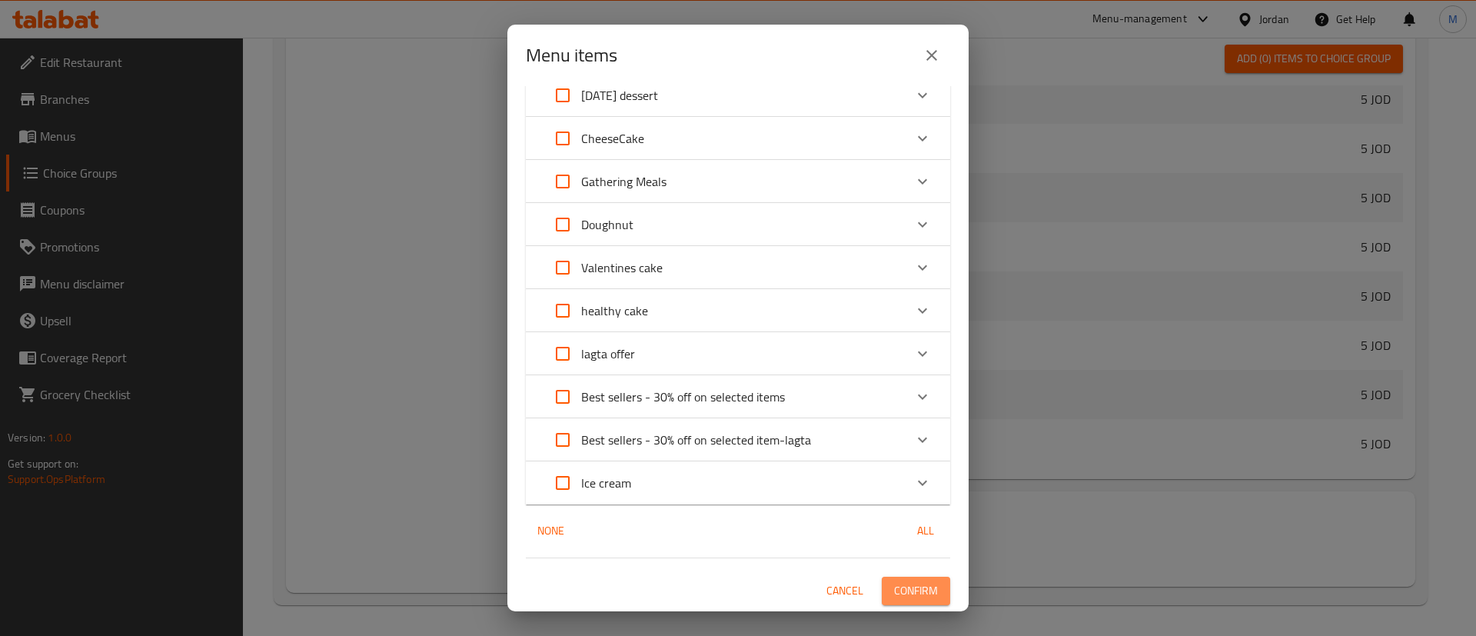
click at [909, 592] on span "Confirm" at bounding box center [916, 590] width 44 height 19
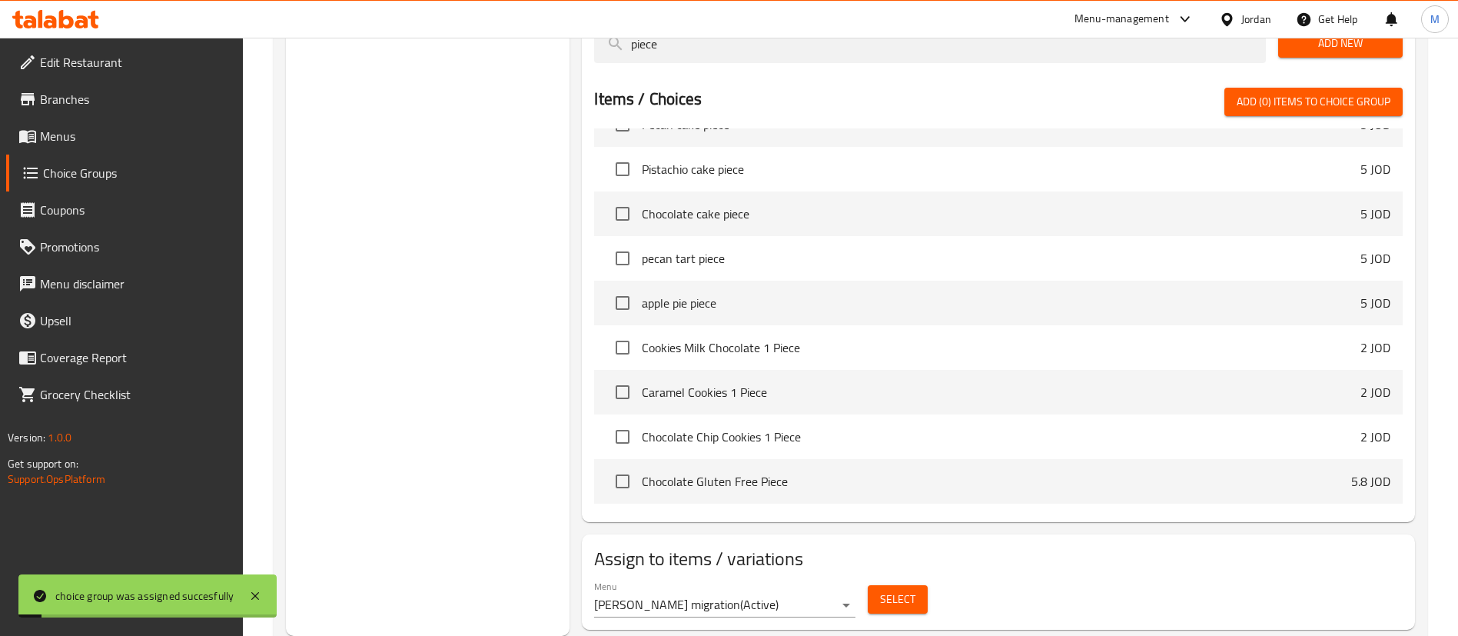
click at [123, 149] on link "Menus" at bounding box center [124, 136] width 237 height 37
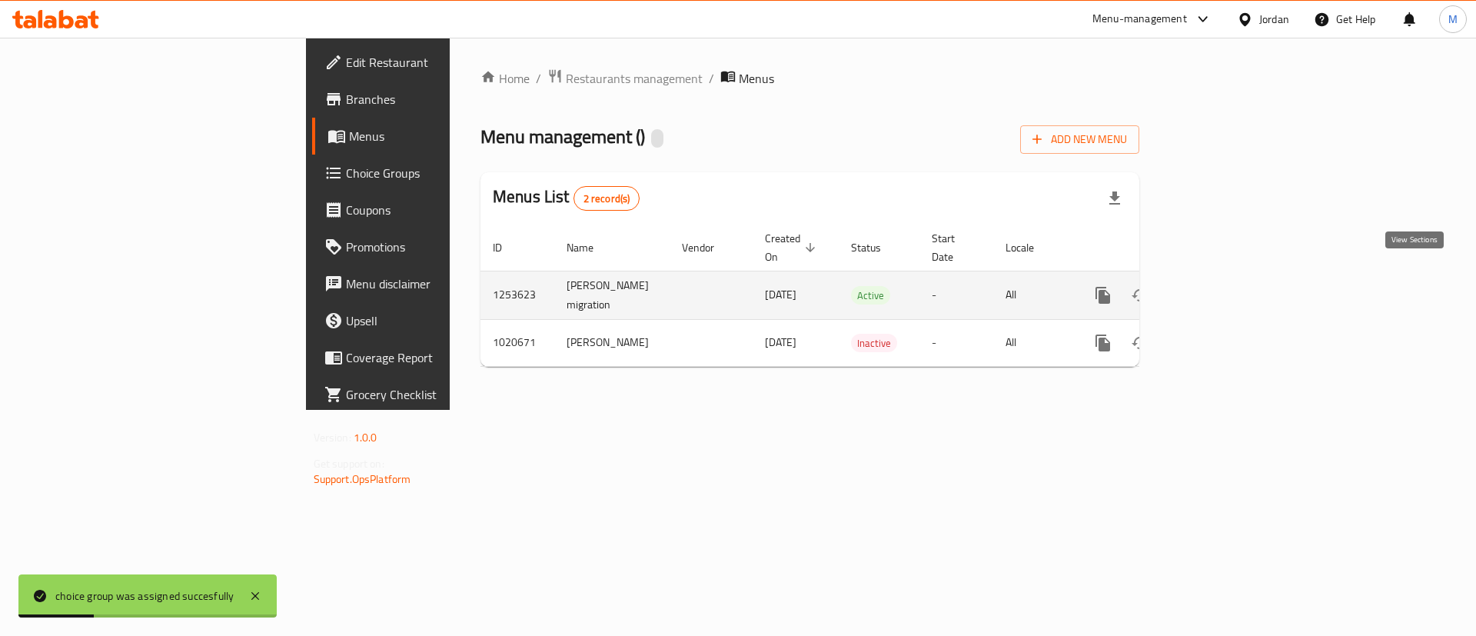
click at [1223, 286] on icon "enhanced table" at bounding box center [1213, 295] width 18 height 18
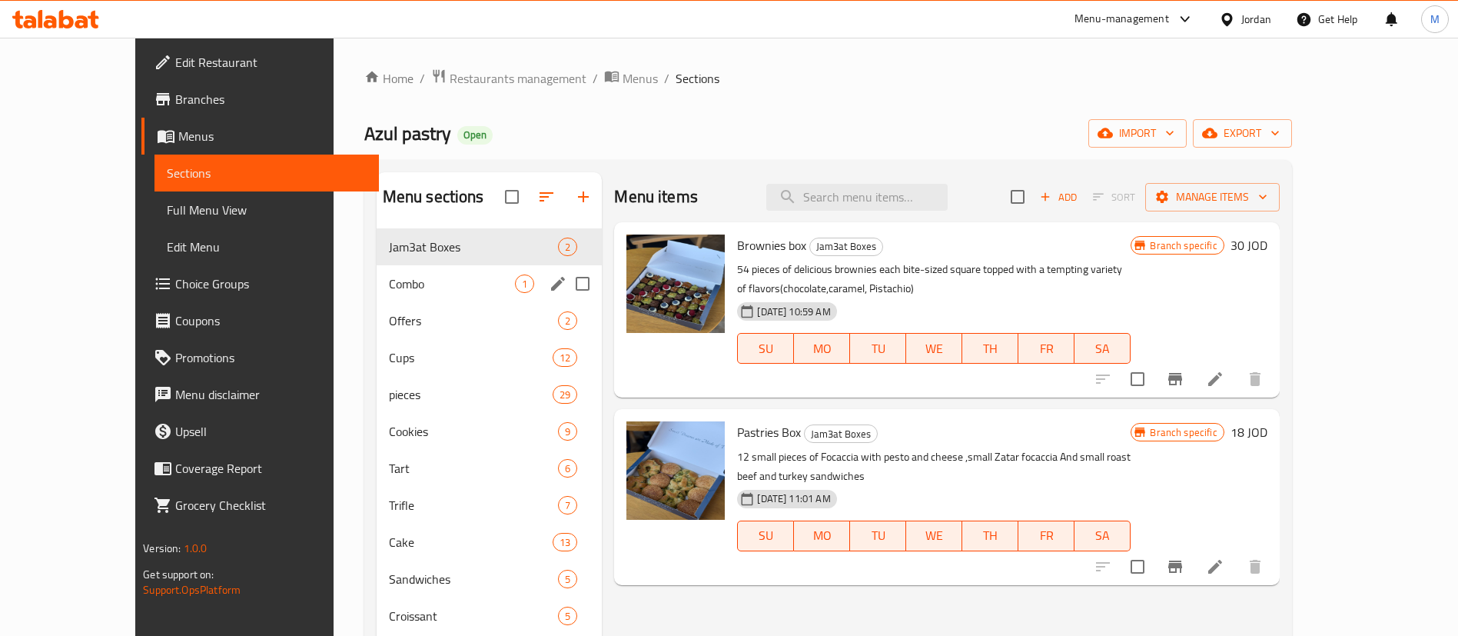
click at [423, 294] on div "Combo 1" at bounding box center [490, 283] width 226 height 37
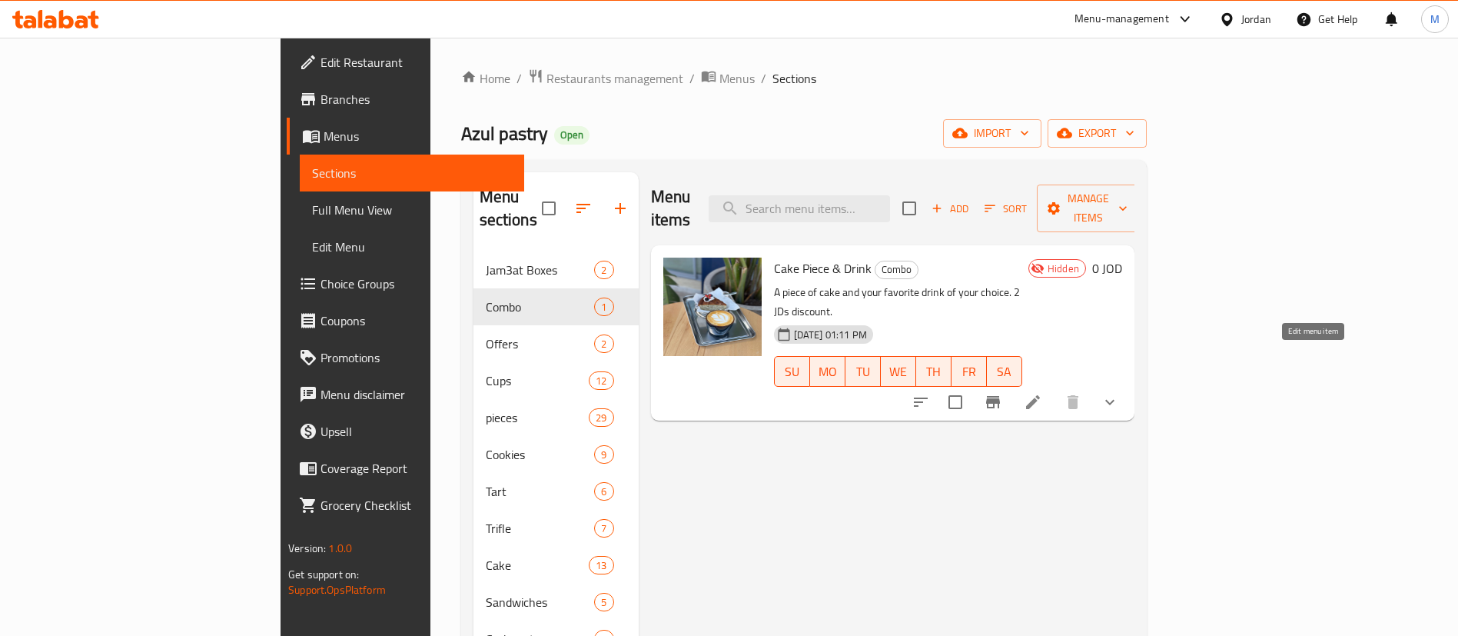
click at [1040, 395] on icon at bounding box center [1033, 402] width 14 height 14
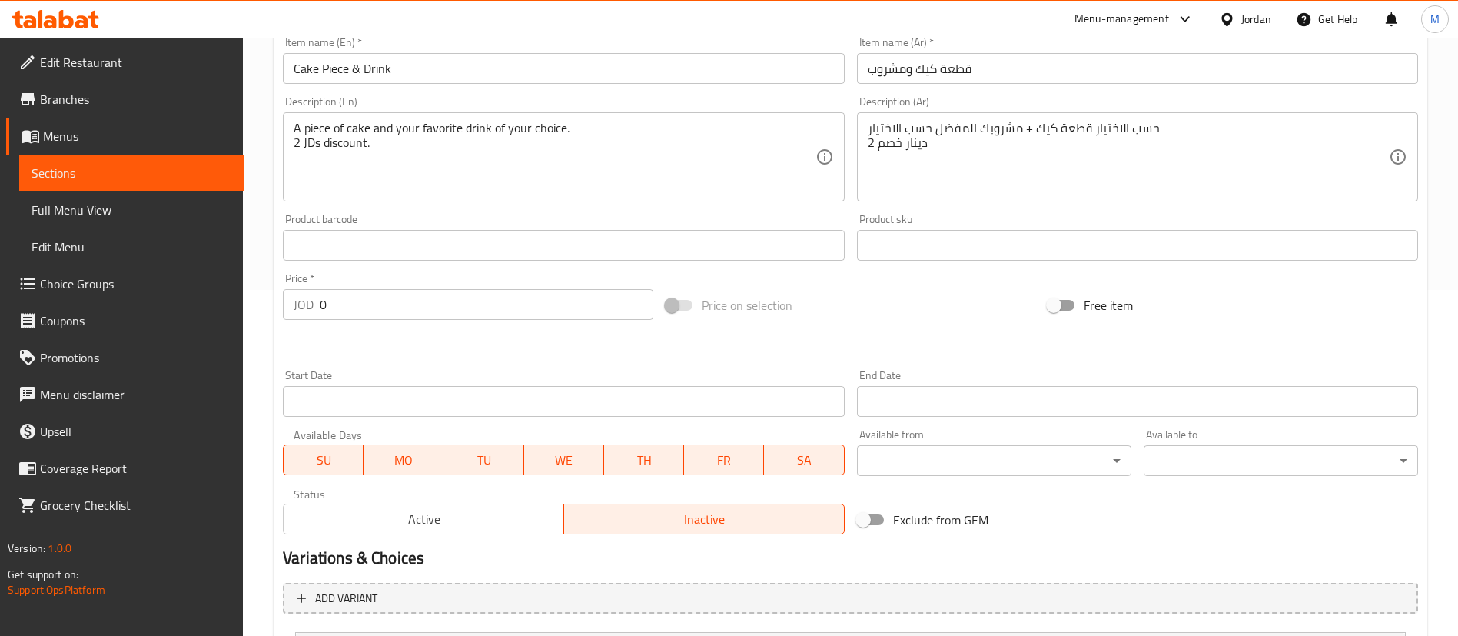
click at [496, 516] on span "Active" at bounding box center [424, 519] width 268 height 22
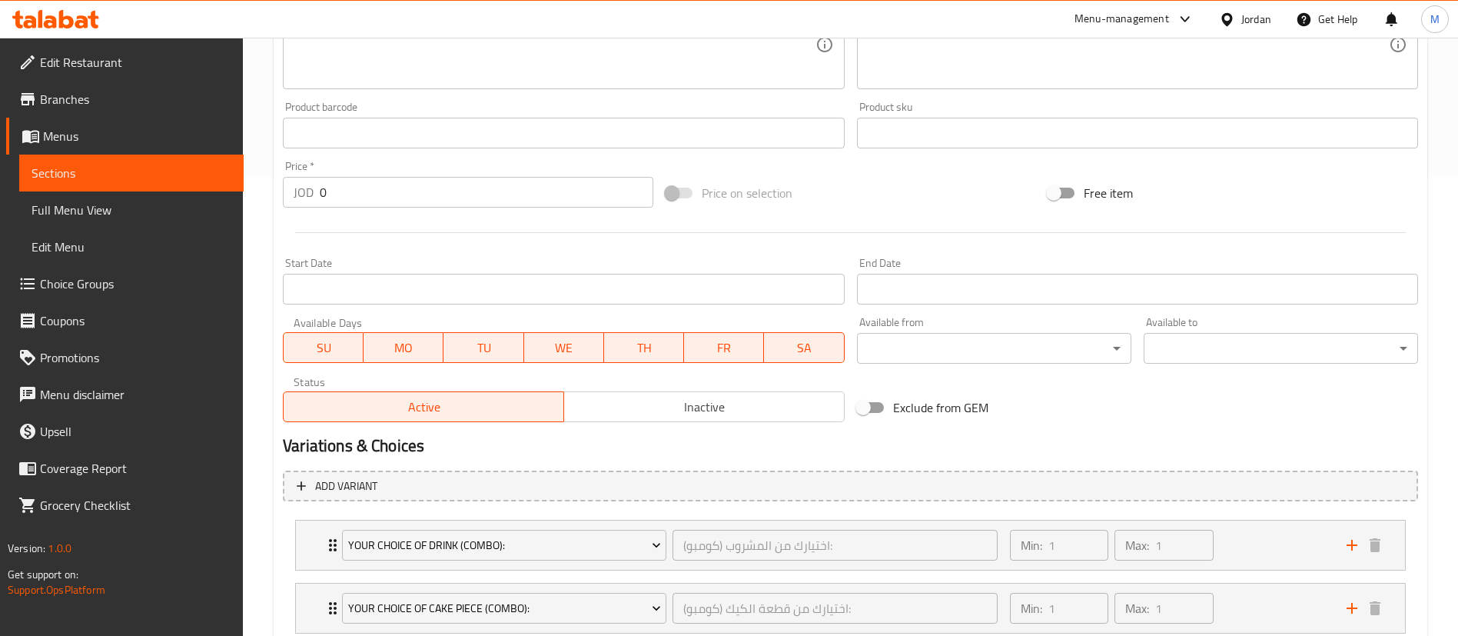
scroll to position [561, 0]
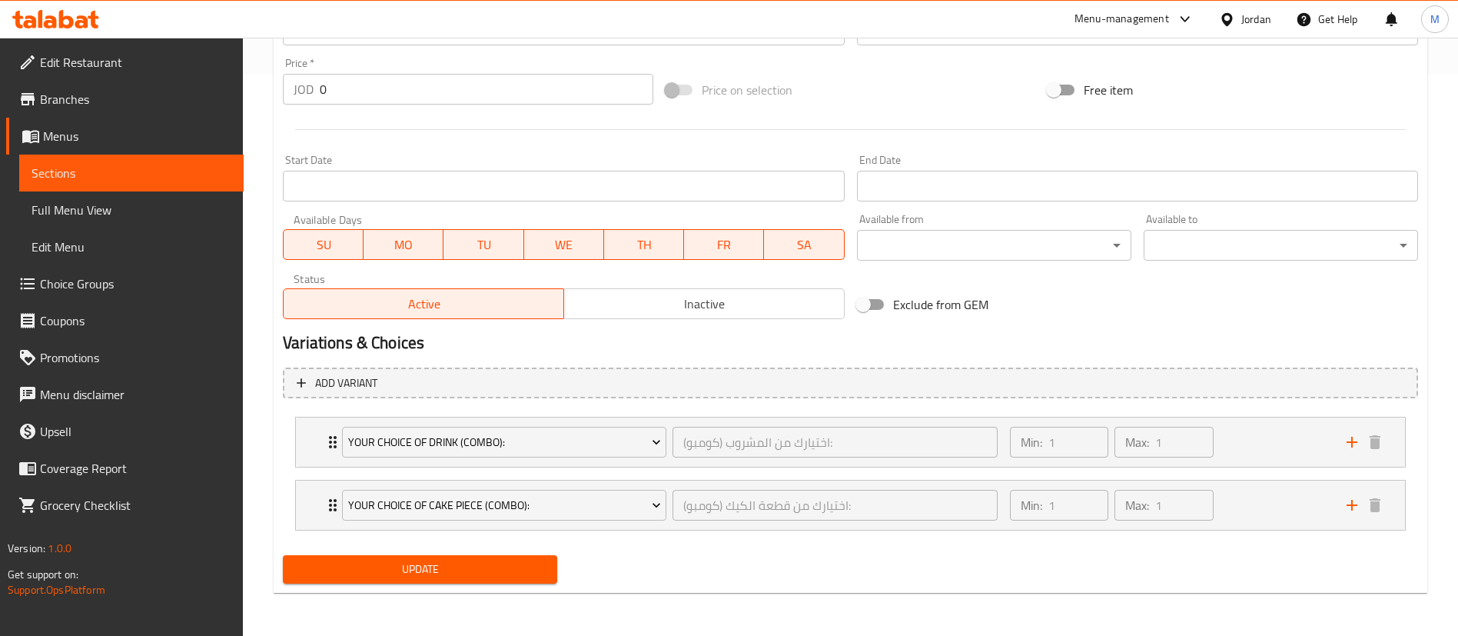
click at [521, 569] on span "Update" at bounding box center [420, 568] width 250 height 19
drag, startPoint x: 331, startPoint y: 502, endPoint x: 334, endPoint y: 441, distance: 60.8
click at [334, 441] on div "Your Choice Of Drink (Combo): اختيارك من المشروب (كومبو): ​ Min: 1 ​ Max: 1 ​ I…" at bounding box center [850, 473] width 1135 height 126
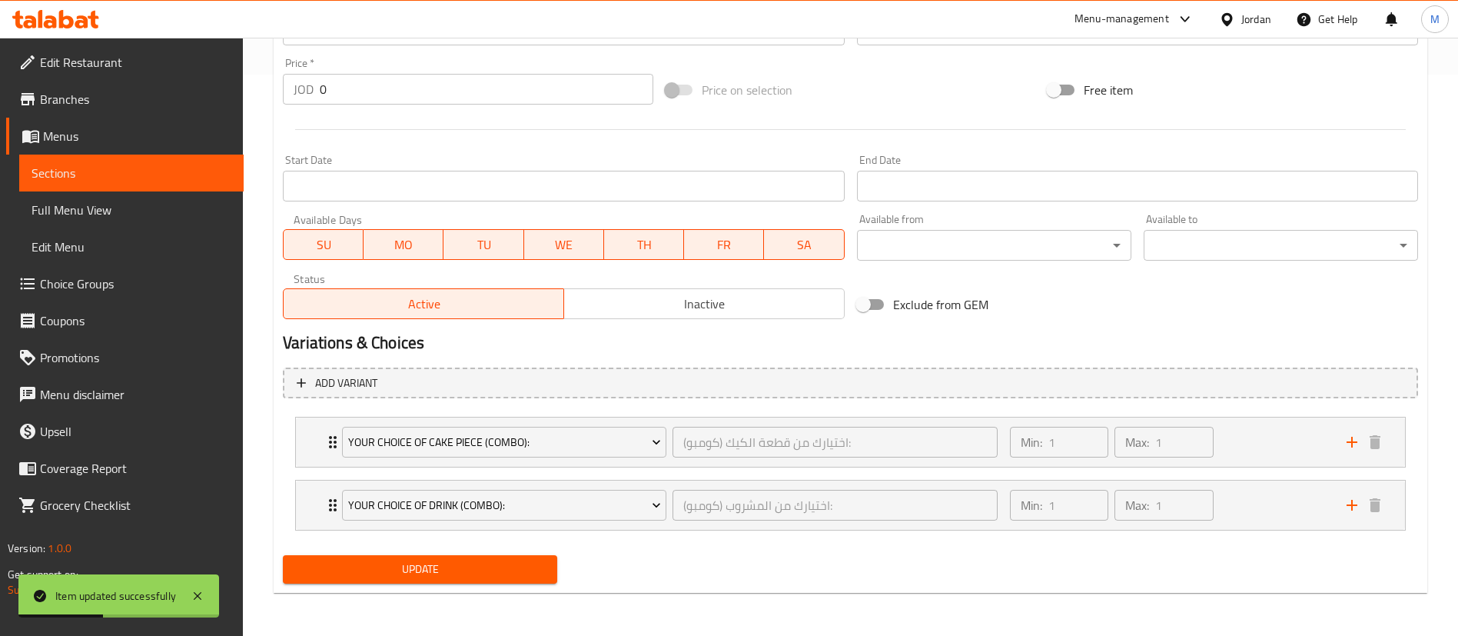
click at [350, 557] on button "Update" at bounding box center [420, 569] width 274 height 28
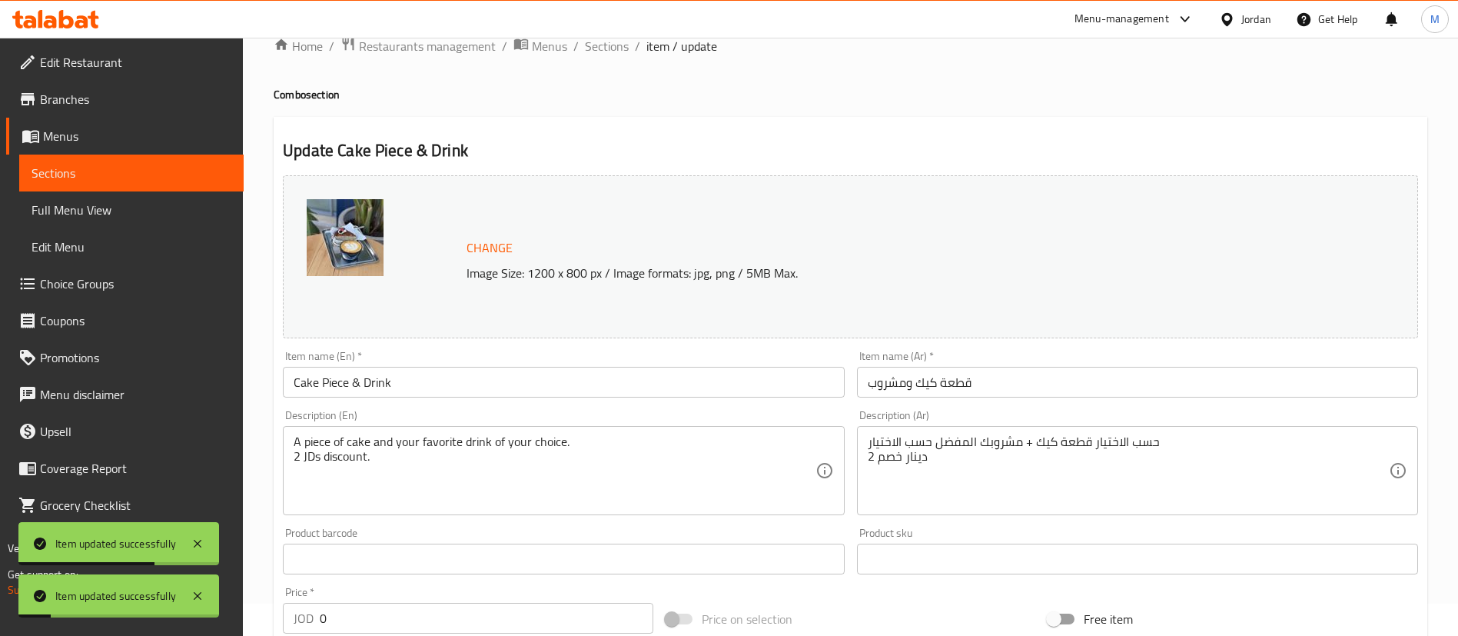
scroll to position [0, 0]
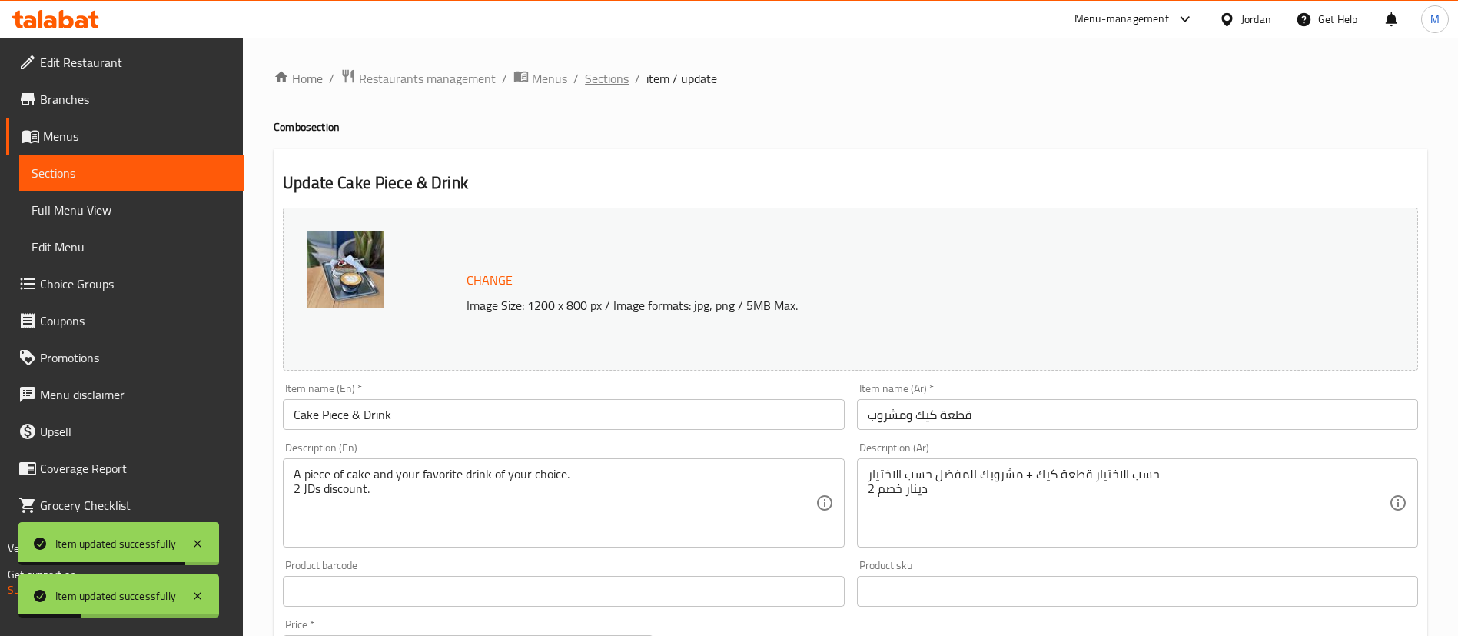
click at [619, 79] on span "Sections" at bounding box center [607, 78] width 44 height 18
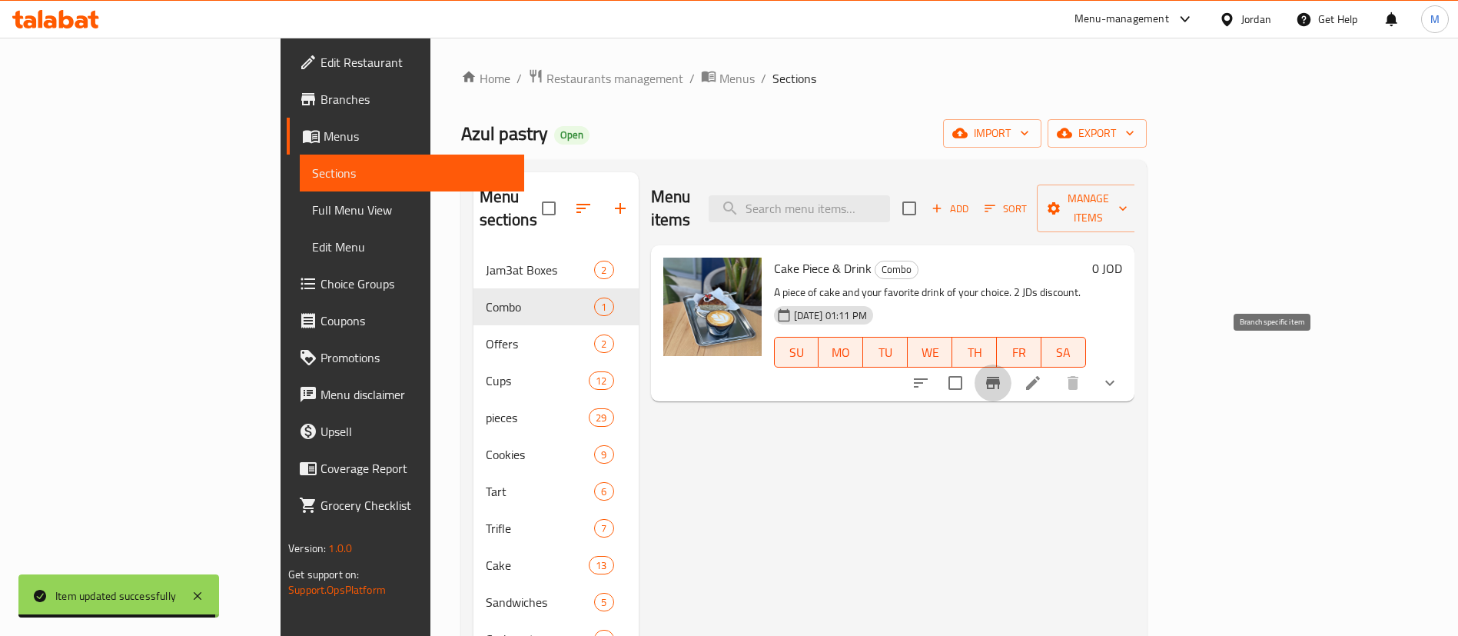
click at [1002, 373] on icon "Branch-specific-item" at bounding box center [993, 382] width 18 height 18
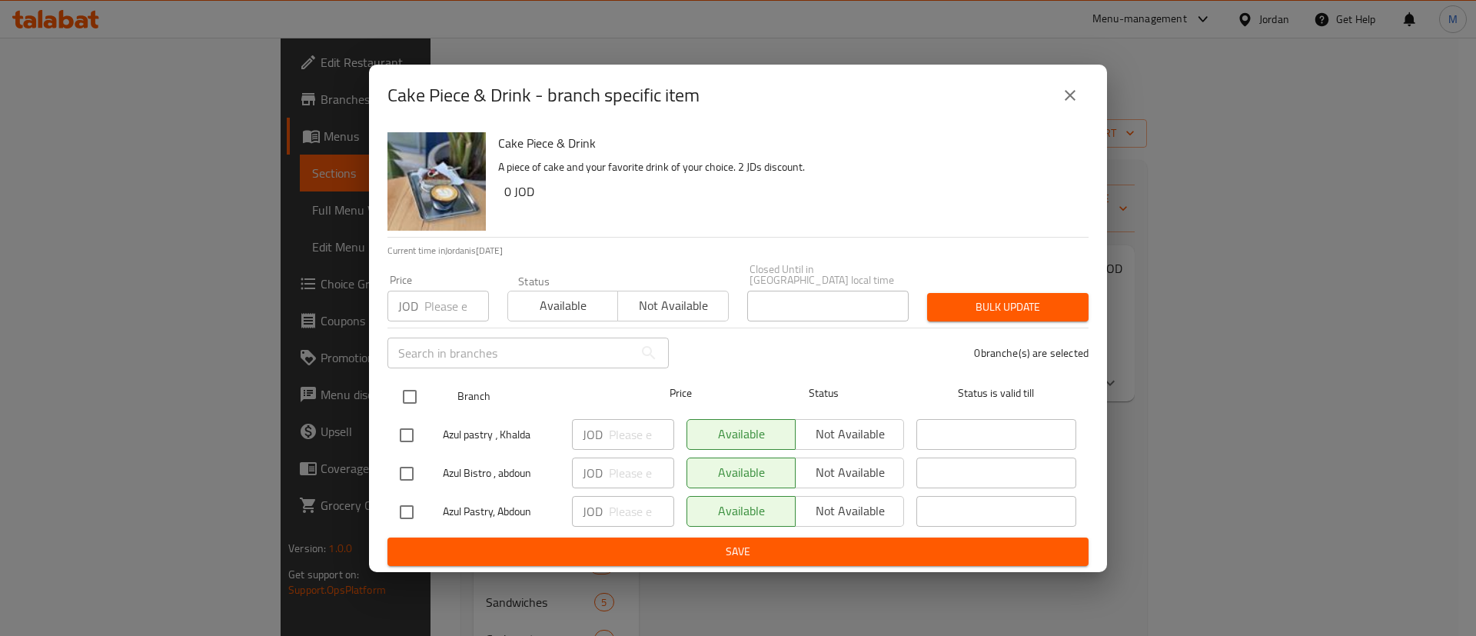
click at [418, 387] on input "checkbox" at bounding box center [409, 396] width 32 height 32
checkbox input "true"
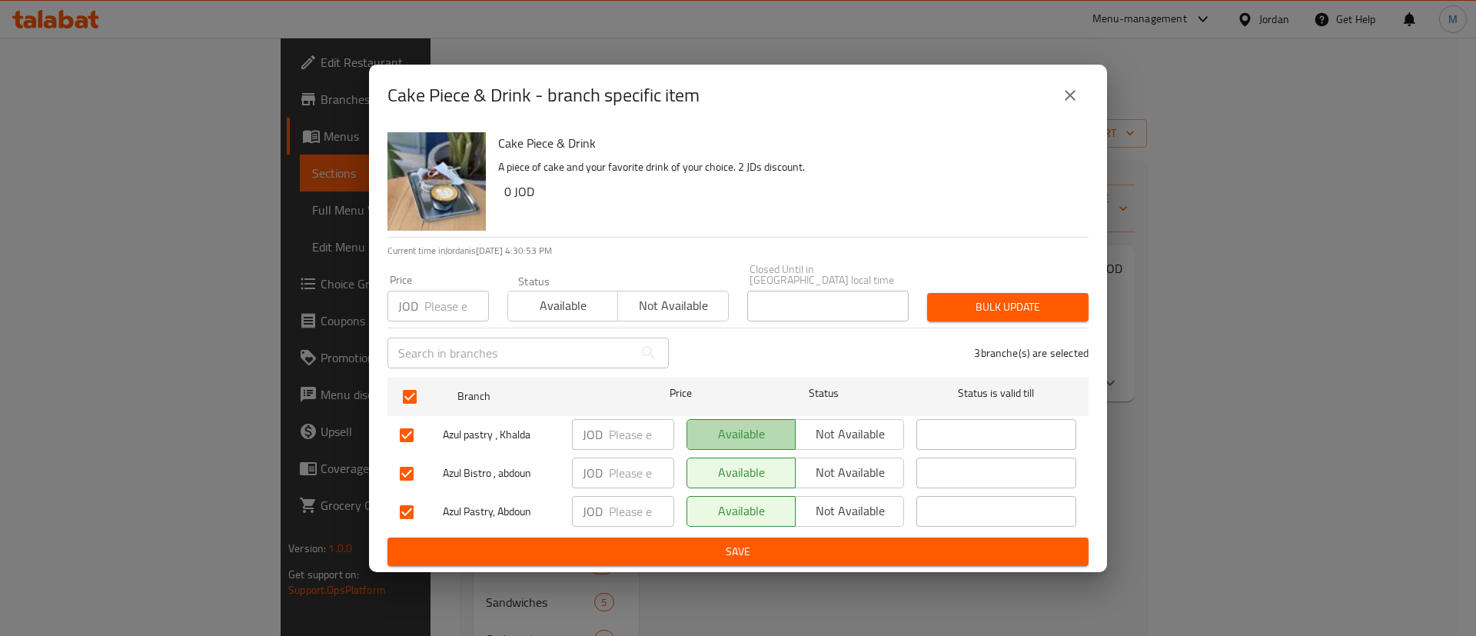
click at [717, 423] on span "Available" at bounding box center [741, 434] width 96 height 22
click at [818, 430] on span "Not available" at bounding box center [850, 434] width 96 height 22
click at [822, 463] on span "Not available" at bounding box center [850, 472] width 96 height 22
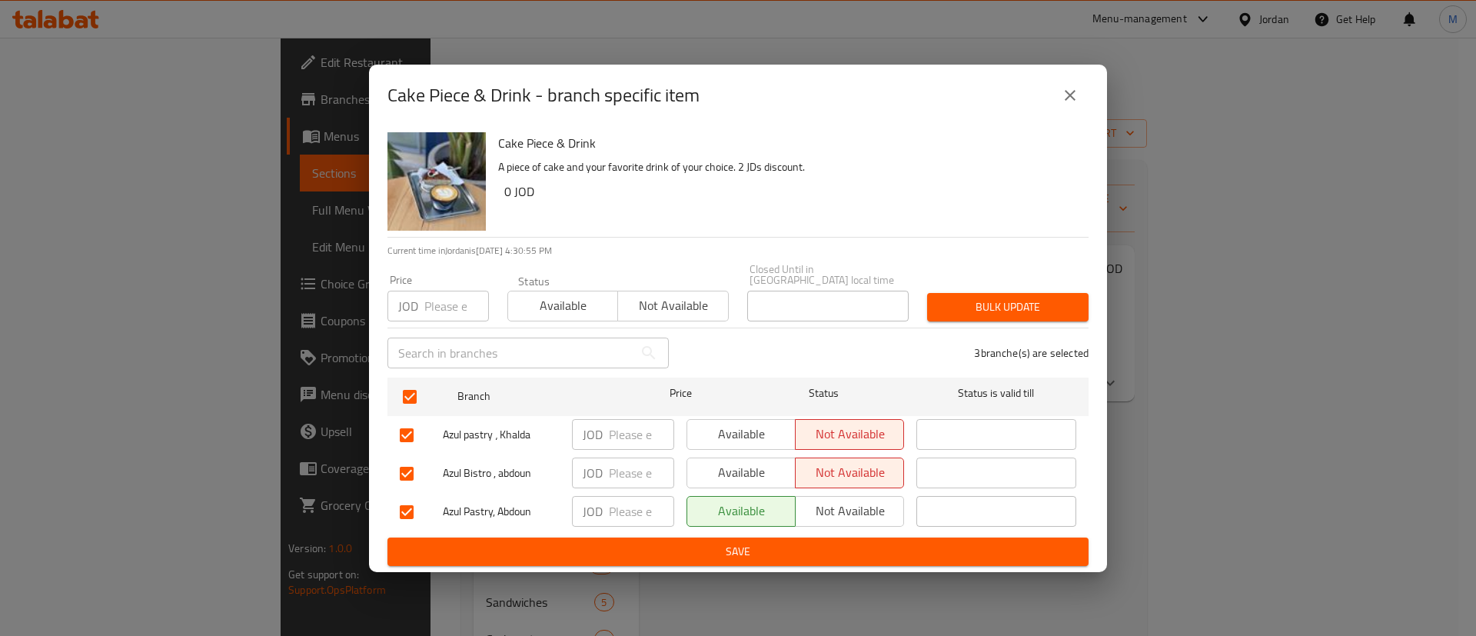
click at [834, 504] on span "Not available" at bounding box center [850, 511] width 96 height 22
drag, startPoint x: 835, startPoint y: 544, endPoint x: 850, endPoint y: 545, distance: 14.6
click at [836, 544] on span "Save" at bounding box center [738, 551] width 676 height 19
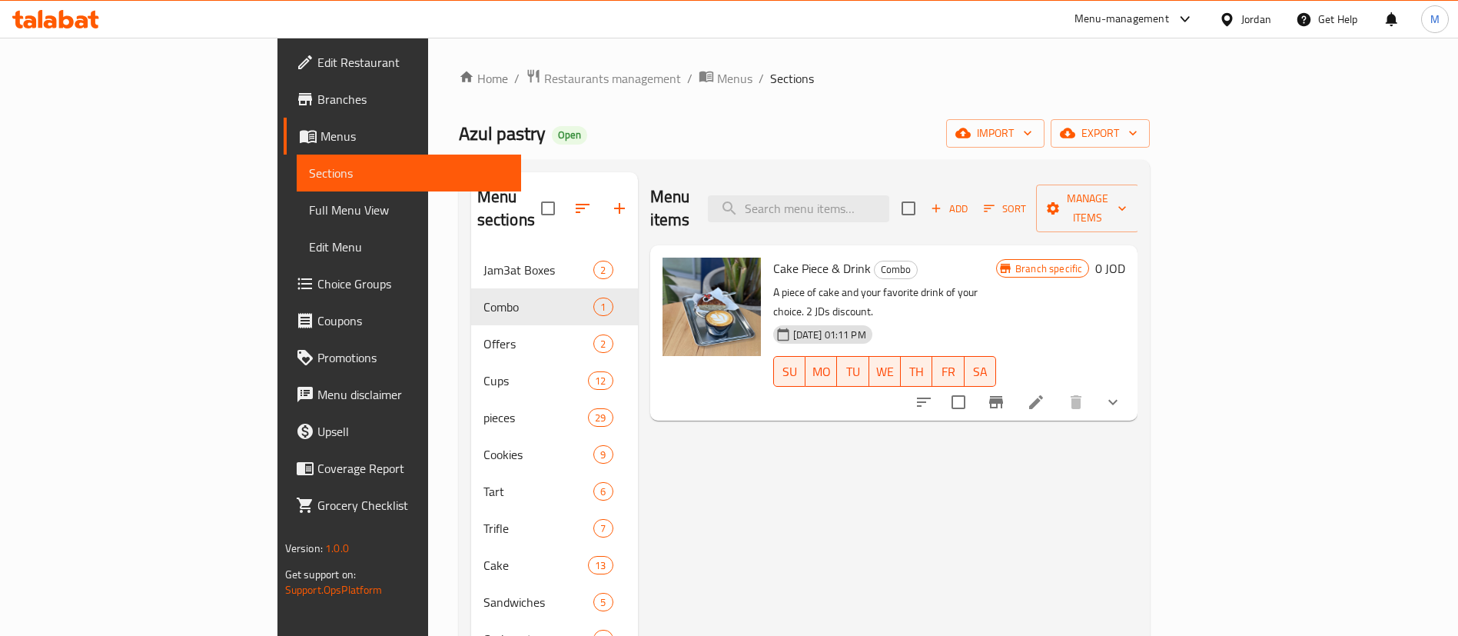
click at [1169, 20] on div at bounding box center [1181, 19] width 25 height 18
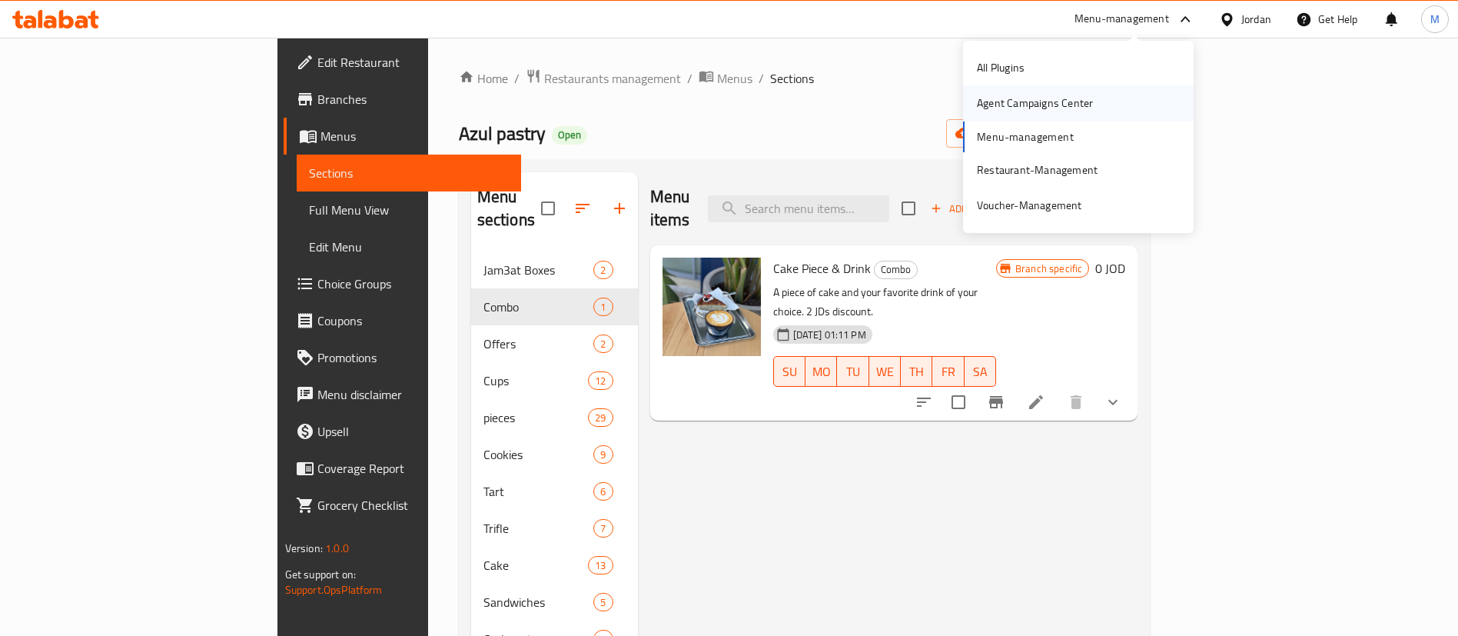
click at [1078, 109] on div "Agent Campaigns Center" at bounding box center [1035, 103] width 116 height 17
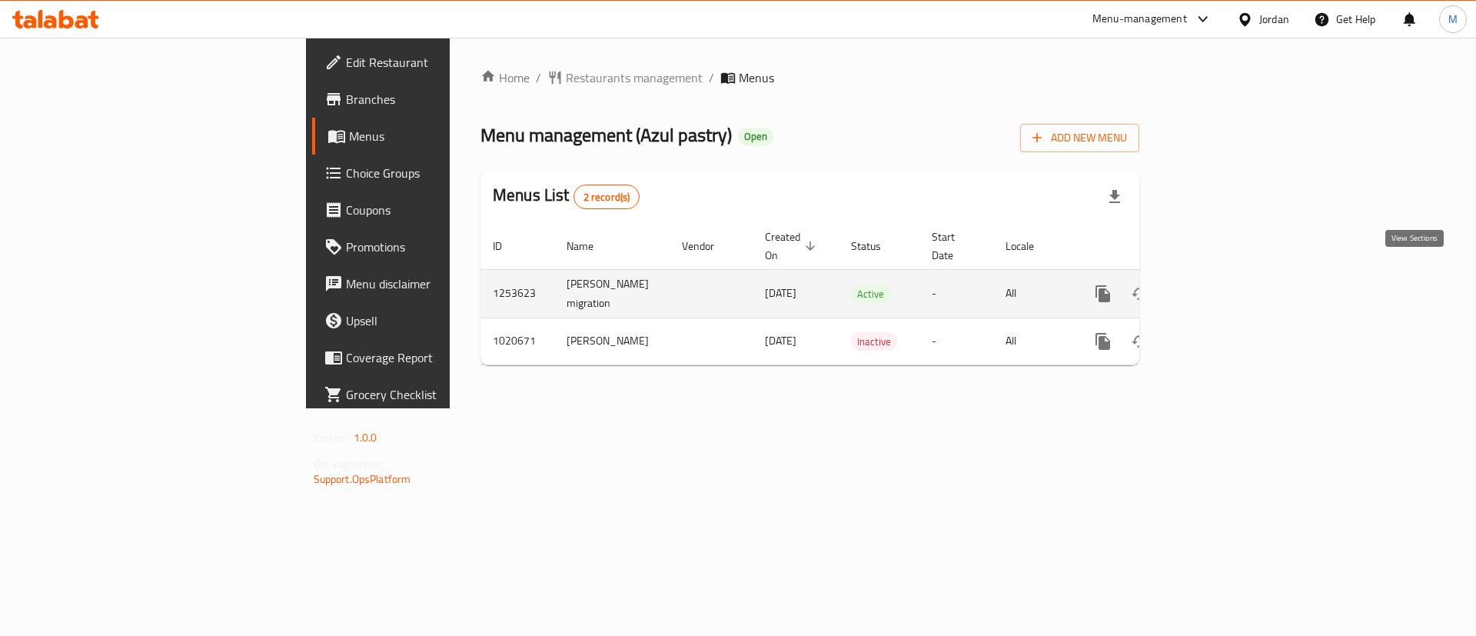
click at [1232, 287] on link "enhanced table" at bounding box center [1213, 293] width 37 height 37
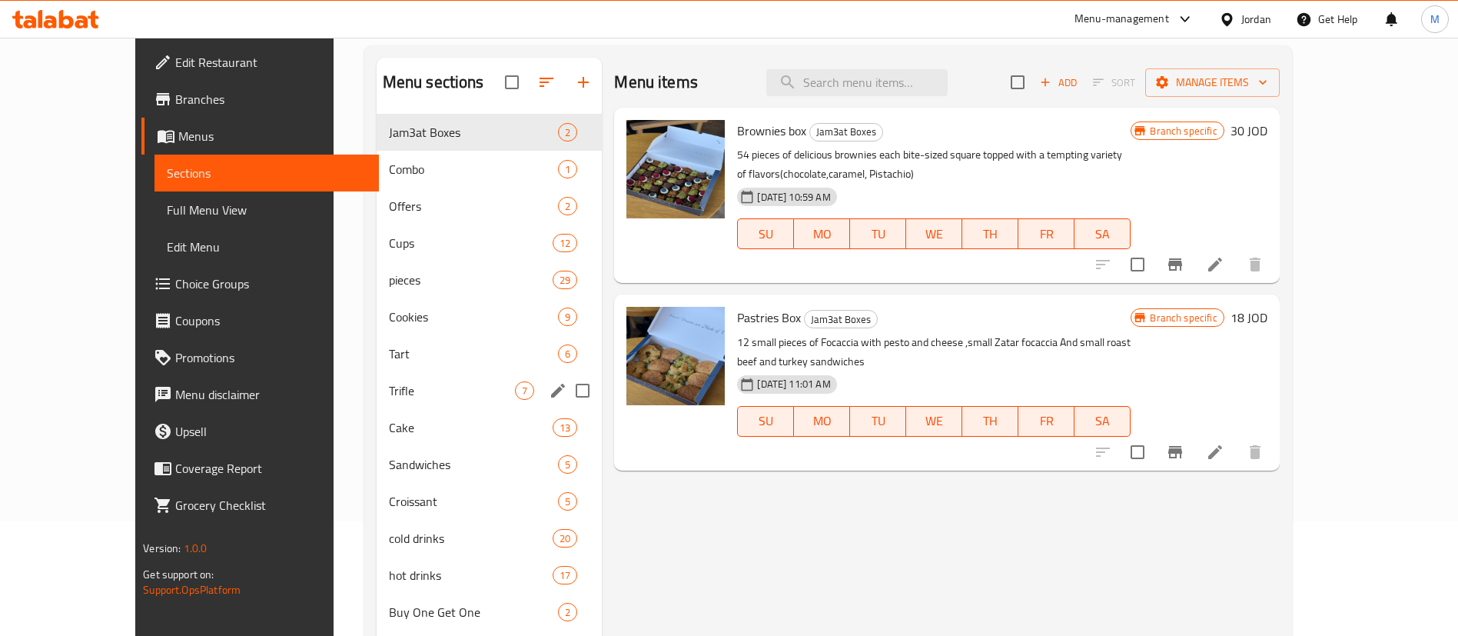
scroll to position [115, 0]
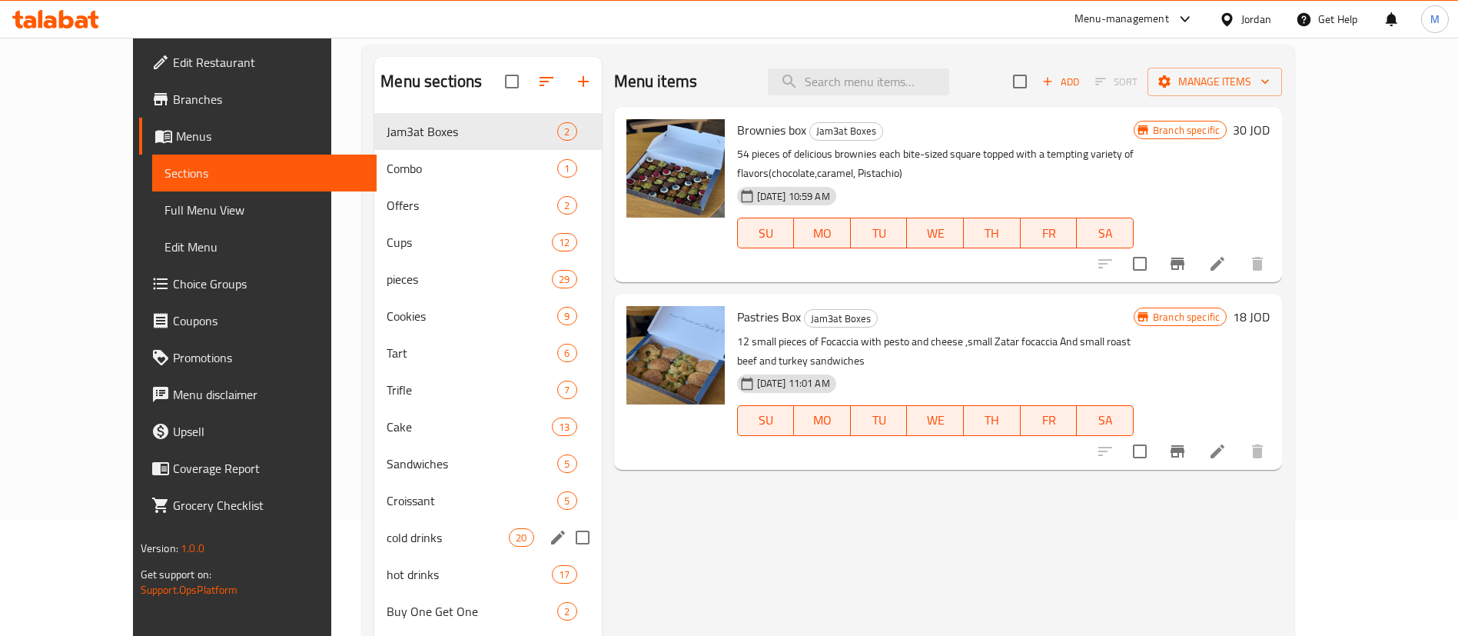
click at [409, 533] on span "cold drinks" at bounding box center [448, 537] width 122 height 18
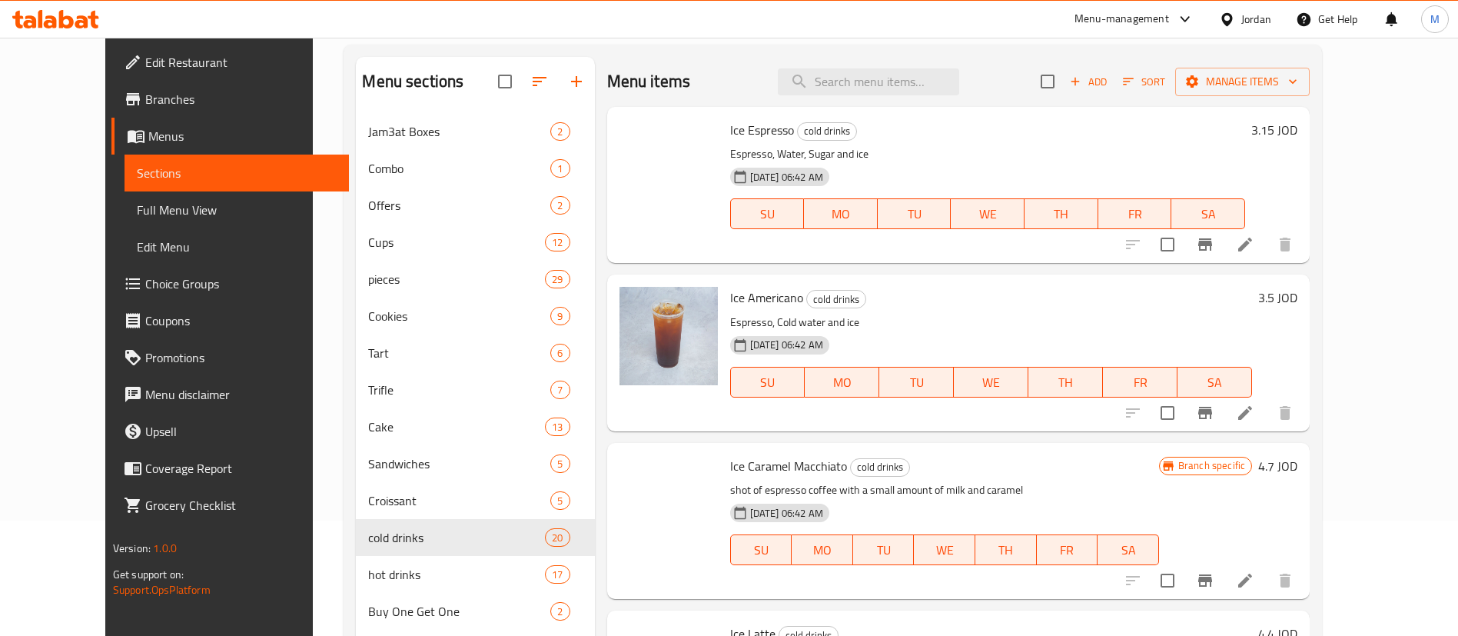
scroll to position [115, 0]
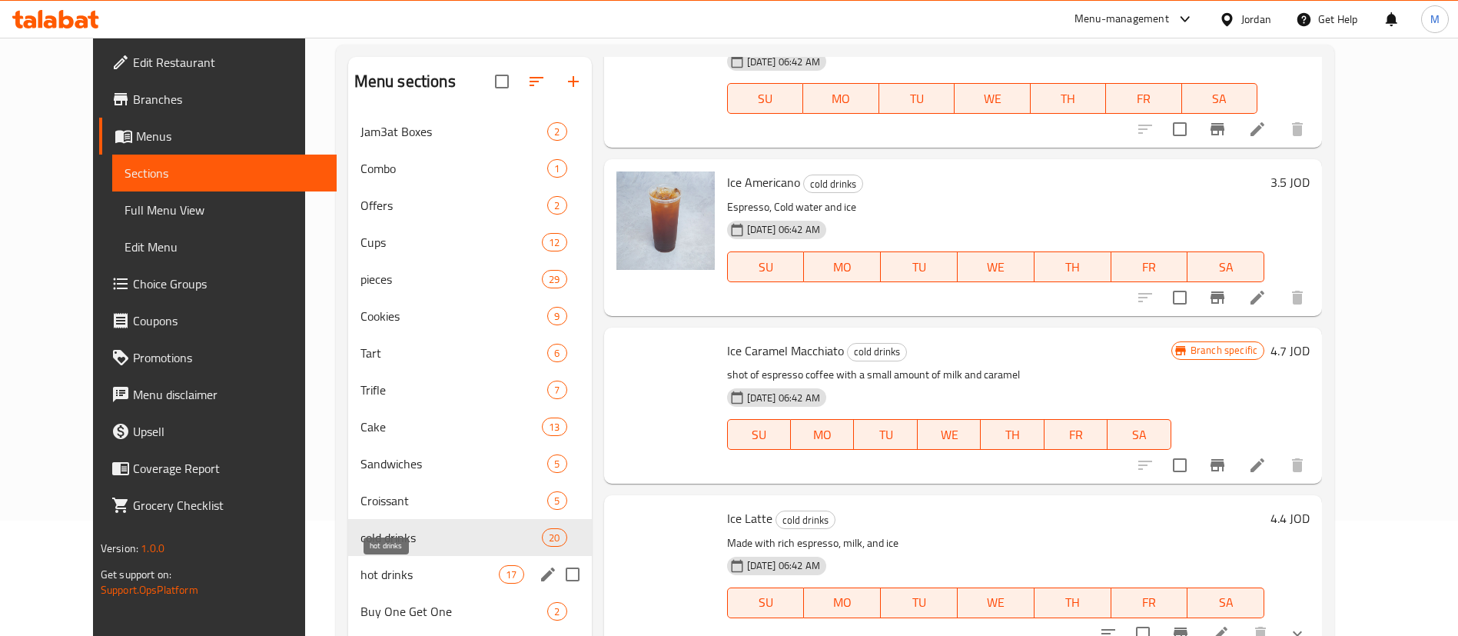
click at [390, 569] on span "hot drinks" at bounding box center [429, 574] width 139 height 18
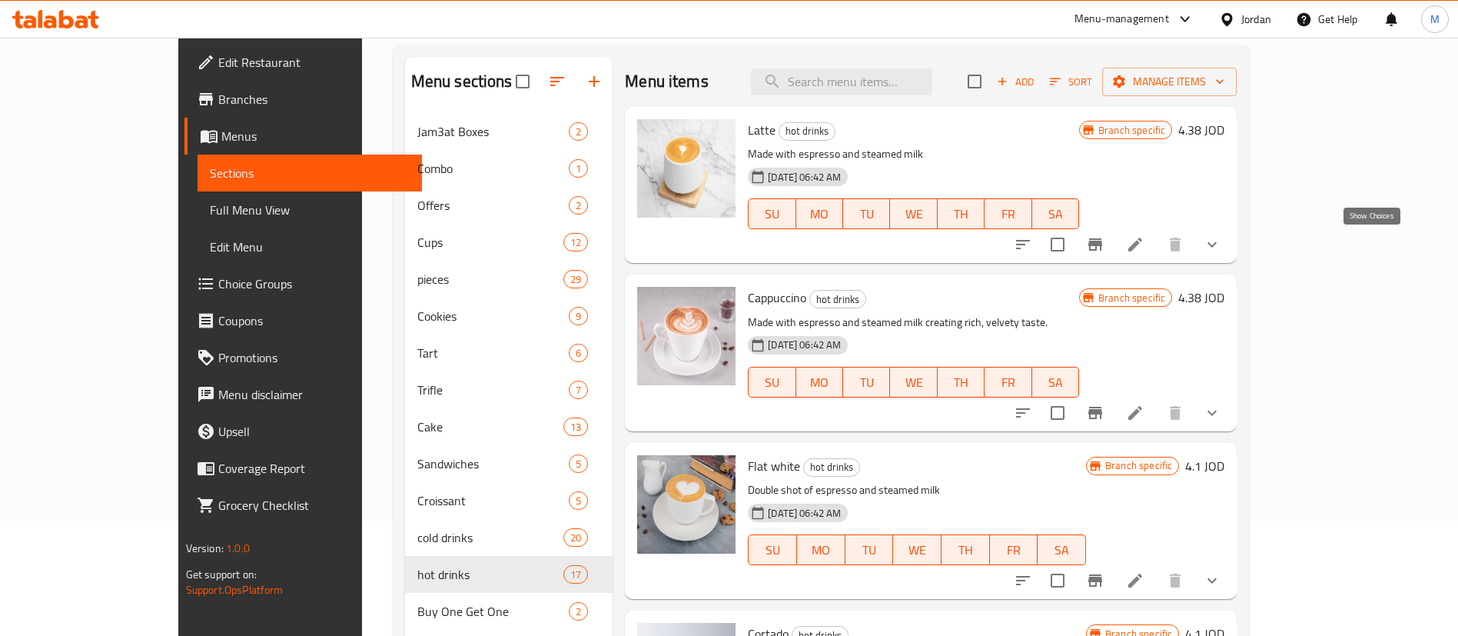
click at [1221, 246] on icon "show more" at bounding box center [1212, 244] width 18 height 18
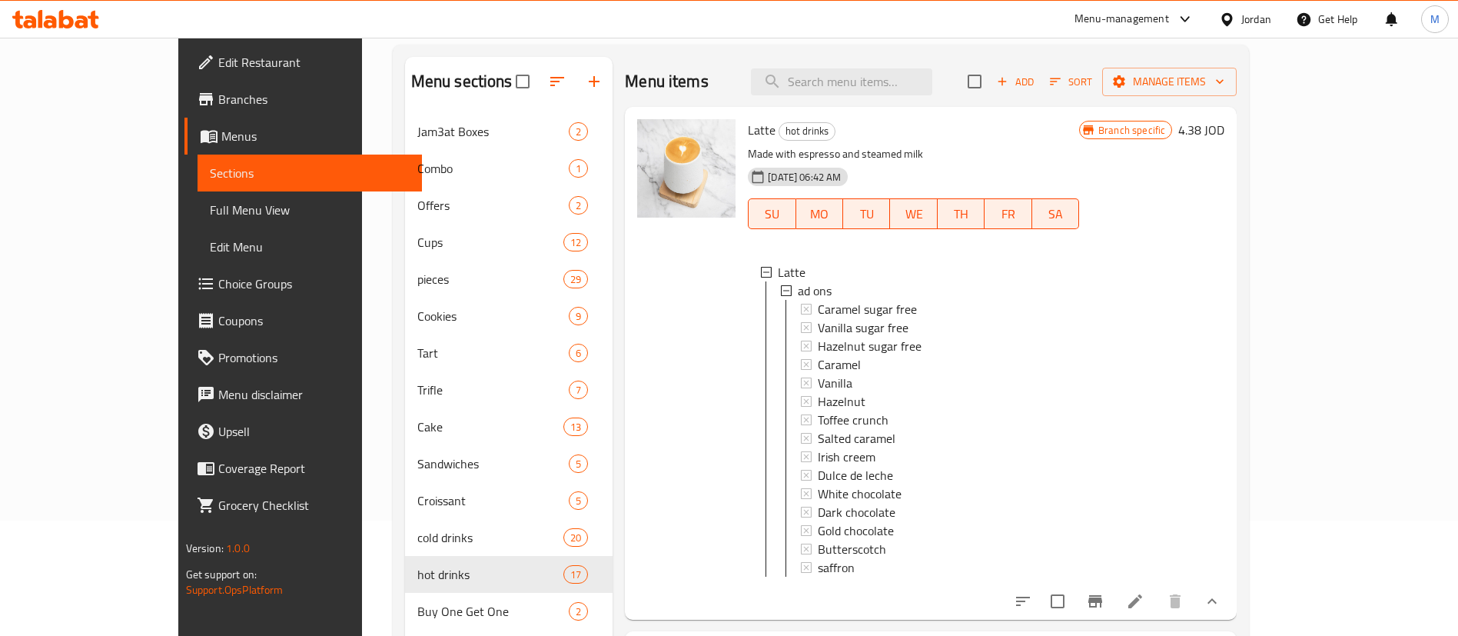
click at [1224, 246] on div "Branch specific 4.38 JOD" at bounding box center [1151, 363] width 145 height 488
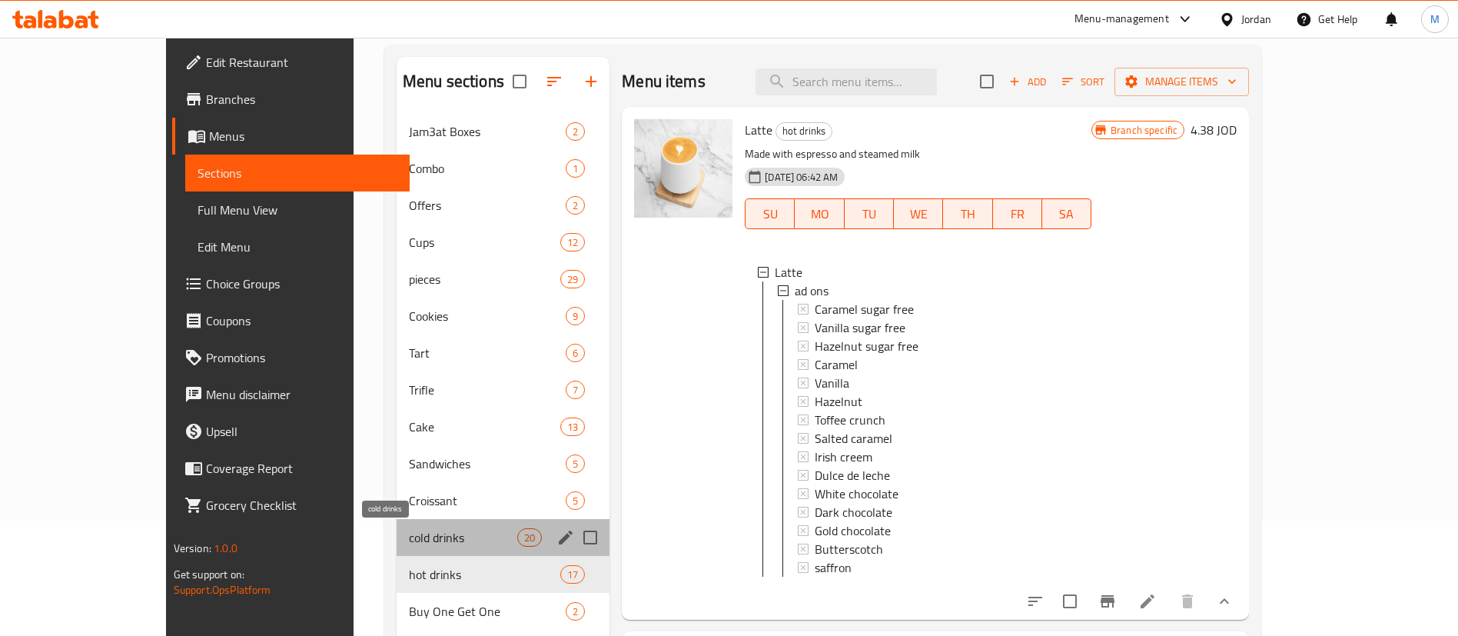
click at [409, 543] on span "cold drinks" at bounding box center [463, 537] width 108 height 18
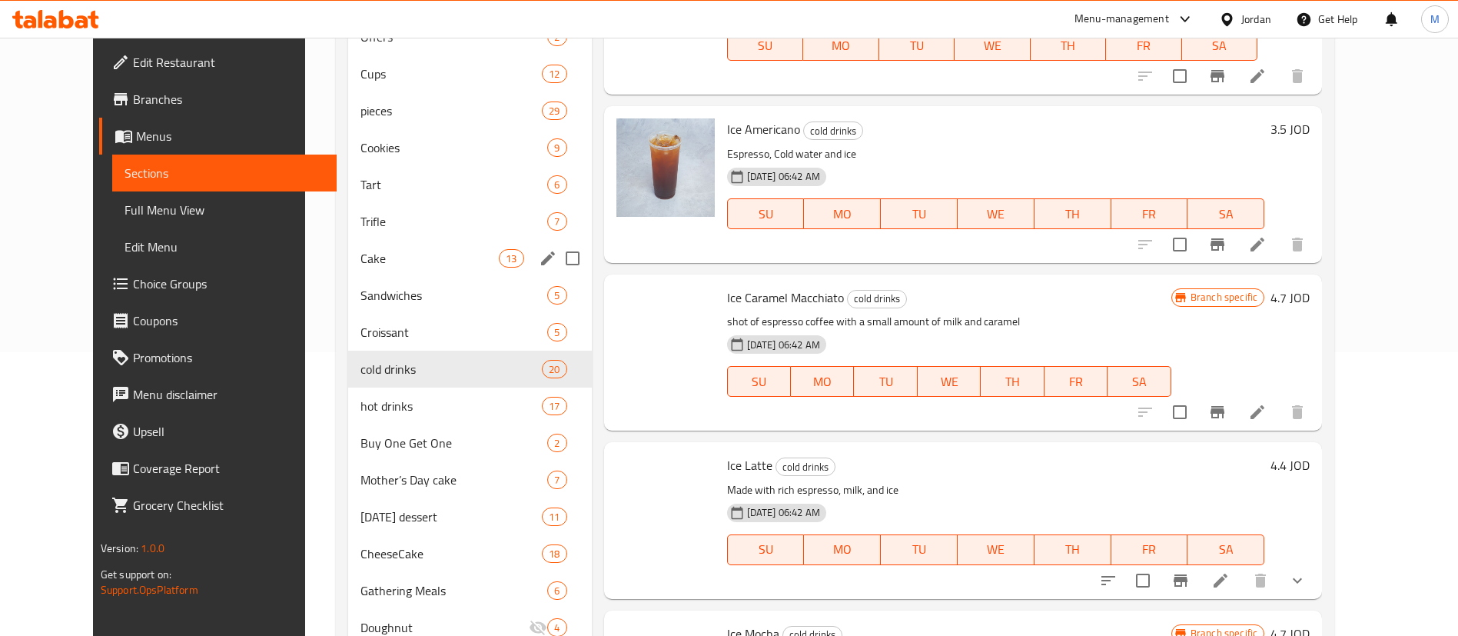
scroll to position [346, 0]
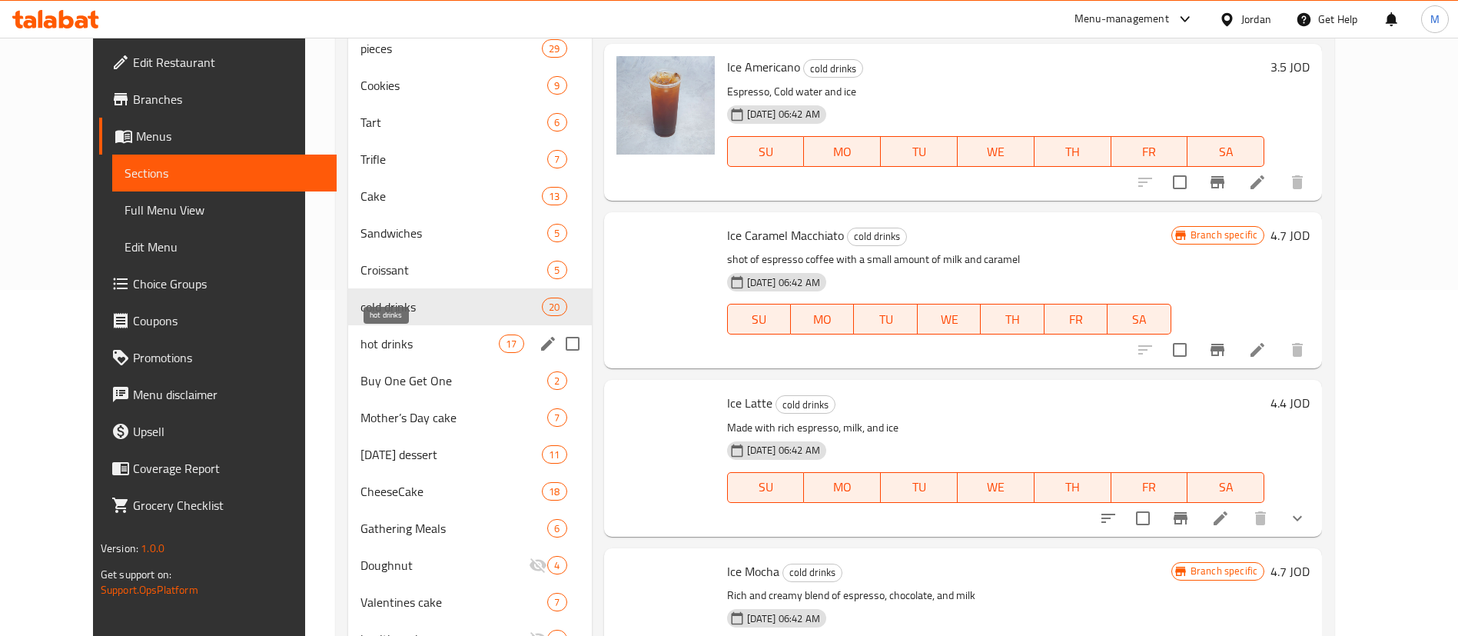
click at [391, 345] on span "hot drinks" at bounding box center [429, 343] width 139 height 18
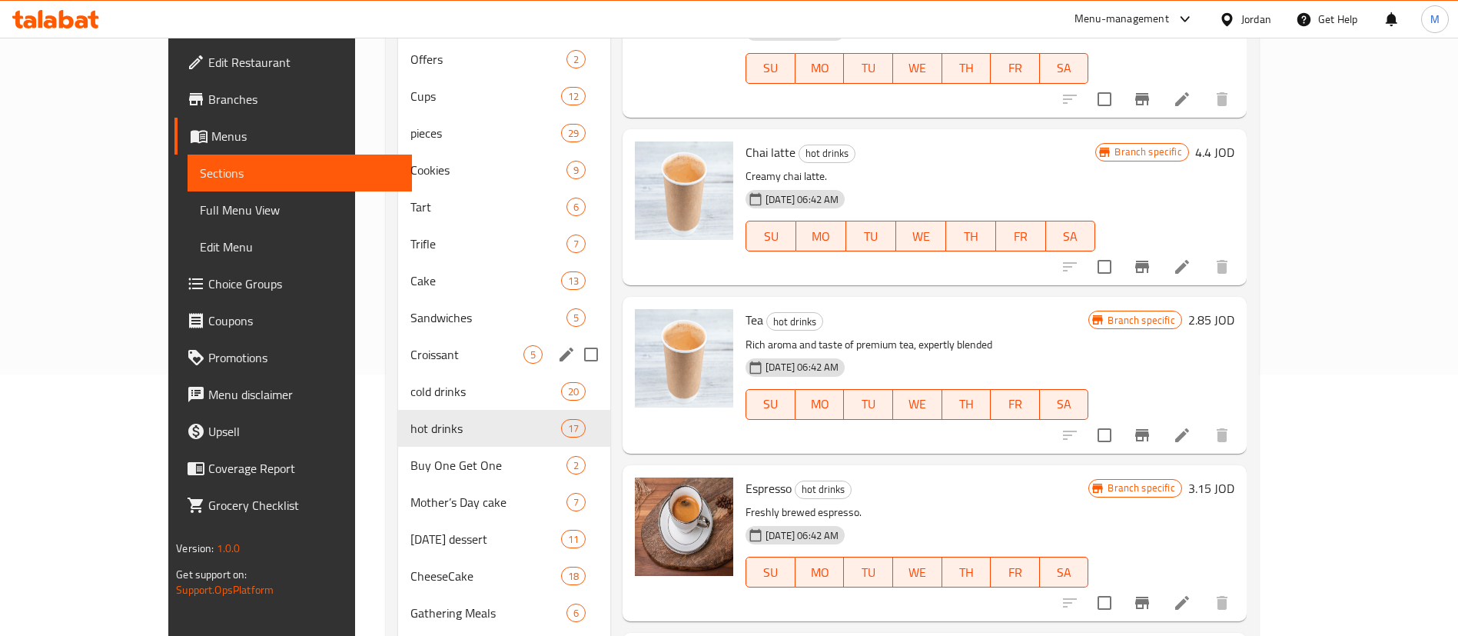
scroll to position [218, 0]
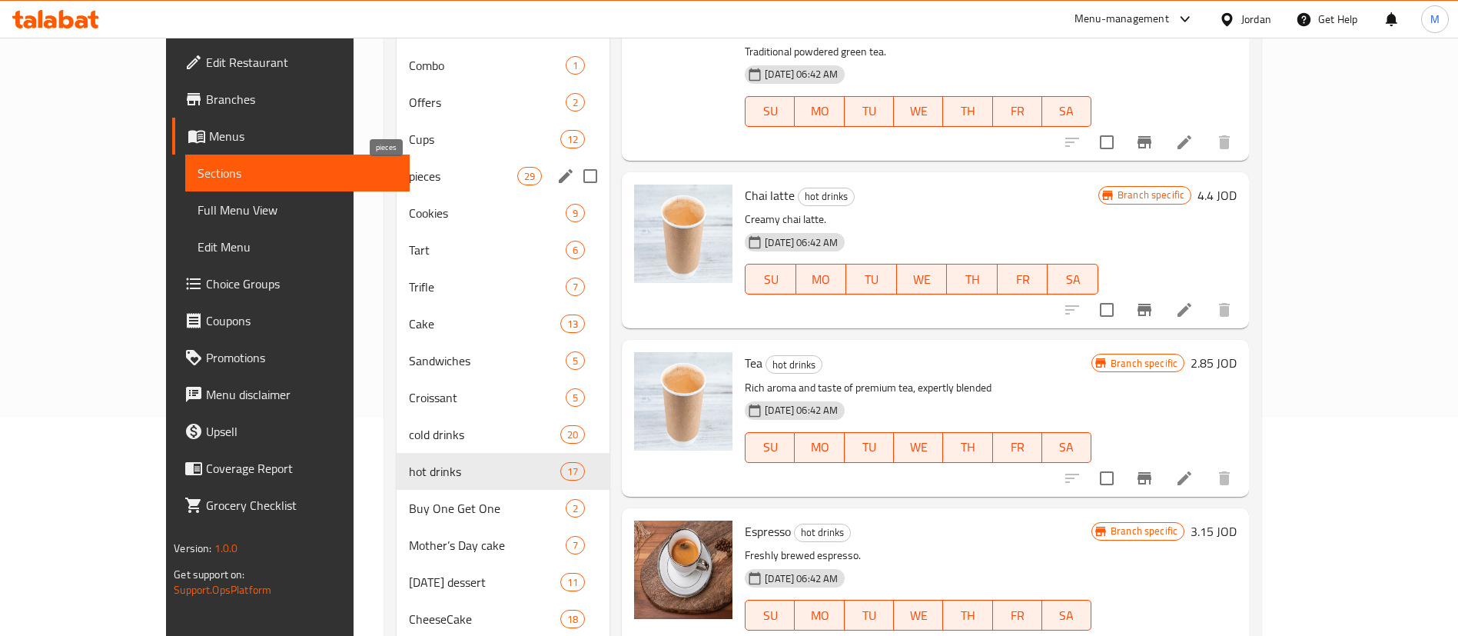
click at [409, 182] on span "pieces" at bounding box center [463, 176] width 108 height 18
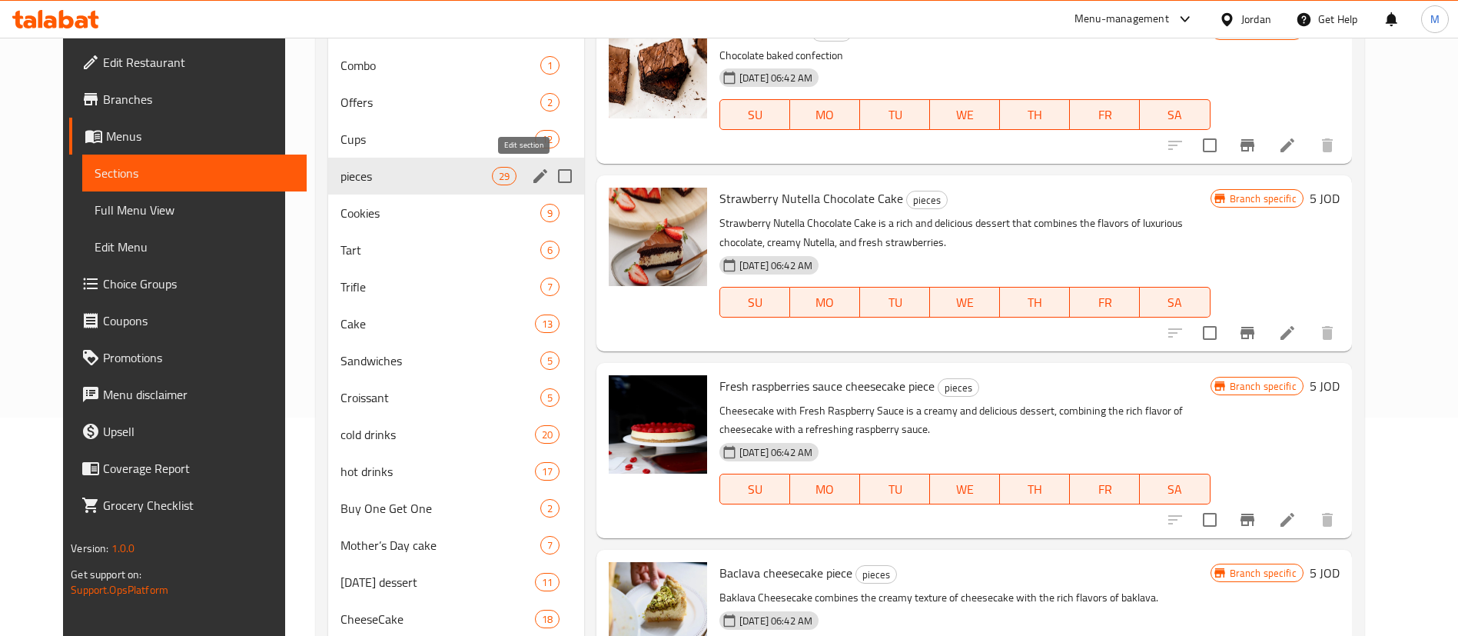
click at [531, 178] on icon "edit" at bounding box center [540, 176] width 18 height 18
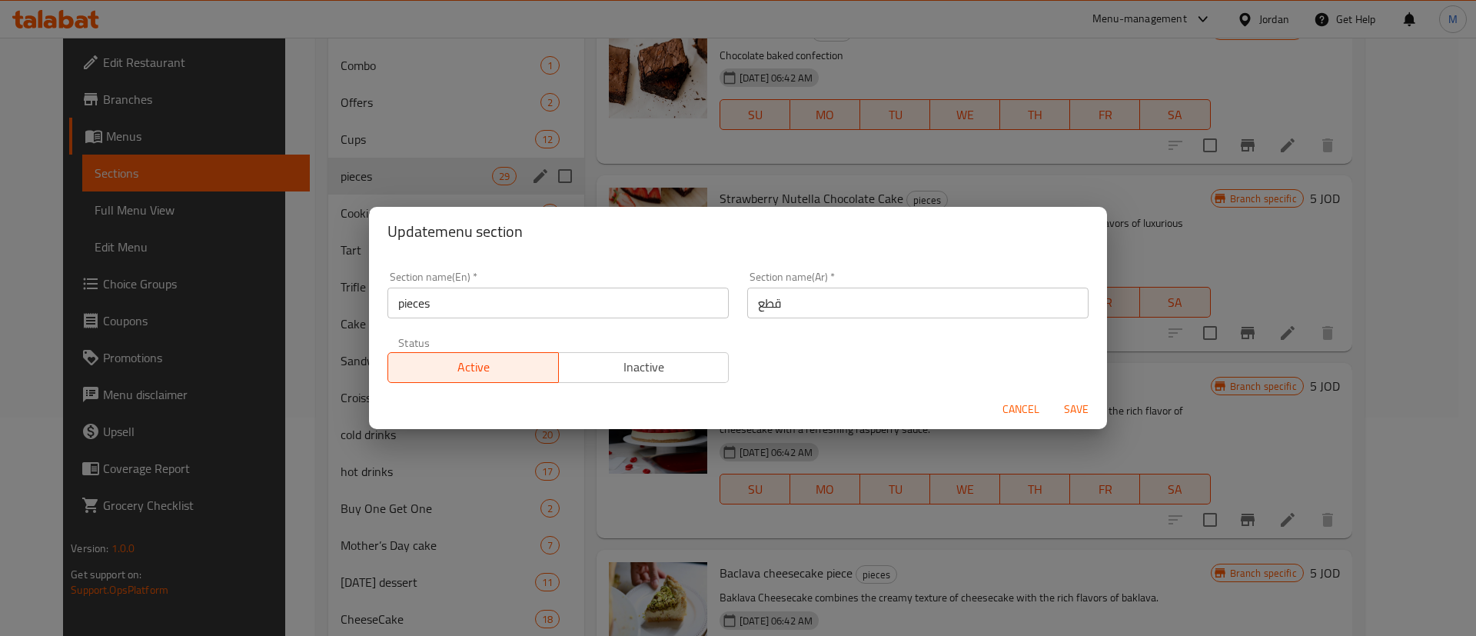
click at [470, 299] on input "pieces" at bounding box center [557, 302] width 341 height 31
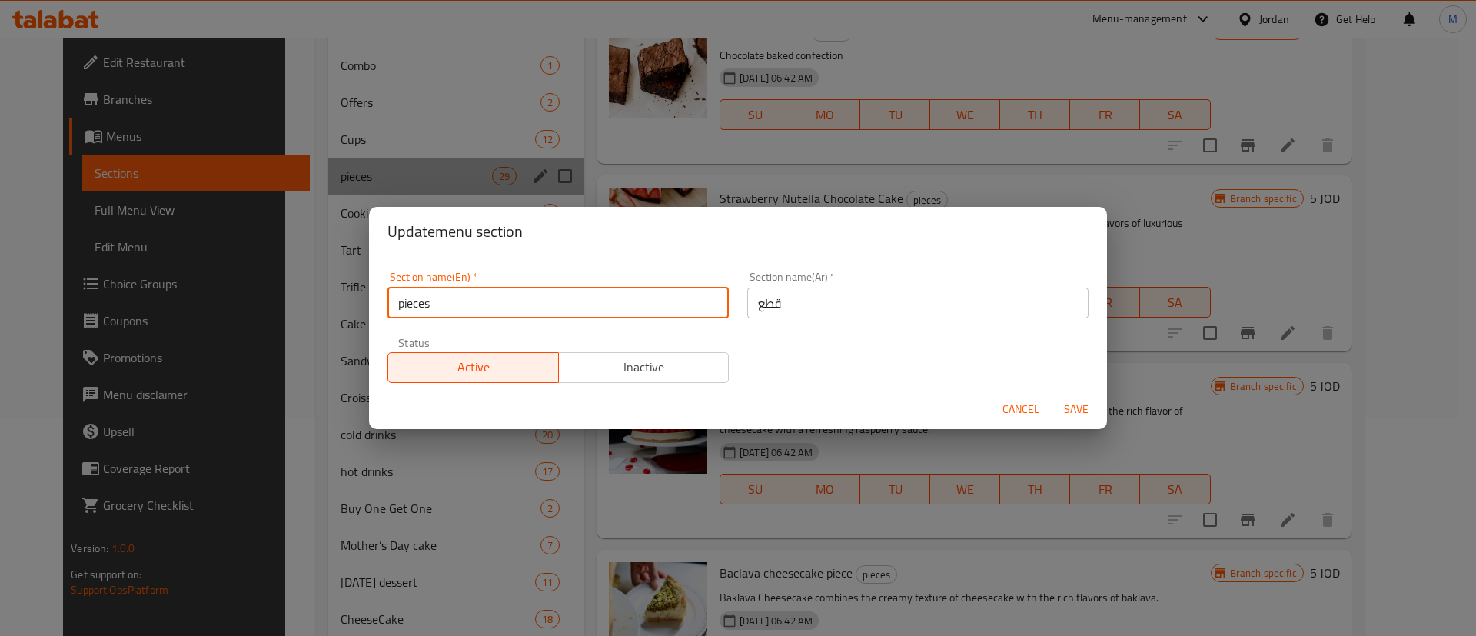
click at [470, 299] on input "pieces" at bounding box center [557, 302] width 341 height 31
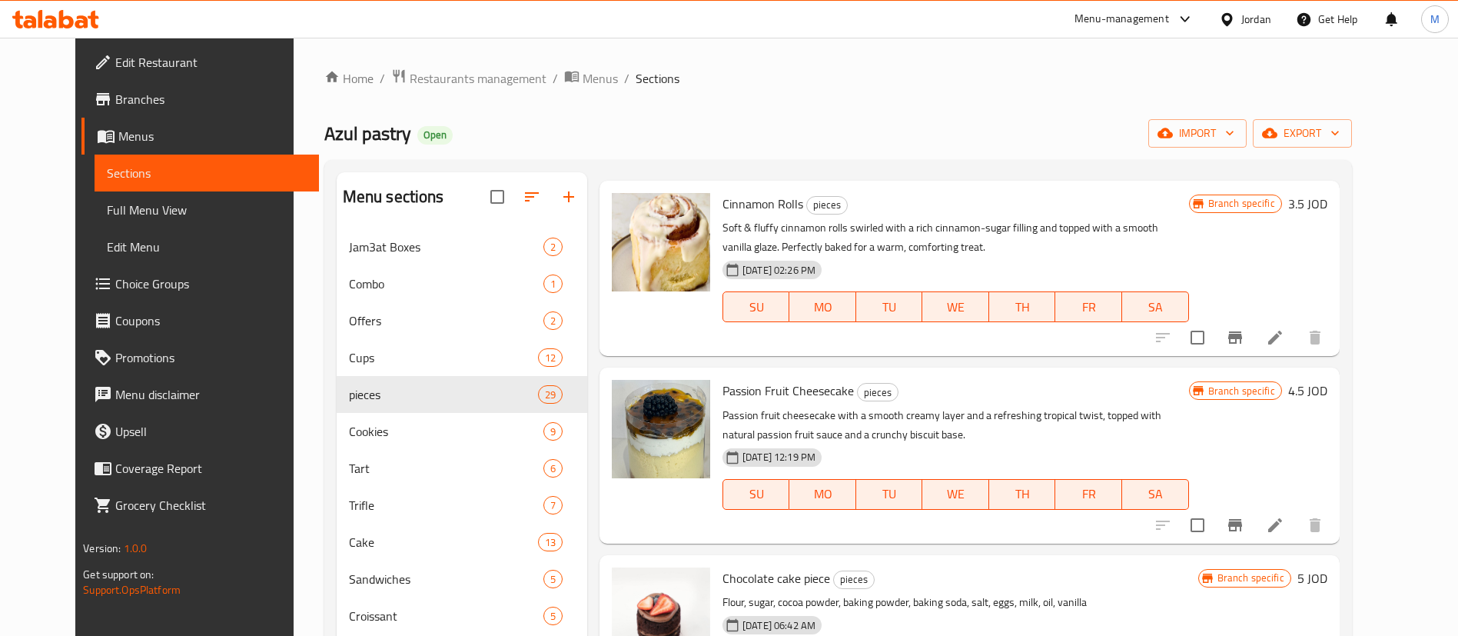
click at [1242, 519] on icon "Branch-specific-item" at bounding box center [1235, 525] width 14 height 12
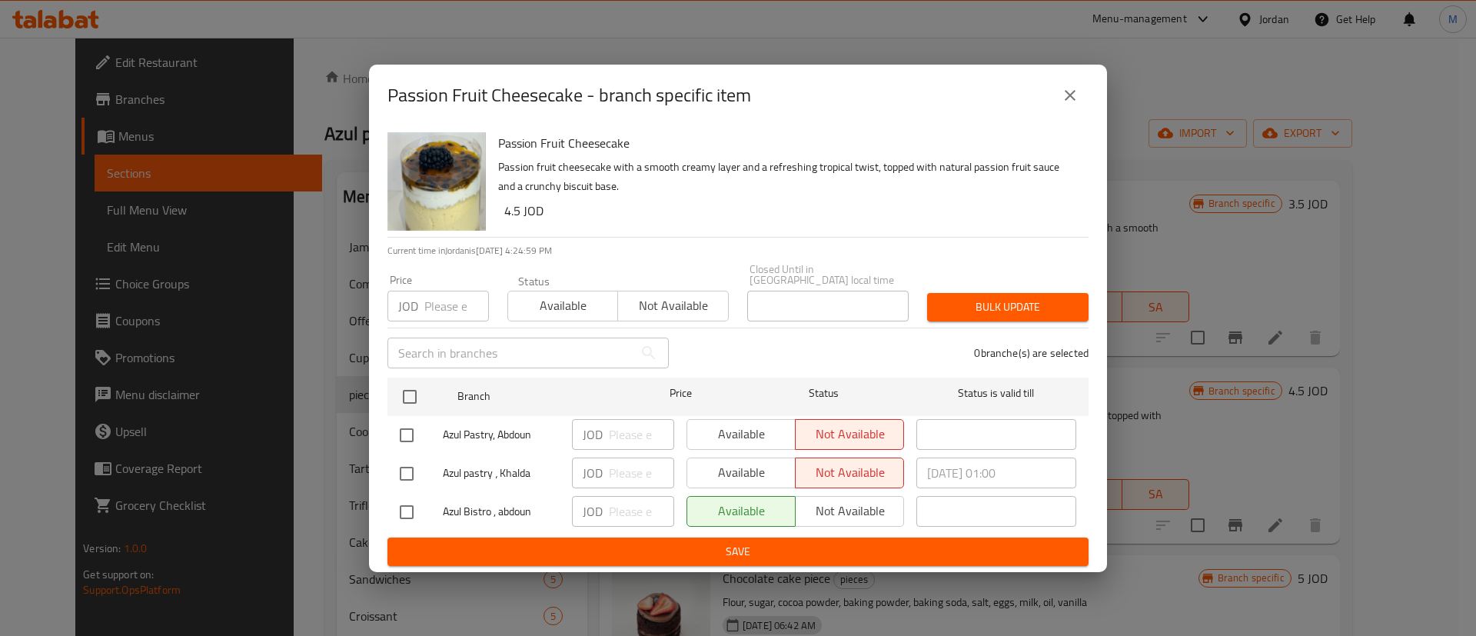
click at [1077, 99] on icon "close" at bounding box center [1070, 95] width 18 height 18
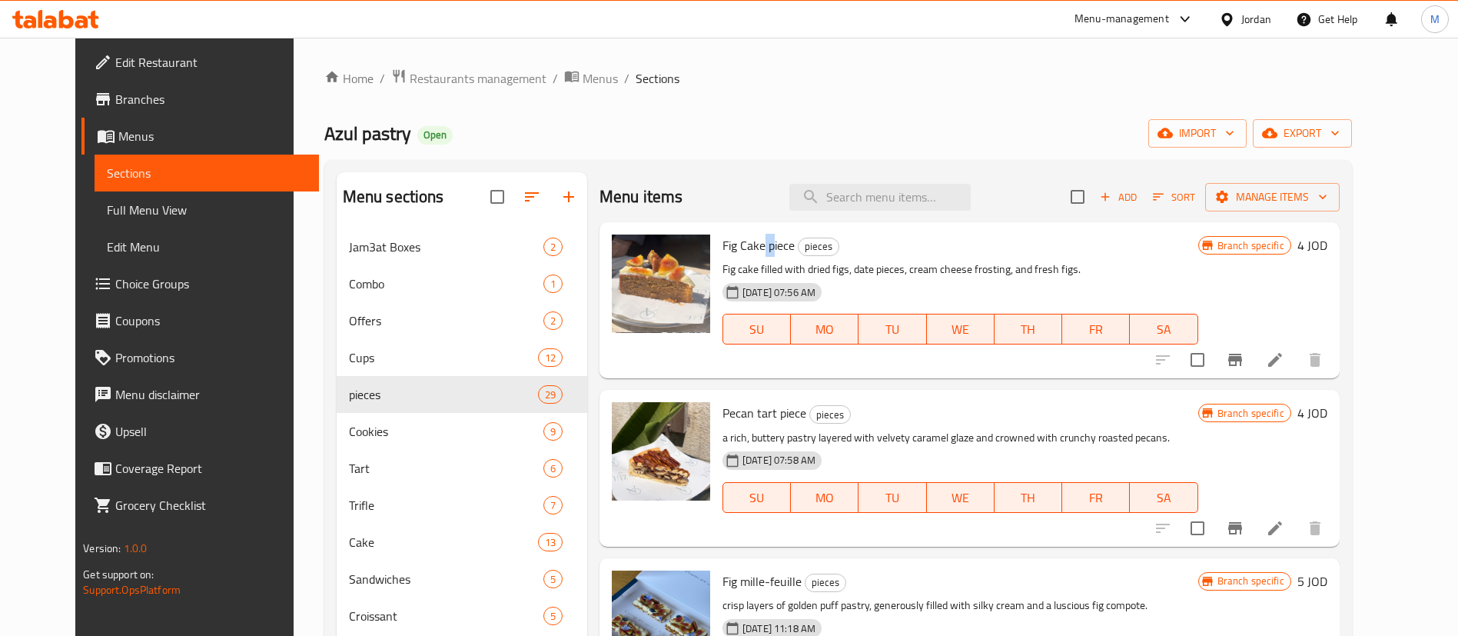
drag, startPoint x: 745, startPoint y: 249, endPoint x: 755, endPoint y: 249, distance: 9.2
click at [755, 249] on span "Fig Cake piece" at bounding box center [758, 245] width 72 height 23
drag, startPoint x: 751, startPoint y: 247, endPoint x: 774, endPoint y: 247, distance: 23.1
click at [774, 247] on span "Fig Cake piece" at bounding box center [758, 245] width 72 height 23
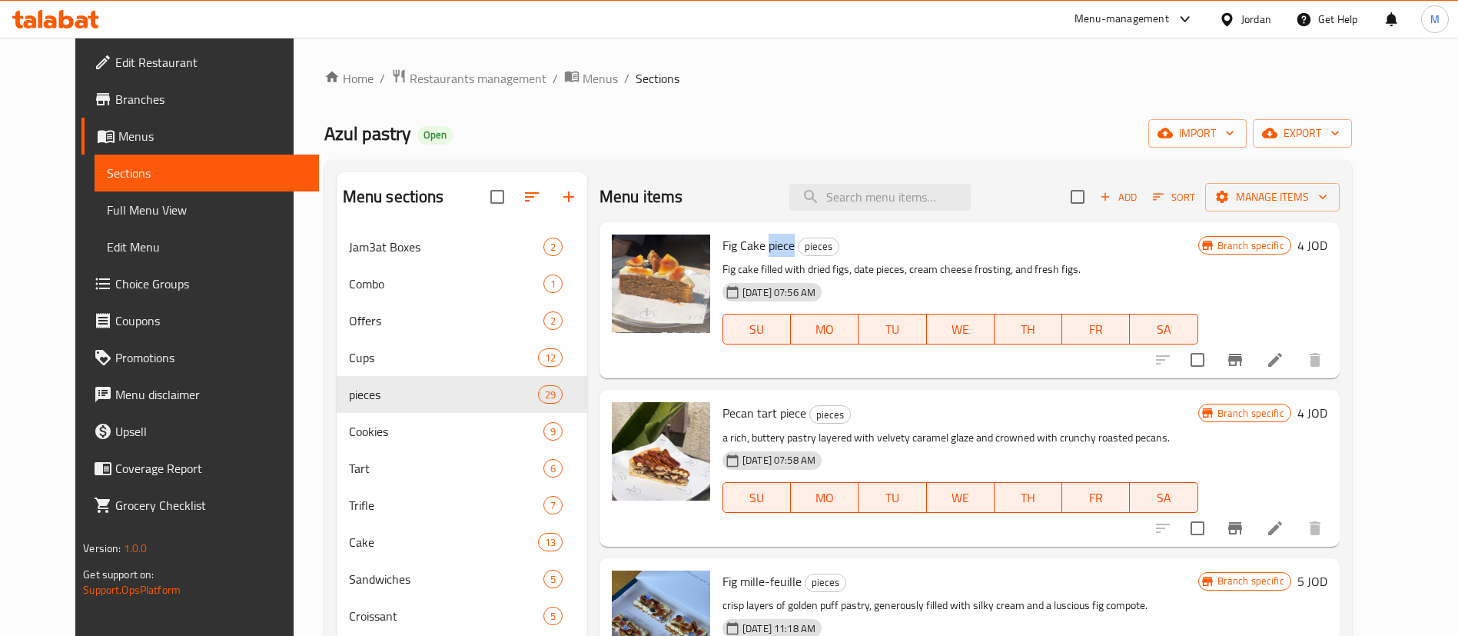
copy span "piece"
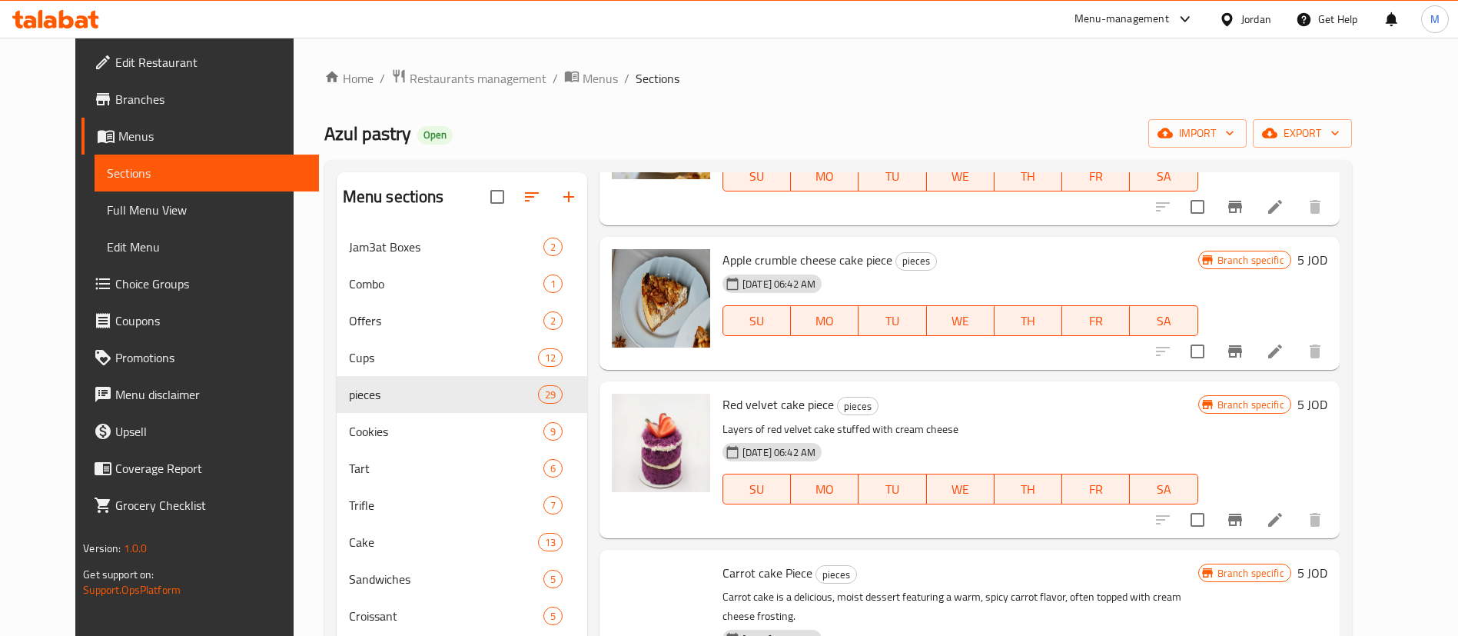
scroll to position [2516, 0]
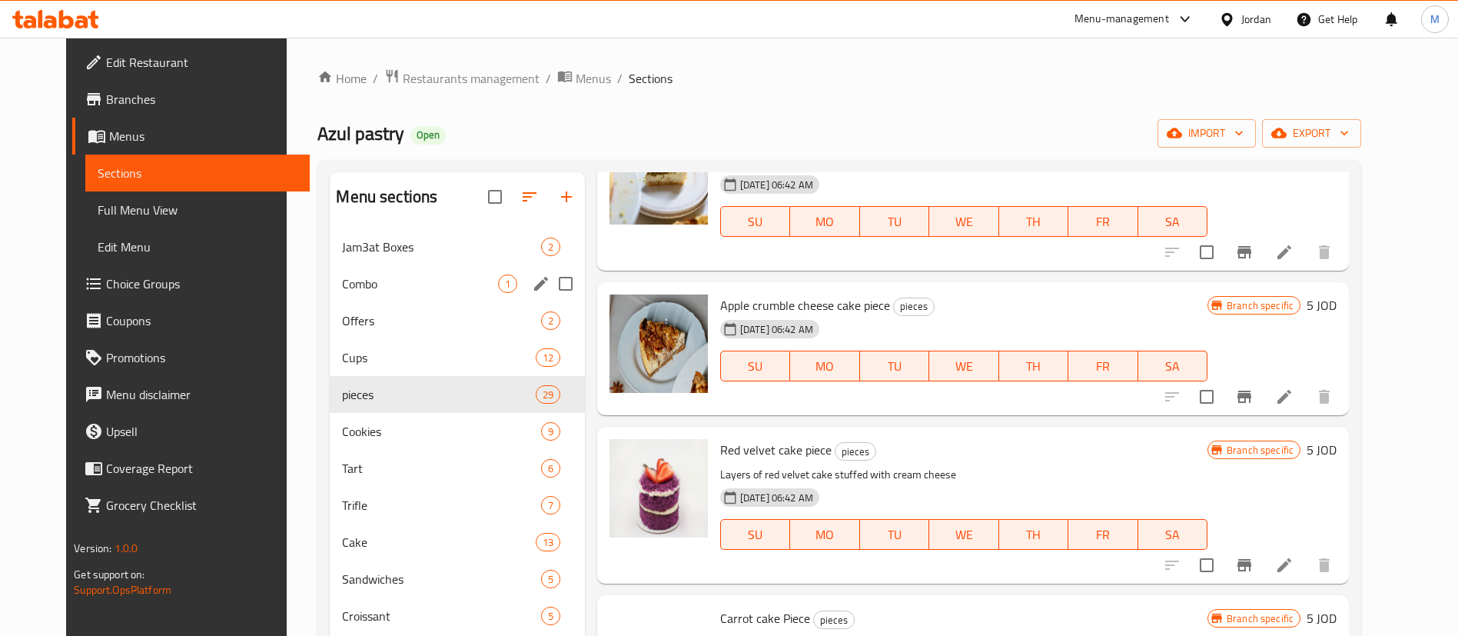
click at [453, 292] on span "Combo" at bounding box center [419, 283] width 155 height 18
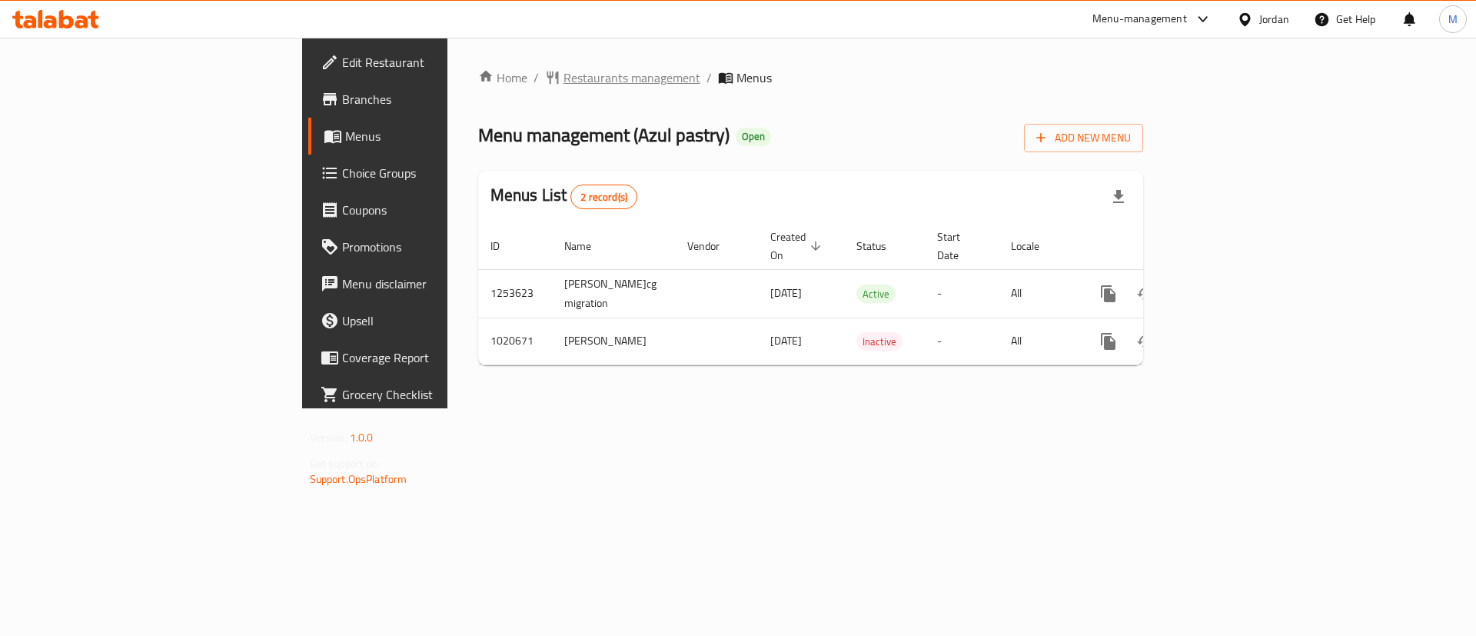
click at [563, 84] on span "Restaurants management" at bounding box center [631, 77] width 137 height 18
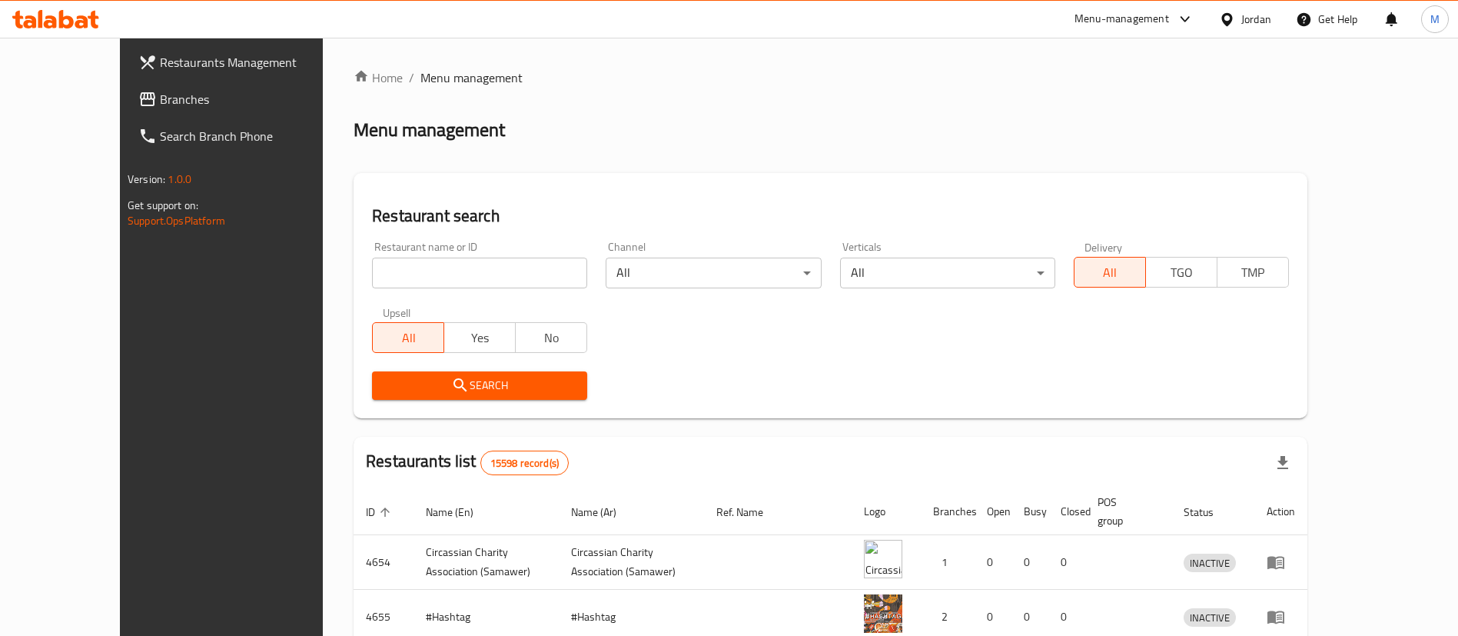
click at [450, 265] on input "search" at bounding box center [479, 272] width 215 height 31
click at [470, 382] on span "Search" at bounding box center [479, 385] width 191 height 19
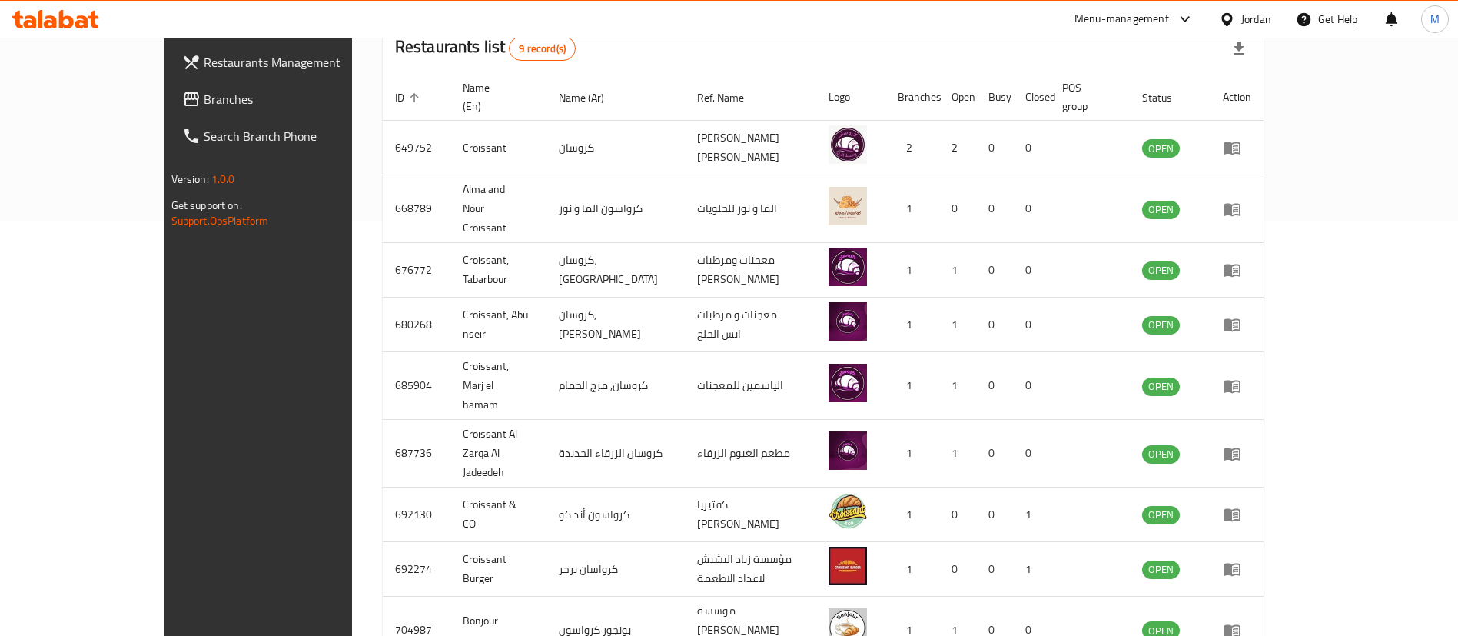
scroll to position [456, 0]
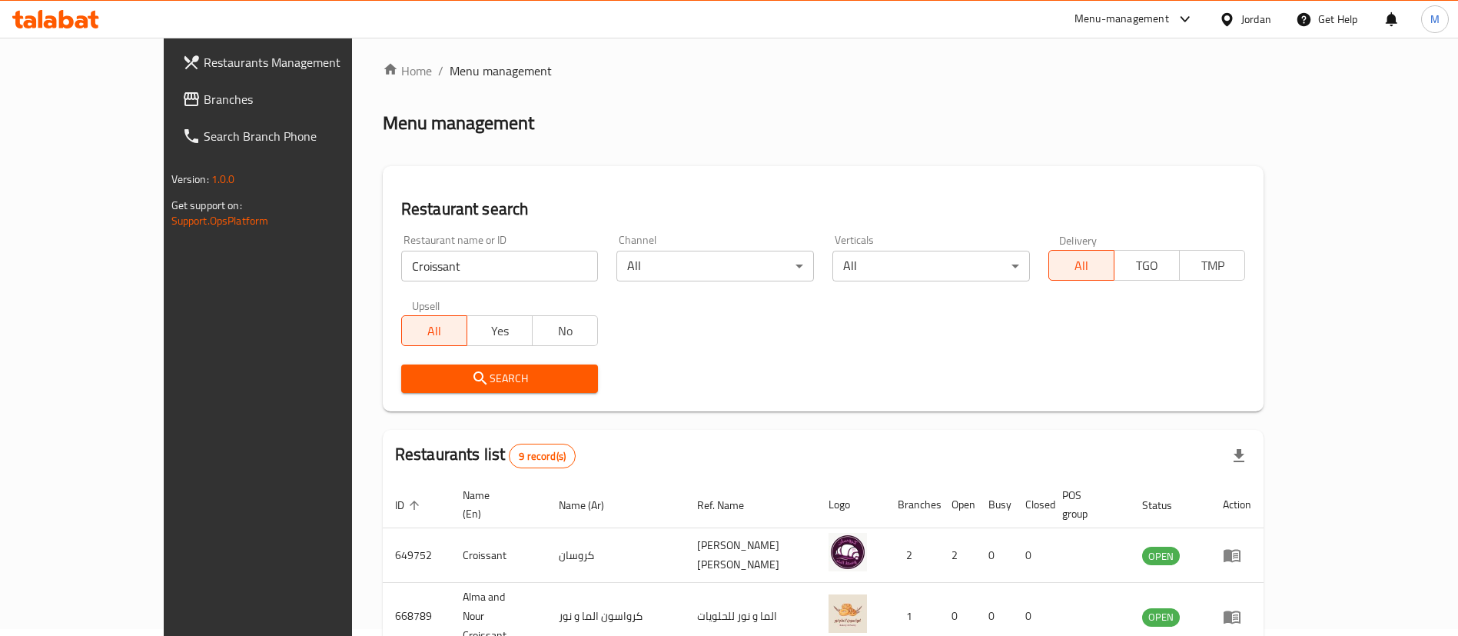
scroll to position [0, 0]
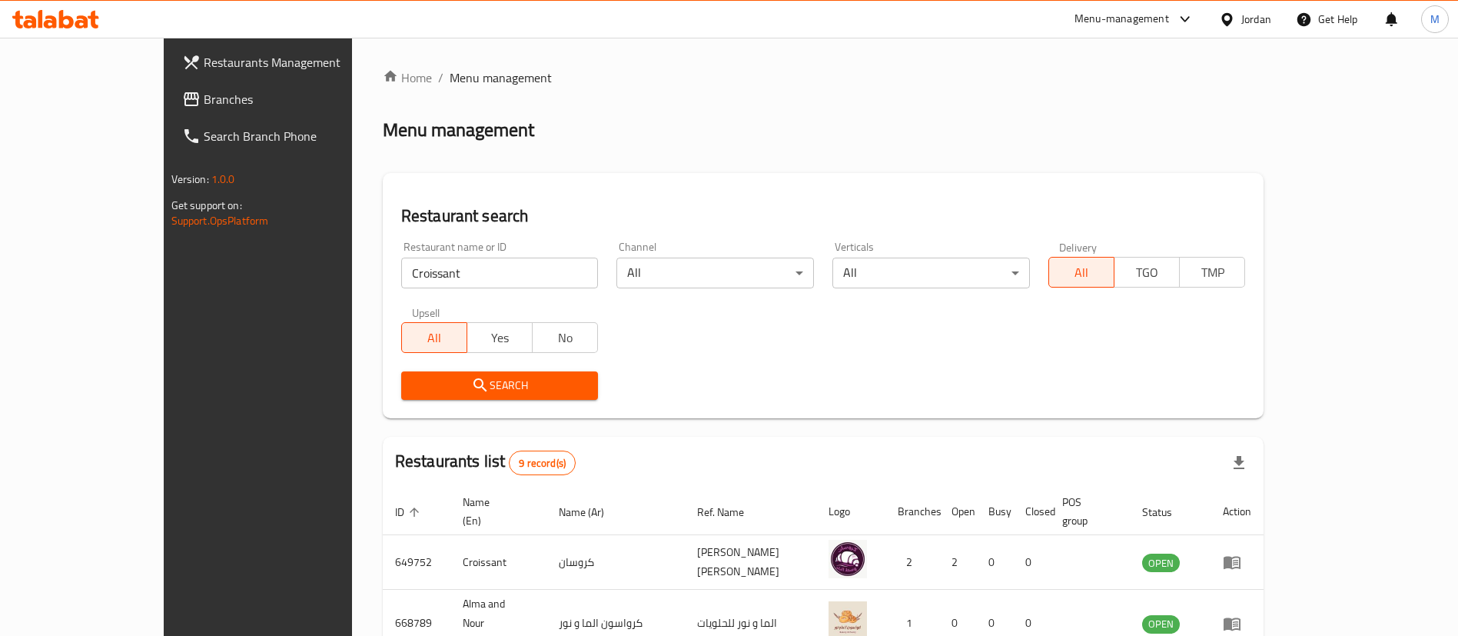
click at [463, 264] on input "Croissant" at bounding box center [500, 272] width 198 height 31
type input "Croissa"
click button "Search" at bounding box center [500, 385] width 198 height 28
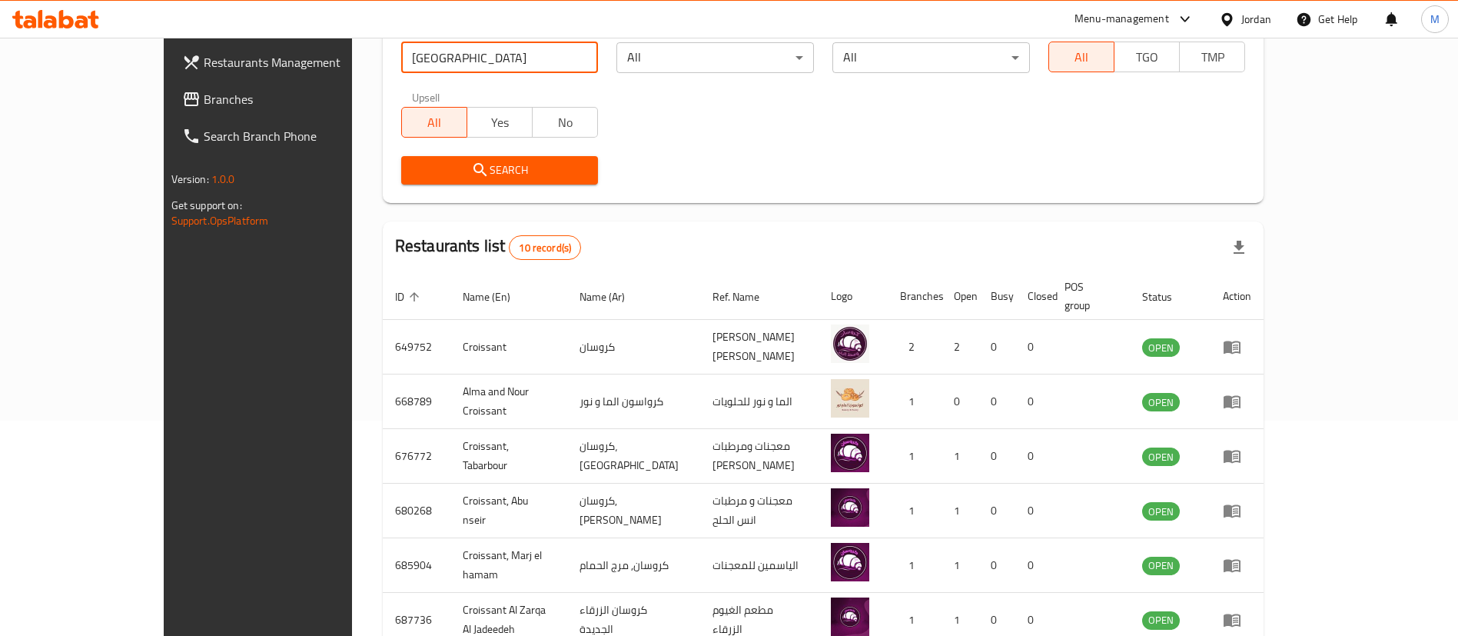
scroll to position [165, 0]
